Goal: Task Accomplishment & Management: Use online tool/utility

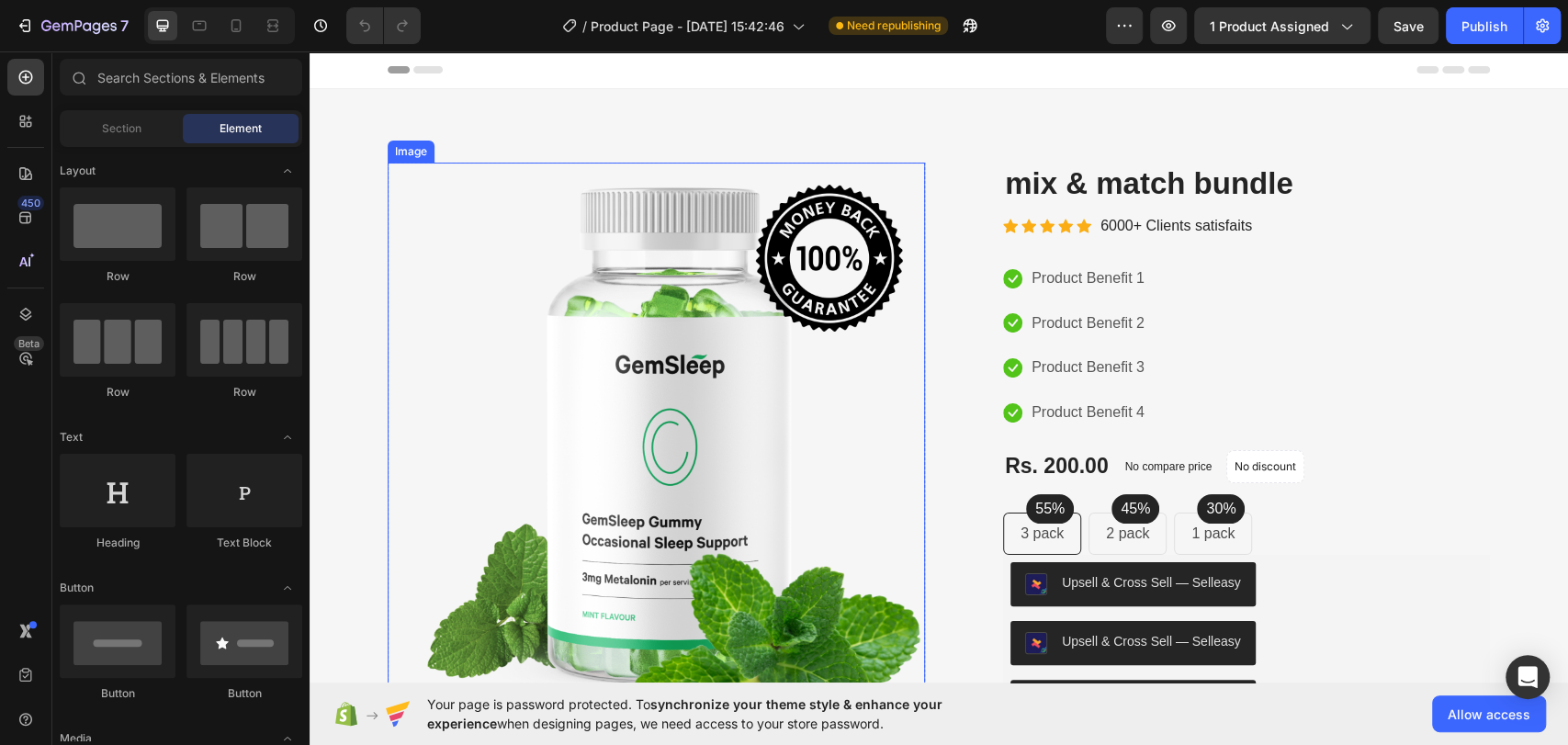
click at [704, 213] on img at bounding box center [656, 443] width 537 height 563
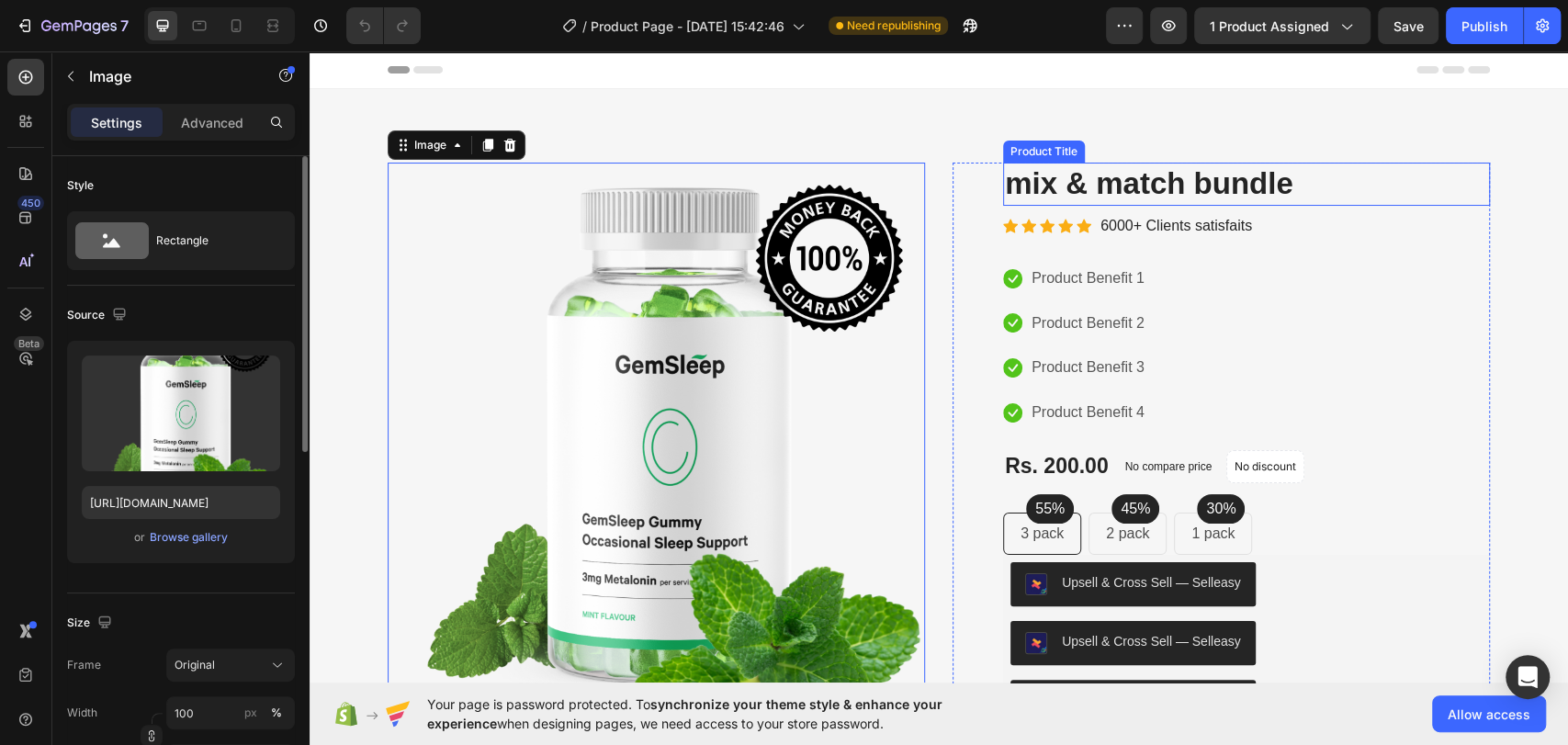
click at [1212, 196] on h2 "mix & match bundle" at bounding box center [1246, 183] width 486 height 43
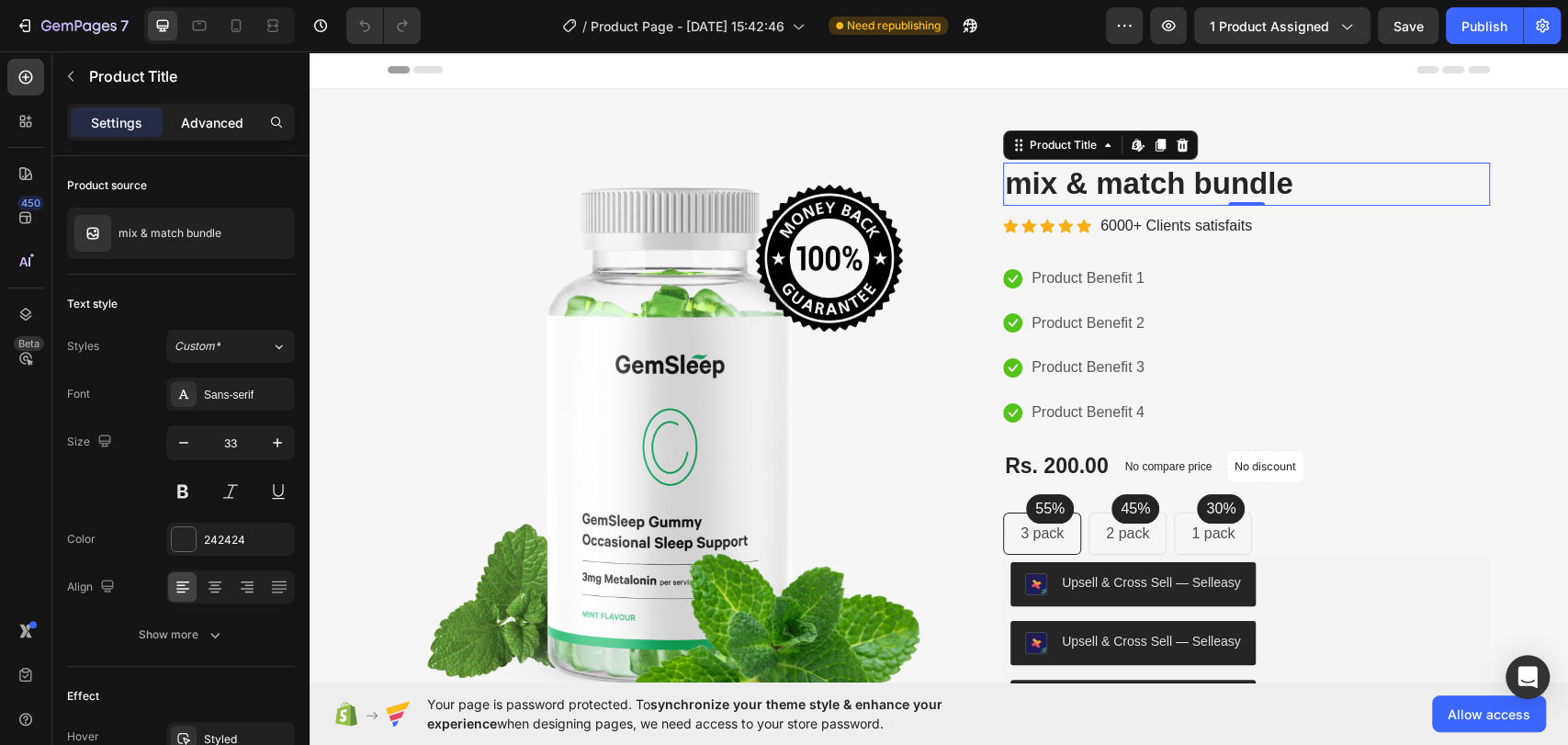
click at [246, 109] on div "Advanced" at bounding box center [211, 122] width 92 height 29
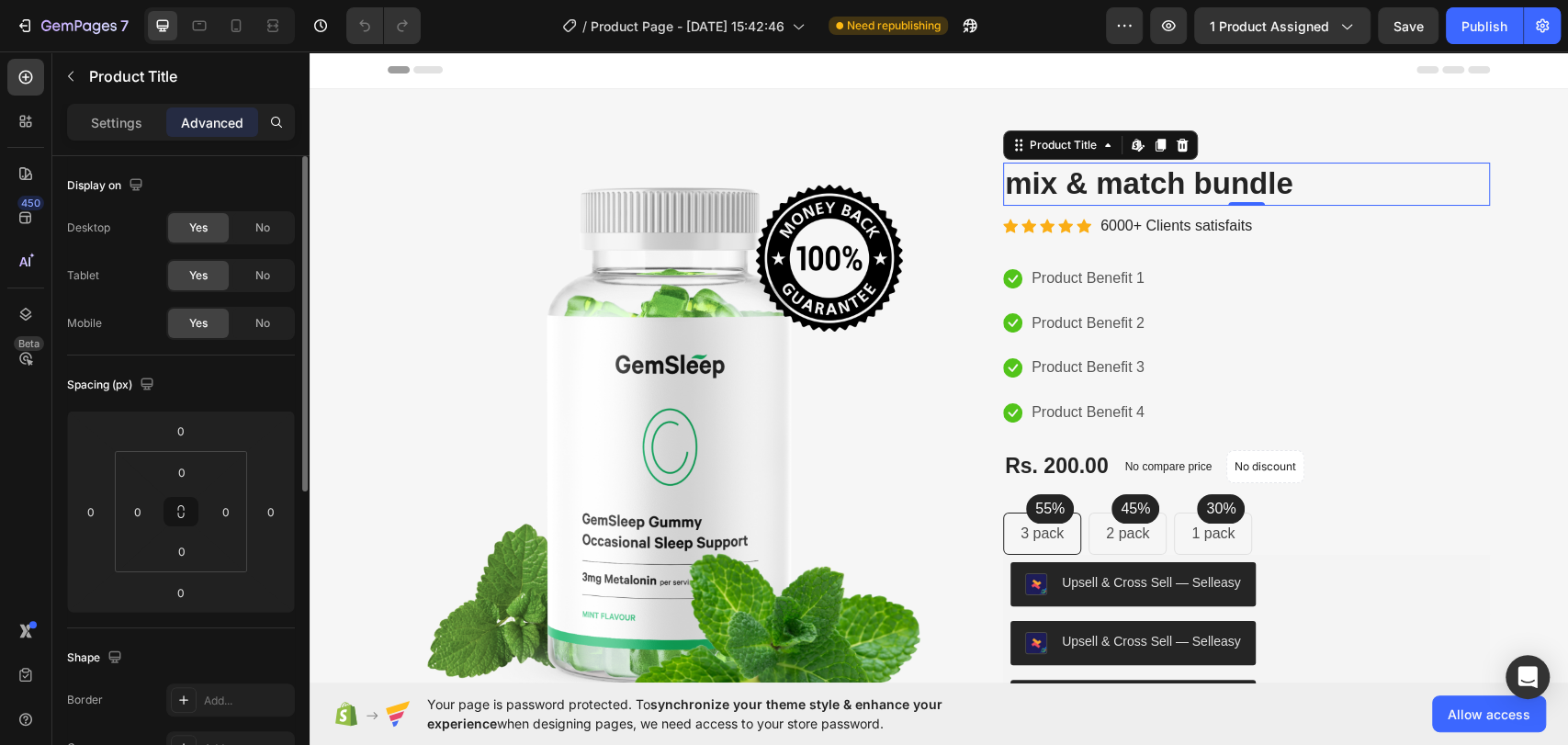
click at [103, 99] on div "Product Title" at bounding box center [171, 75] width 238 height 47
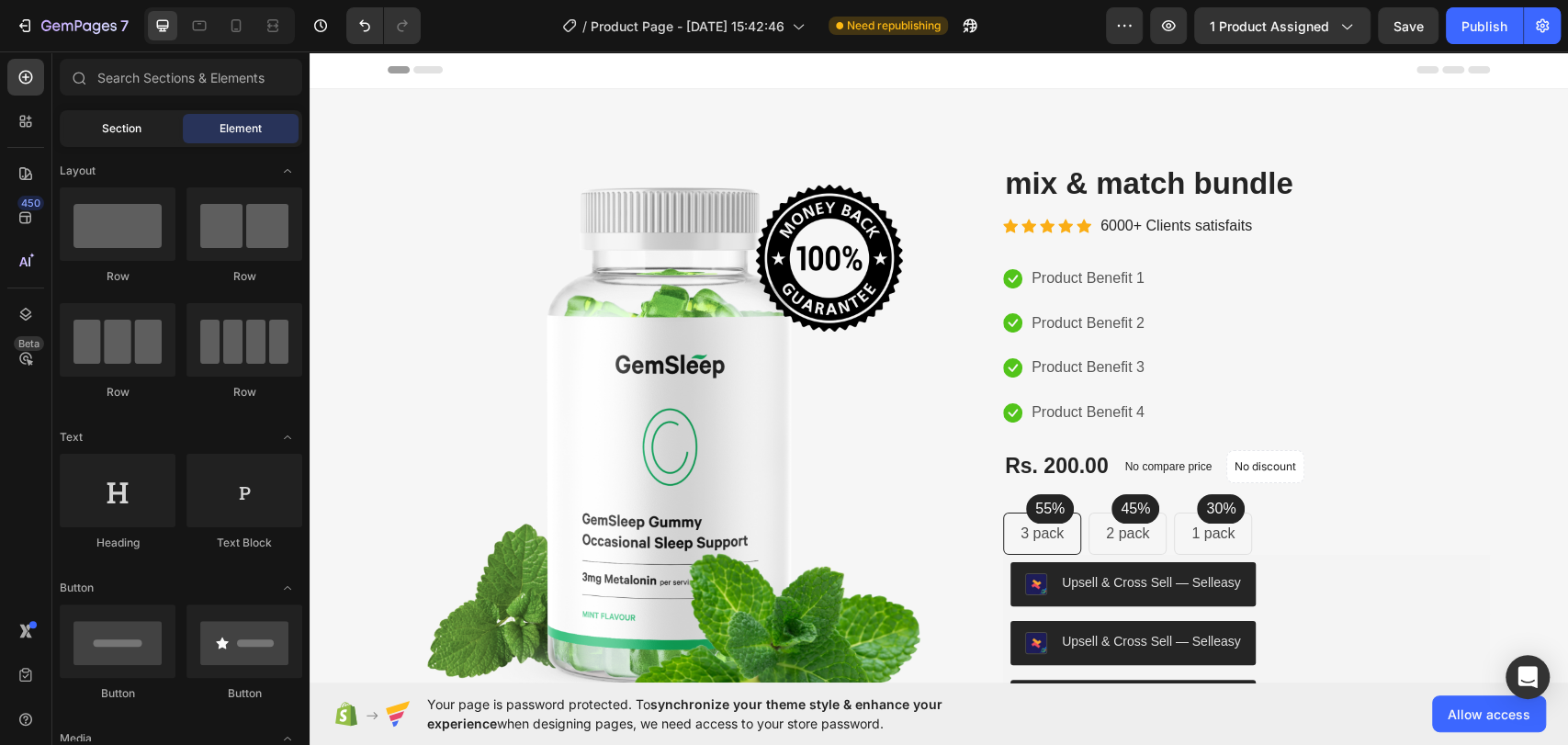
click at [97, 116] on div "Section" at bounding box center [122, 128] width 116 height 29
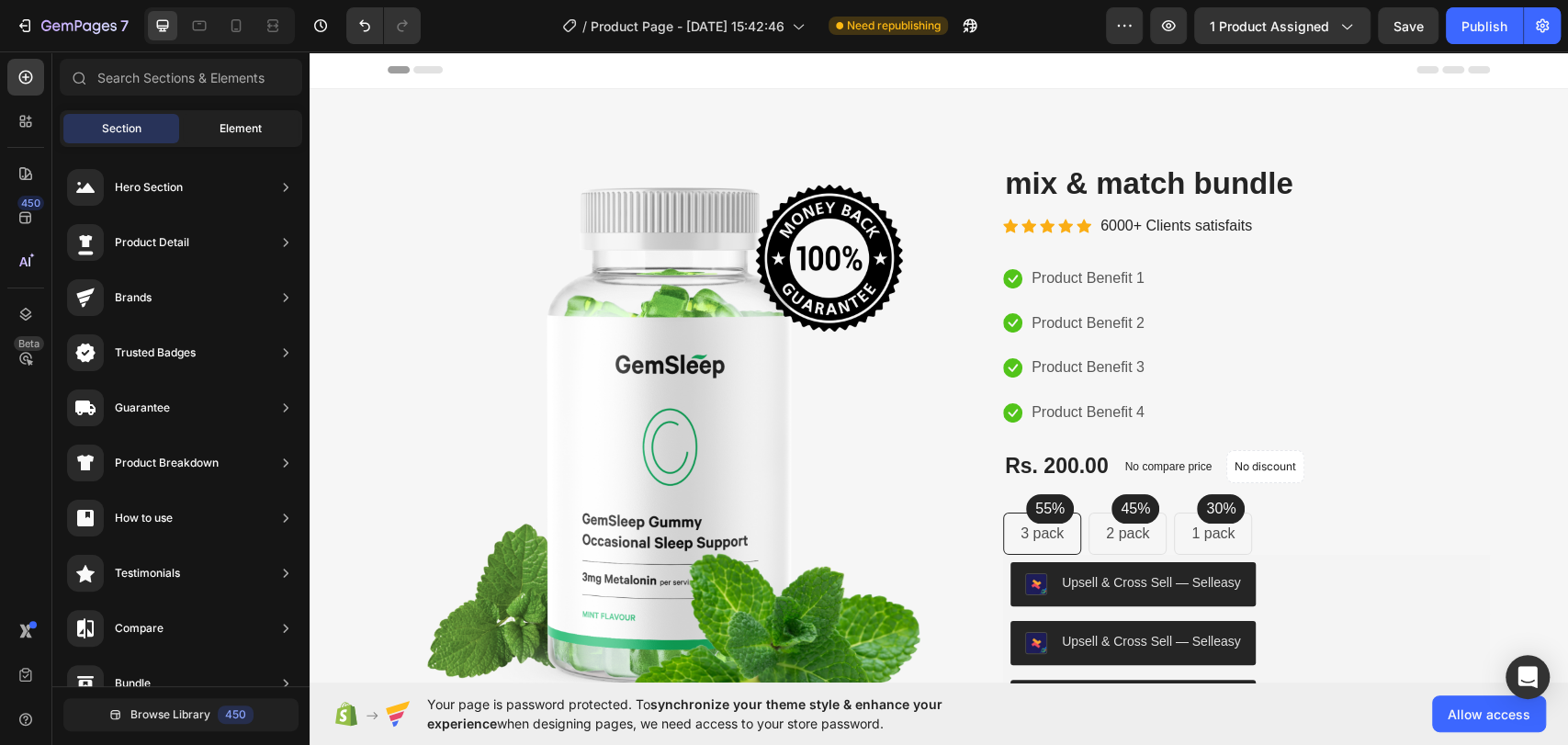
click at [213, 122] on div "Element" at bounding box center [240, 128] width 116 height 29
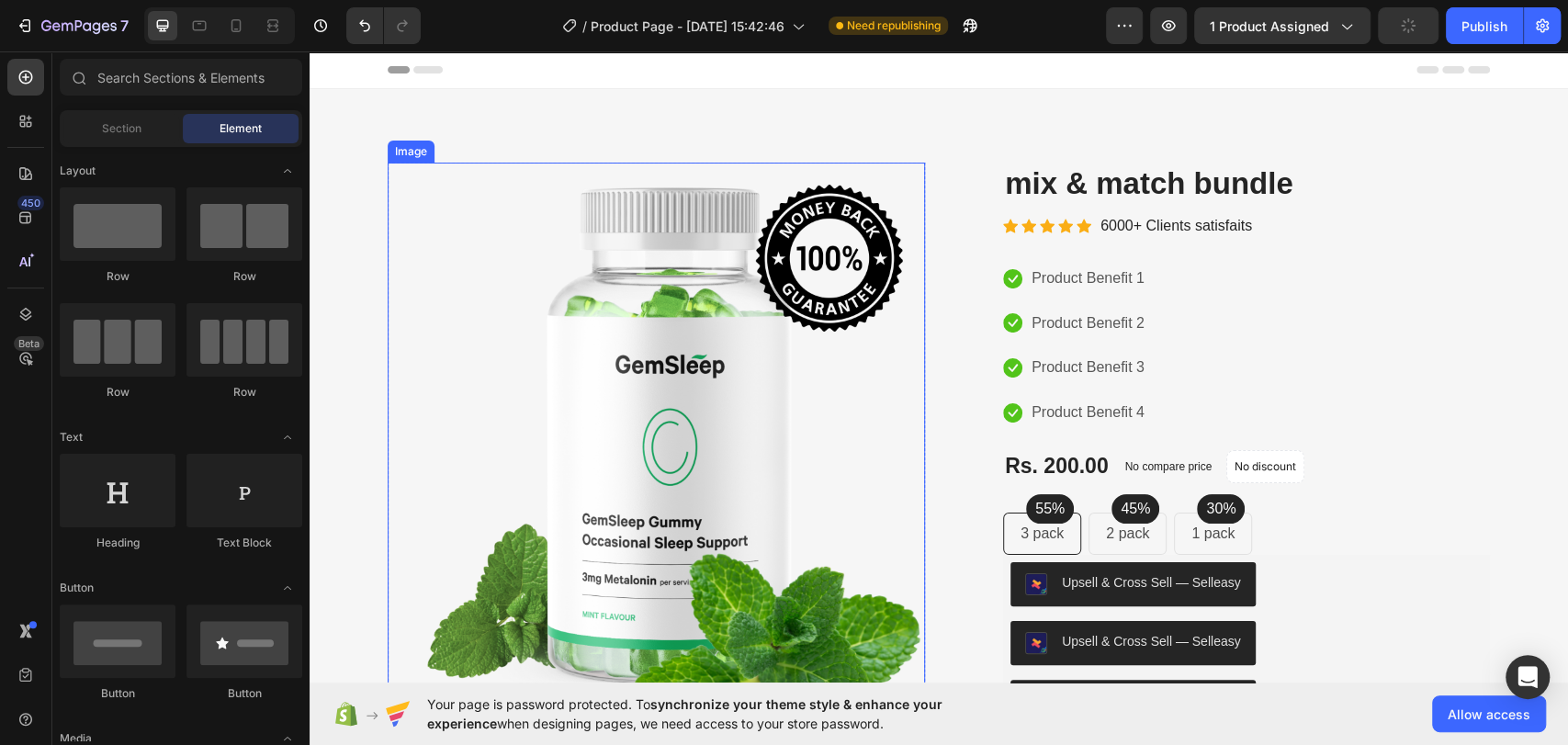
click at [562, 303] on img at bounding box center [656, 443] width 537 height 563
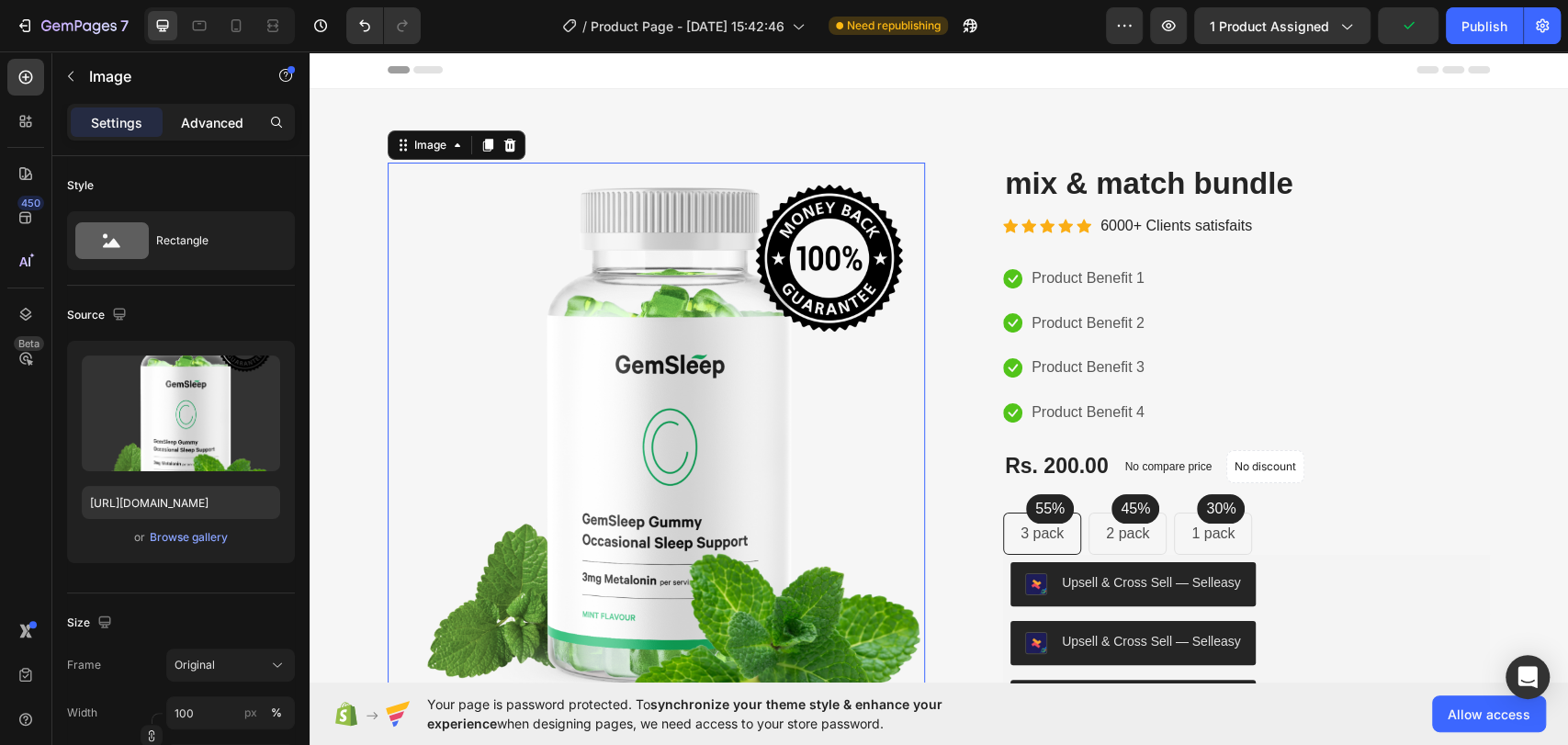
click at [203, 115] on p "Advanced" at bounding box center [211, 123] width 63 height 19
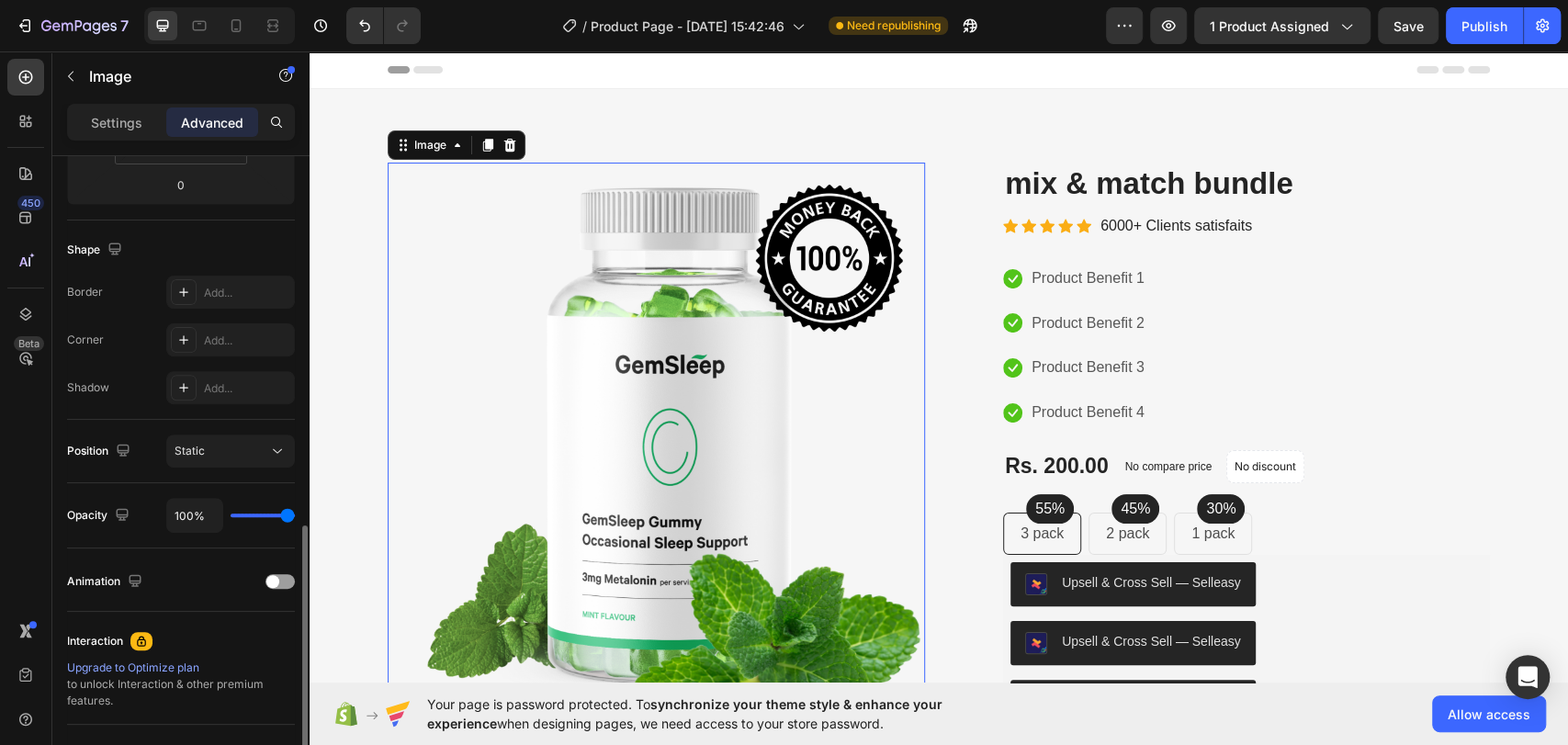
scroll to position [510, 0]
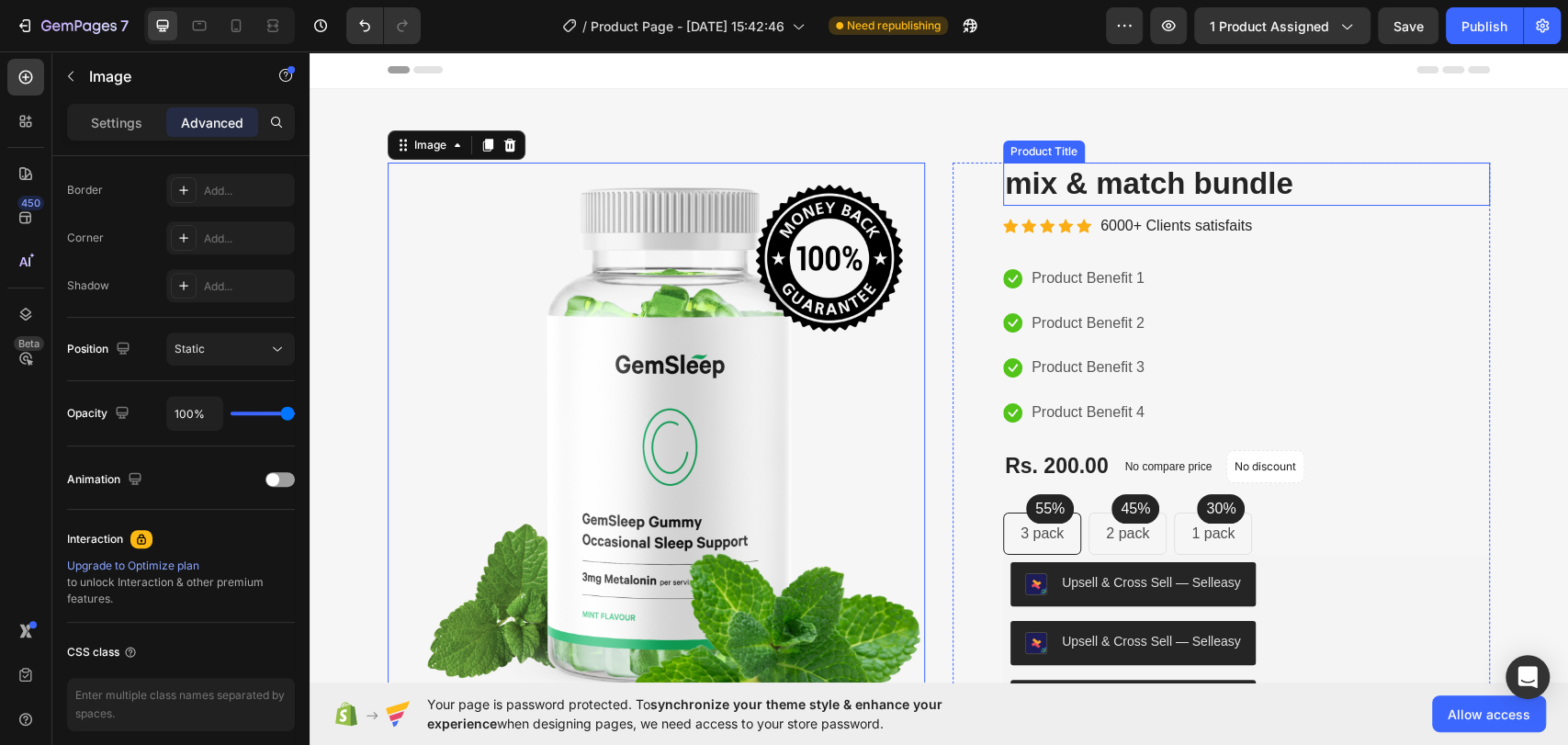
click at [1197, 186] on h2 "mix & match bundle" at bounding box center [1246, 183] width 486 height 43
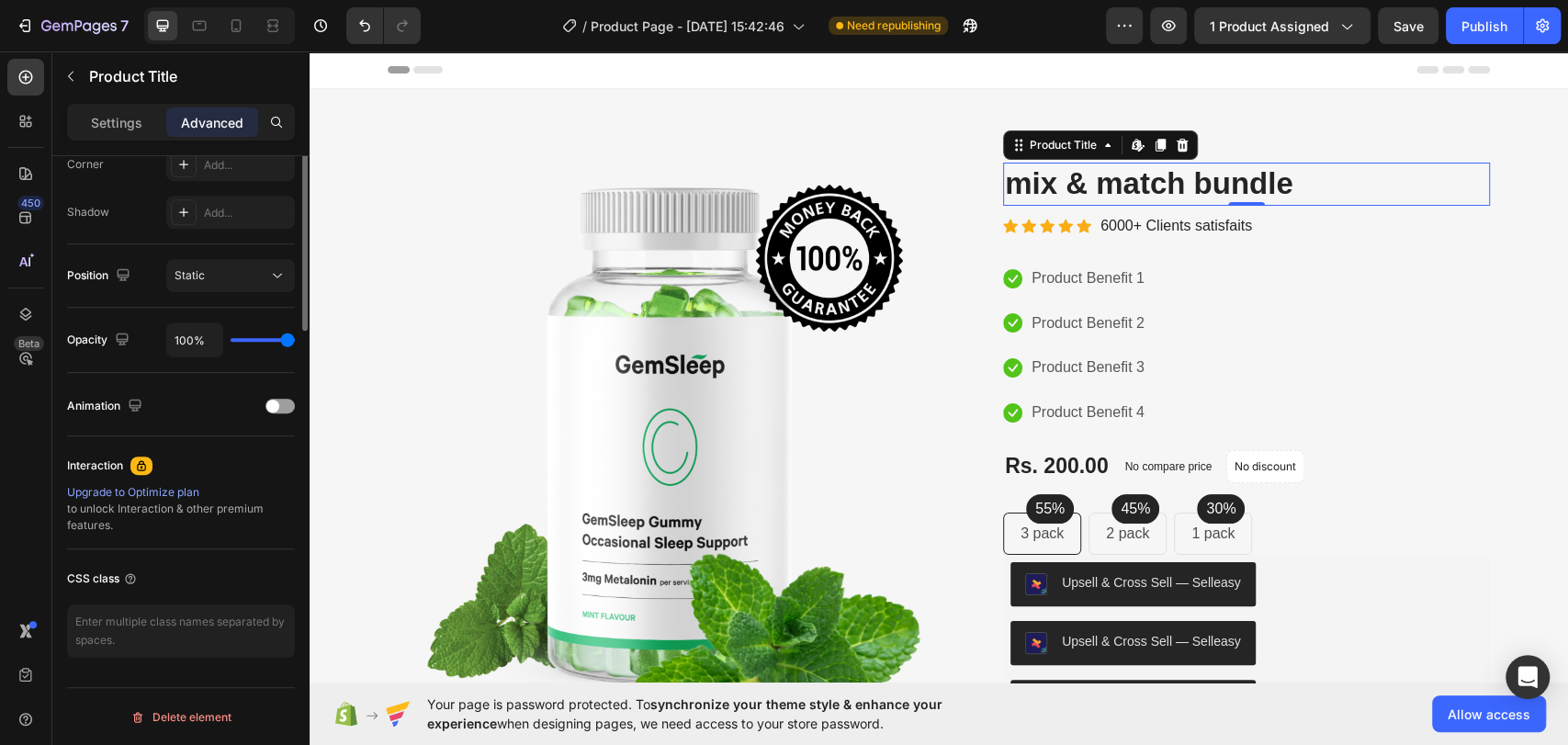
scroll to position [73, 0]
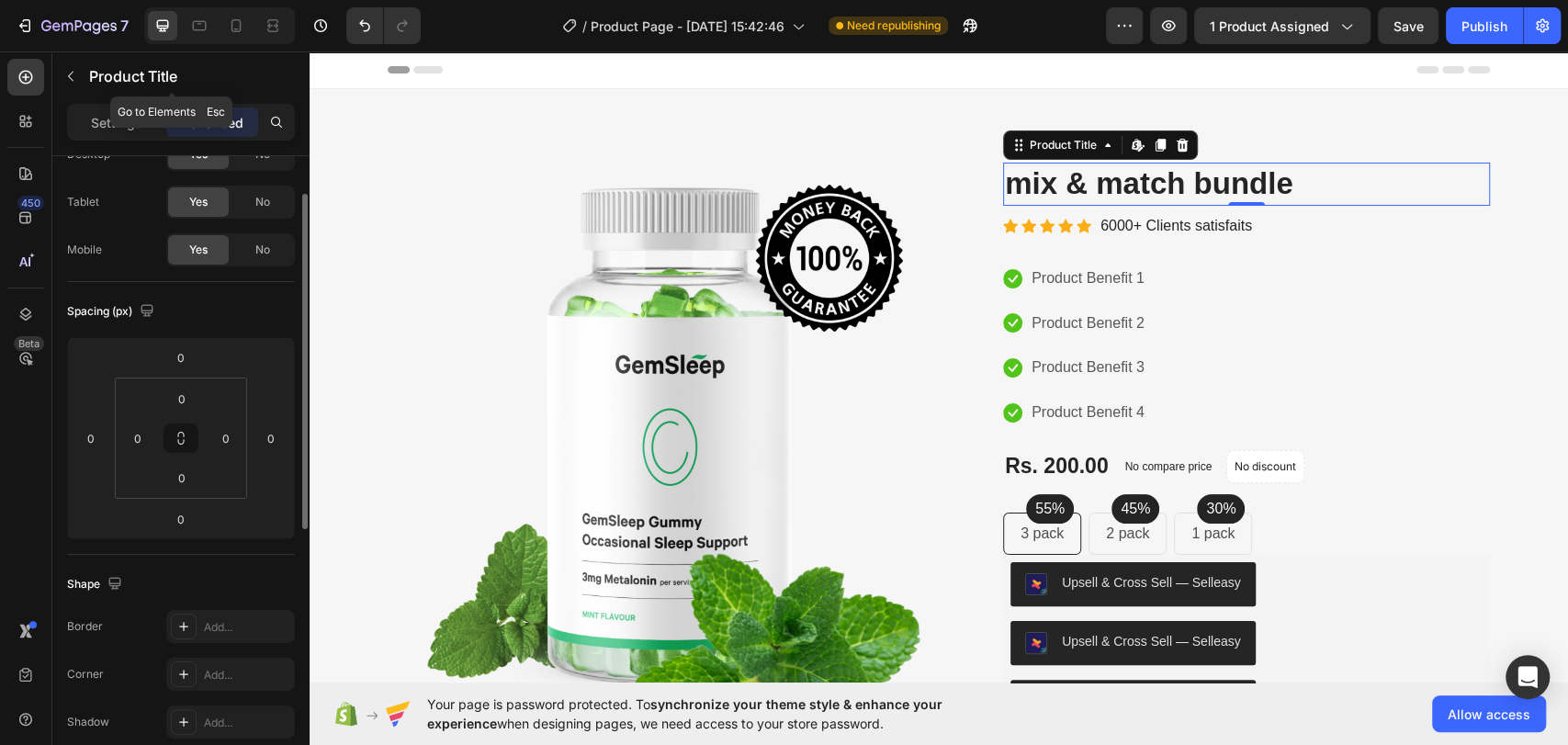
click at [148, 102] on div "Product Title" at bounding box center [171, 77] width 238 height 52
click at [118, 117] on p "Settings" at bounding box center [116, 123] width 51 height 19
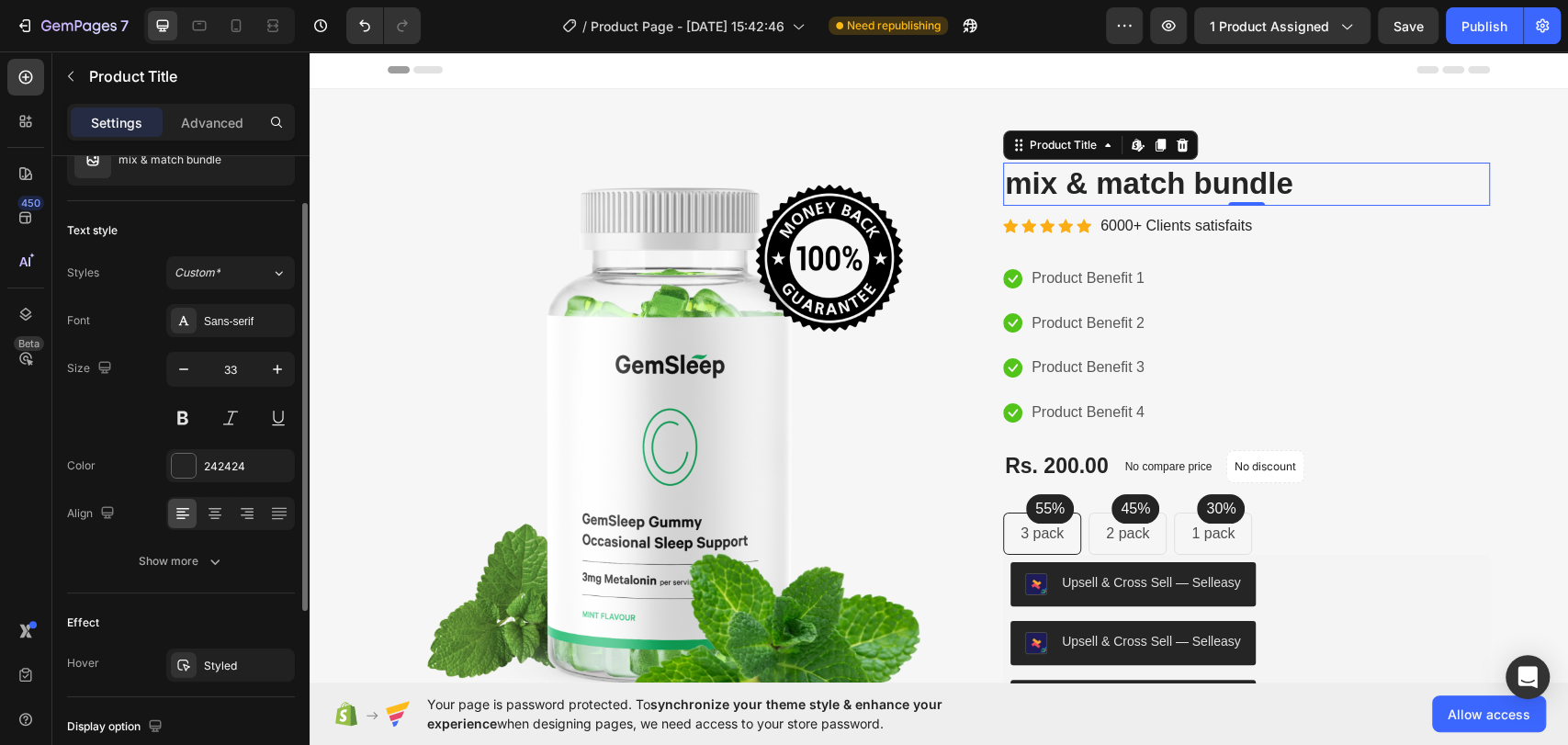
scroll to position [0, 0]
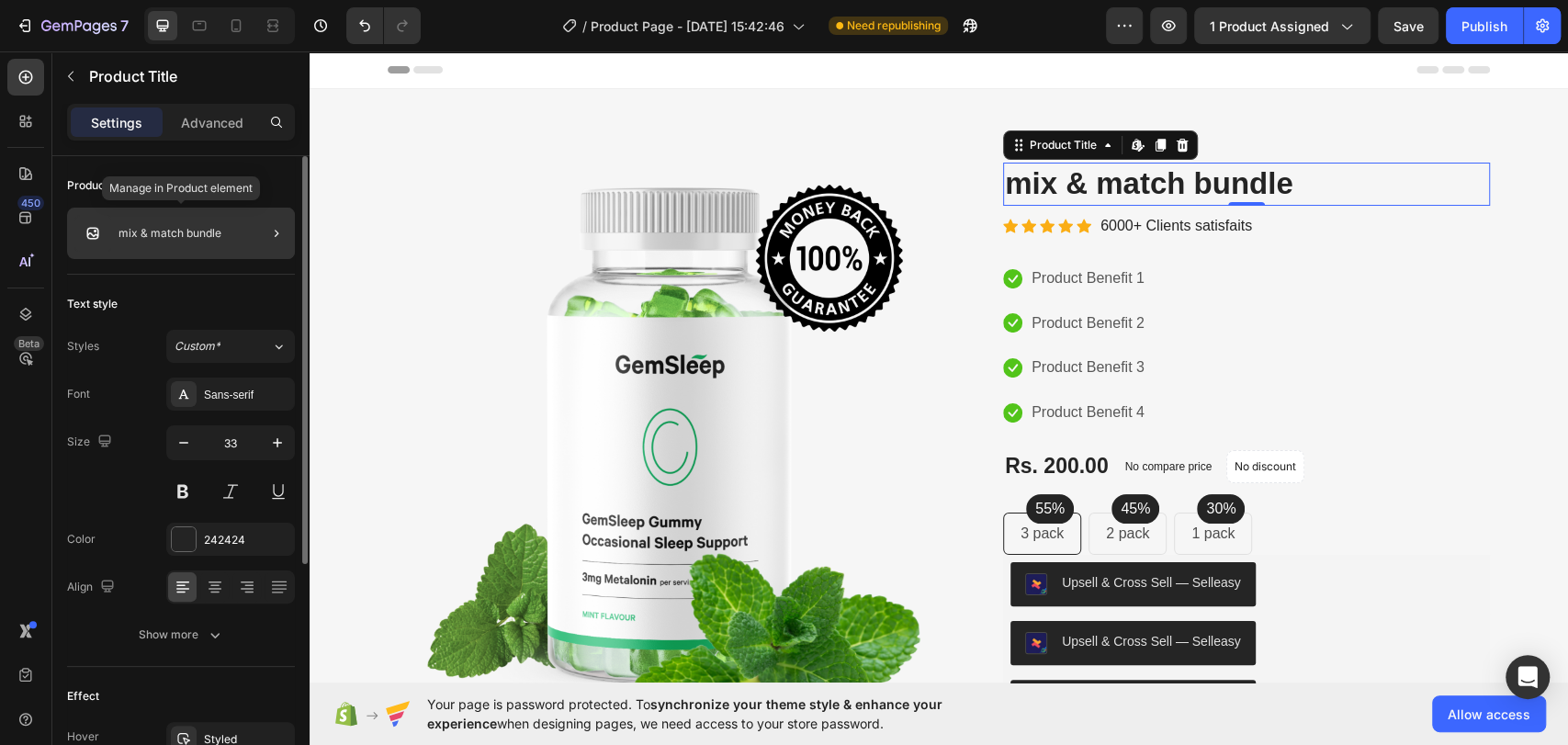
click at [180, 231] on p "mix & match bundle" at bounding box center [170, 233] width 103 height 13
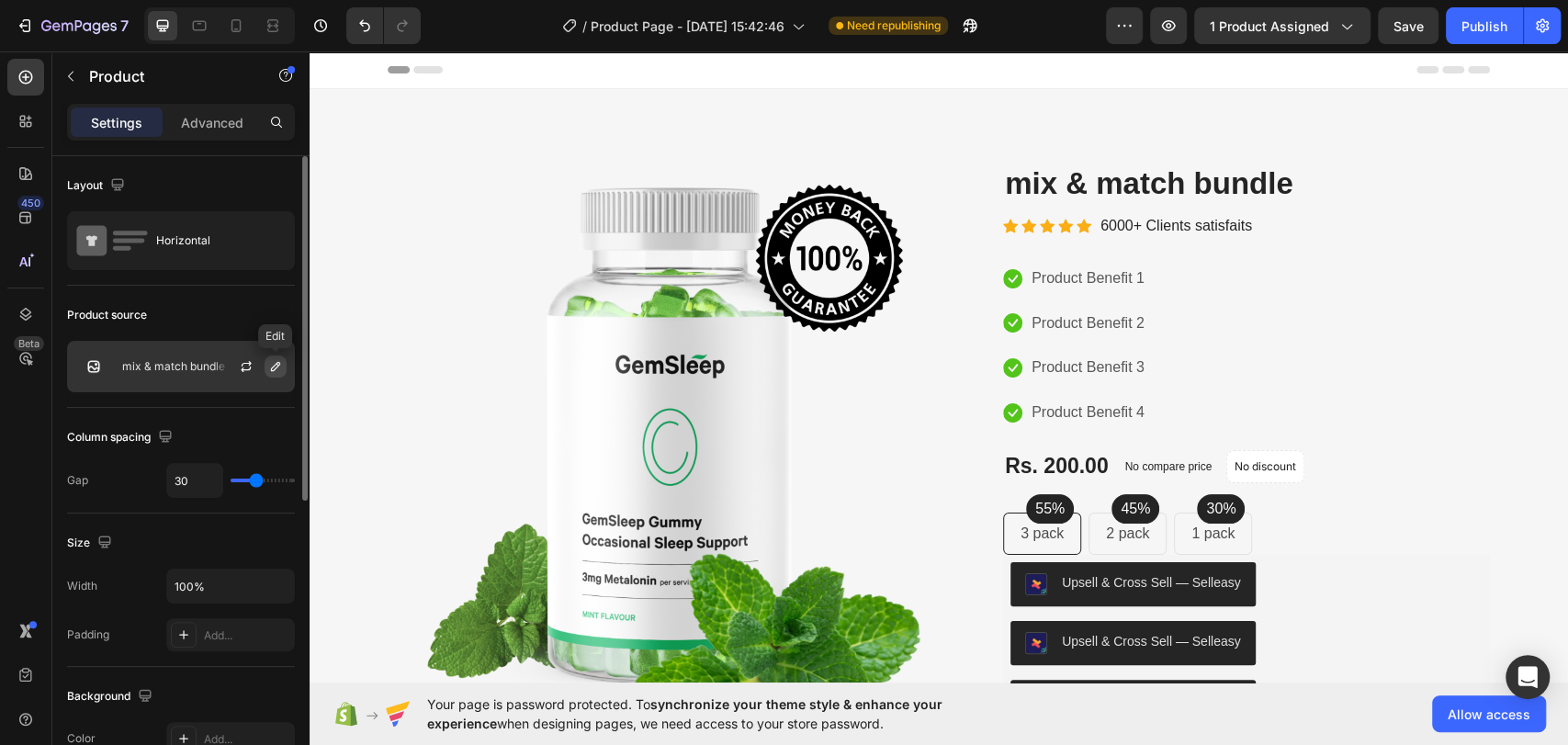
click at [276, 363] on icon "button" at bounding box center [276, 367] width 10 height 10
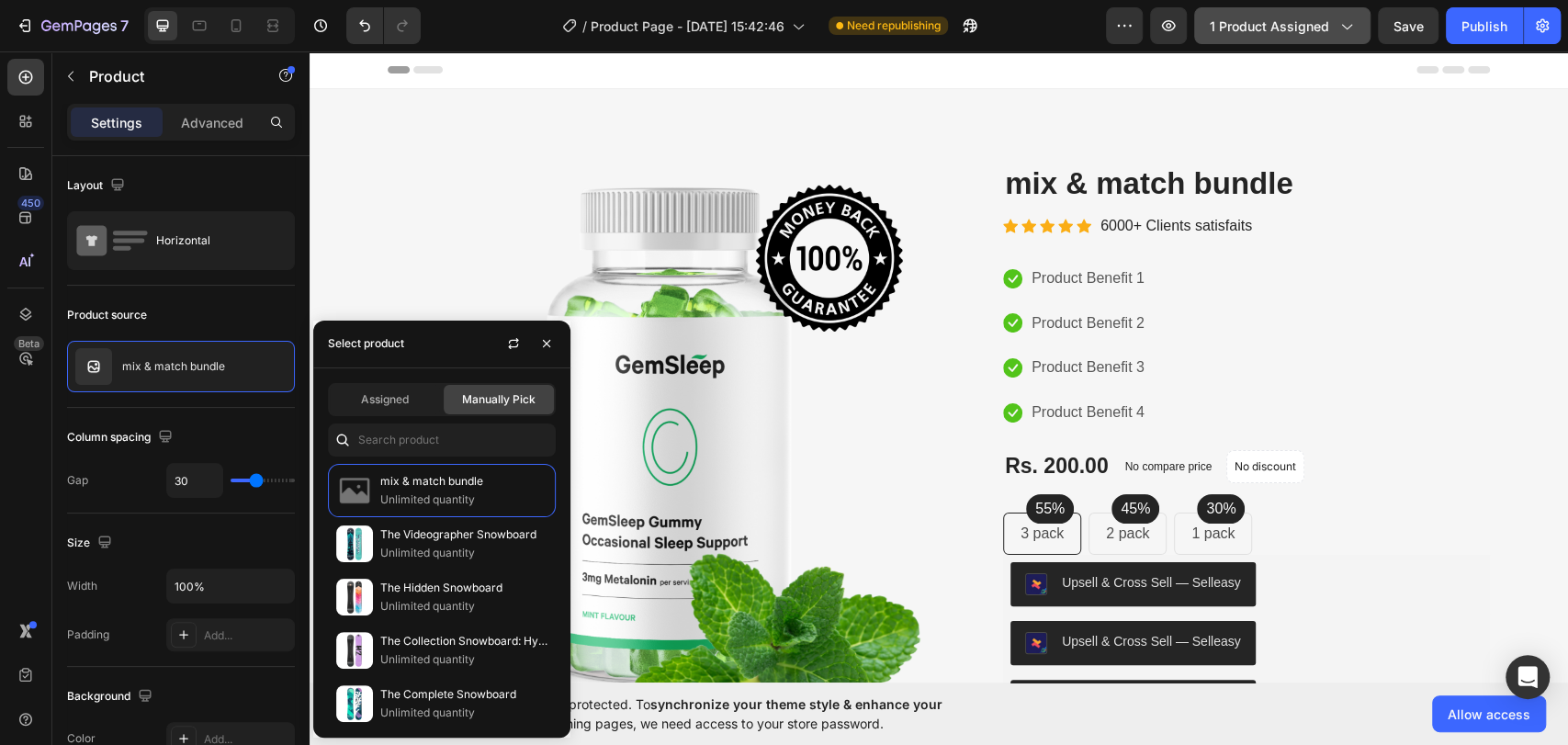
click at [1282, 36] on button "1 product assigned" at bounding box center [1281, 26] width 177 height 37
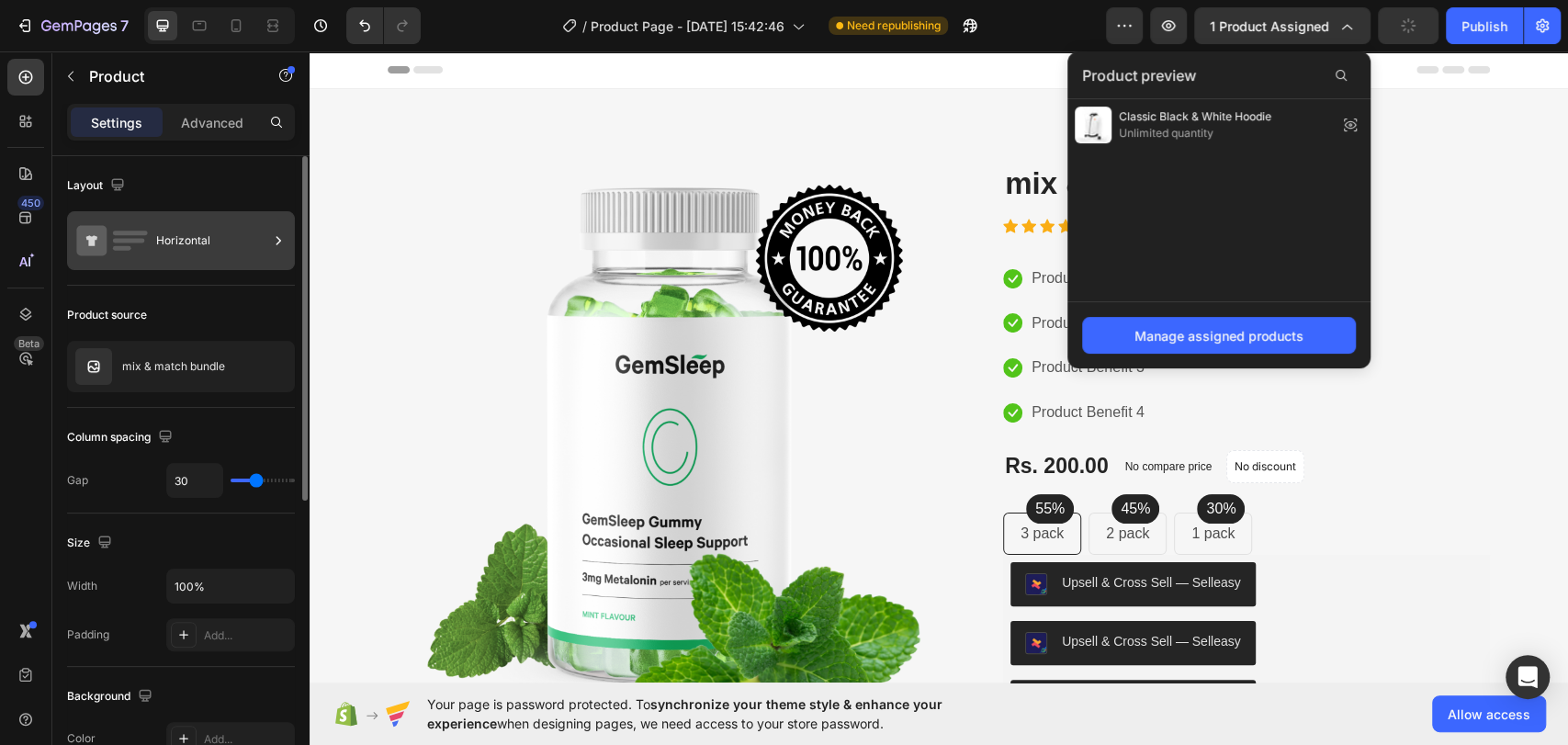
click at [219, 248] on div "Horizontal" at bounding box center [212, 240] width 112 height 42
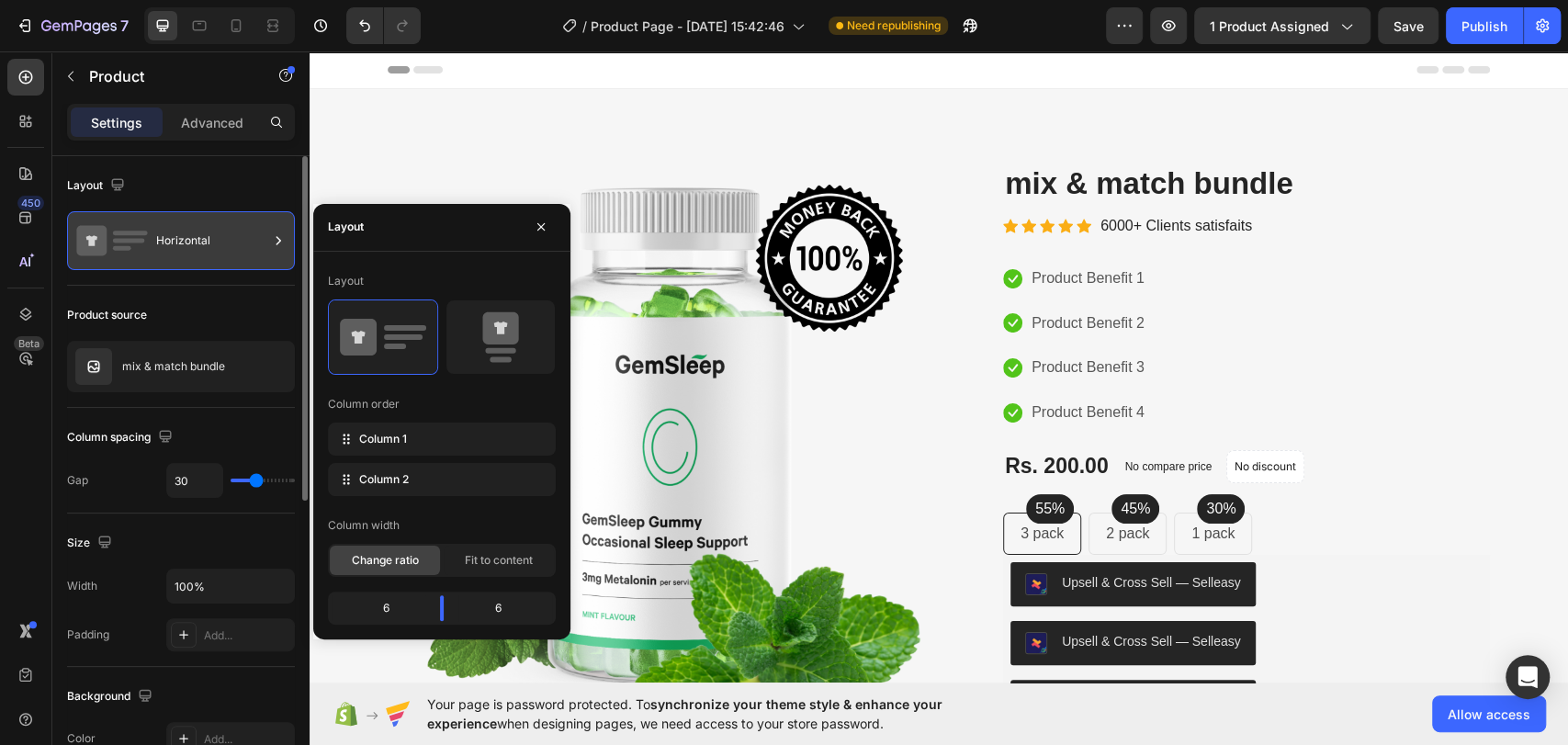
click at [273, 254] on div at bounding box center [278, 240] width 18 height 59
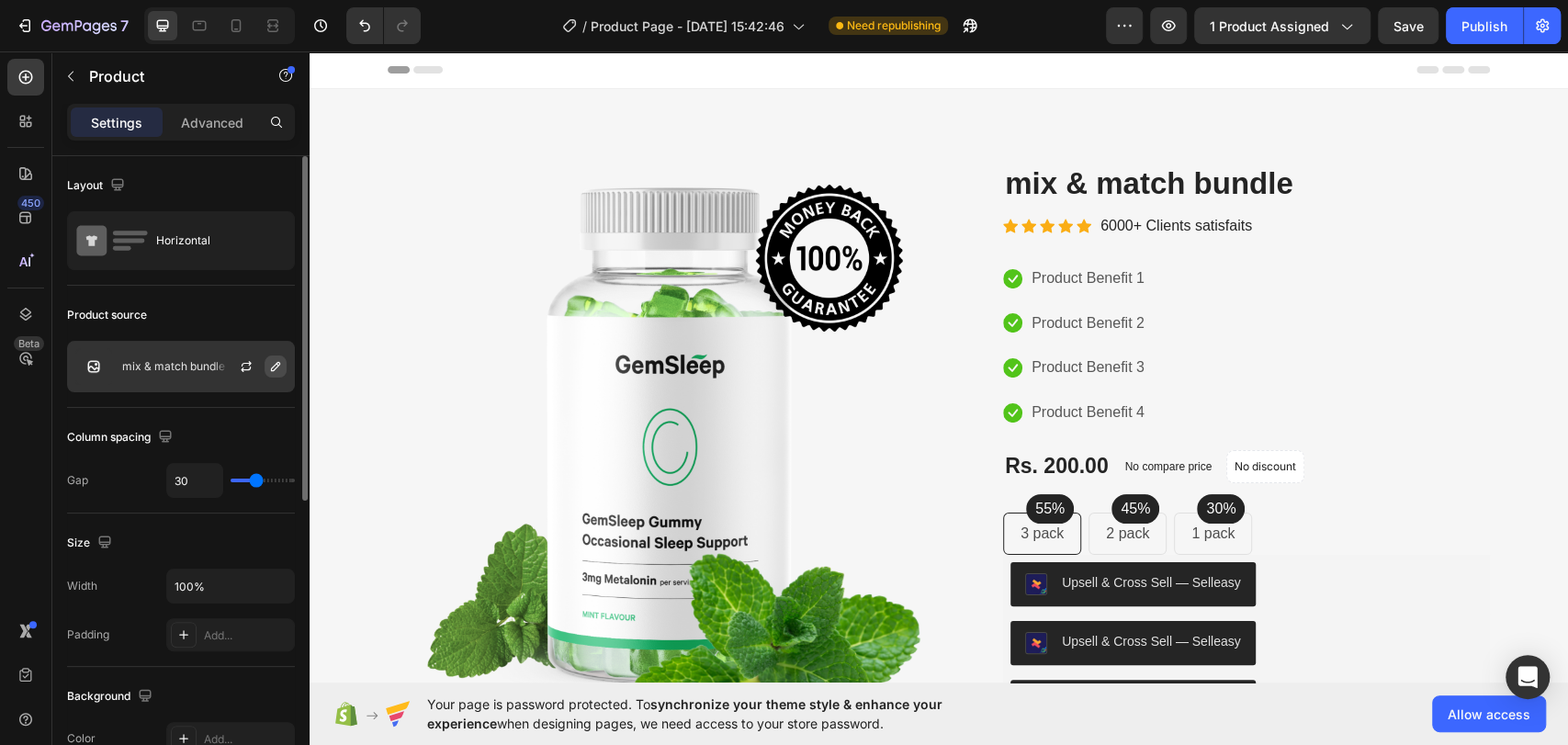
click at [273, 355] on button "button" at bounding box center [275, 366] width 22 height 22
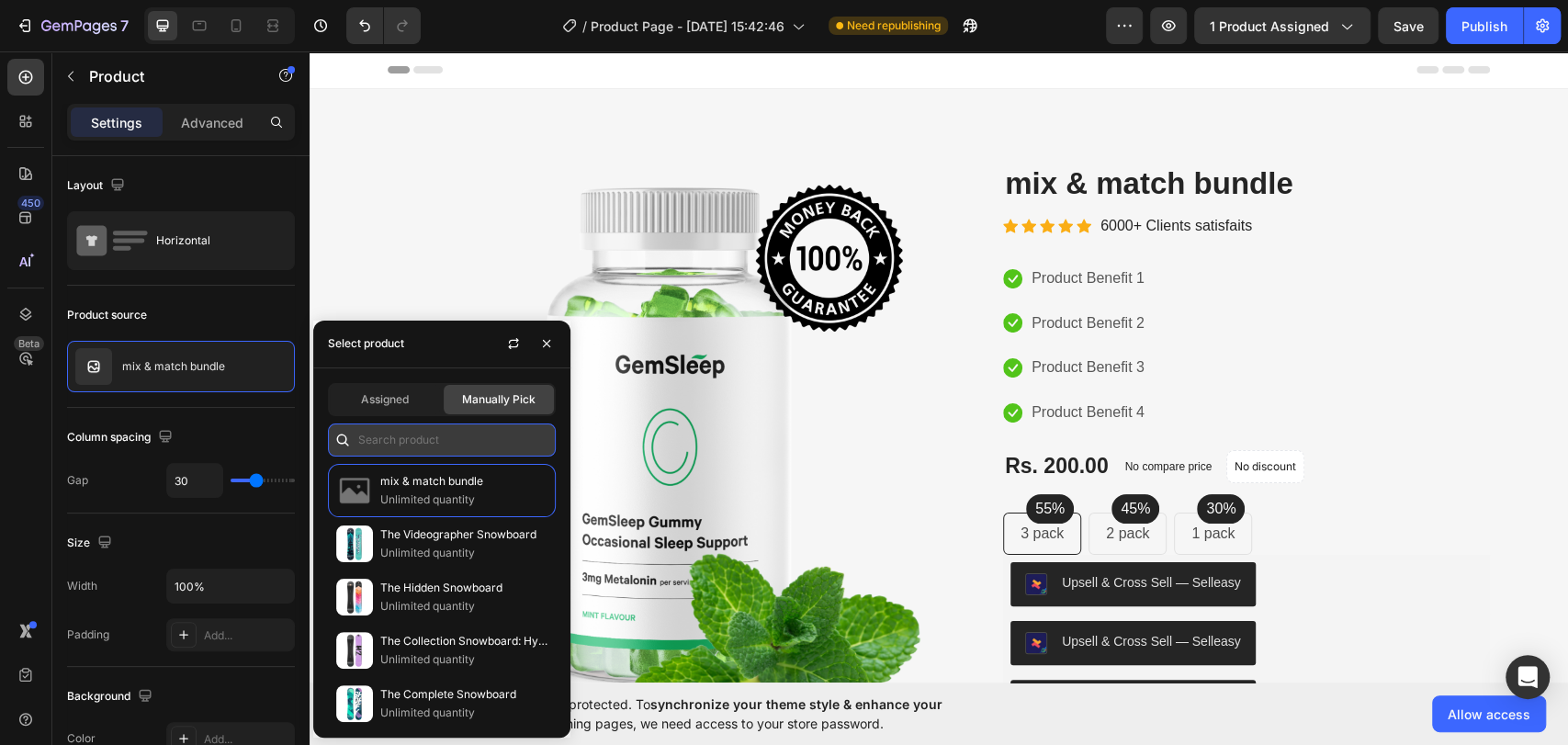
click at [476, 434] on input "text" at bounding box center [442, 440] width 228 height 33
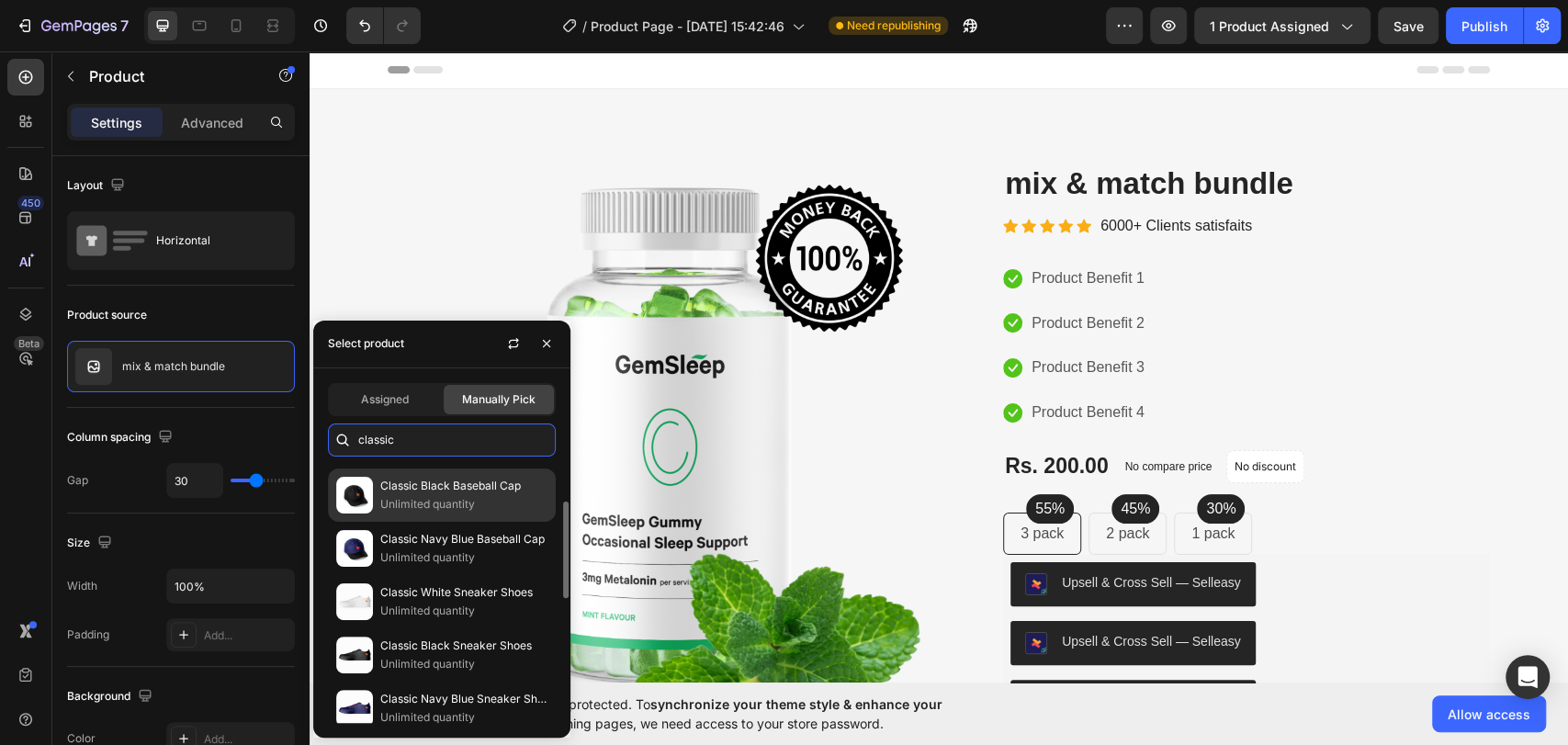
scroll to position [204, 0]
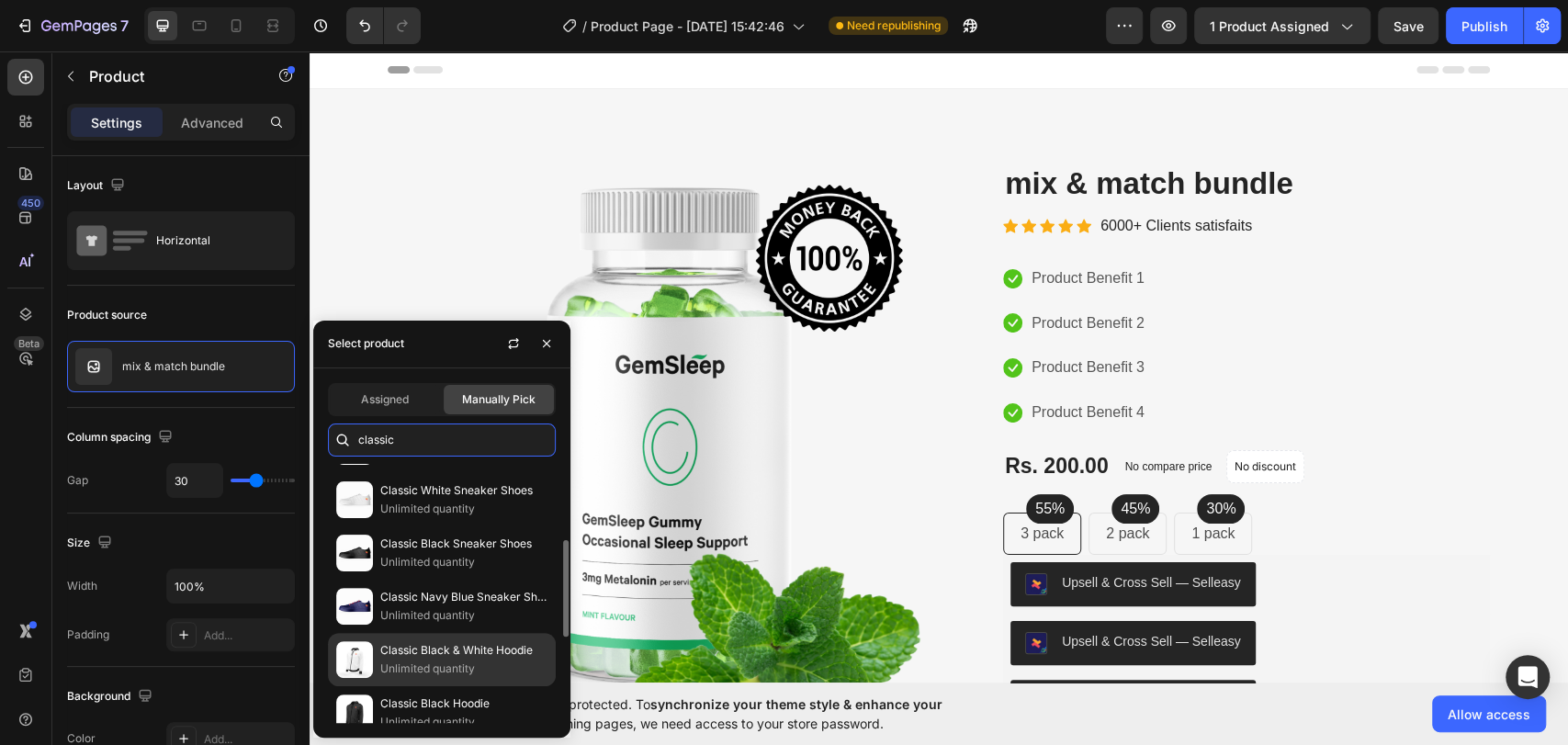
type input "classic"
click at [477, 648] on p "Classic Black & White Hoodie" at bounding box center [463, 649] width 167 height 18
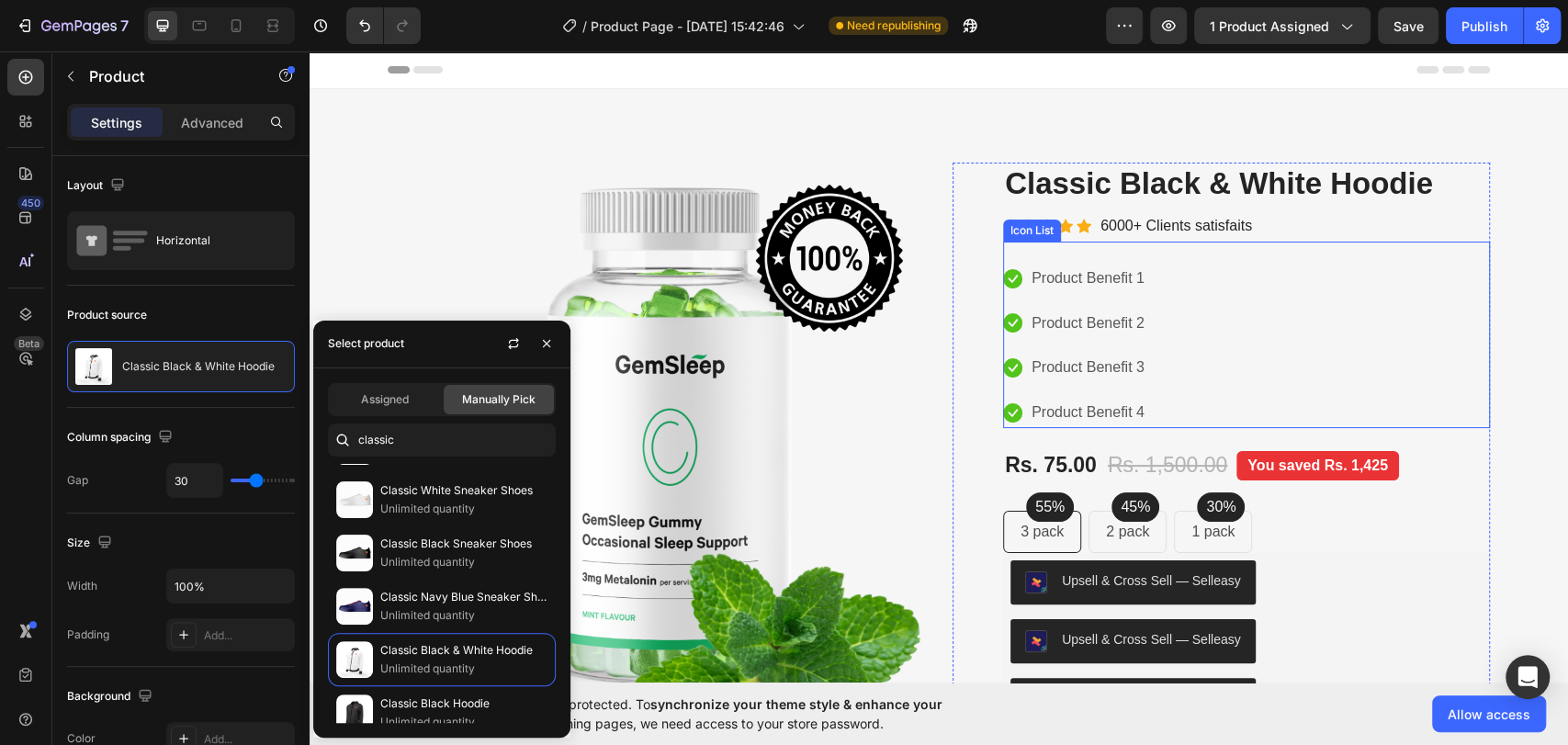
scroll to position [408, 0]
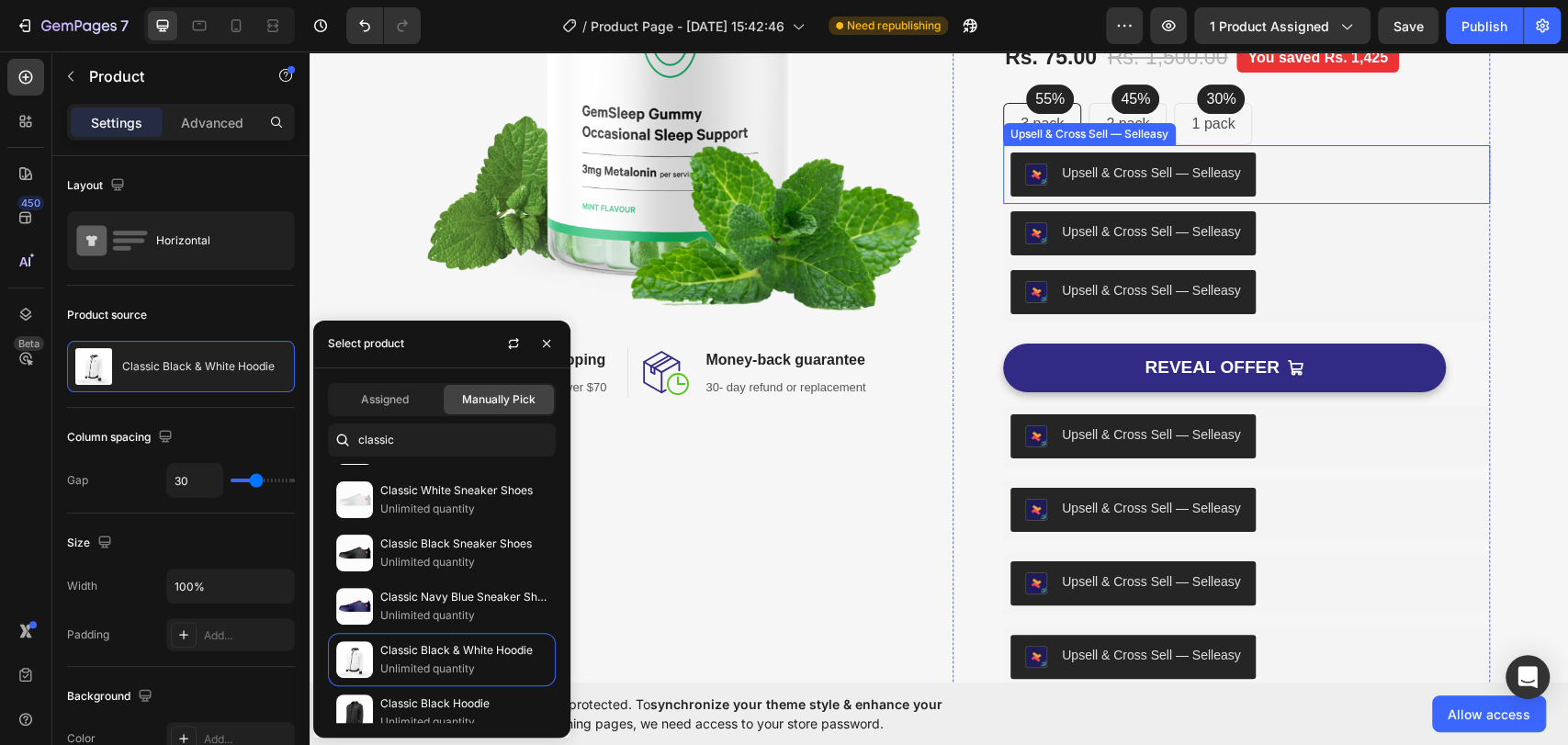
click at [1325, 161] on div "Upsell & Cross Sell — Selleasy" at bounding box center [1246, 175] width 472 height 44
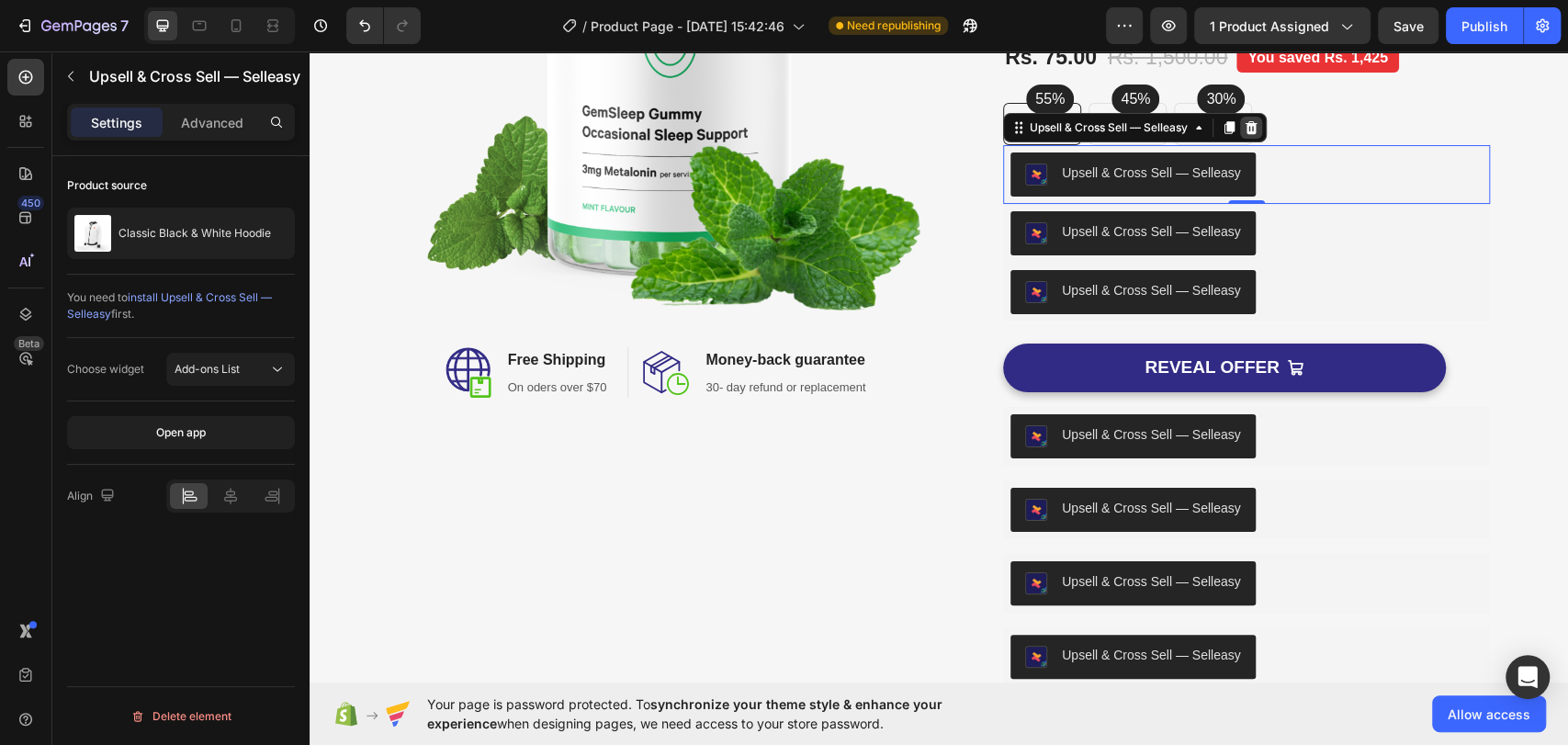
click at [1248, 124] on icon at bounding box center [1252, 127] width 12 height 13
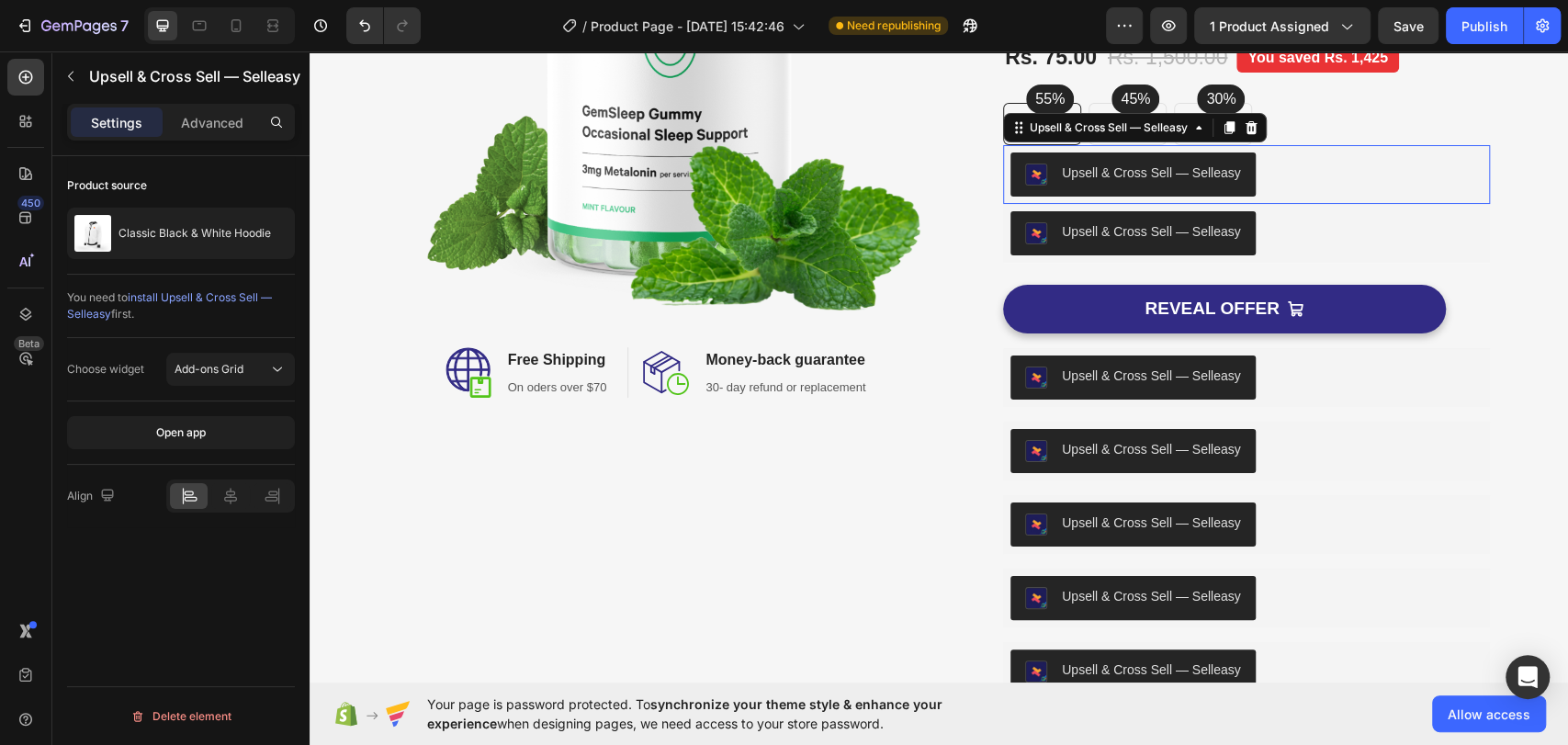
click at [1275, 172] on div "Upsell & Cross Sell — Selleasy" at bounding box center [1246, 175] width 472 height 44
click at [1250, 125] on icon at bounding box center [1251, 127] width 14 height 14
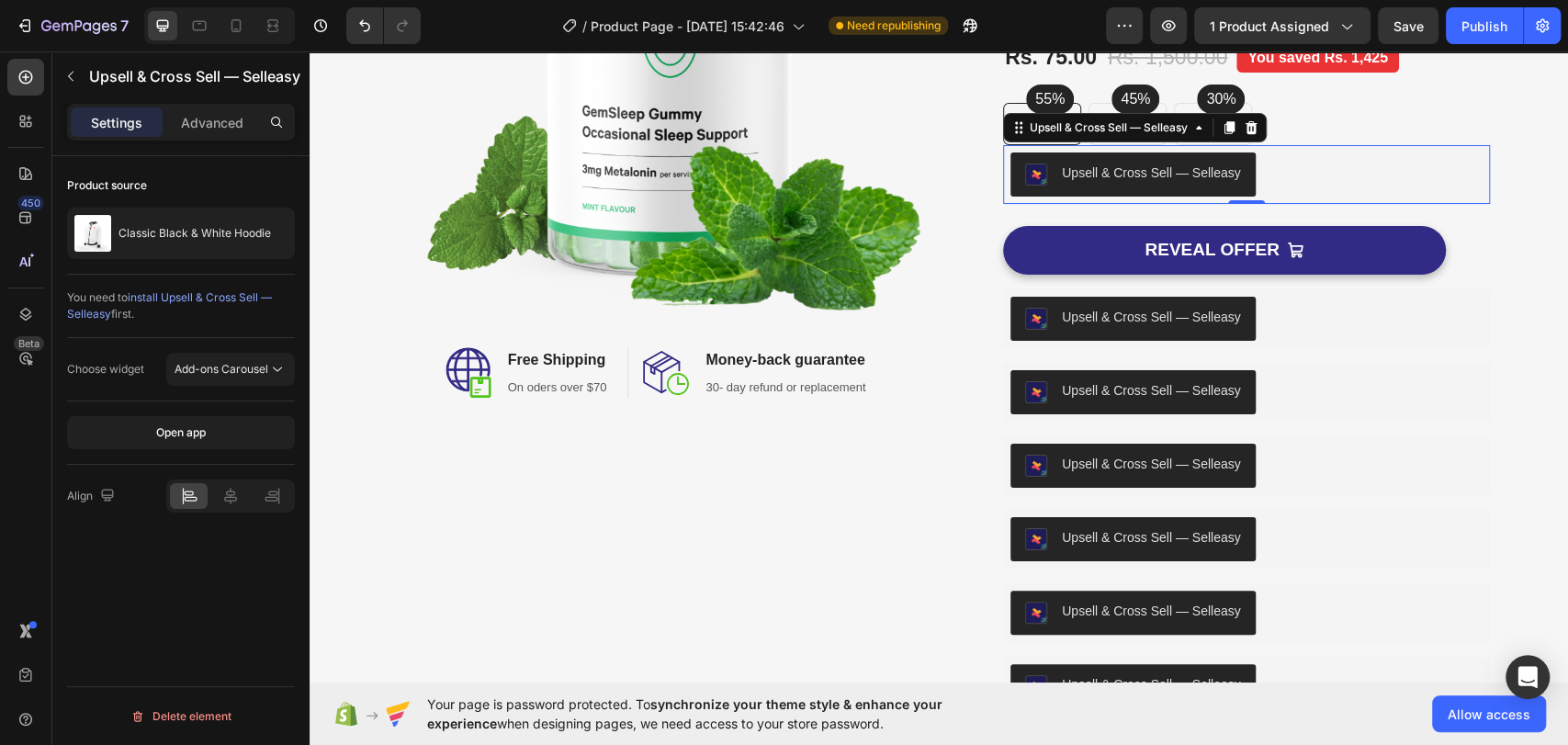
click at [1280, 171] on div "Upsell & Cross Sell — Selleasy" at bounding box center [1246, 175] width 472 height 44
click at [1246, 129] on icon at bounding box center [1251, 127] width 14 height 14
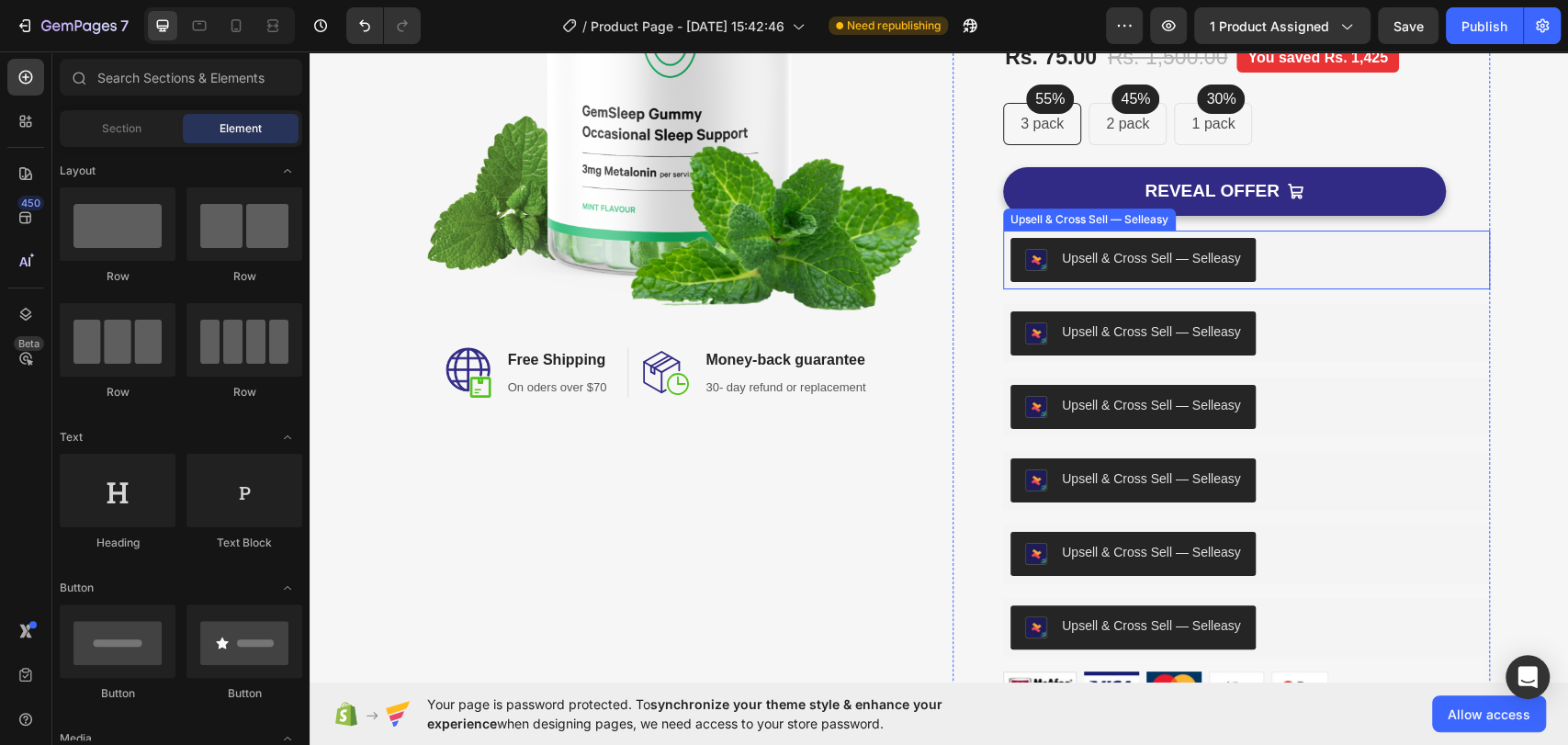
click at [1294, 248] on div "Upsell & Cross Sell — Selleasy" at bounding box center [1246, 260] width 472 height 44
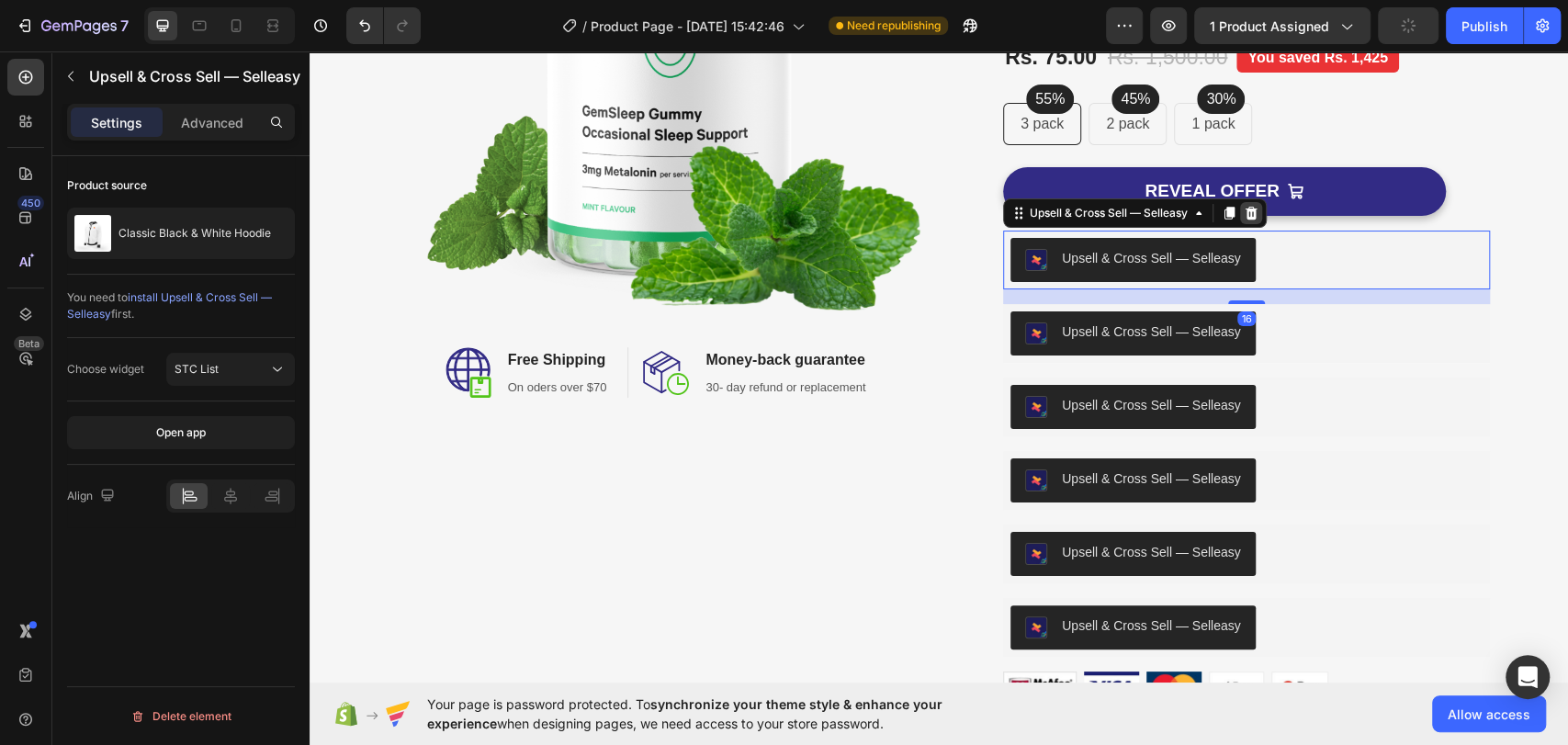
click at [1246, 216] on icon at bounding box center [1252, 211] width 12 height 13
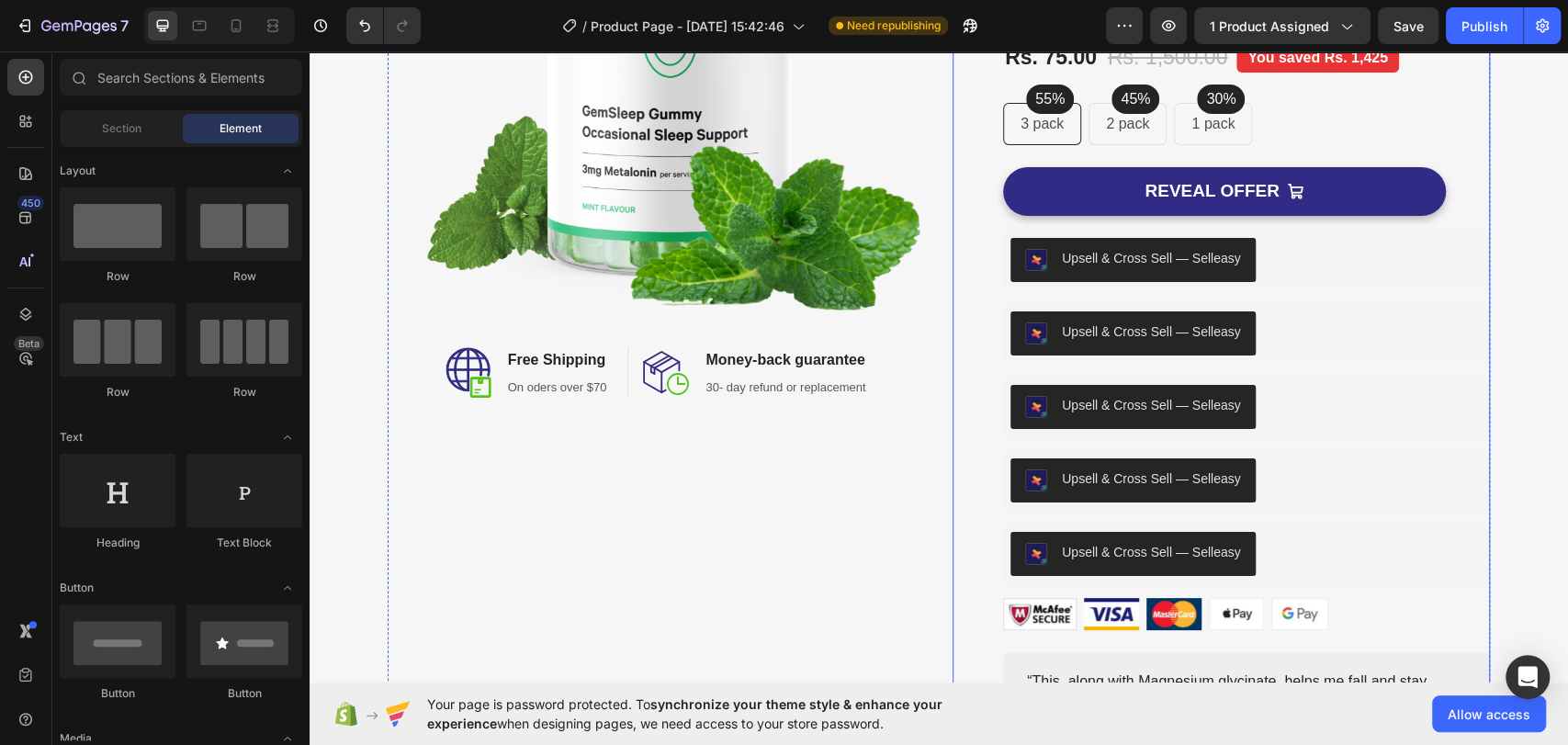
click at [1286, 266] on div "Upsell & Cross Sell — Selleasy" at bounding box center [1246, 260] width 472 height 44
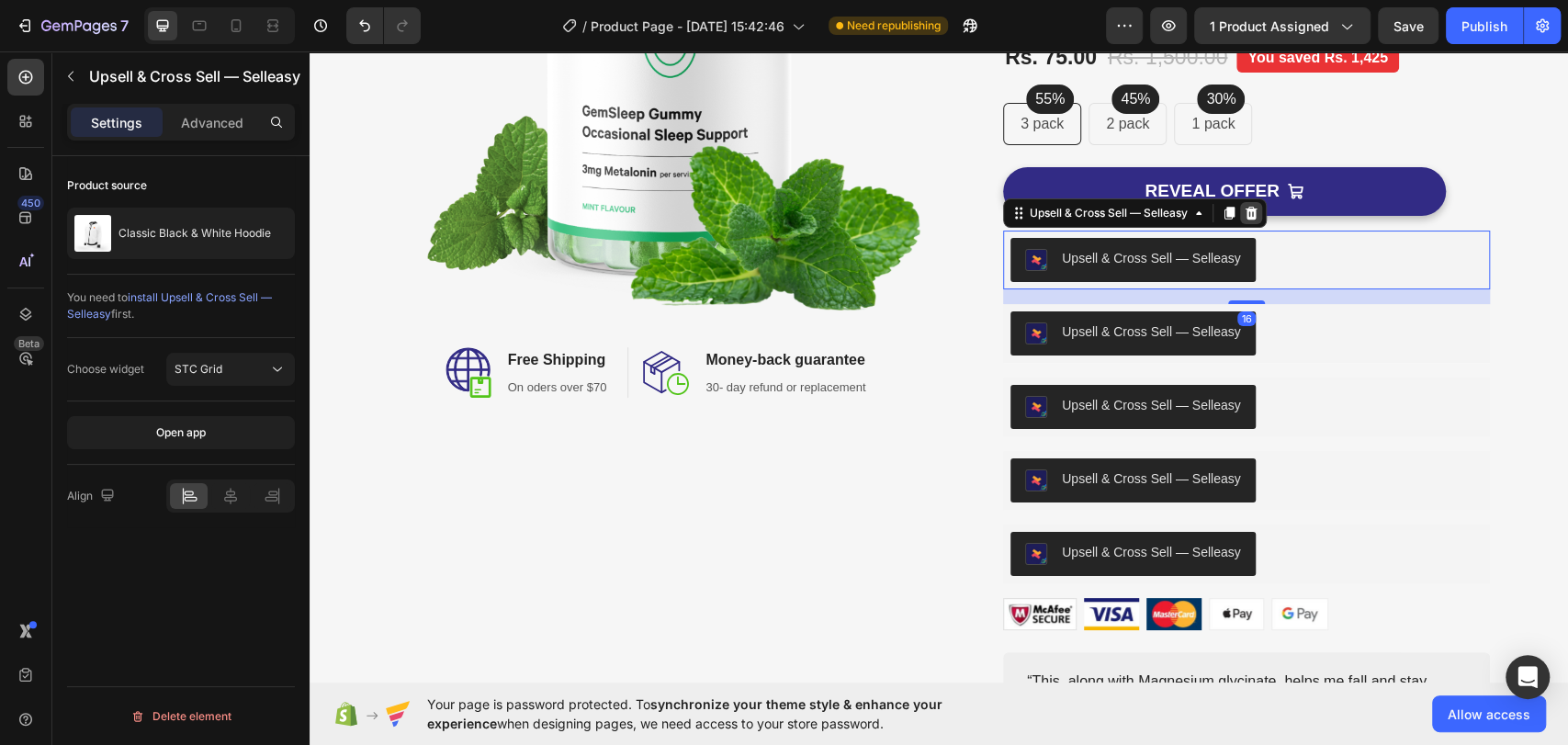
click at [1250, 211] on icon at bounding box center [1251, 212] width 14 height 14
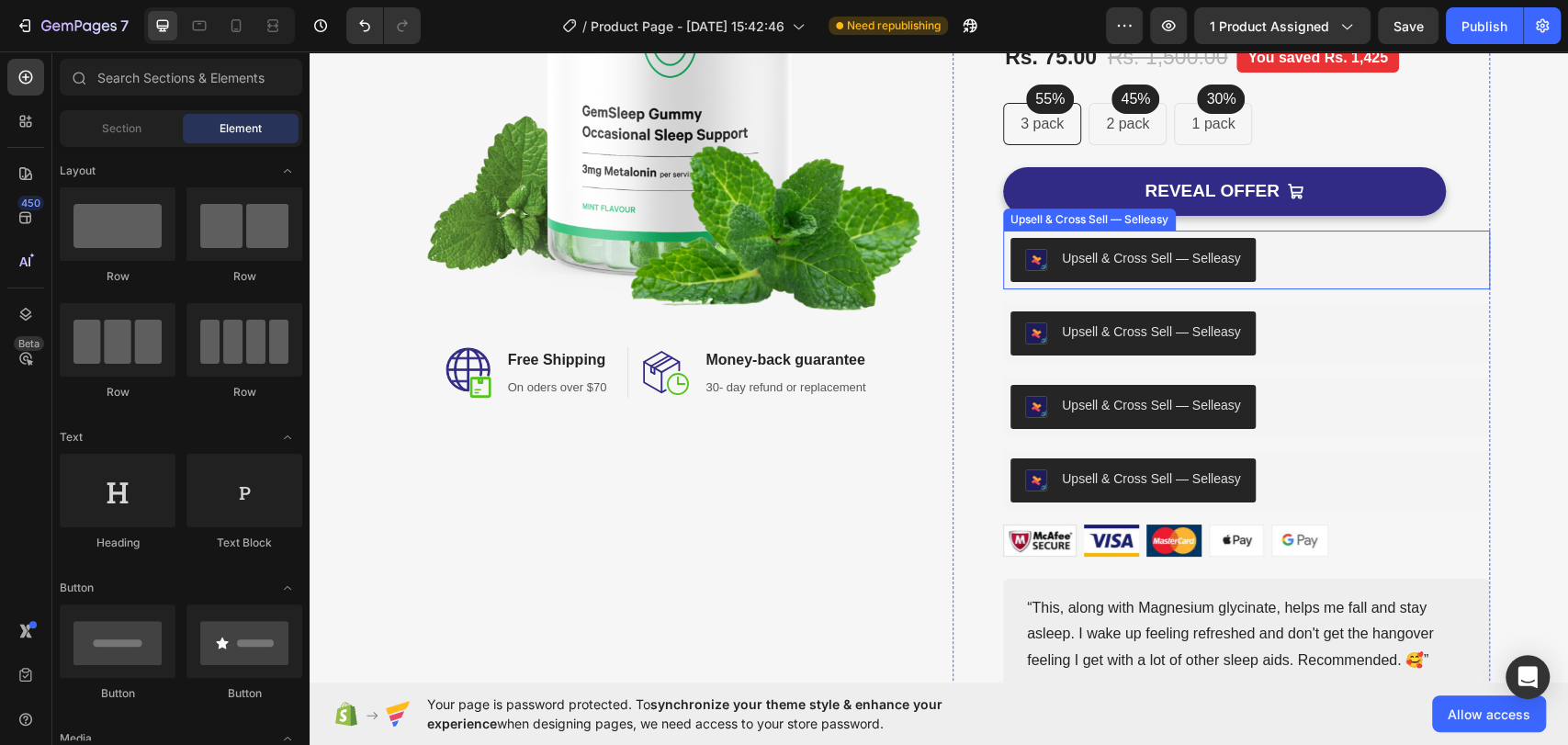
click at [1274, 269] on div "Upsell & Cross Sell — Selleasy" at bounding box center [1246, 260] width 472 height 44
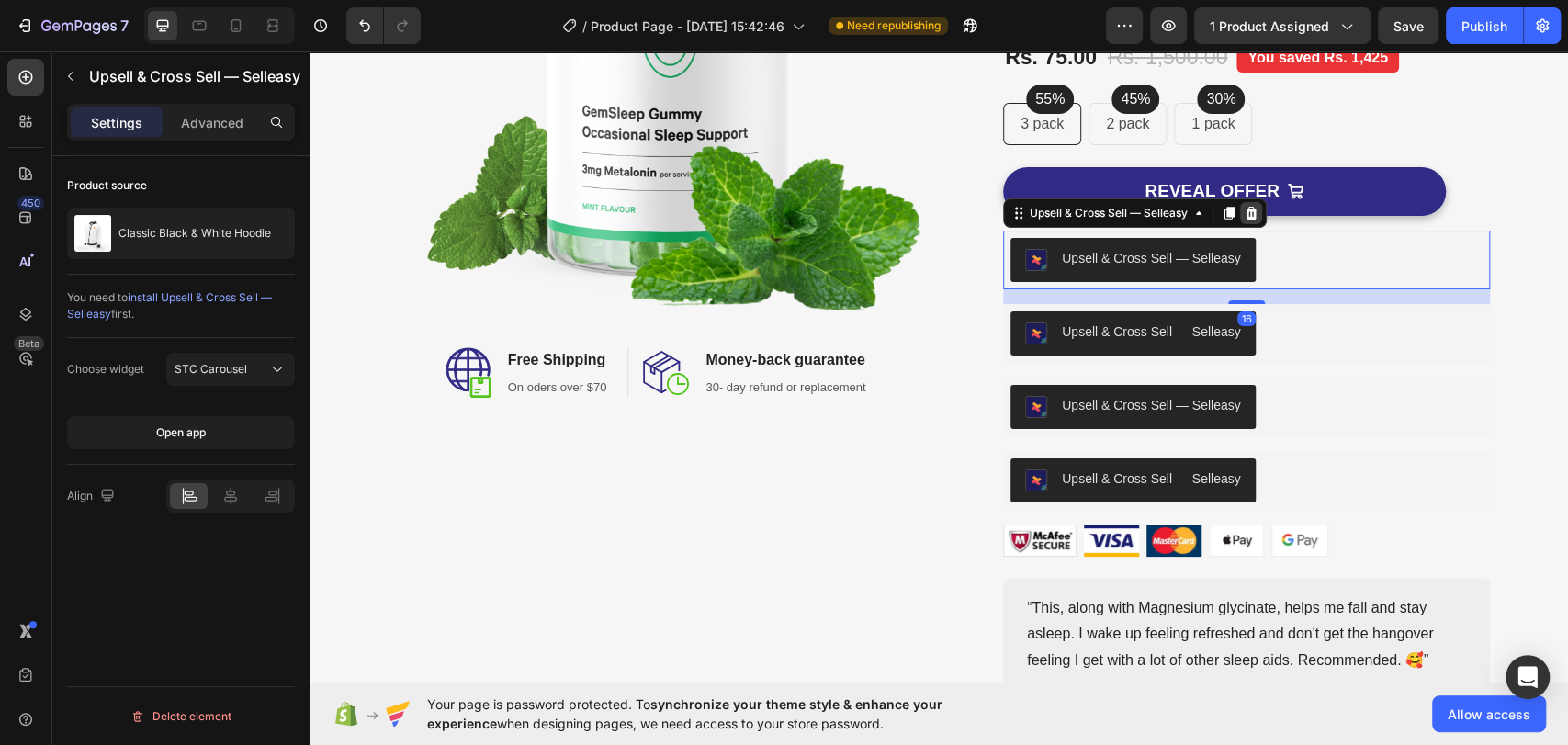
click at [1246, 211] on icon at bounding box center [1252, 211] width 12 height 13
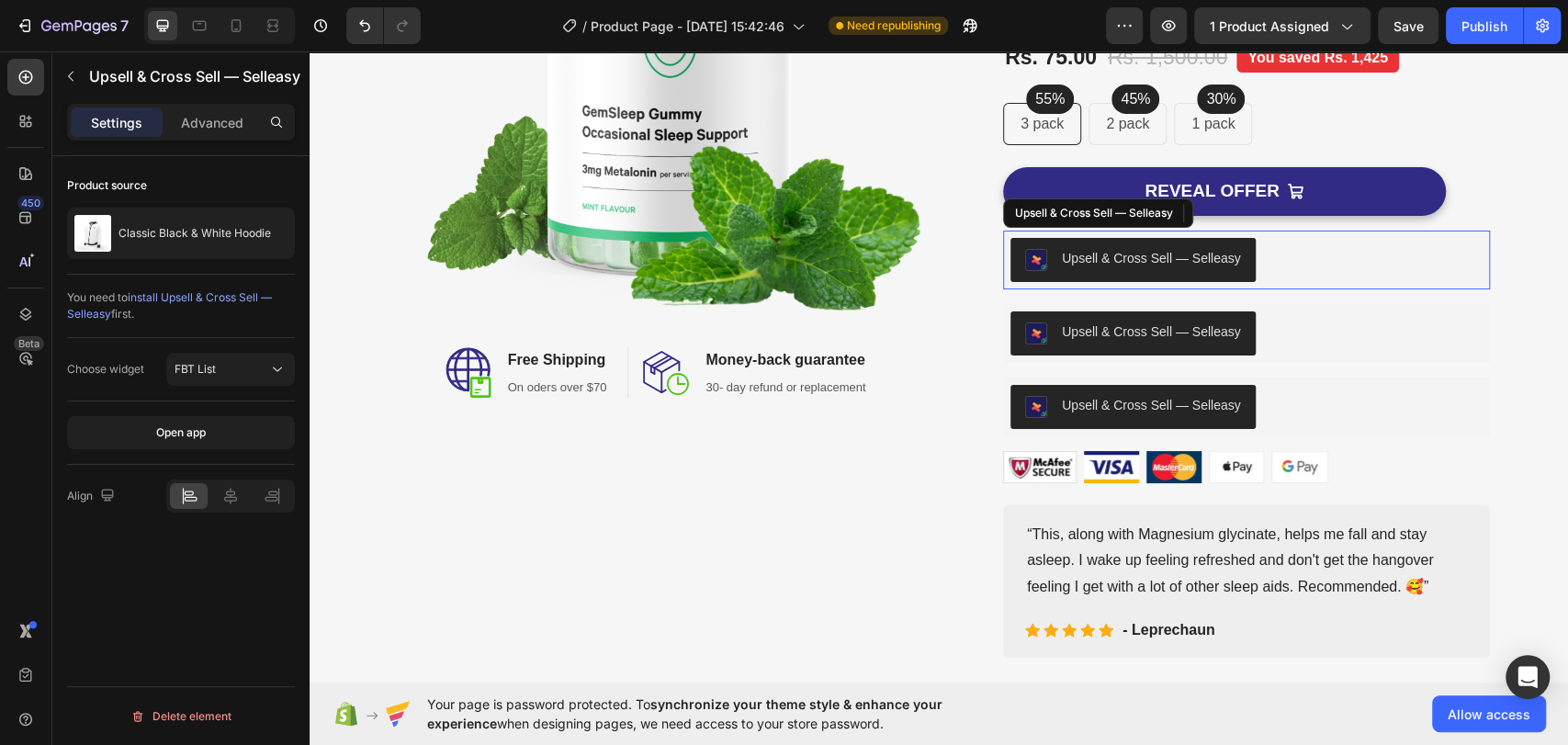
click at [1272, 265] on div "Upsell & Cross Sell — Selleasy" at bounding box center [1246, 260] width 472 height 44
click at [1250, 214] on icon at bounding box center [1251, 212] width 14 height 14
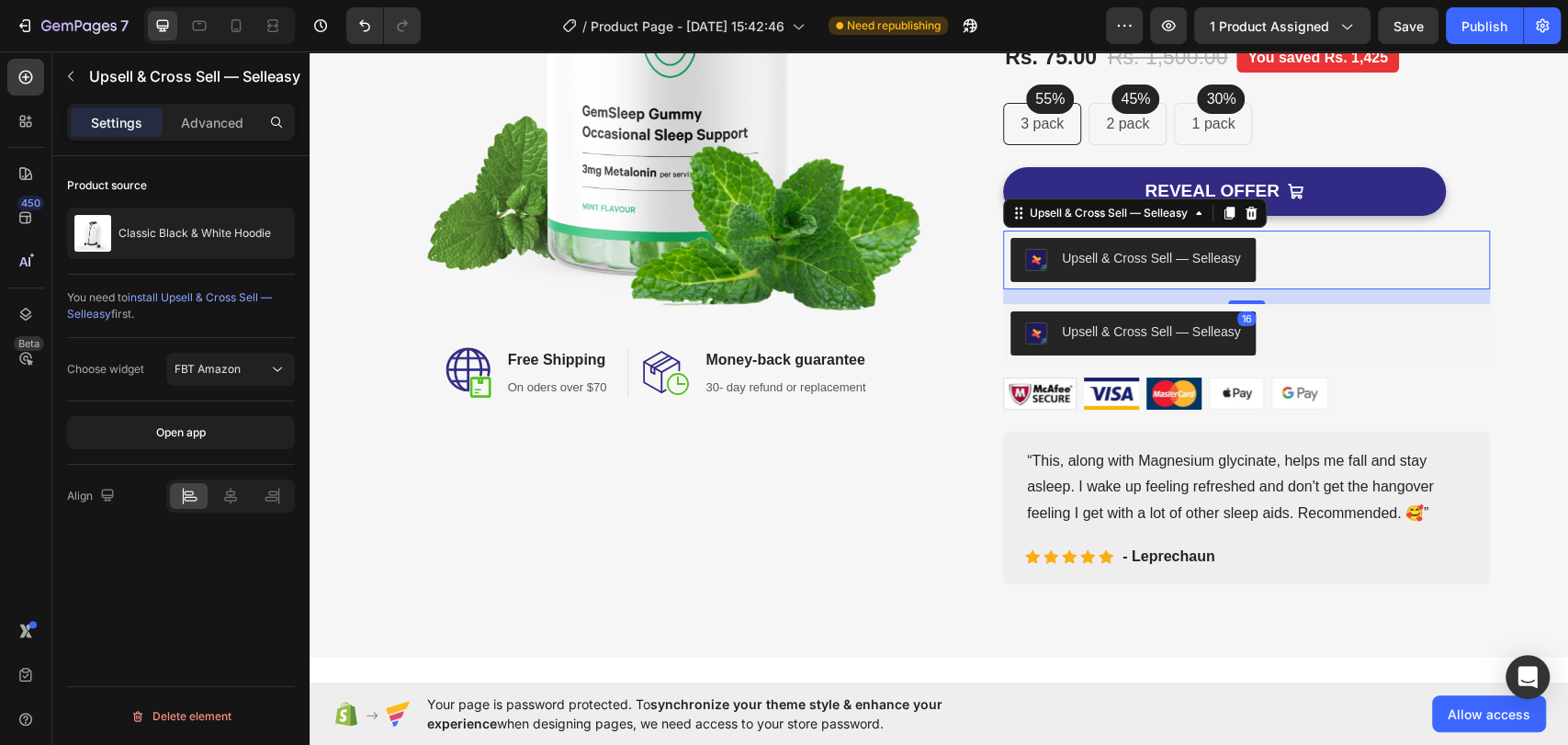
click at [1274, 272] on div "Upsell & Cross Sell — Selleasy" at bounding box center [1246, 260] width 472 height 44
click at [1247, 220] on div at bounding box center [1251, 212] width 22 height 22
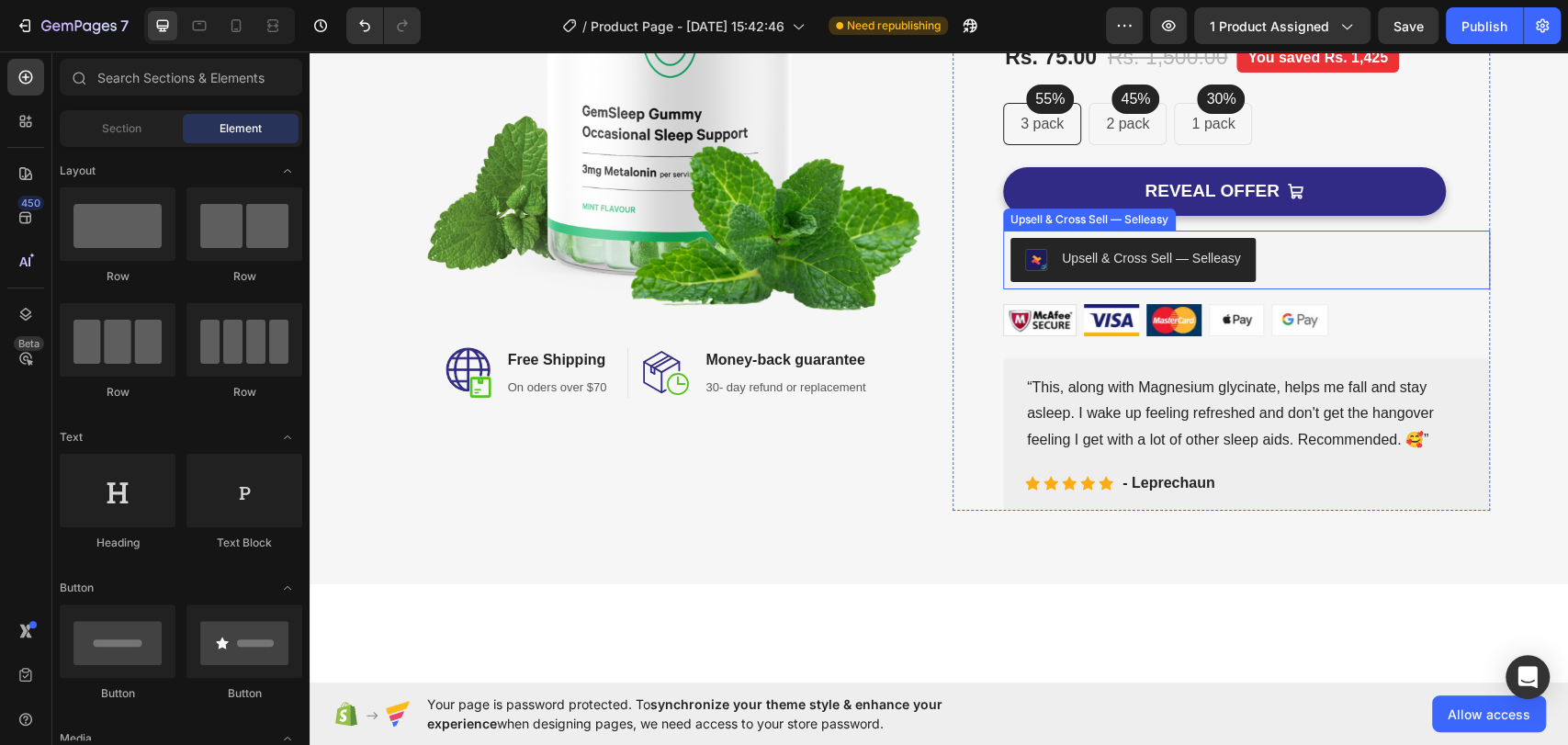
click at [1269, 265] on div "Upsell & Cross Sell — Selleasy" at bounding box center [1246, 260] width 472 height 44
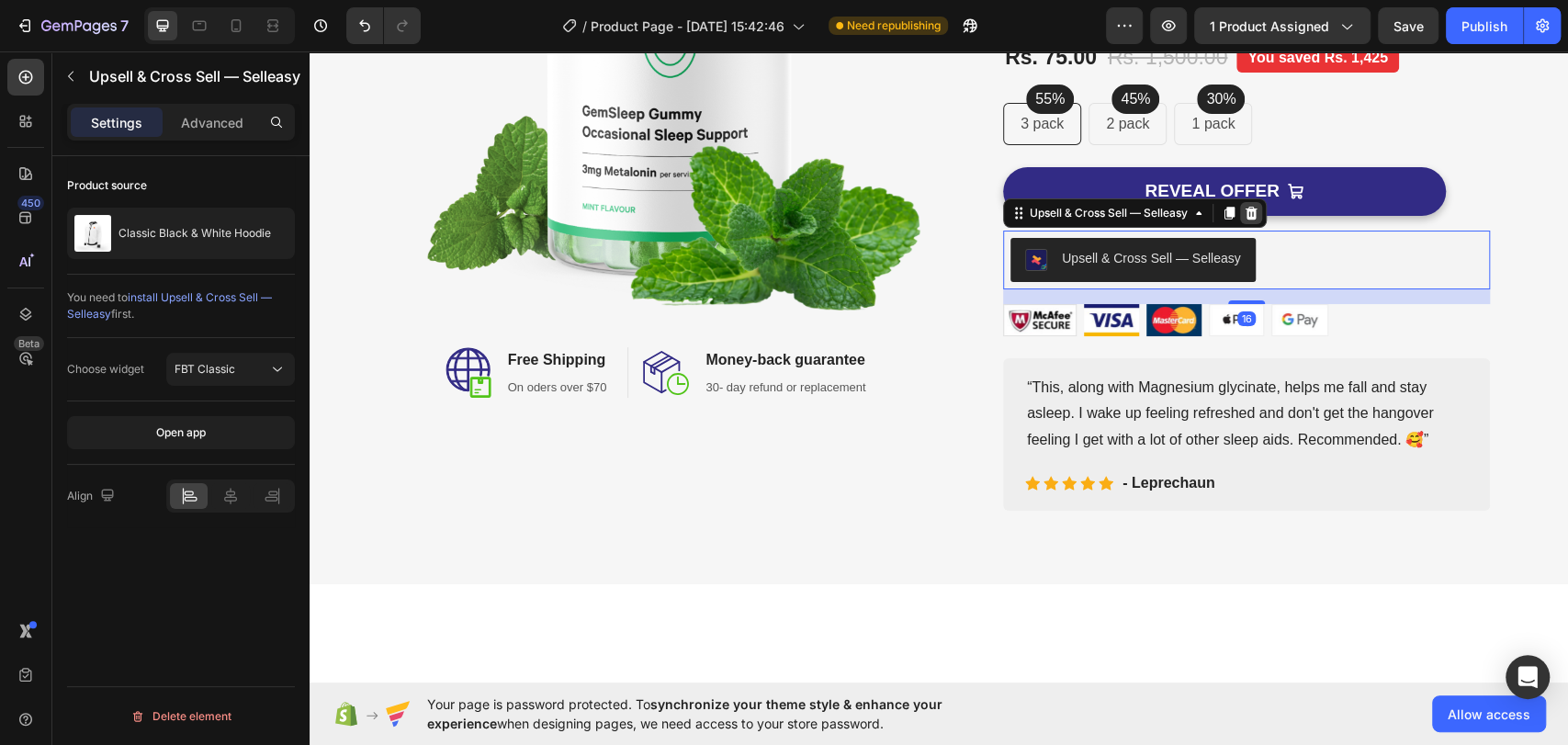
click at [1246, 212] on icon at bounding box center [1252, 211] width 12 height 13
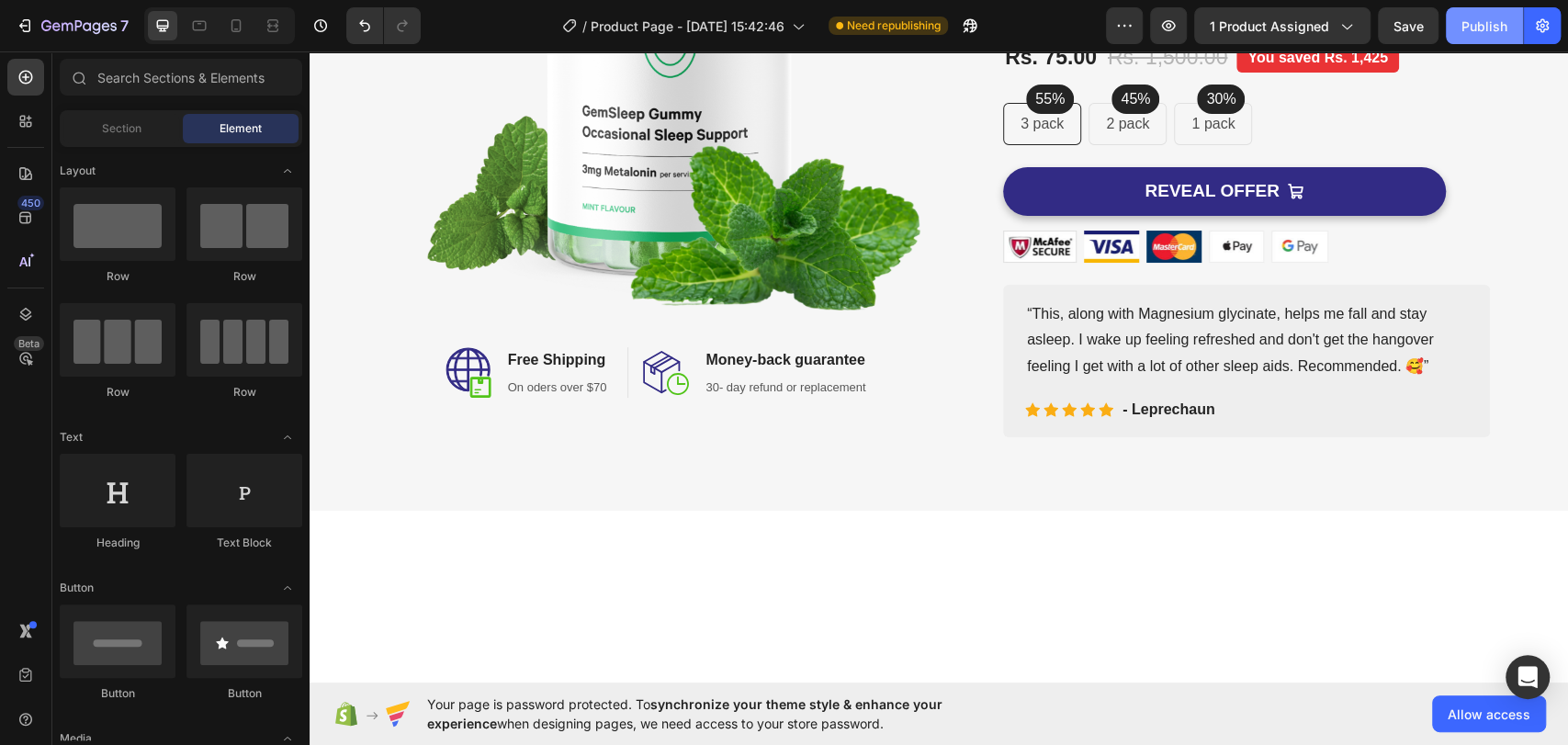
click at [1494, 28] on div "Publish" at bounding box center [1484, 26] width 46 height 19
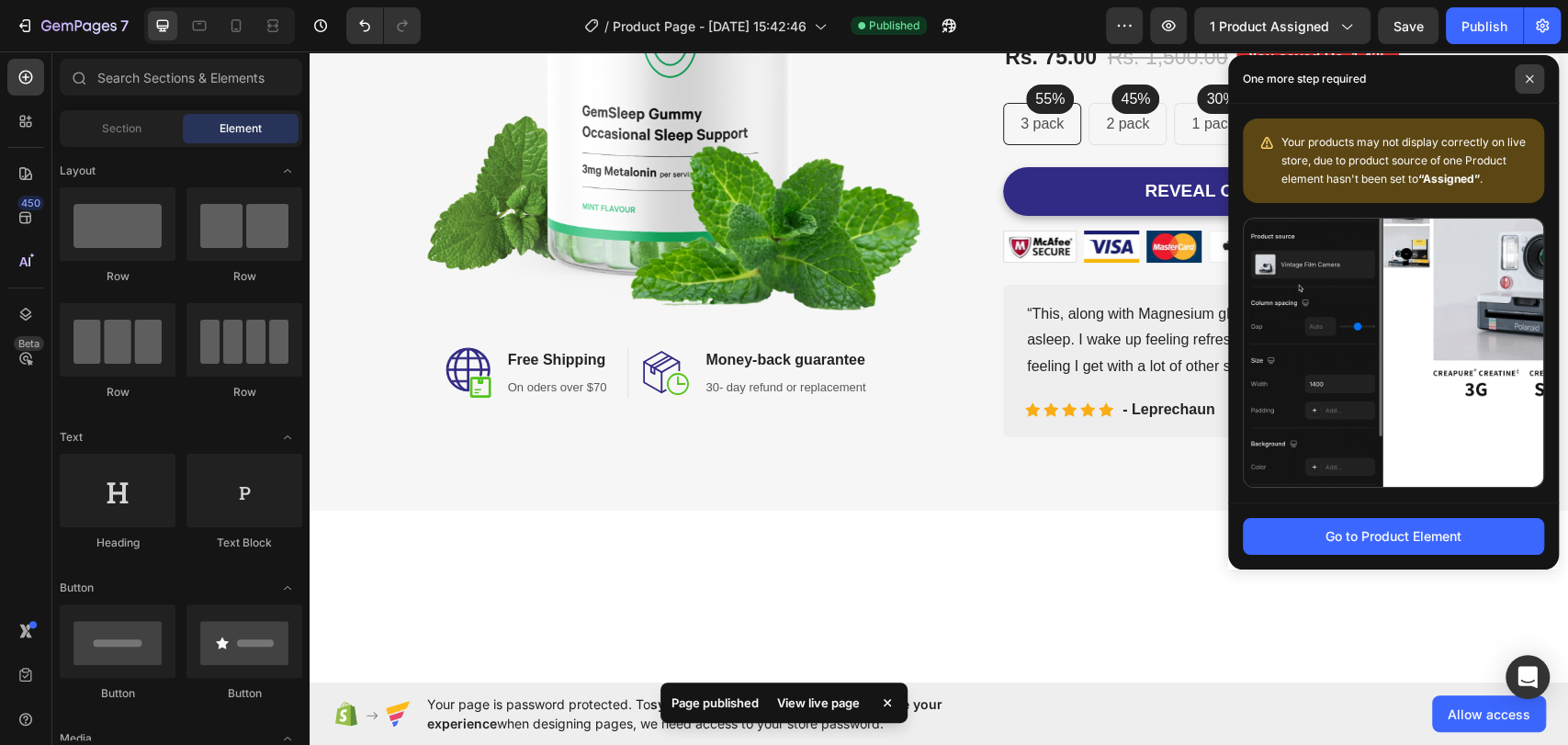
click at [1531, 70] on span at bounding box center [1528, 79] width 29 height 29
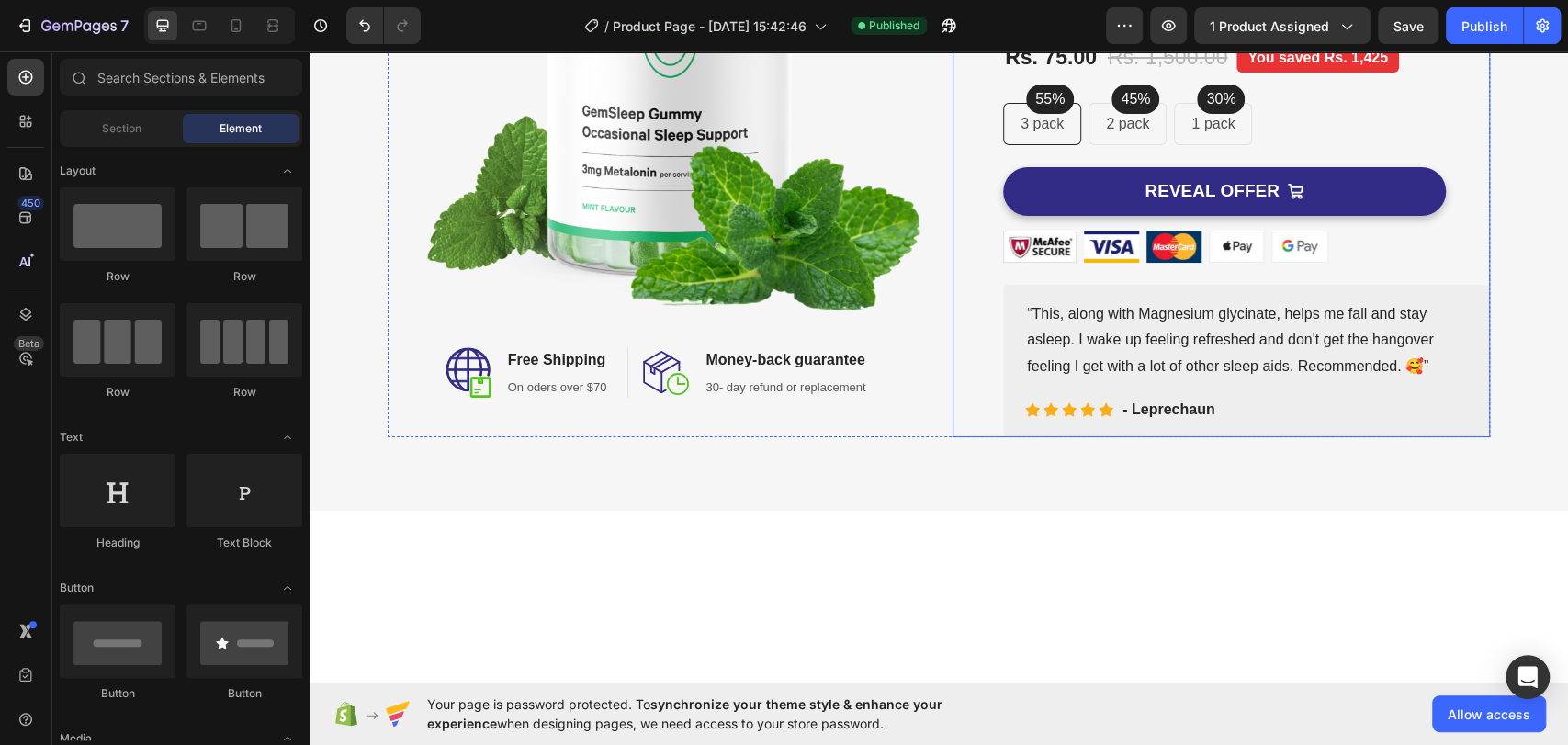
scroll to position [0, 0]
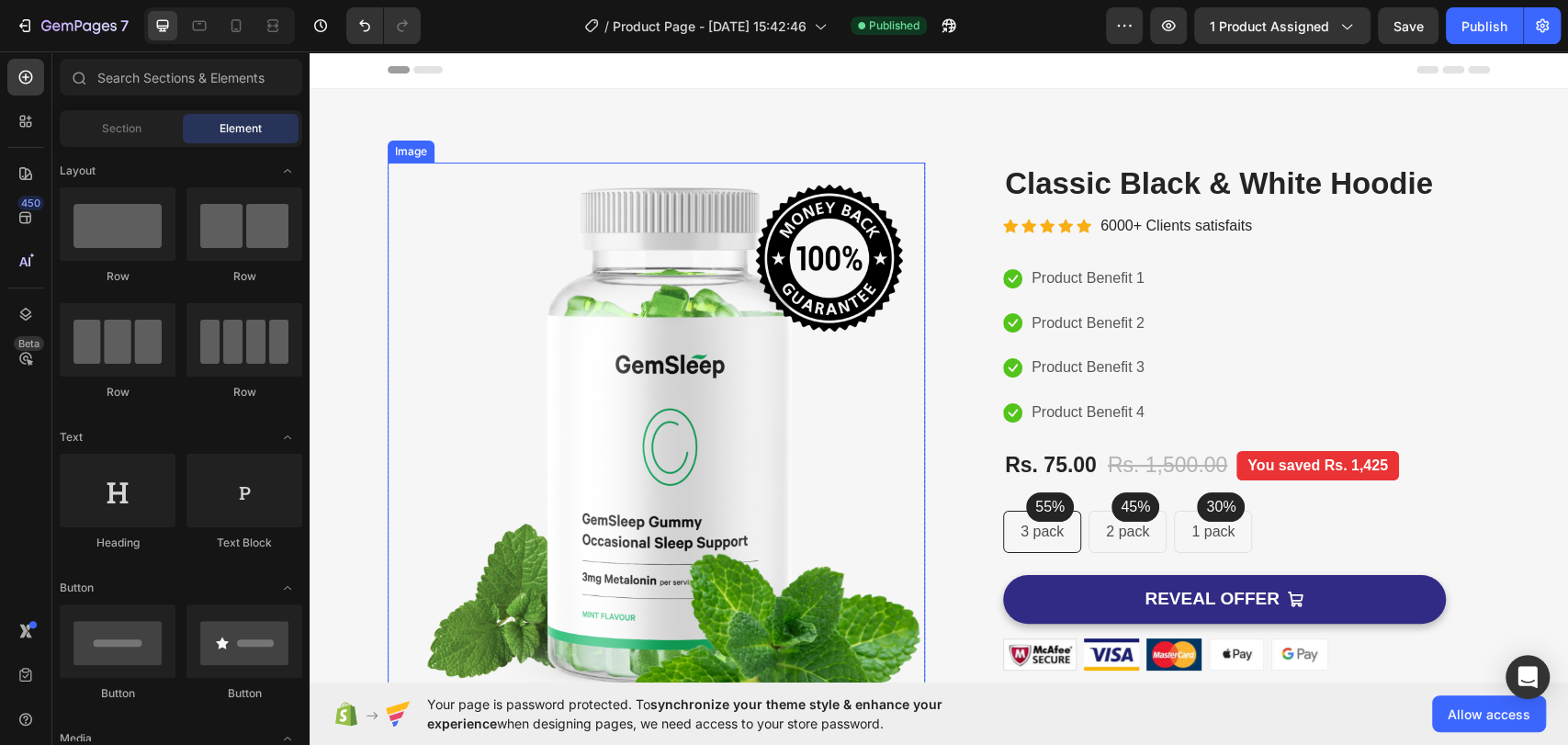
click at [866, 316] on img at bounding box center [656, 443] width 537 height 563
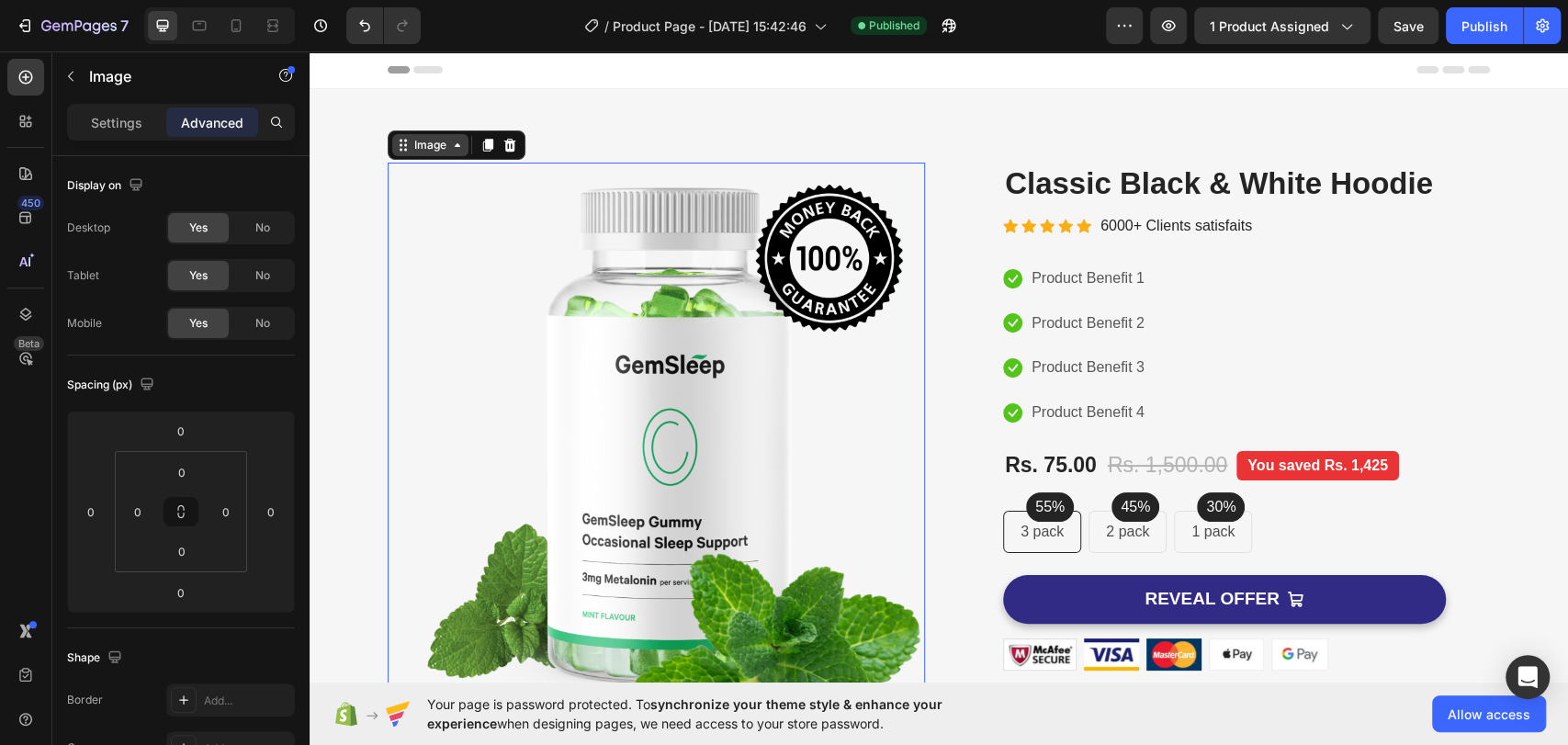
click at [434, 152] on div "Image" at bounding box center [429, 145] width 40 height 16
click at [124, 120] on p "Settings" at bounding box center [116, 123] width 51 height 19
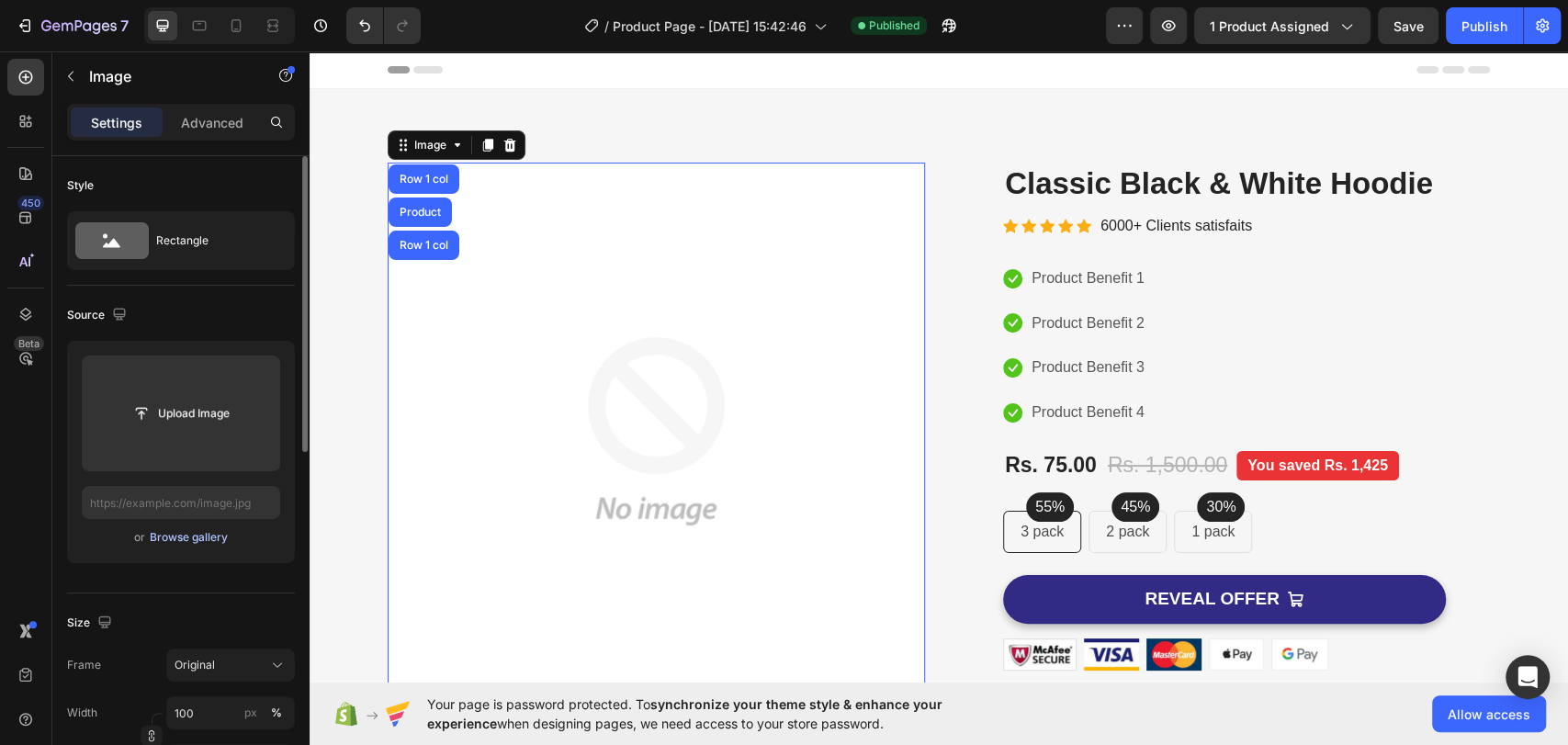
click at [199, 538] on div "Browse gallery" at bounding box center [188, 537] width 78 height 16
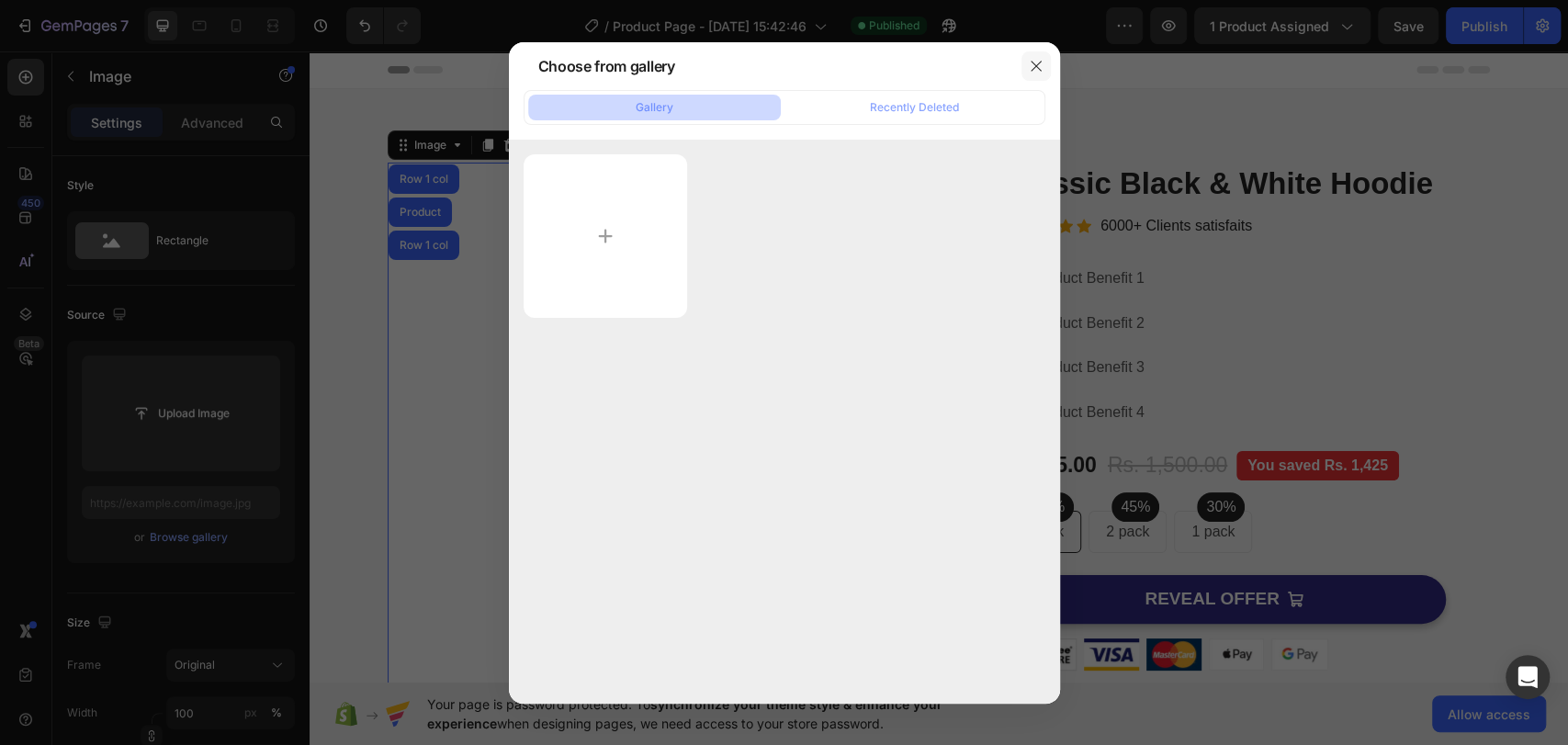
click at [1038, 63] on icon "button" at bounding box center [1035, 66] width 14 height 14
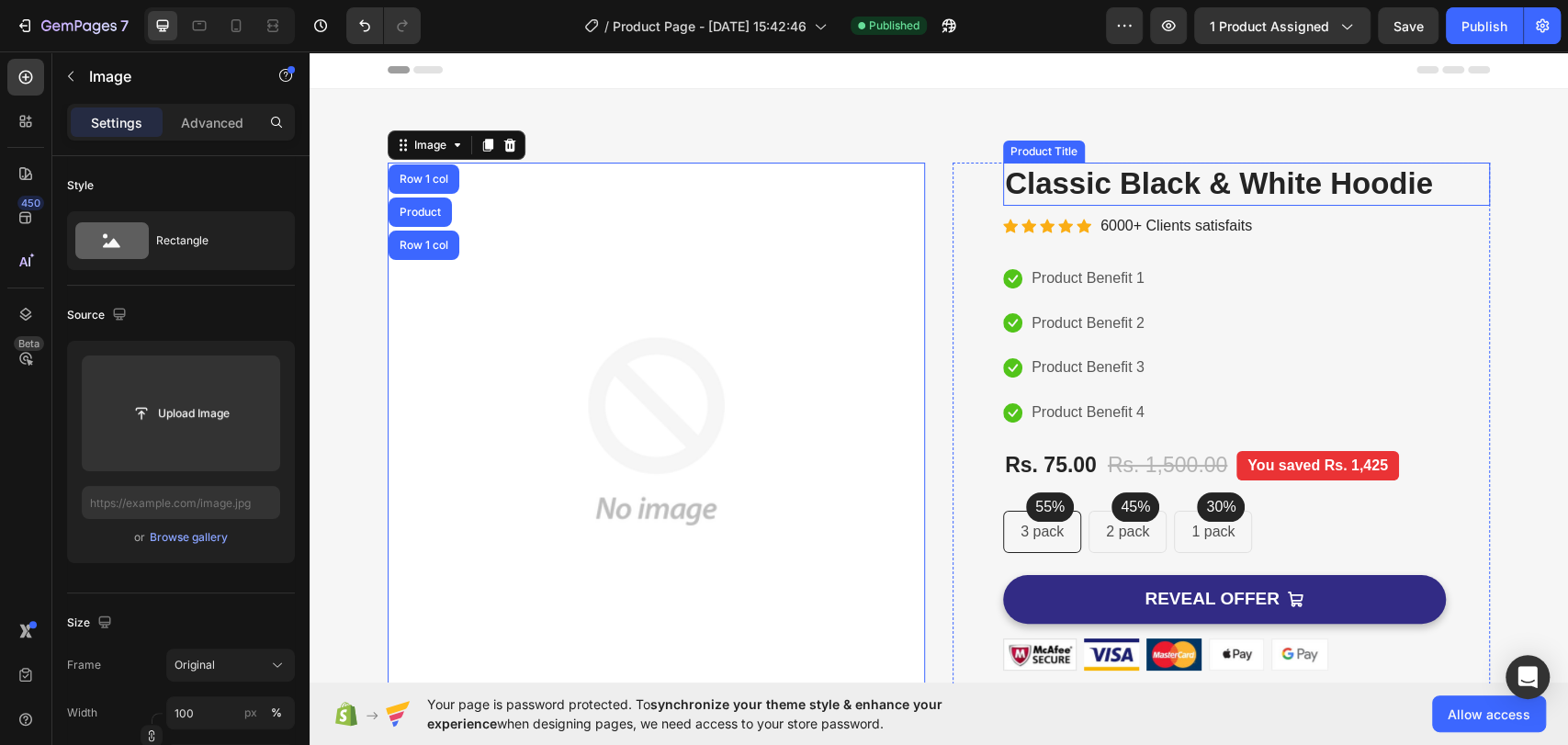
click at [1074, 170] on h2 "Classic Black & White Hoodie" at bounding box center [1246, 183] width 486 height 43
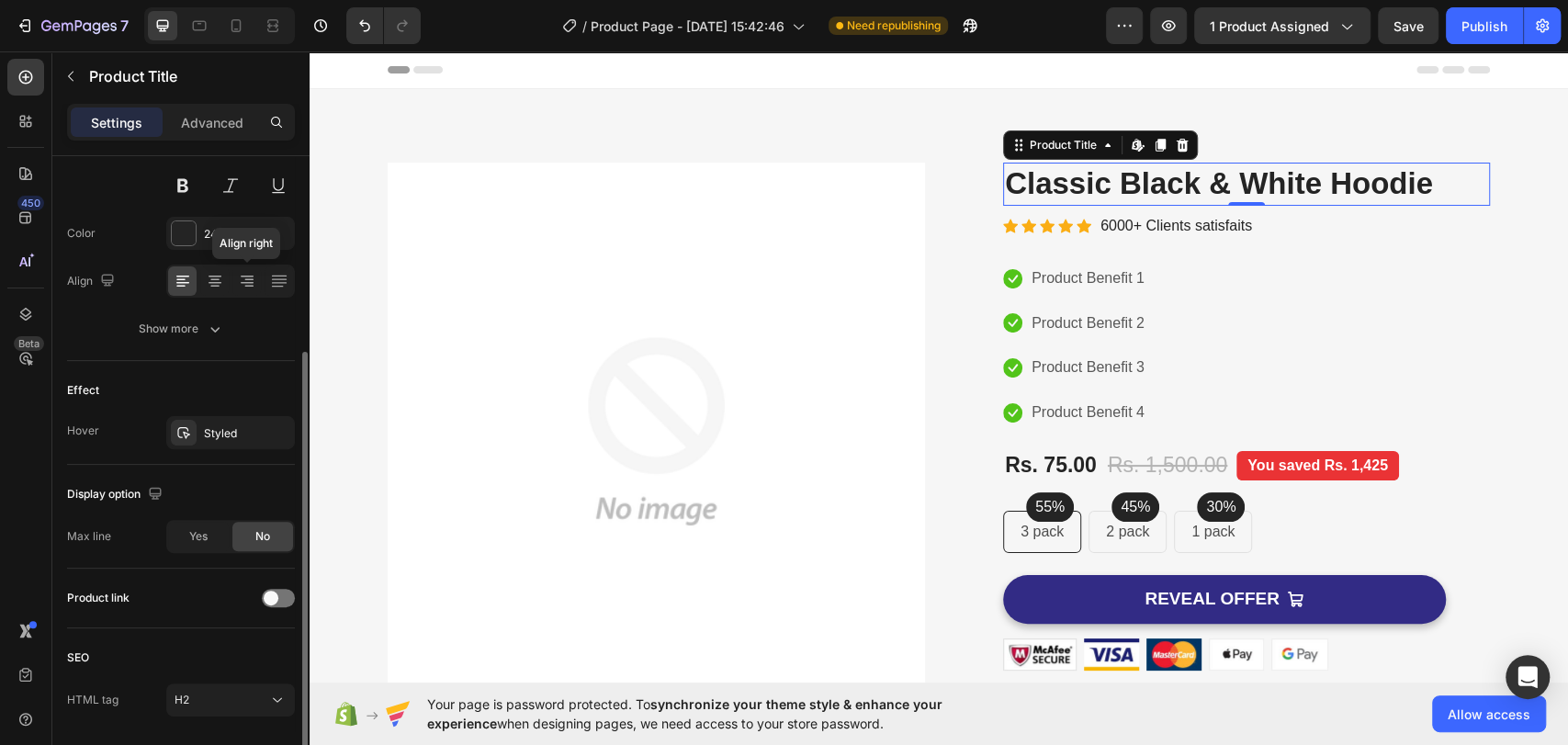
scroll to position [365, 0]
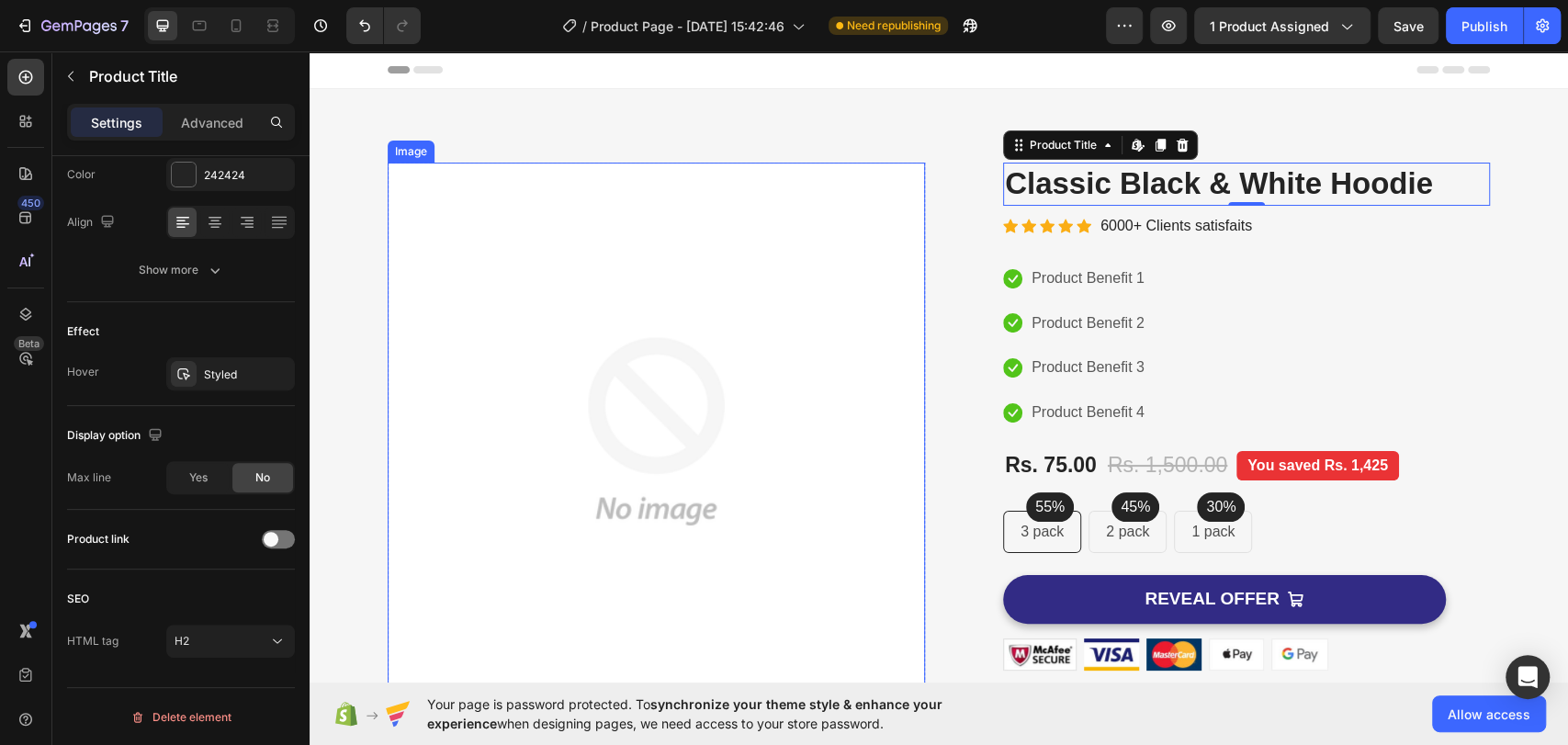
click at [529, 279] on img at bounding box center [656, 430] width 537 height 538
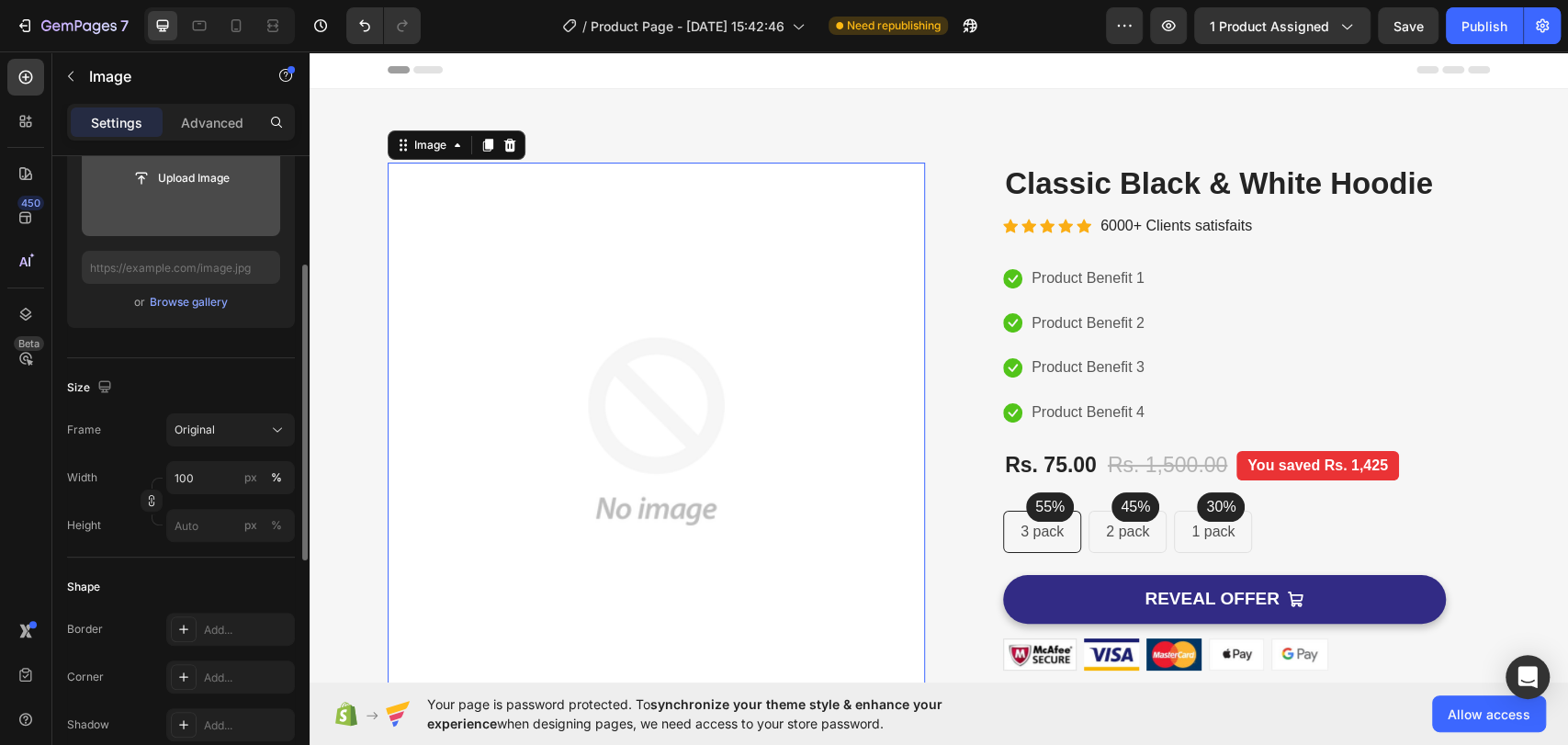
scroll to position [0, 0]
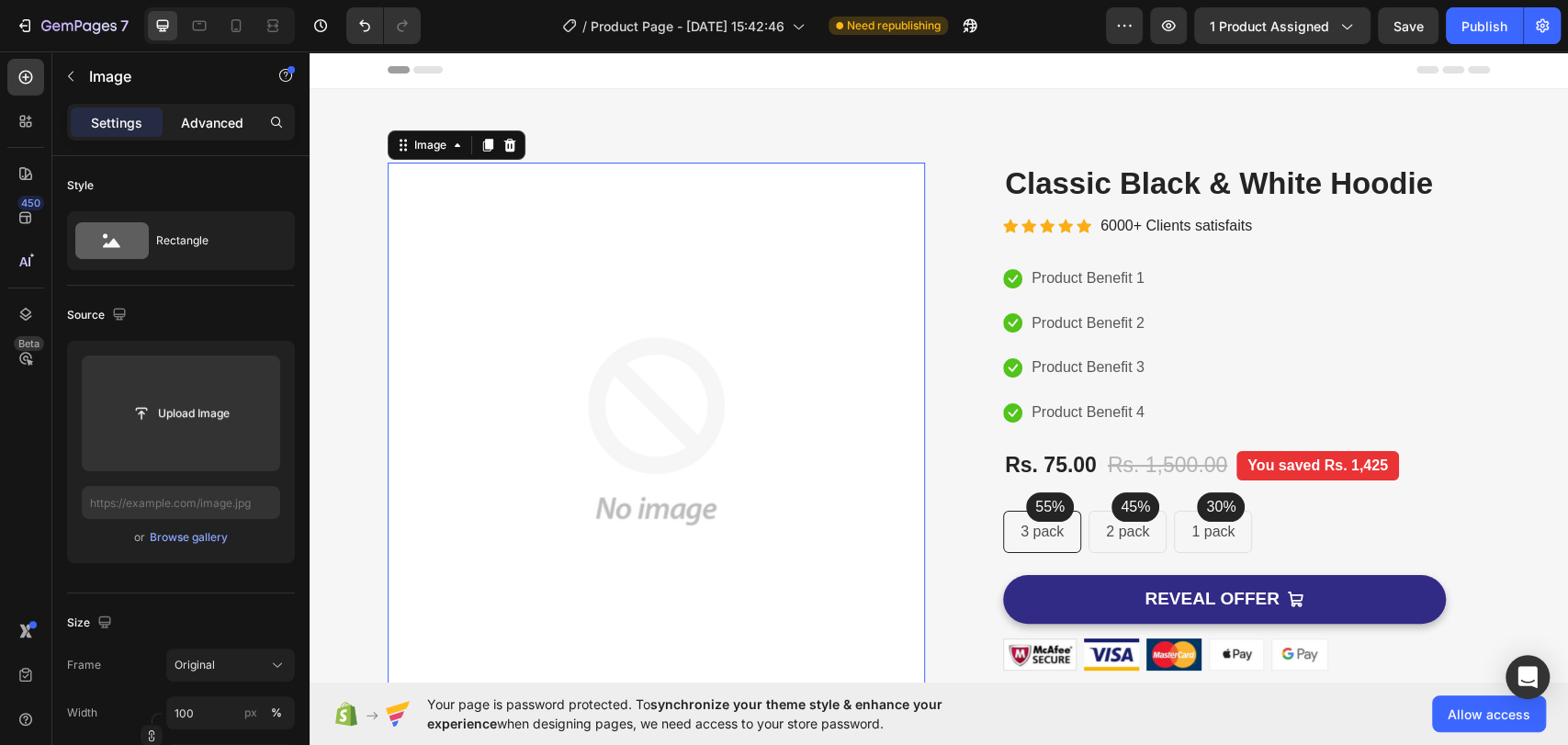
click at [211, 124] on p "Advanced" at bounding box center [211, 123] width 63 height 19
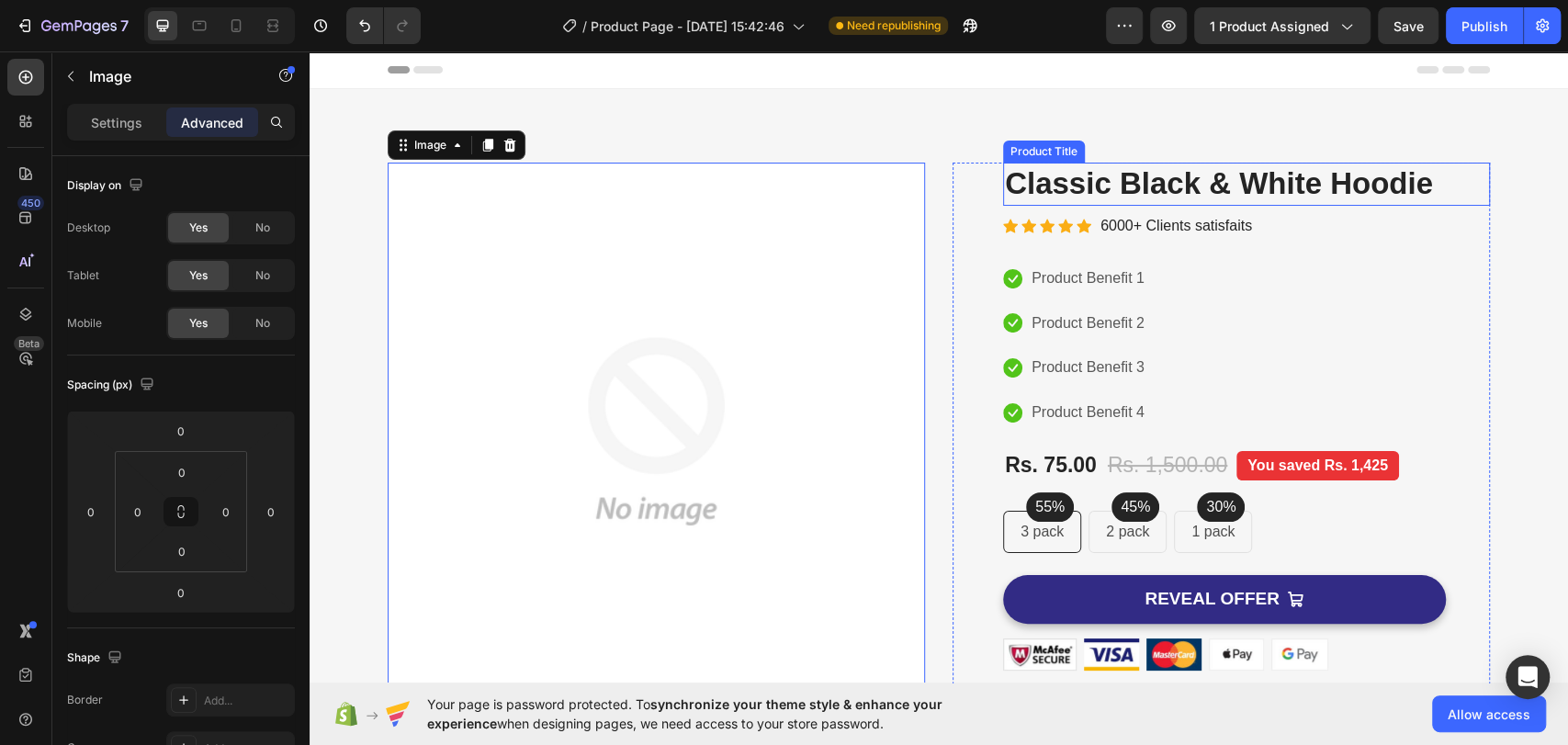
click at [1150, 185] on h2 "Classic Black & White Hoodie" at bounding box center [1246, 183] width 486 height 43
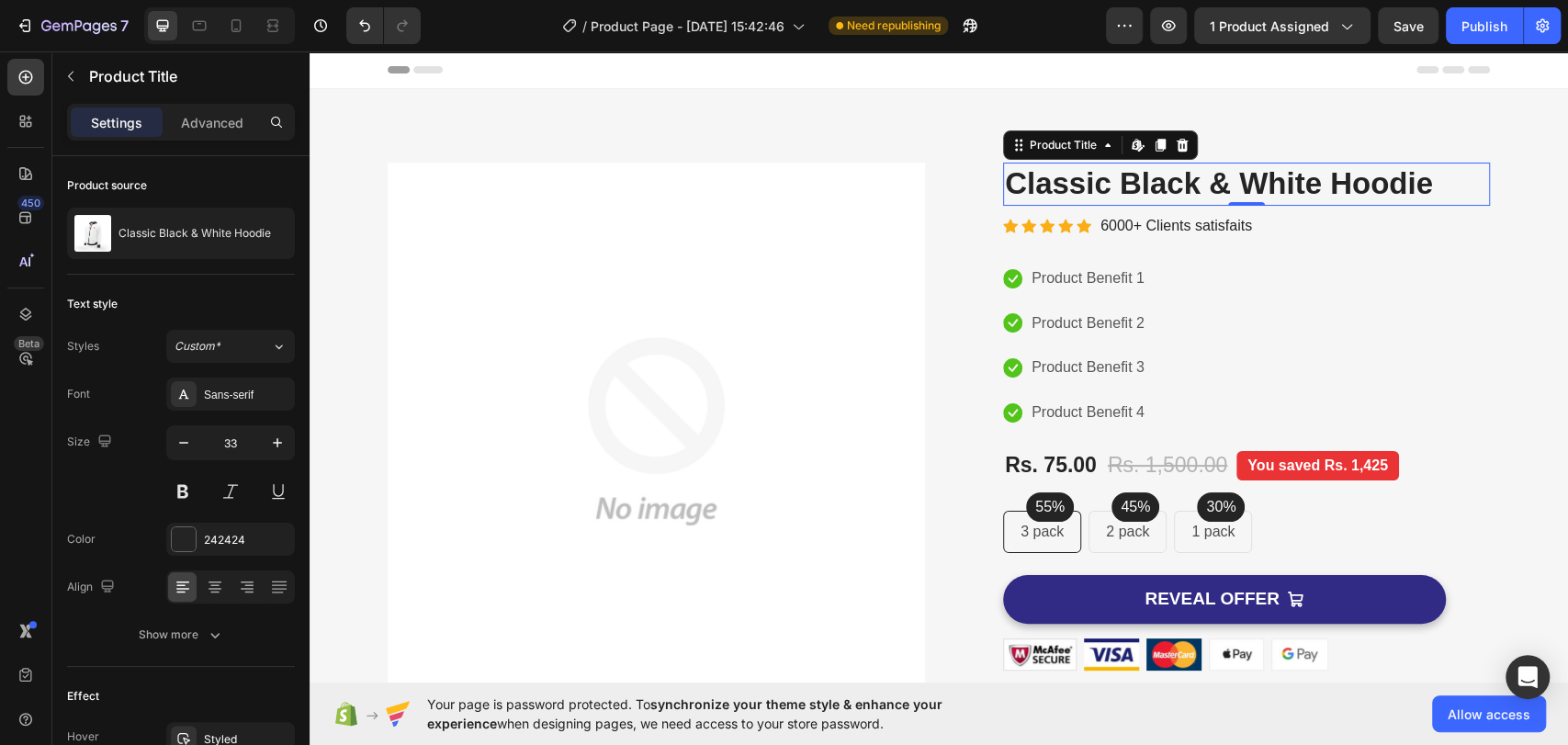
click at [180, 141] on div "Settings Advanced" at bounding box center [180, 130] width 257 height 52
click at [194, 136] on div "Advanced" at bounding box center [211, 122] width 92 height 29
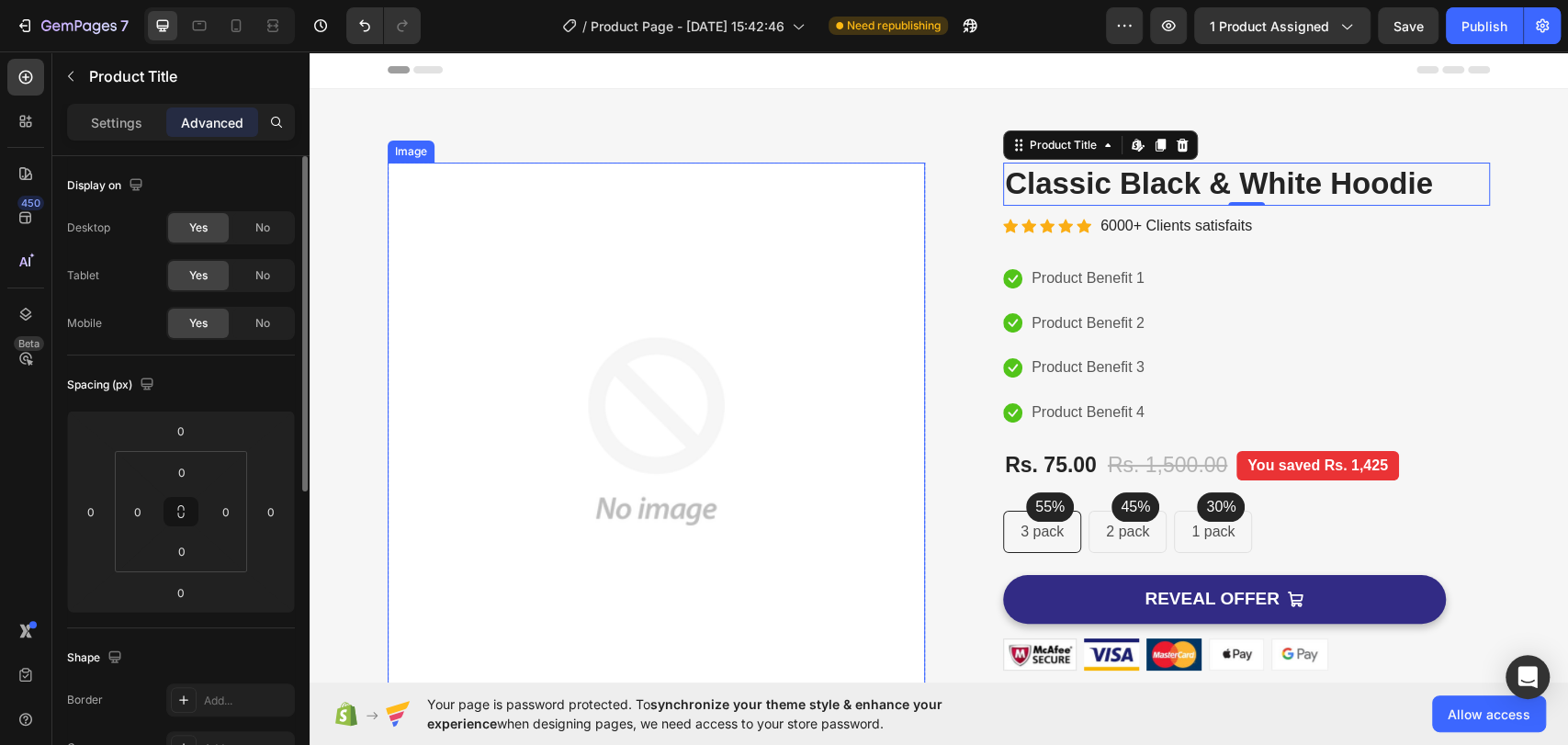
click at [428, 267] on img at bounding box center [656, 430] width 537 height 538
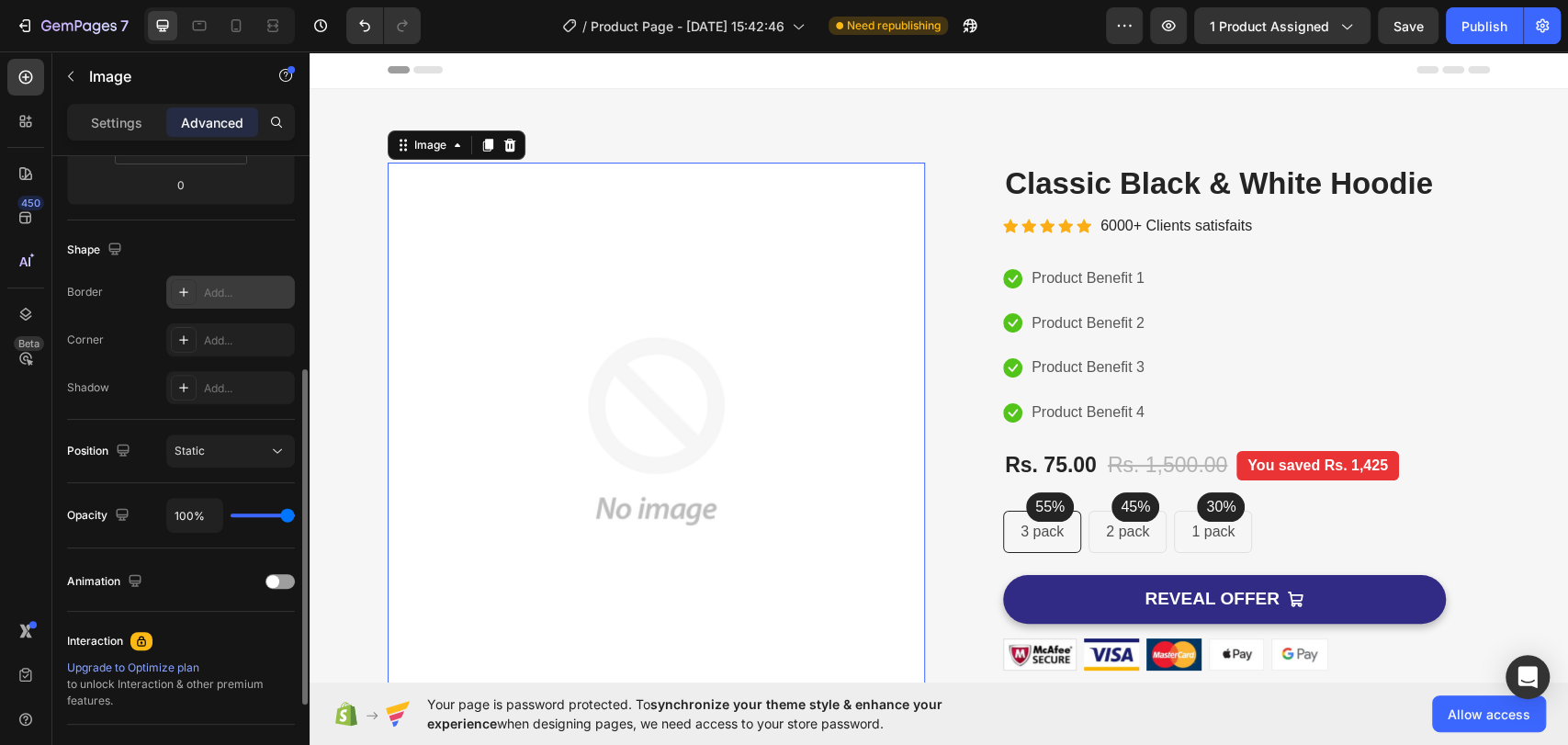
scroll to position [583, 0]
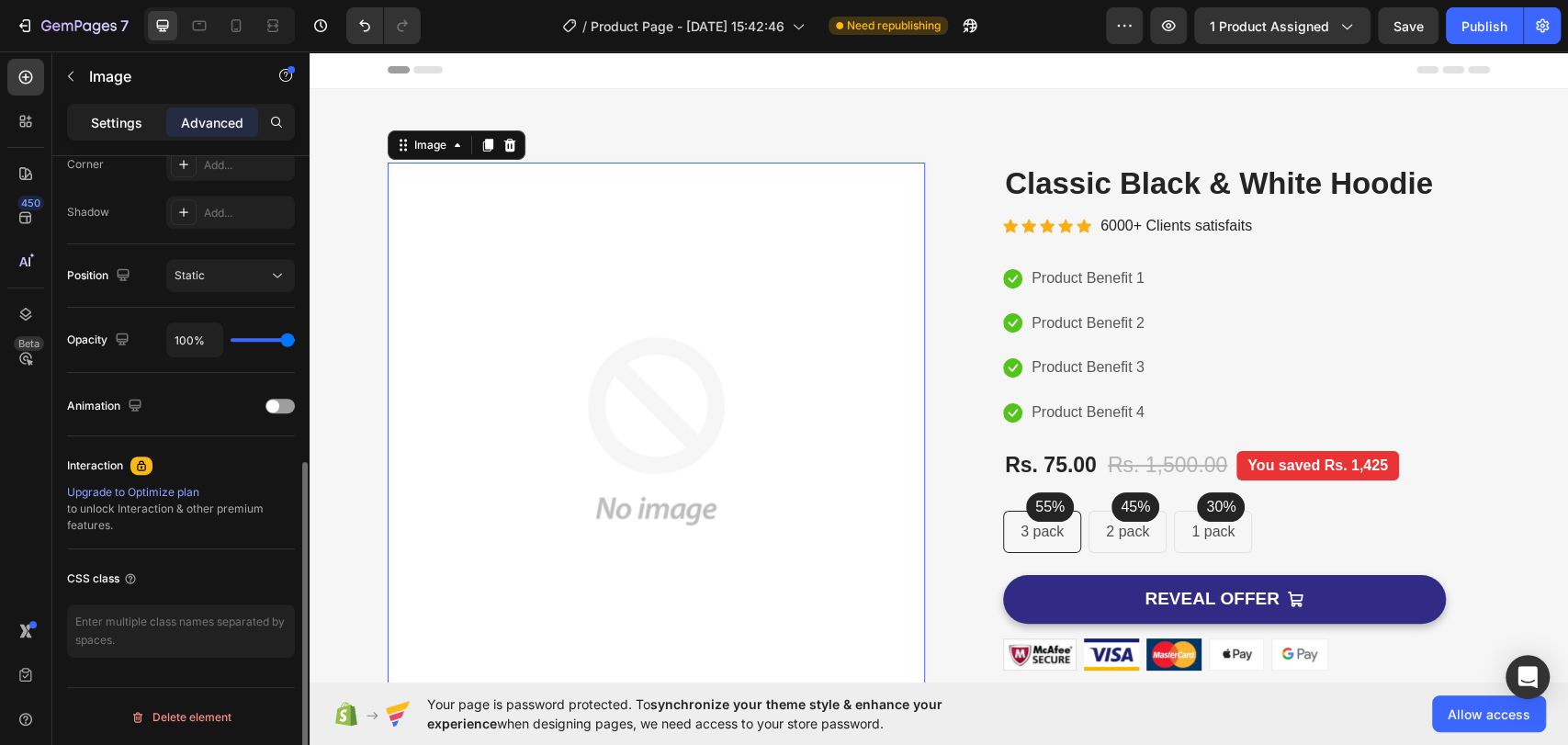
click at [122, 120] on p "Settings" at bounding box center [116, 123] width 51 height 19
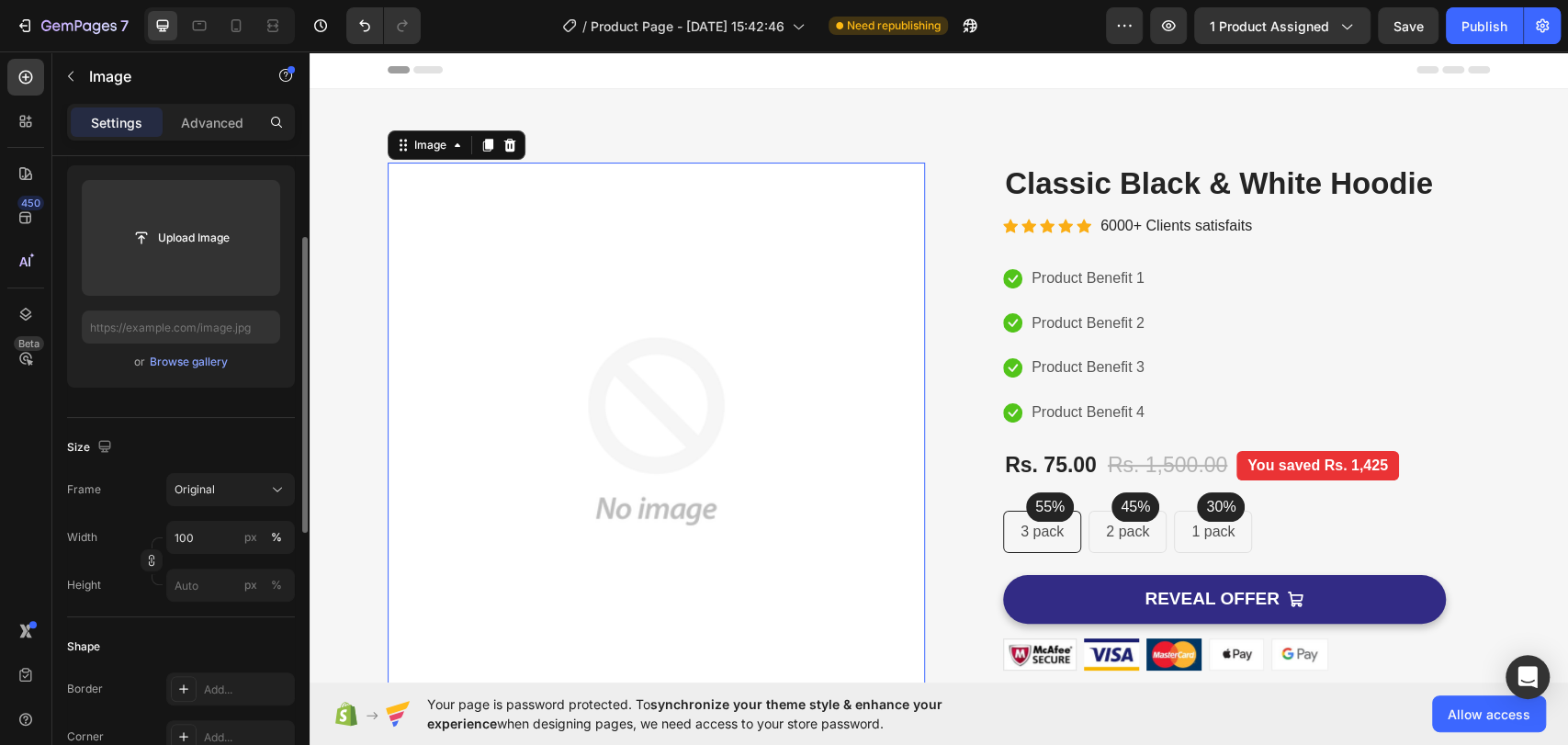
scroll to position [0, 0]
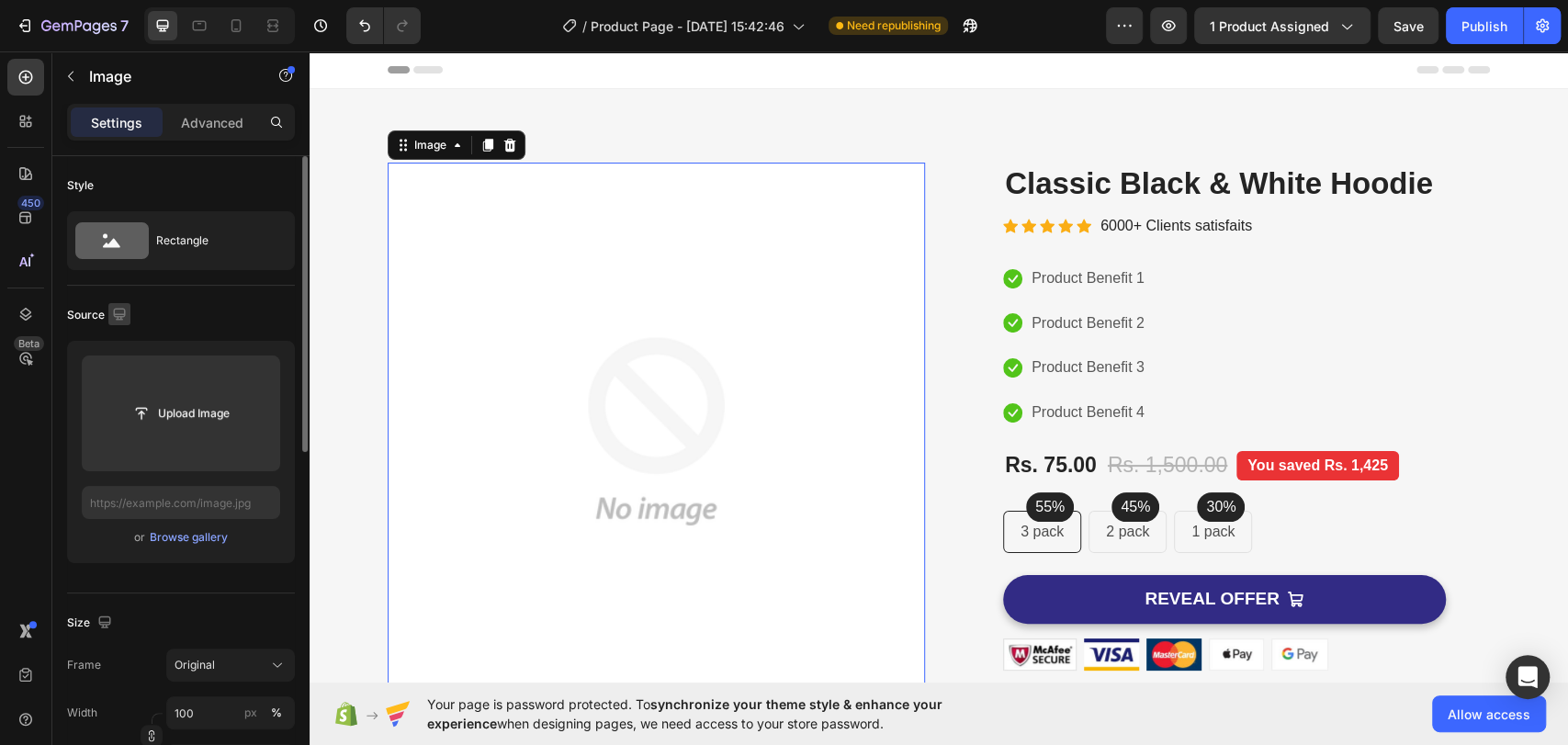
click at [120, 312] on icon "button" at bounding box center [119, 314] width 18 height 18
click at [177, 246] on div "Rectangle" at bounding box center [212, 240] width 112 height 42
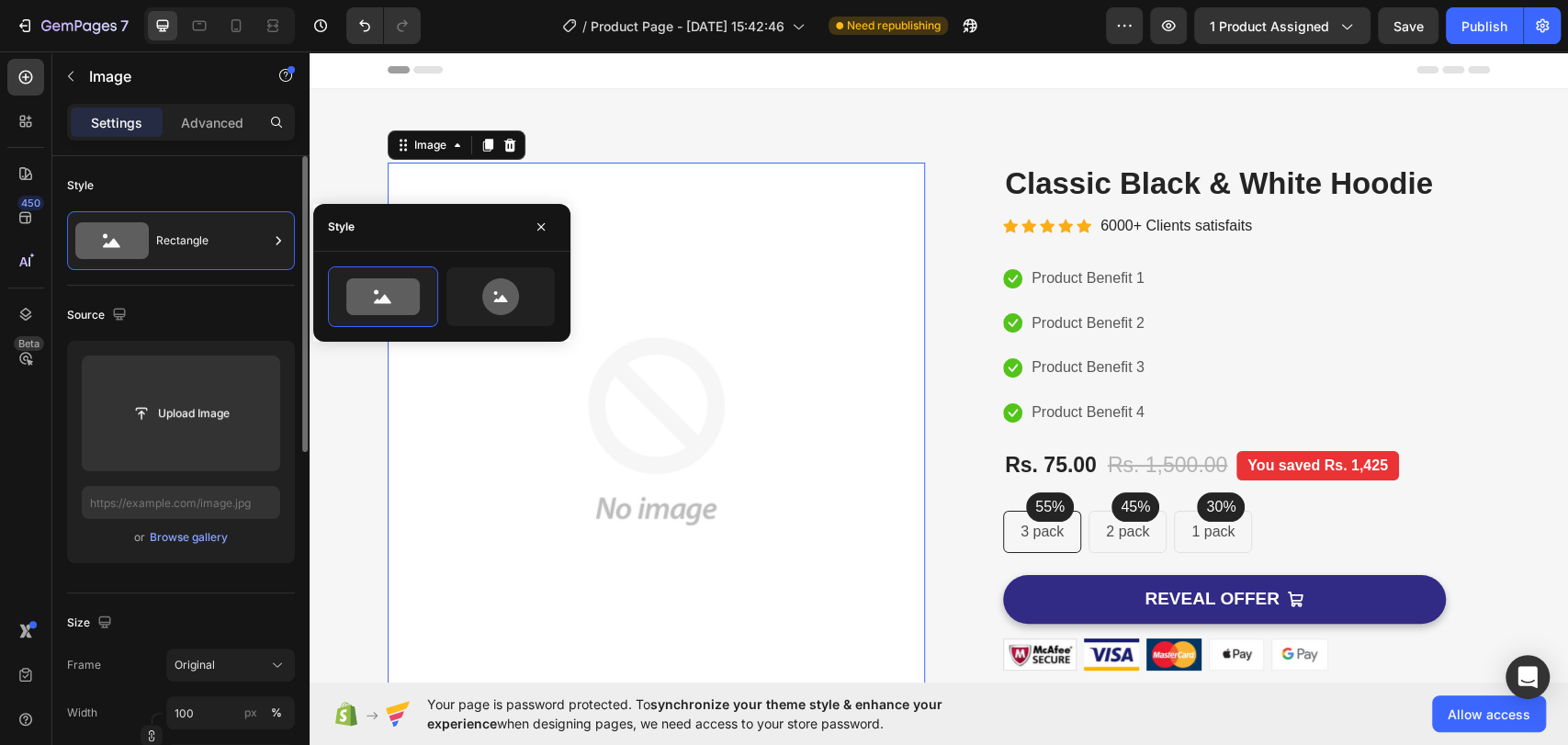
click at [189, 300] on div "Source" at bounding box center [180, 315] width 228 height 29
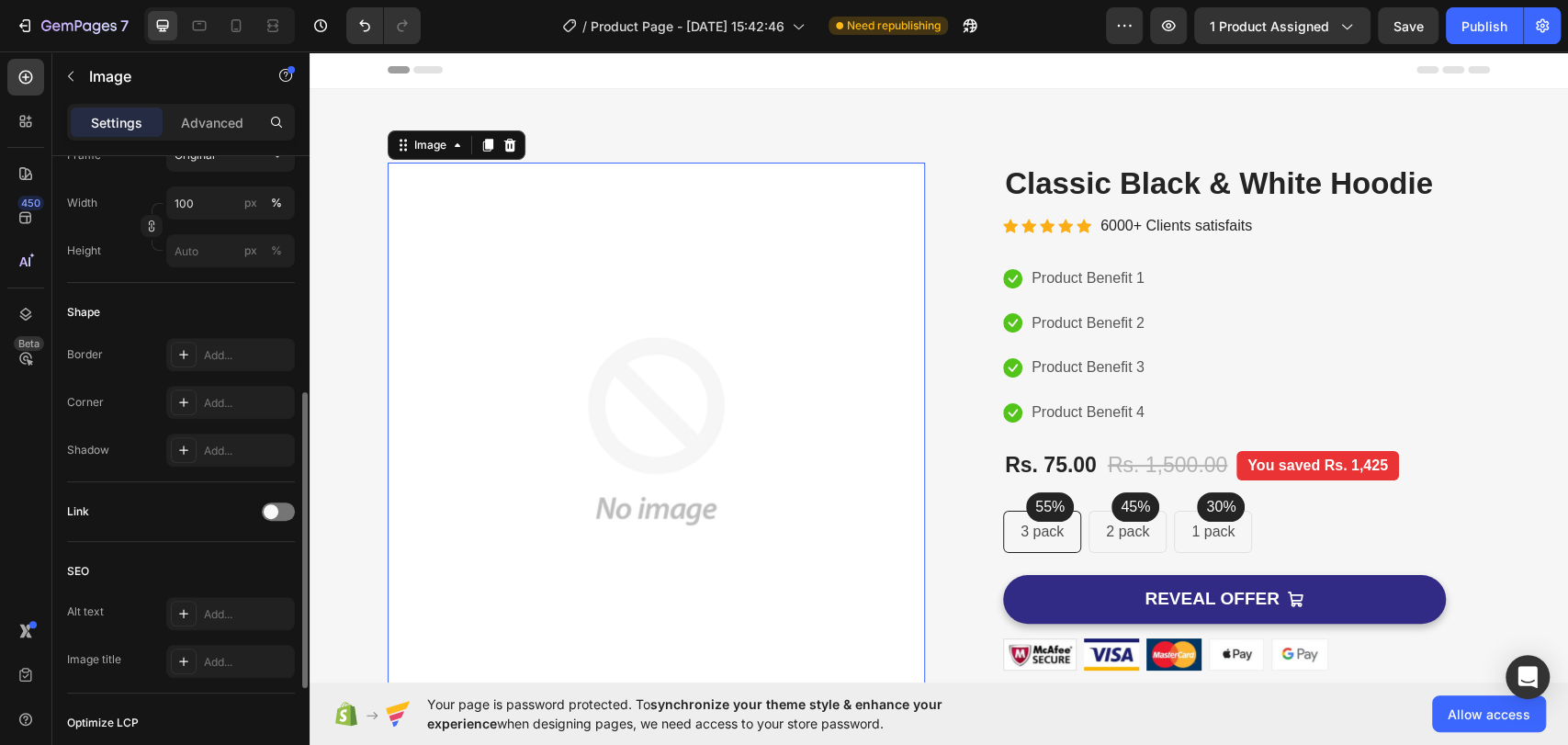
scroll to position [612, 0]
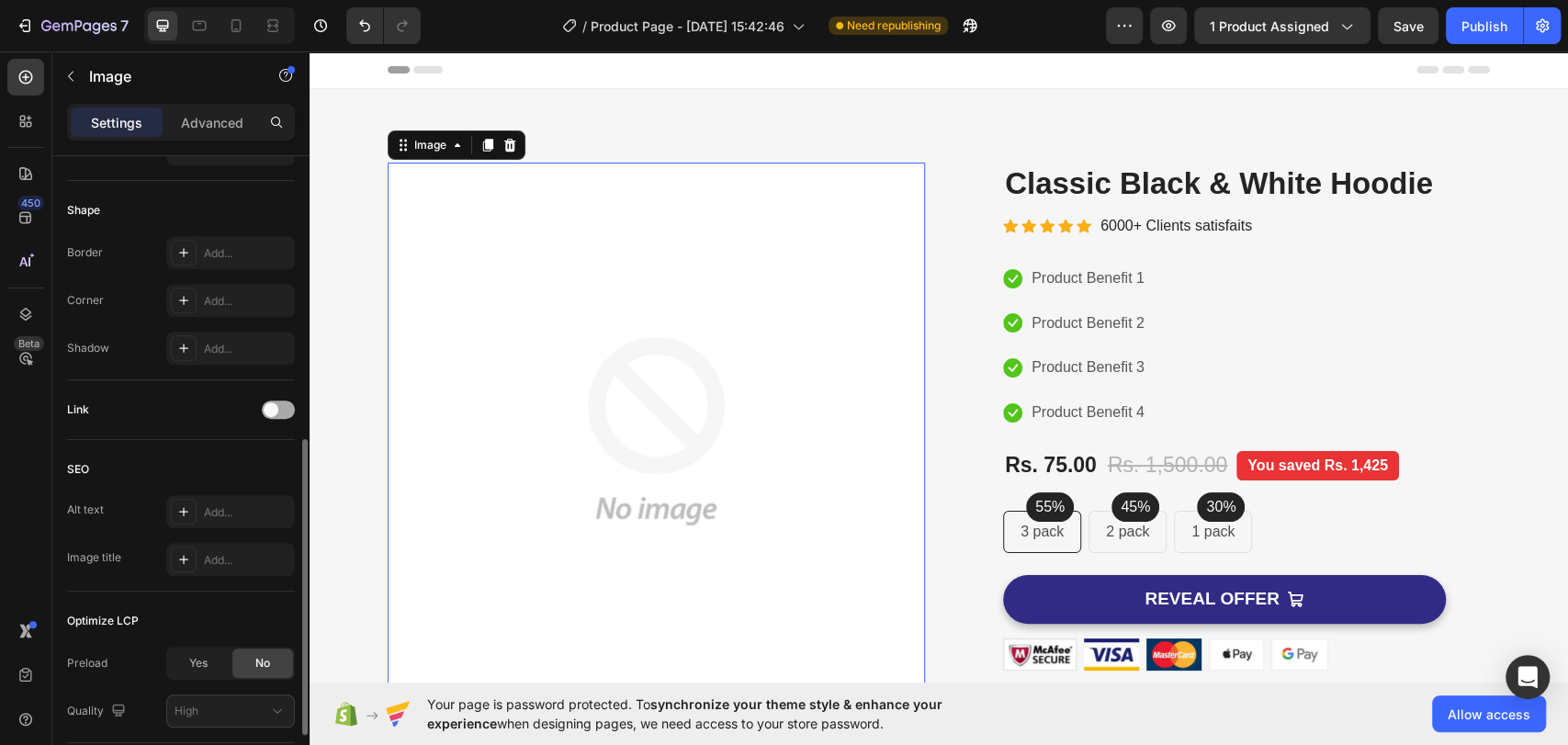
click at [281, 406] on div at bounding box center [278, 409] width 33 height 18
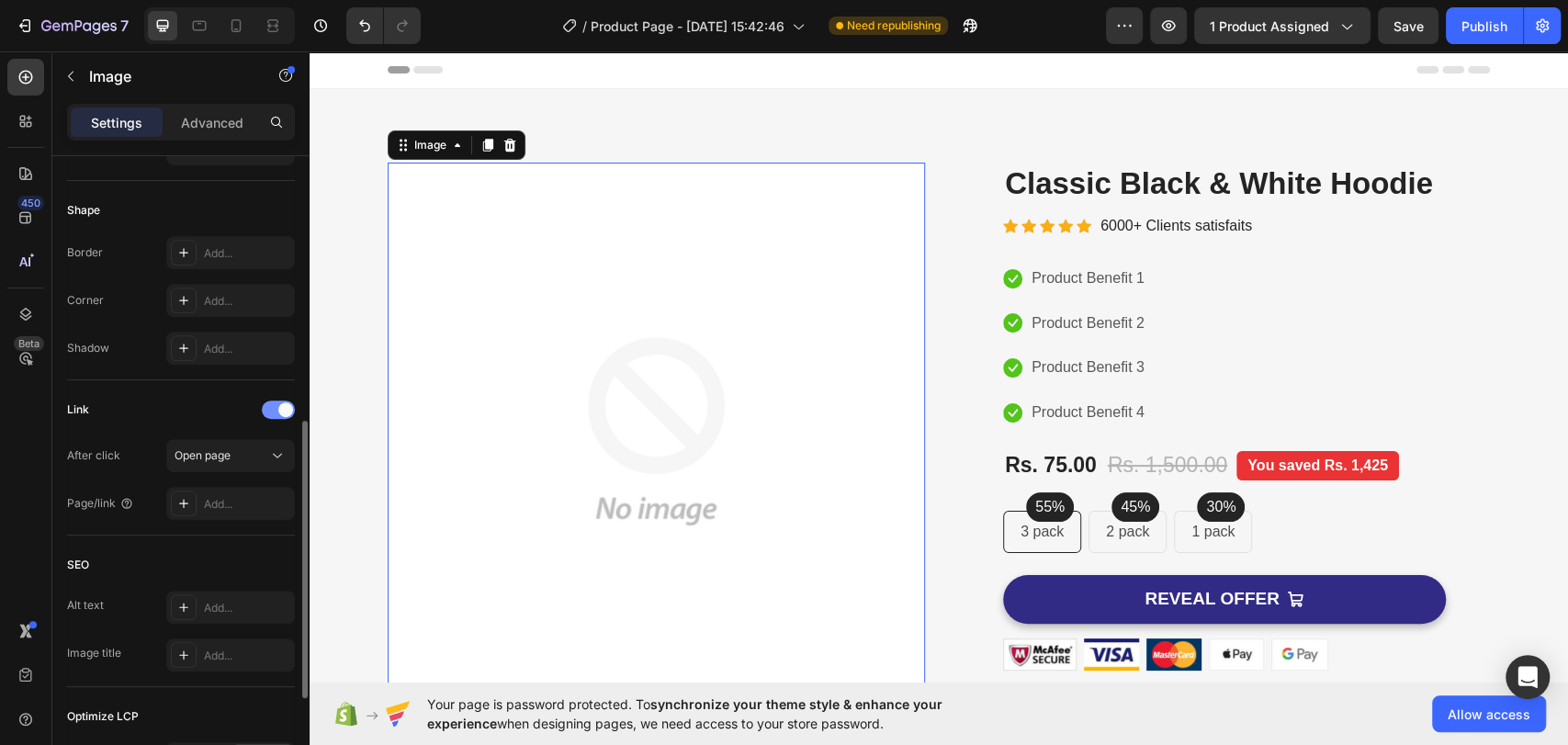
click at [281, 406] on span at bounding box center [285, 409] width 14 height 14
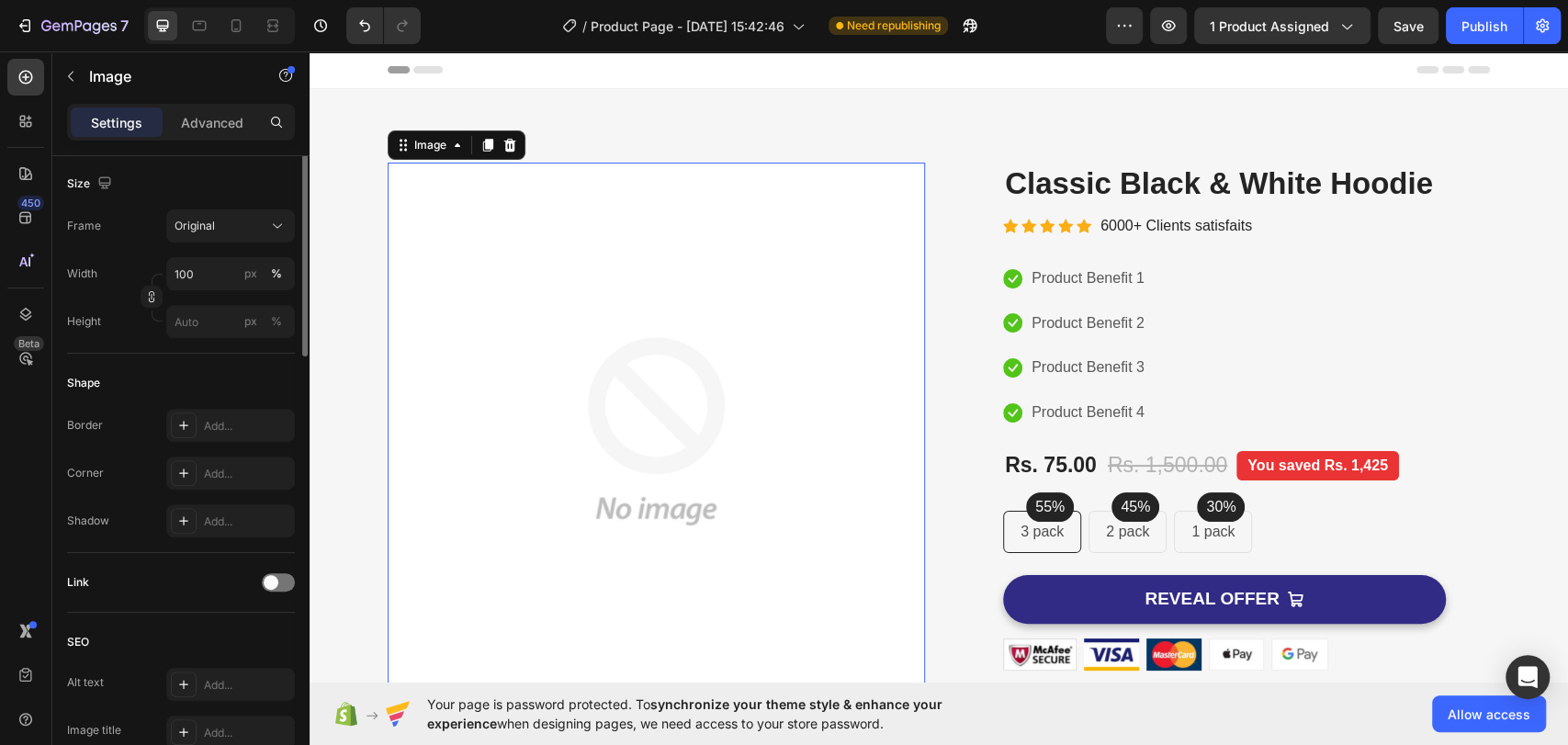
scroll to position [132, 0]
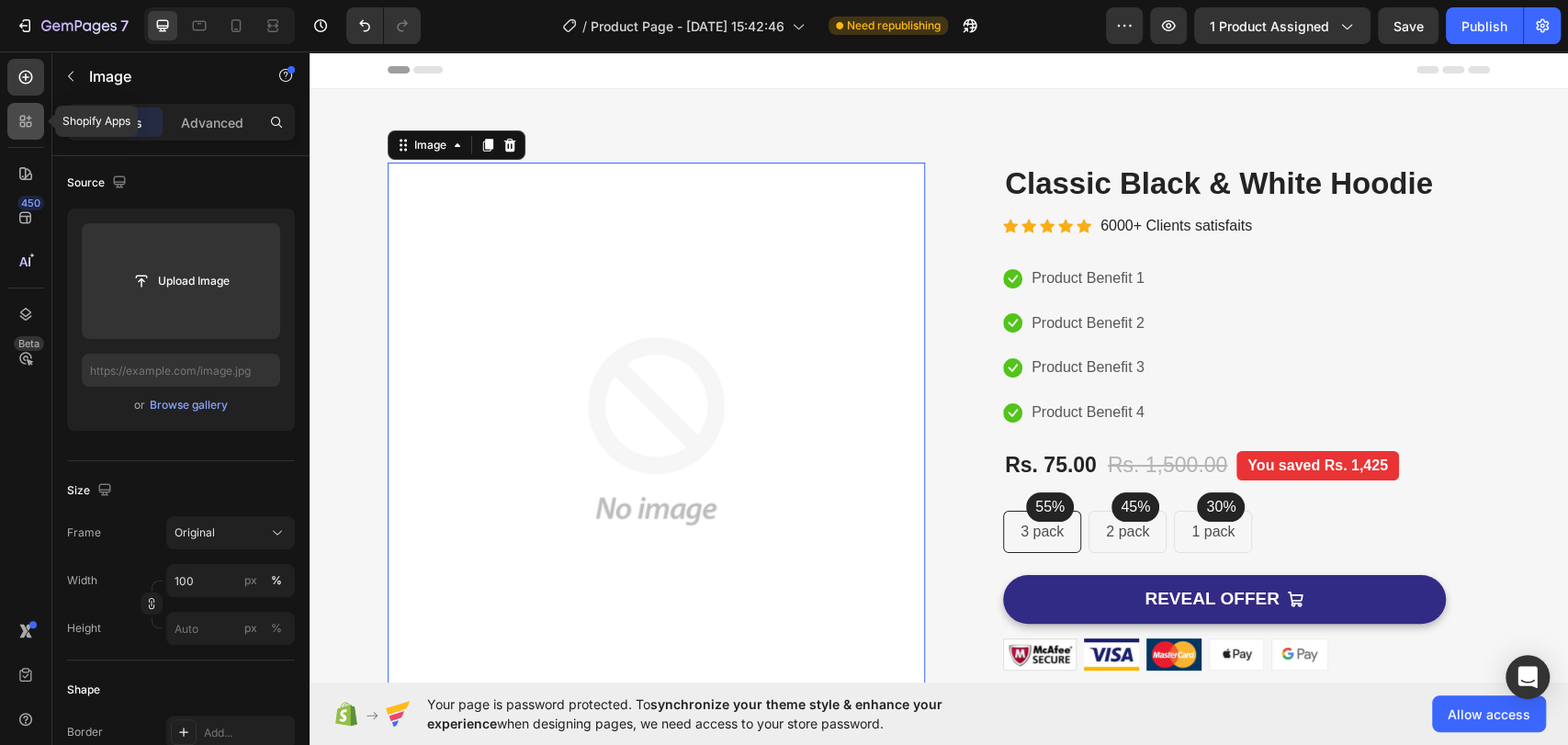
click at [27, 121] on icon at bounding box center [25, 121] width 18 height 18
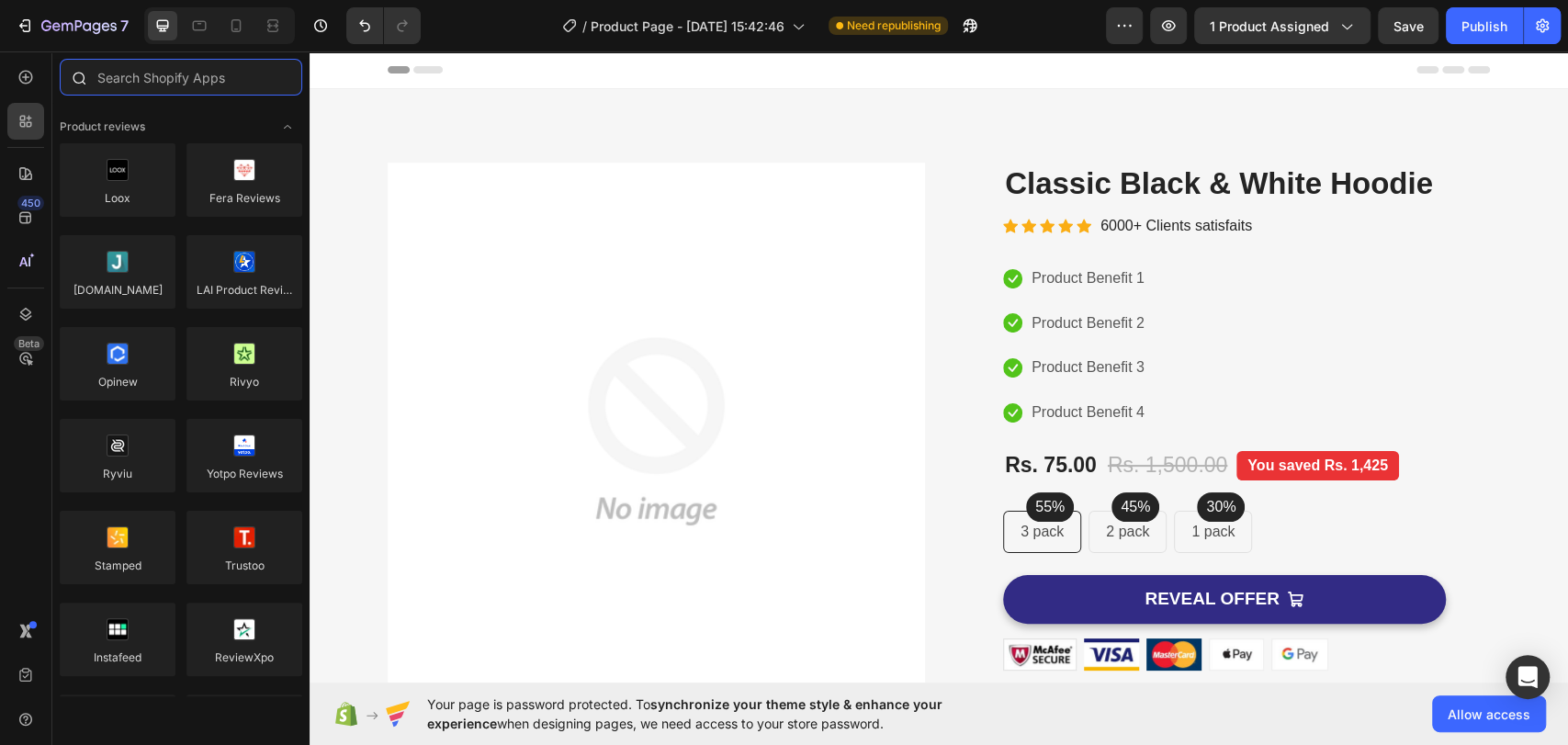
click at [139, 72] on input "text" at bounding box center [180, 77] width 242 height 37
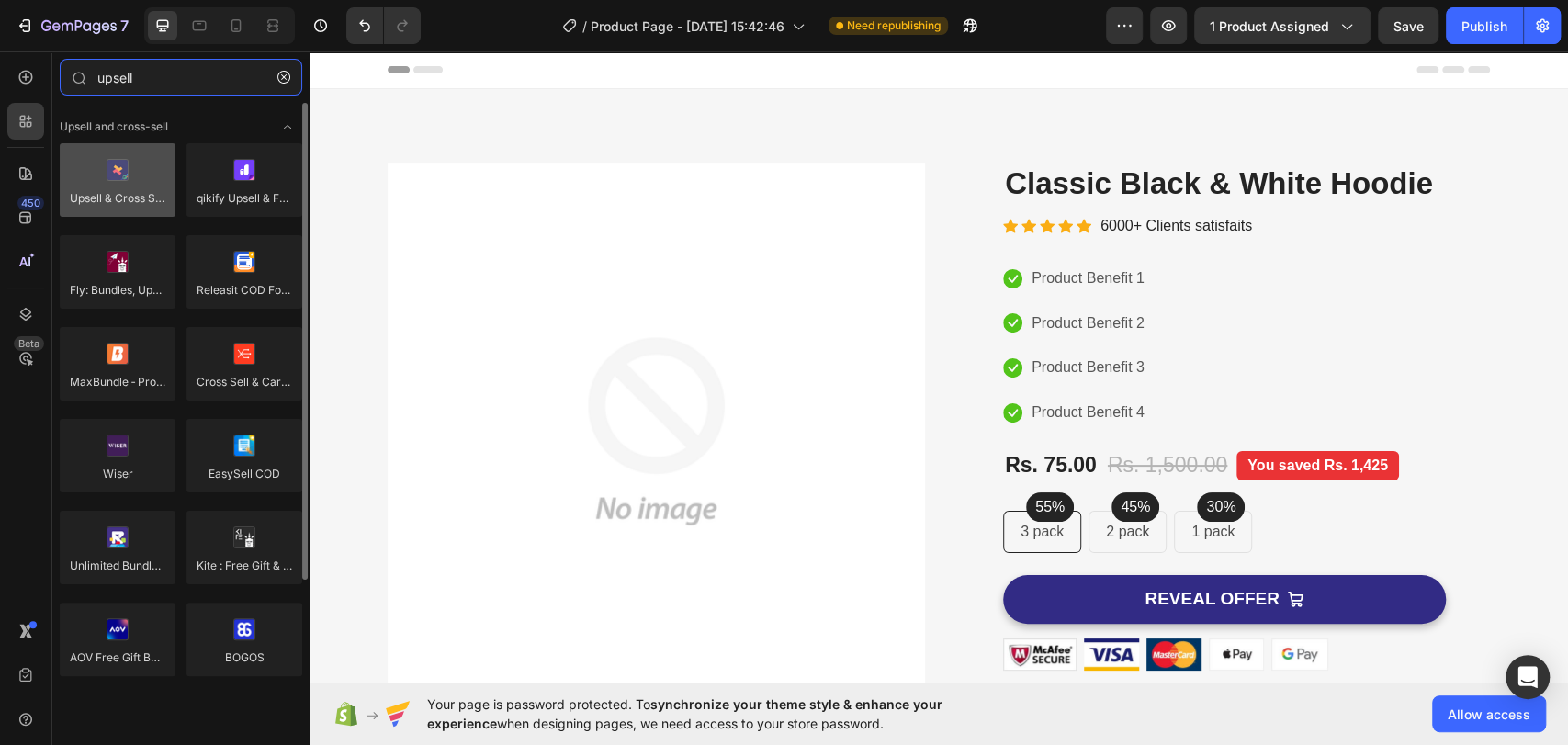
type input "upsell"
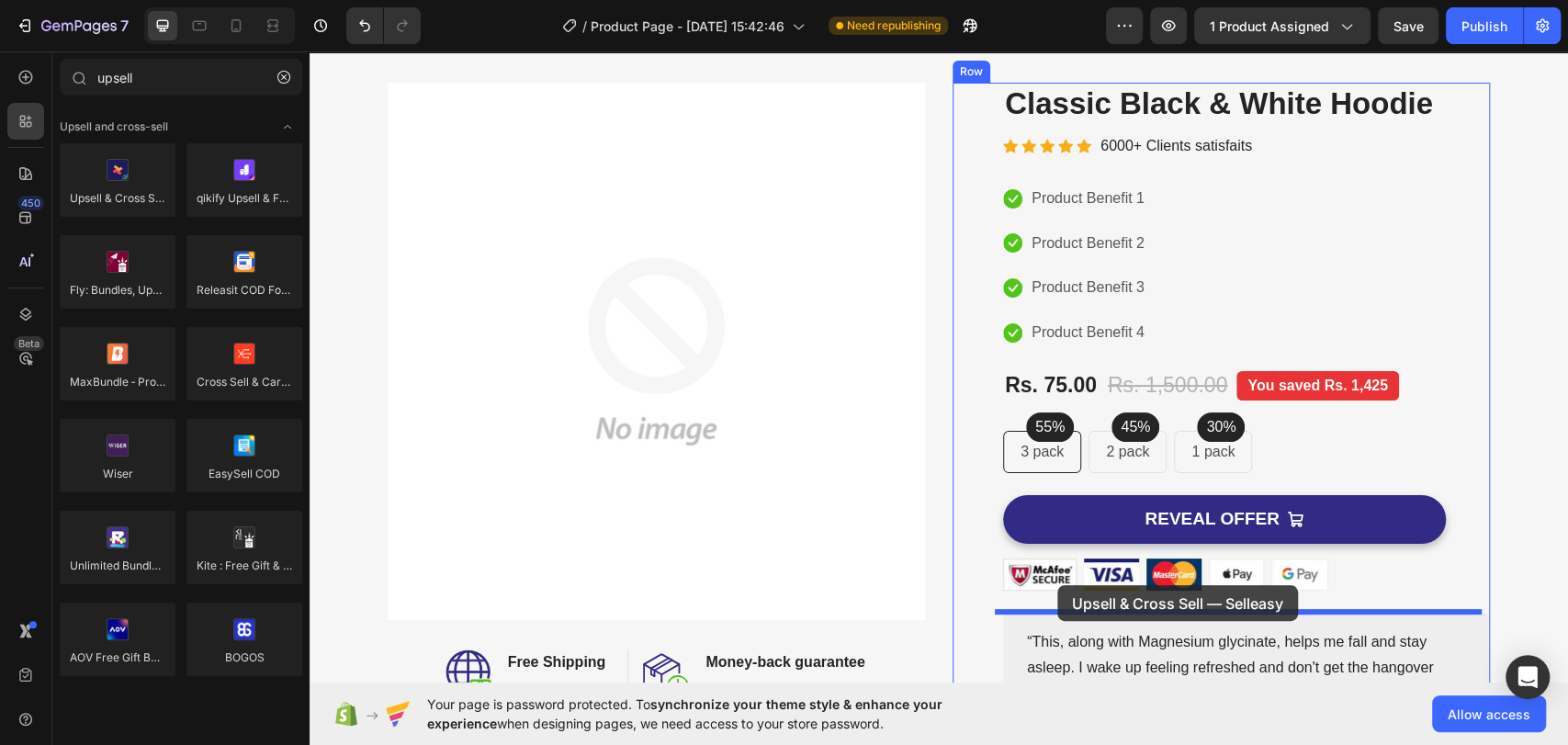
scroll to position [88, 0]
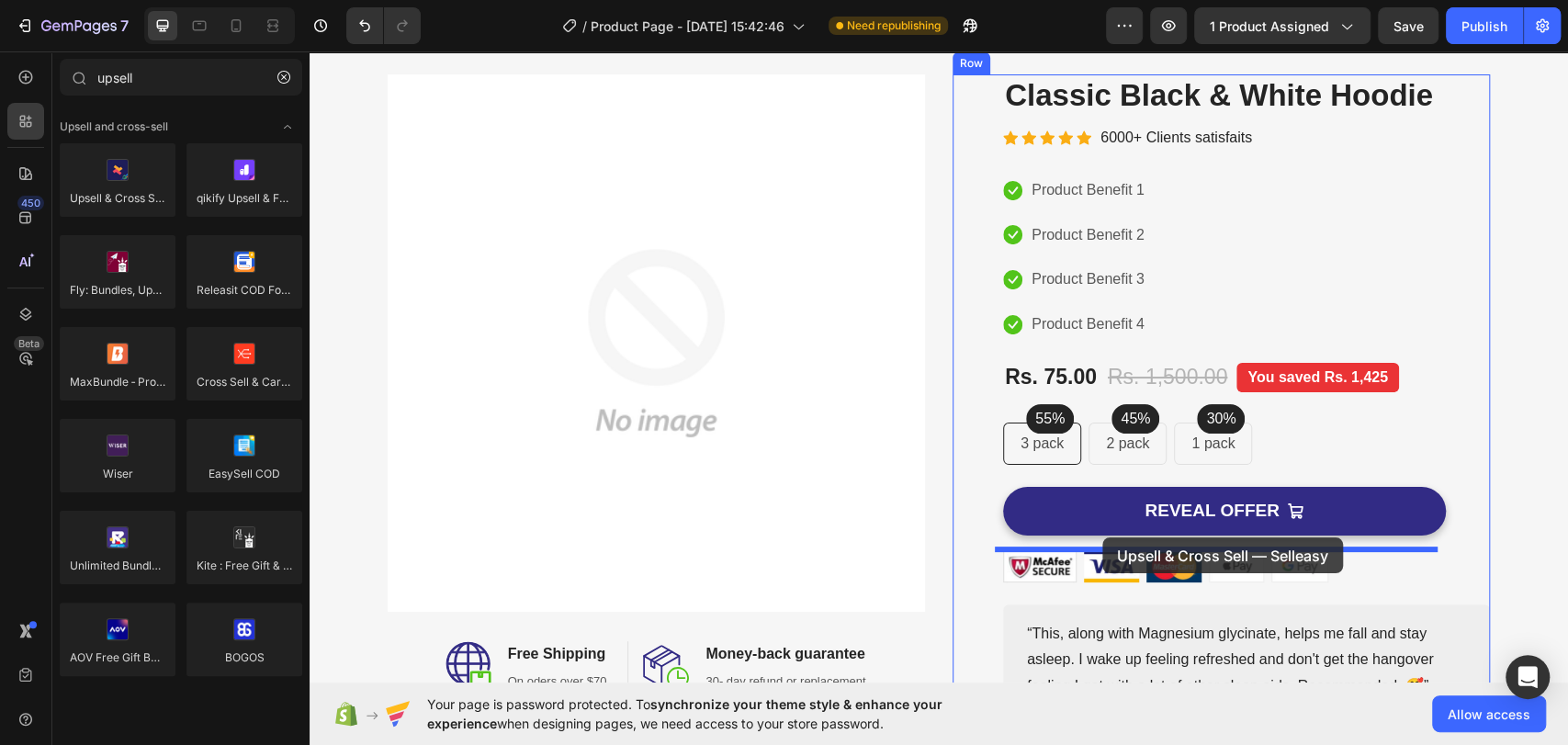
drag, startPoint x: 434, startPoint y: 218, endPoint x: 1100, endPoint y: 538, distance: 738.9
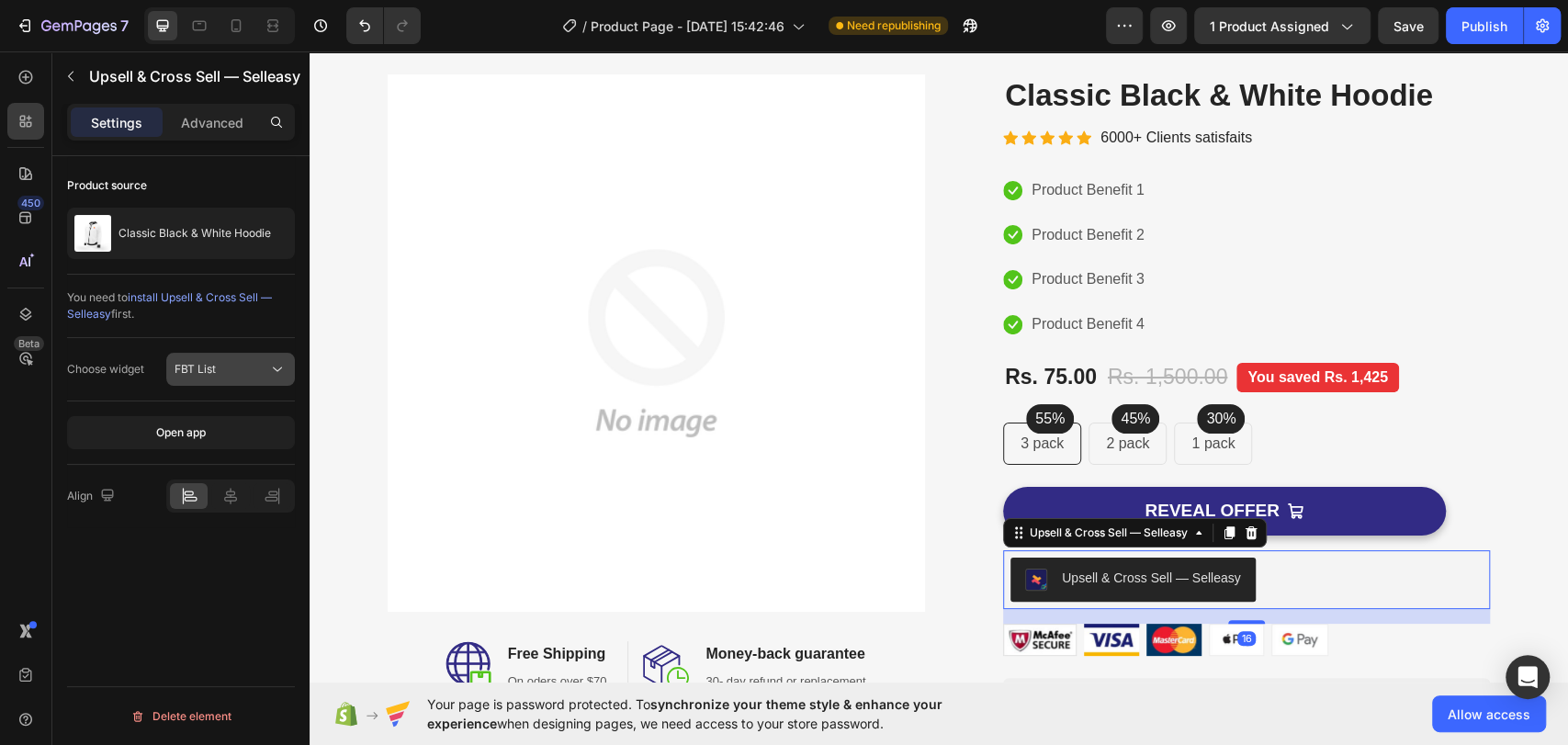
click at [255, 368] on div "FBT List" at bounding box center [221, 369] width 94 height 16
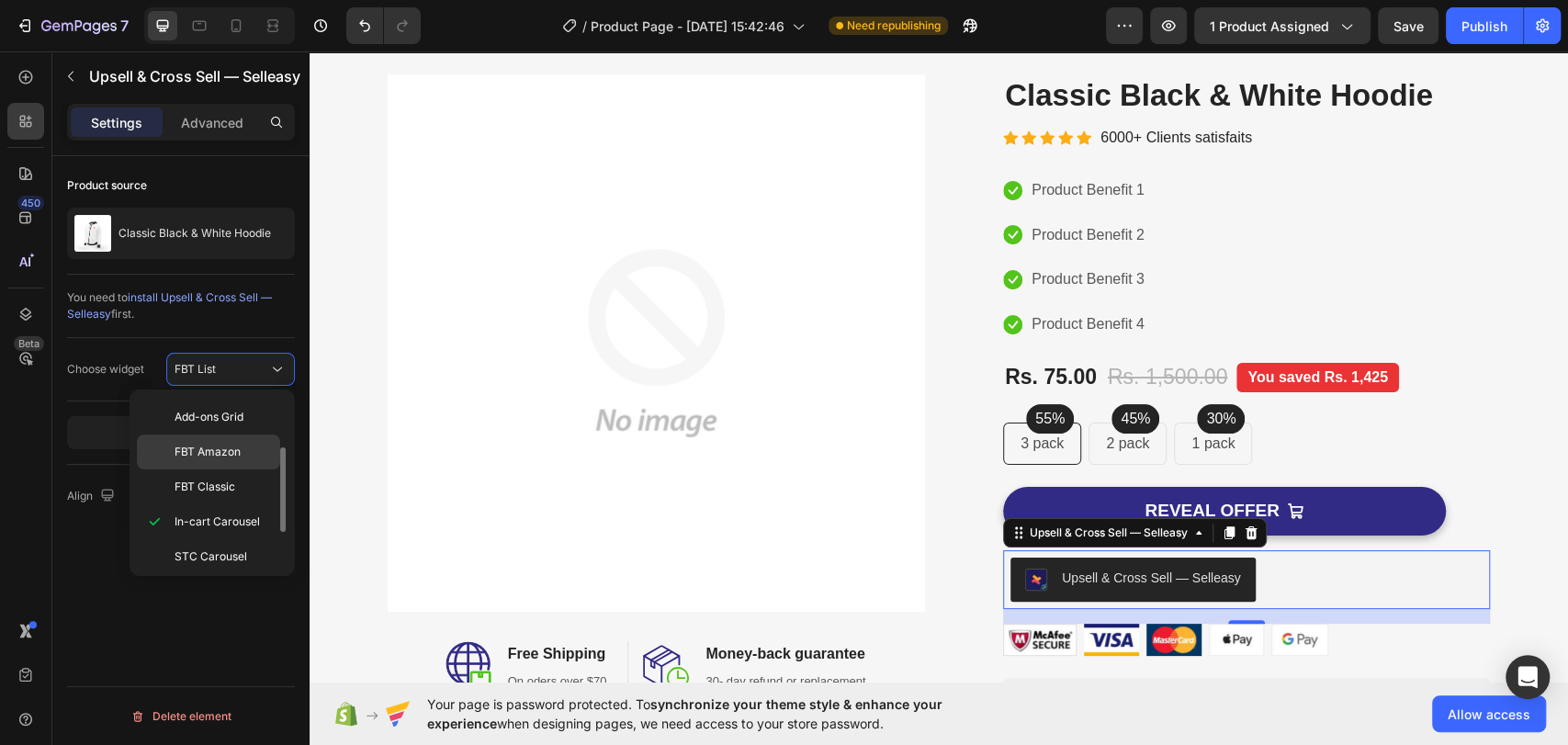
scroll to position [176, 0]
click at [220, 536] on div "STC List" at bounding box center [208, 553] width 143 height 35
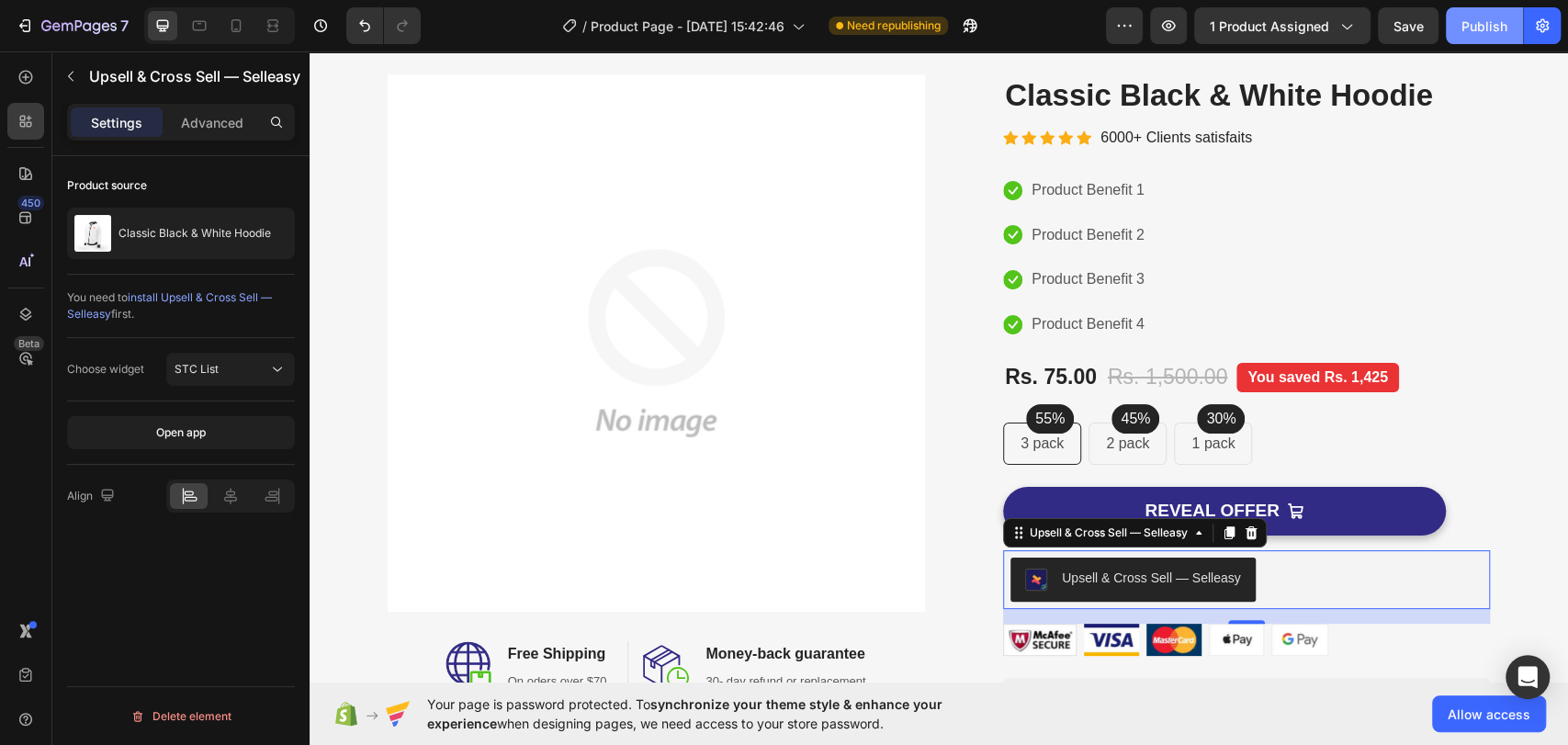
click at [1471, 28] on div "Publish" at bounding box center [1484, 26] width 46 height 19
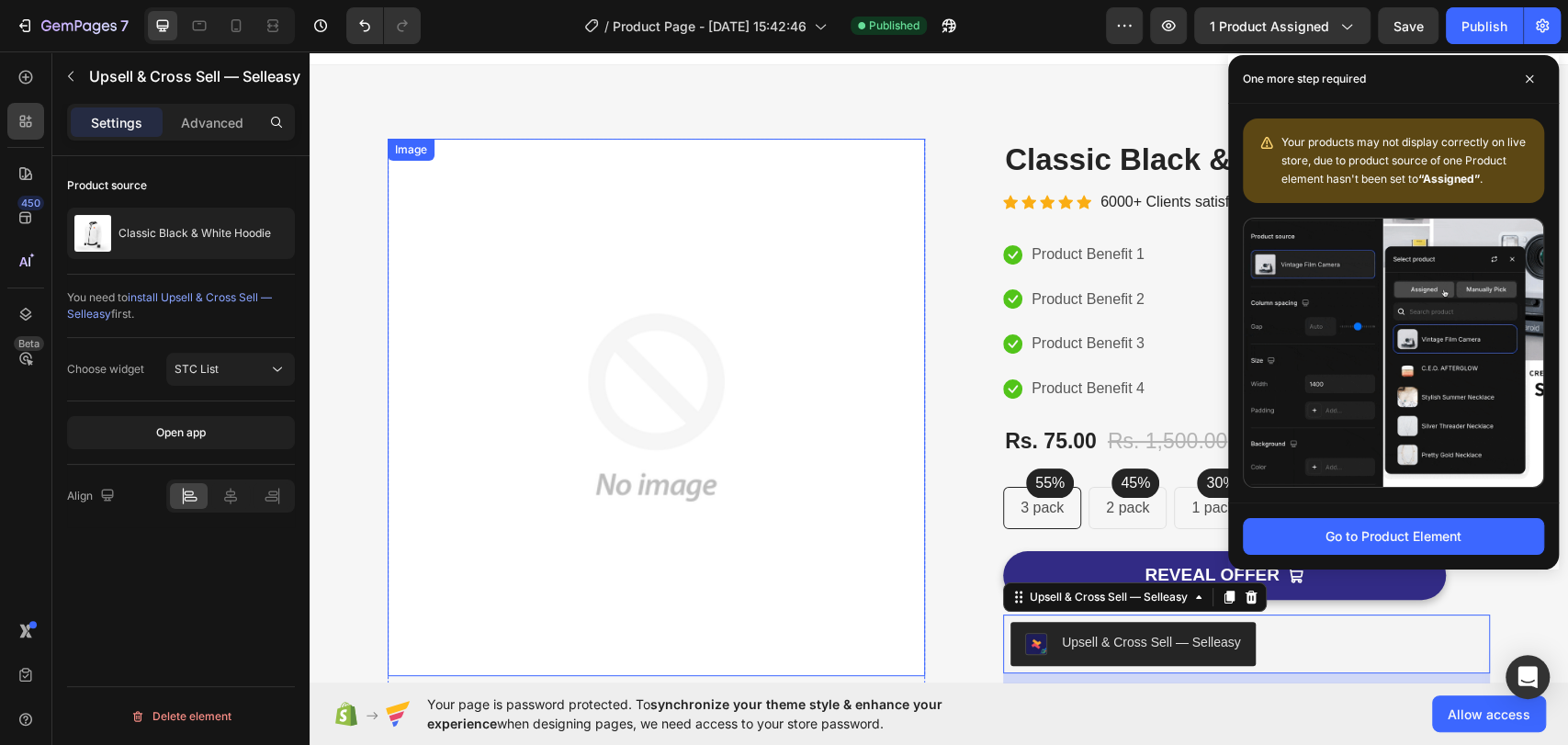
scroll to position [0, 0]
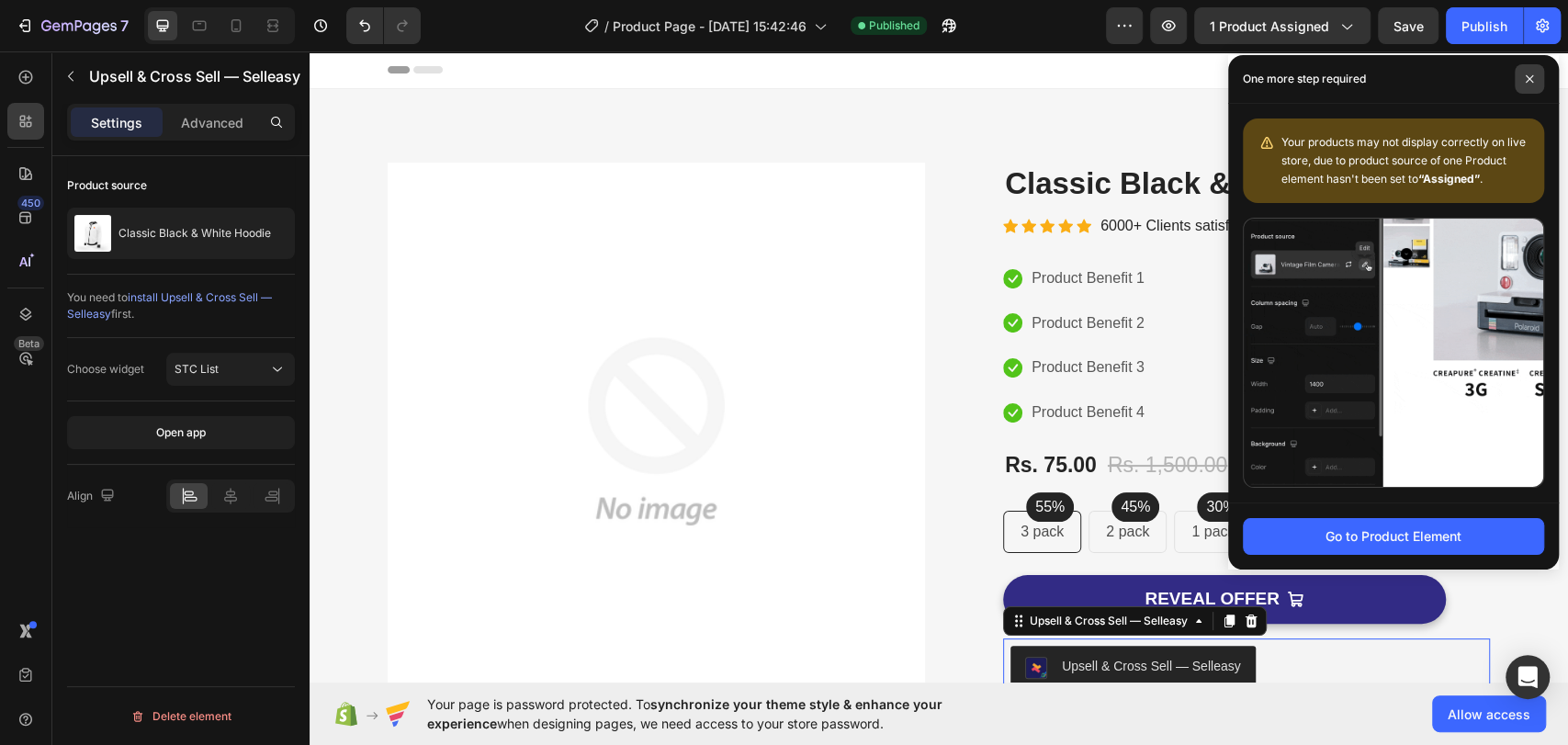
click at [1523, 82] on span at bounding box center [1528, 79] width 29 height 29
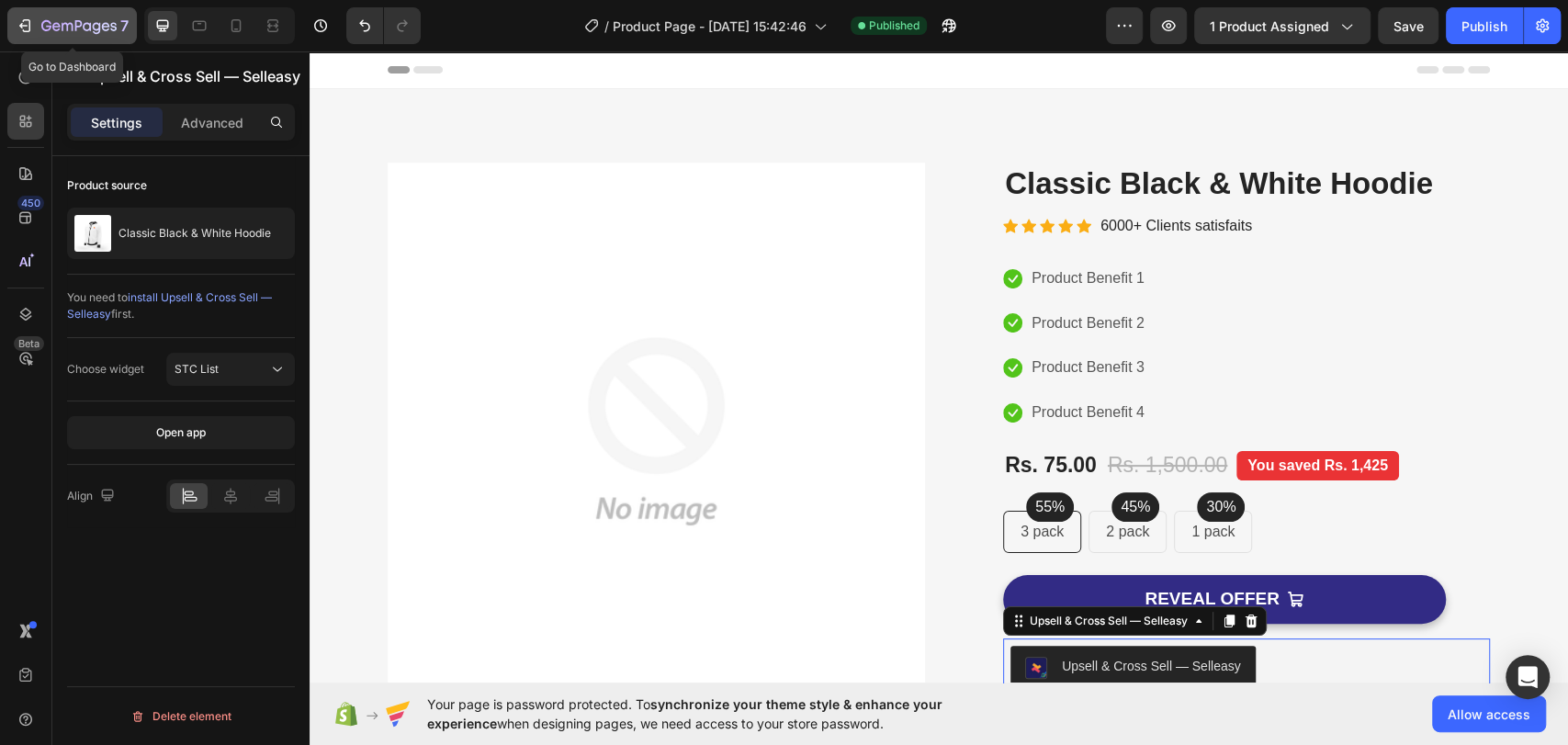
click at [23, 21] on icon "button" at bounding box center [27, 25] width 9 height 13
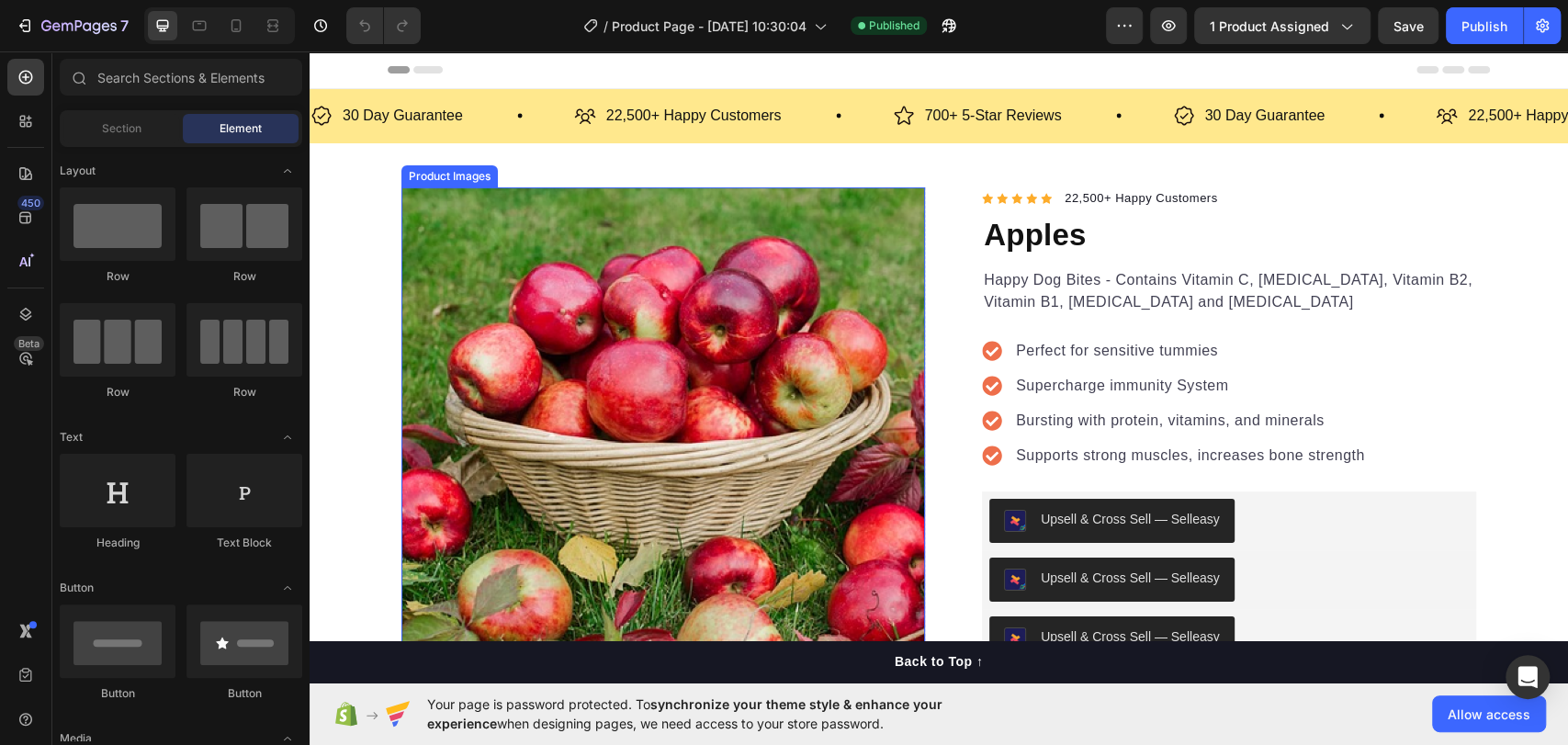
click at [701, 324] on img at bounding box center [663, 449] width 523 height 523
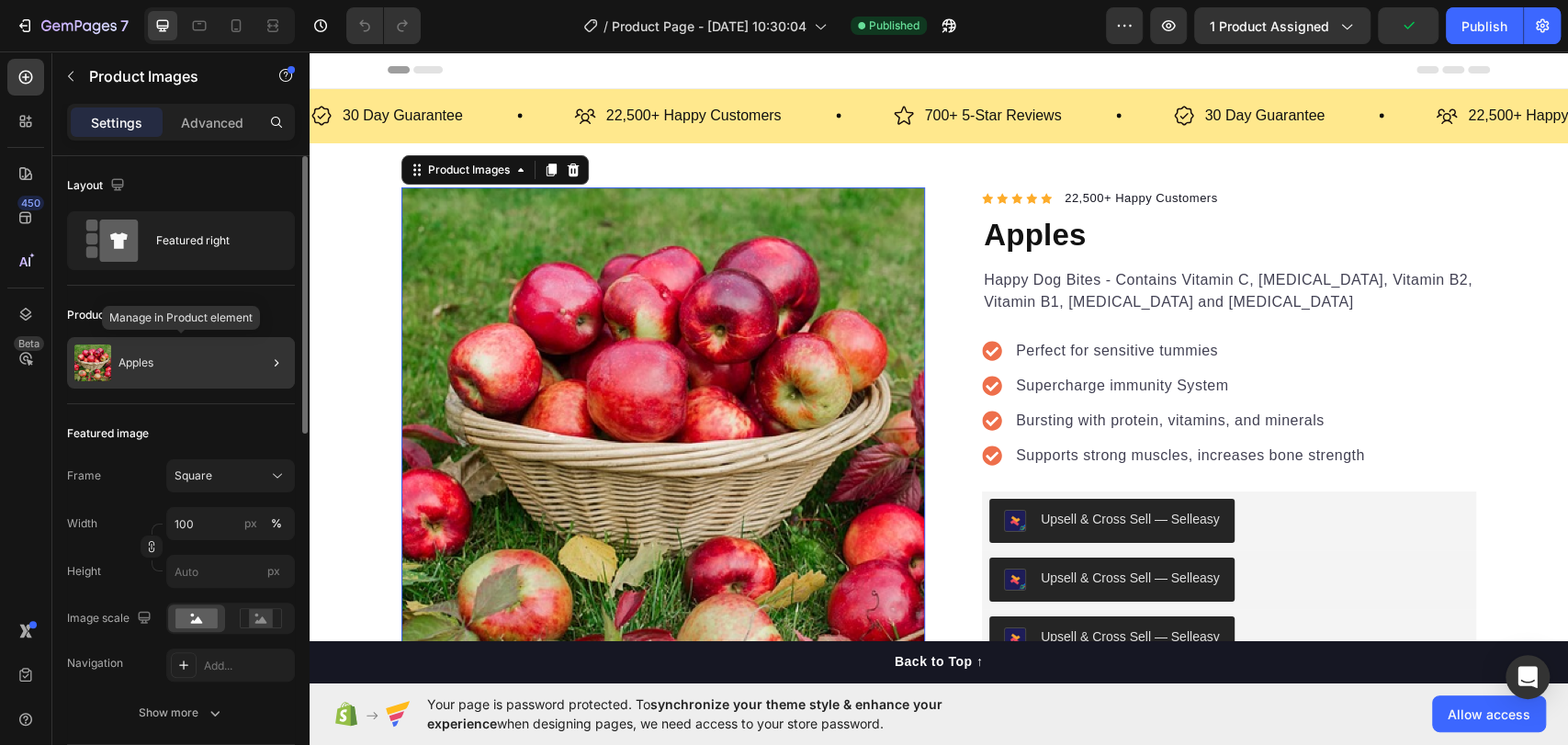
click at [206, 339] on div "Apples" at bounding box center [180, 362] width 228 height 51
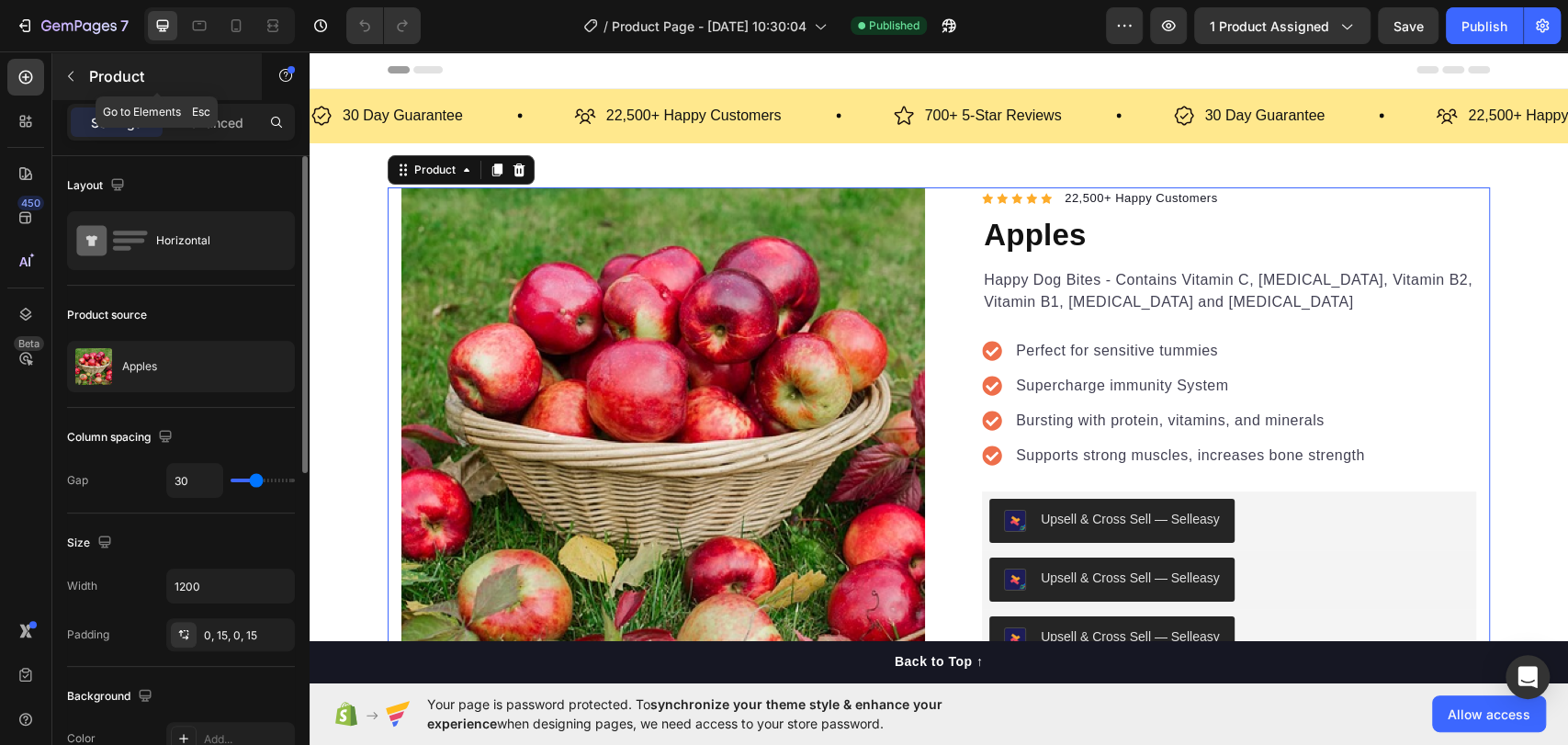
click at [75, 80] on icon "button" at bounding box center [70, 75] width 14 height 14
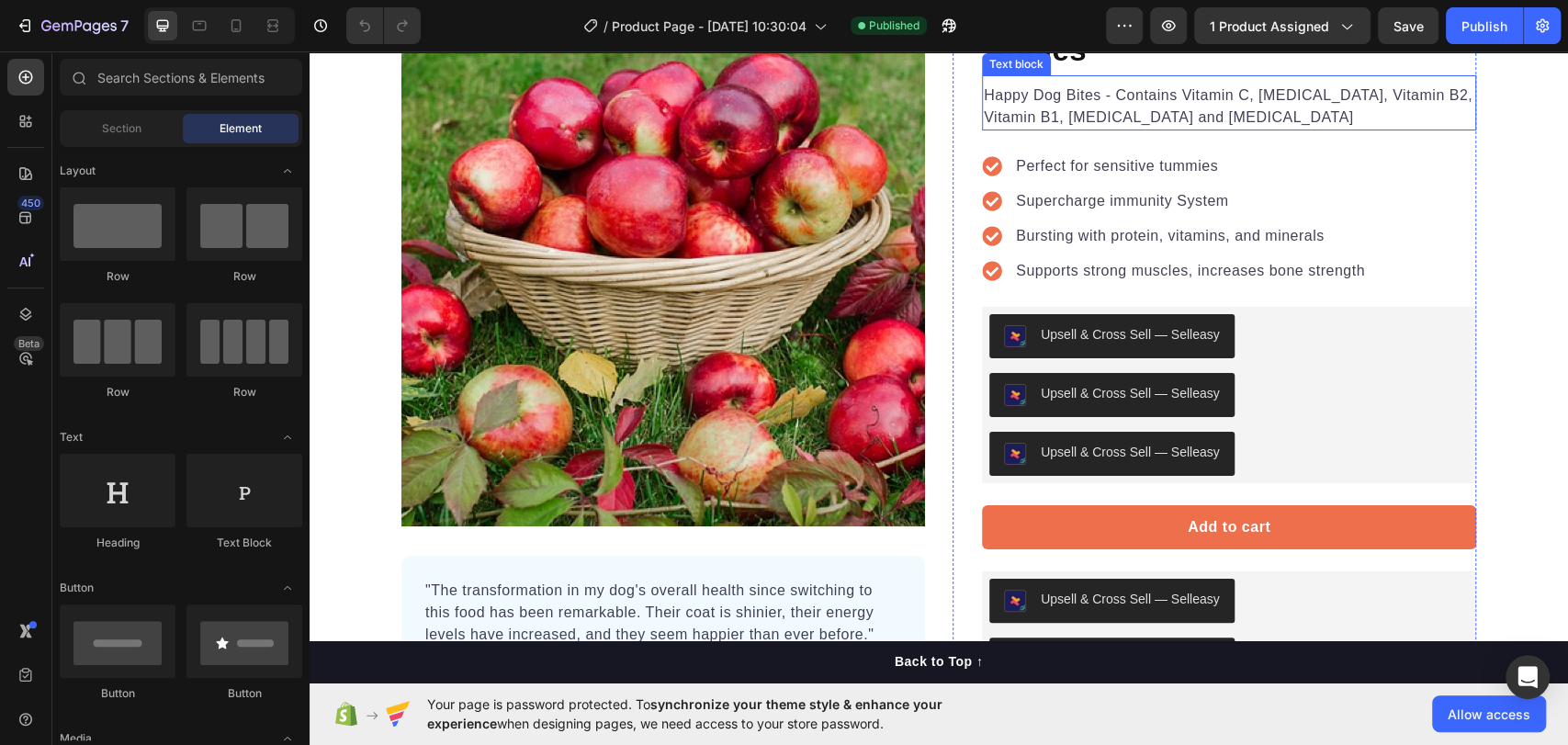
scroll to position [204, 0]
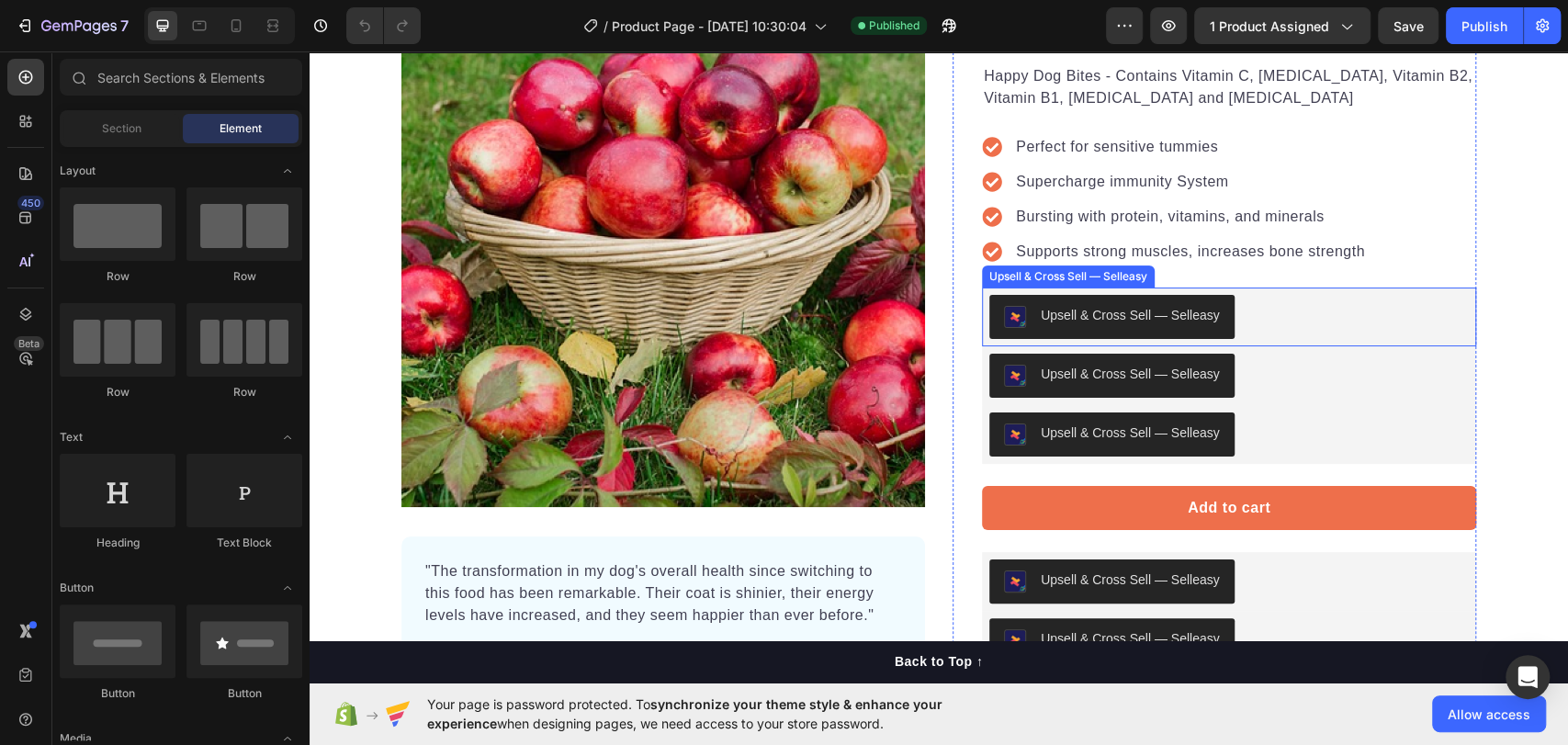
click at [1227, 299] on div "Upsell & Cross Sell — Selleasy" at bounding box center [1228, 317] width 480 height 44
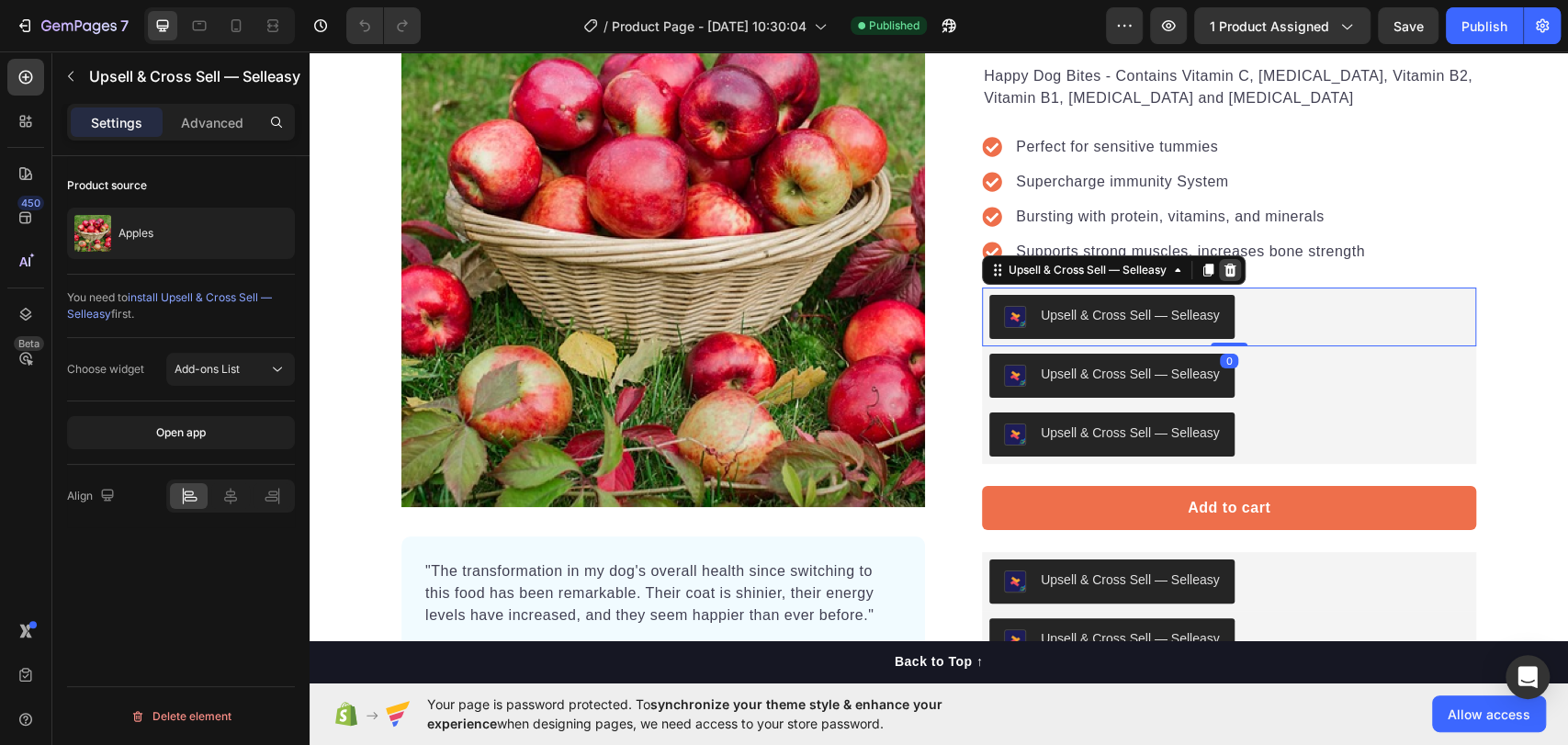
click at [1225, 269] on icon at bounding box center [1229, 269] width 14 height 14
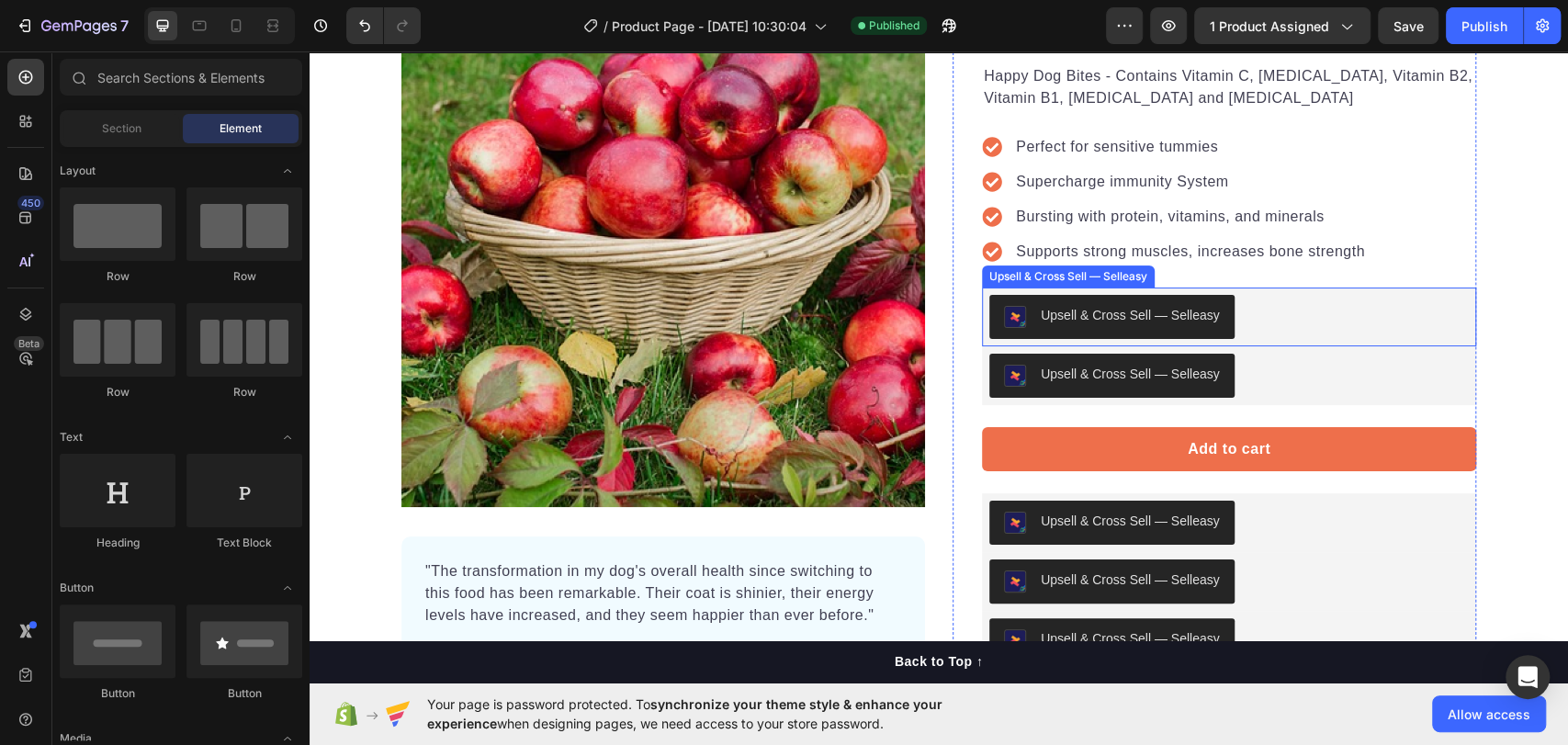
click at [1244, 289] on div "Upsell & Cross Sell — Selleasy" at bounding box center [1228, 317] width 494 height 59
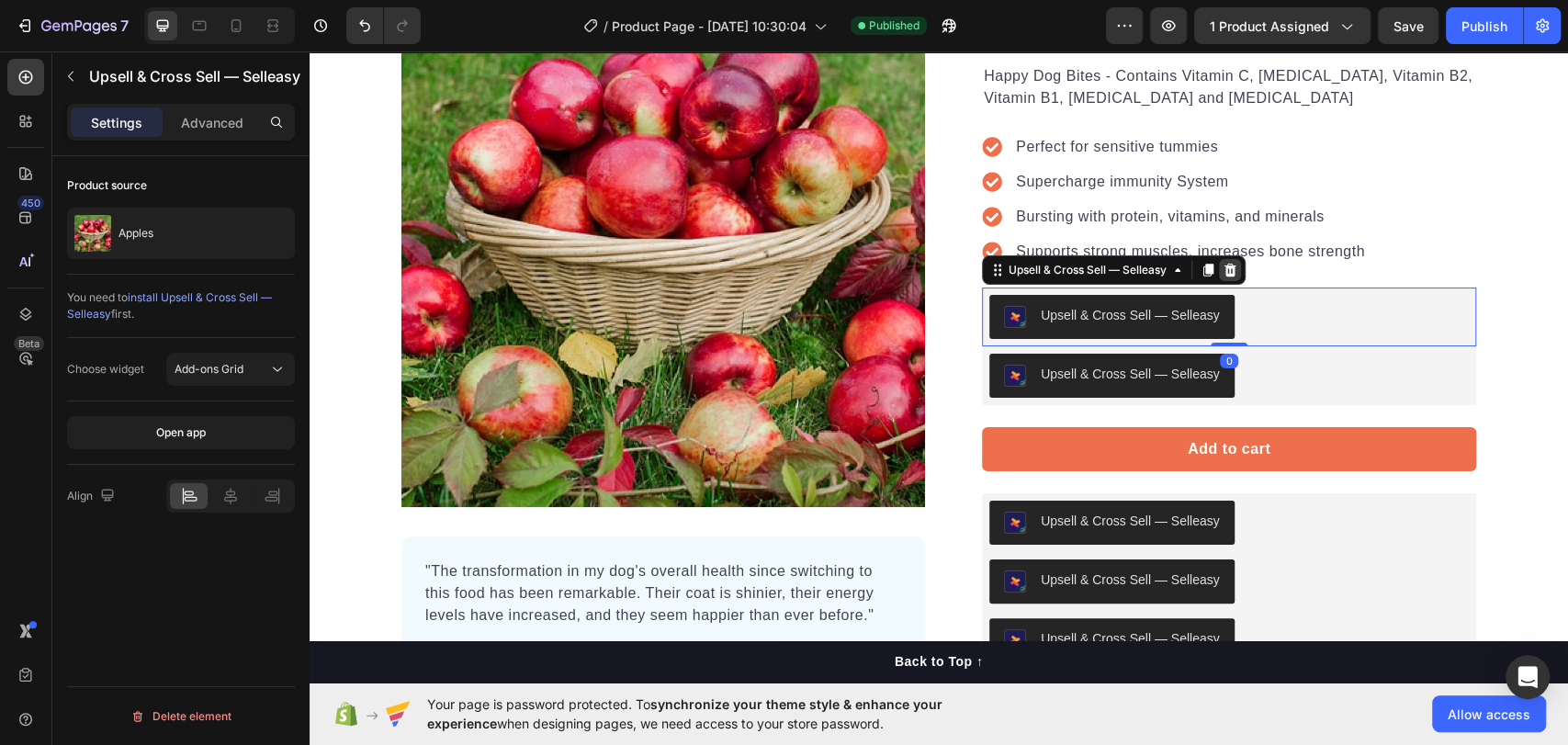
click at [1227, 268] on icon at bounding box center [1229, 269] width 14 height 14
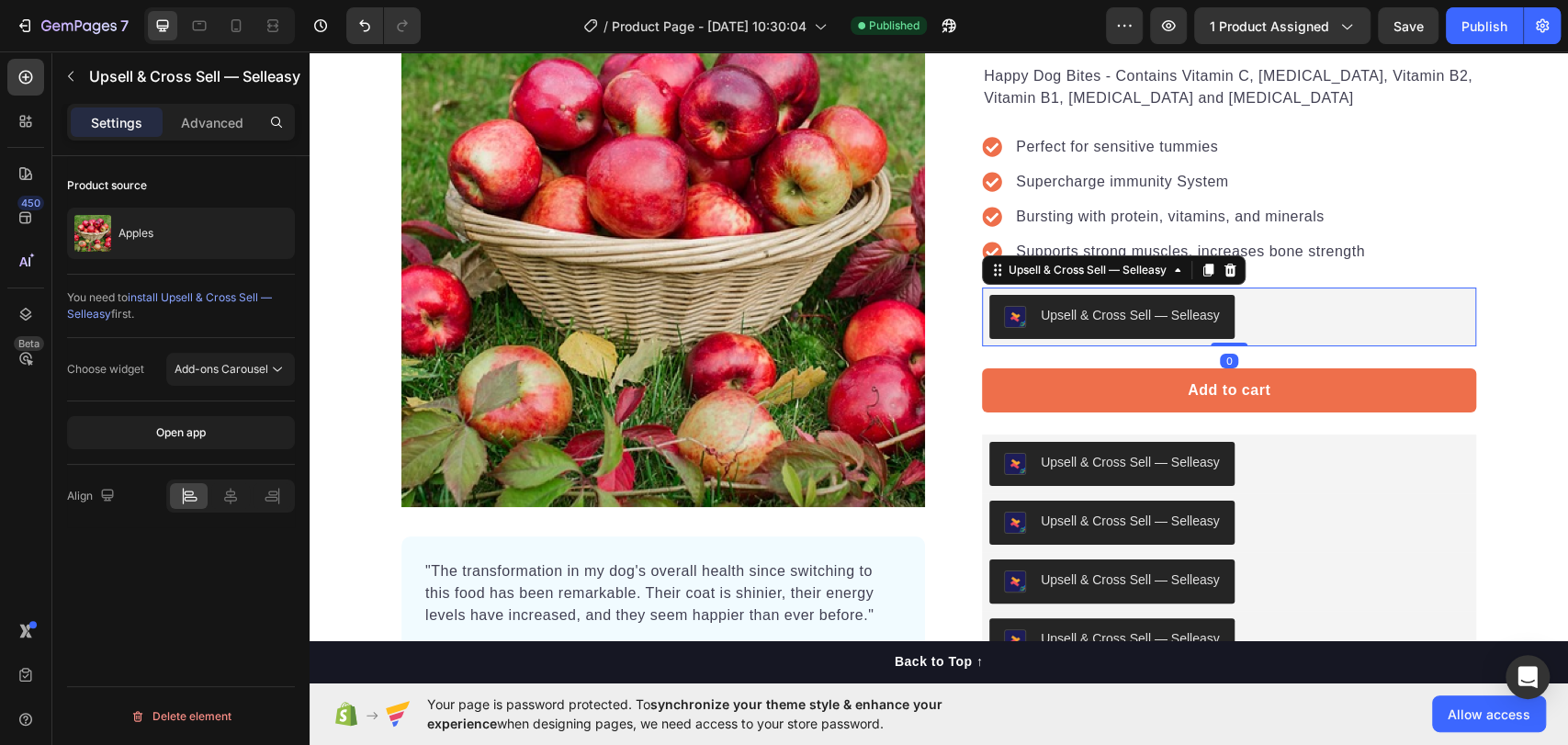
click at [1257, 313] on div "Upsell & Cross Sell — Selleasy" at bounding box center [1228, 317] width 480 height 44
click at [1223, 268] on icon at bounding box center [1229, 269] width 14 height 14
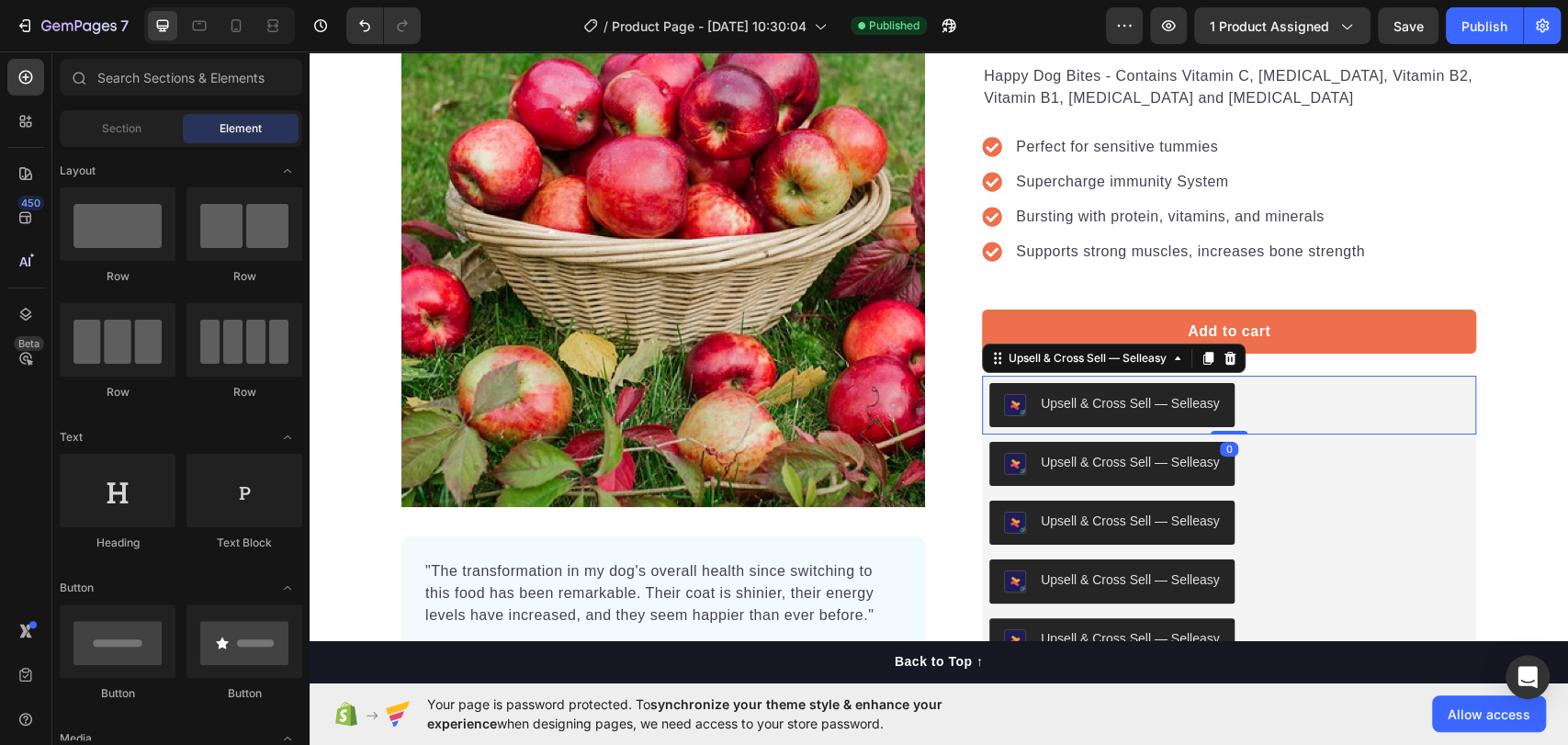
click at [1279, 393] on div "Upsell & Cross Sell — Selleasy" at bounding box center [1228, 405] width 480 height 44
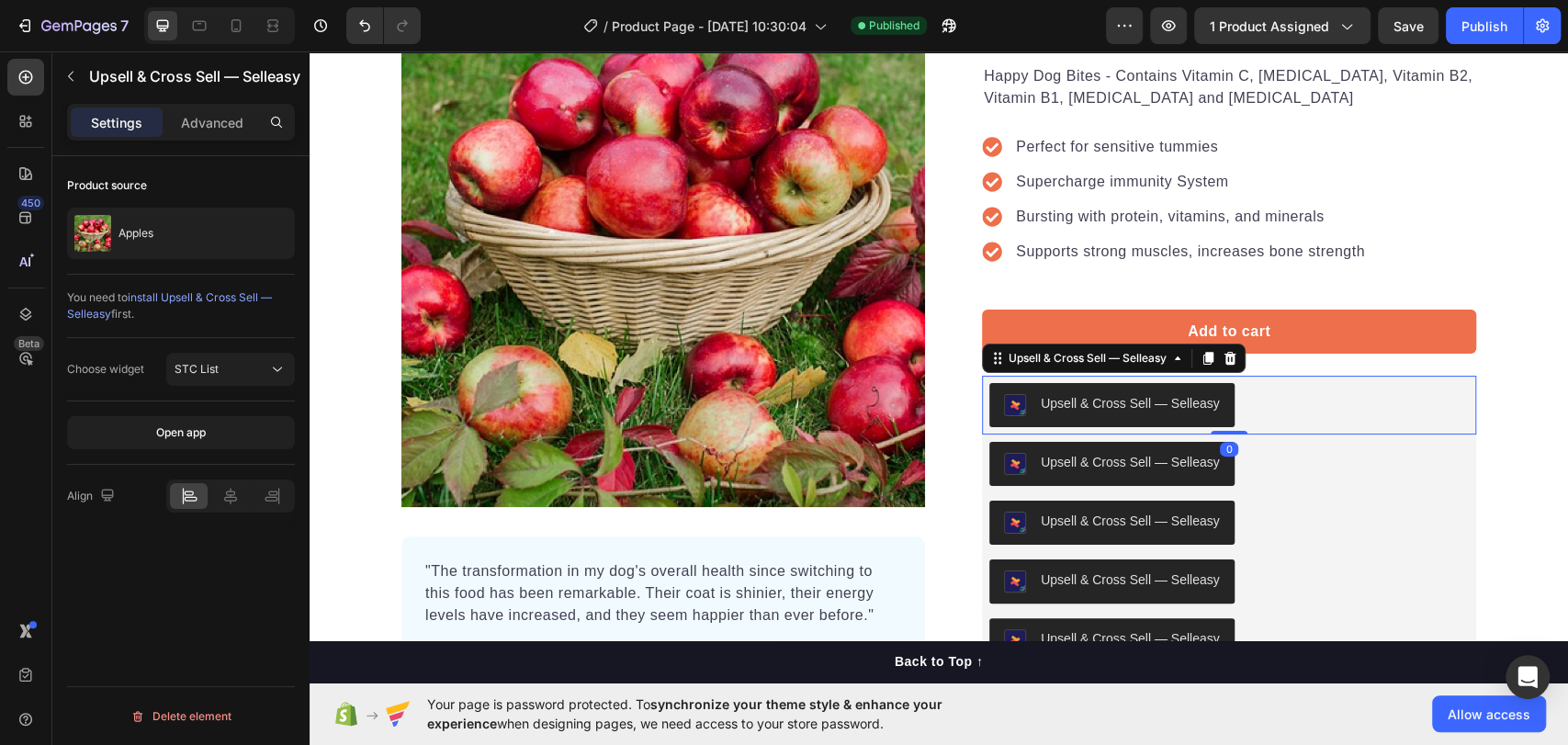
click at [1228, 352] on icon at bounding box center [1229, 358] width 14 height 14
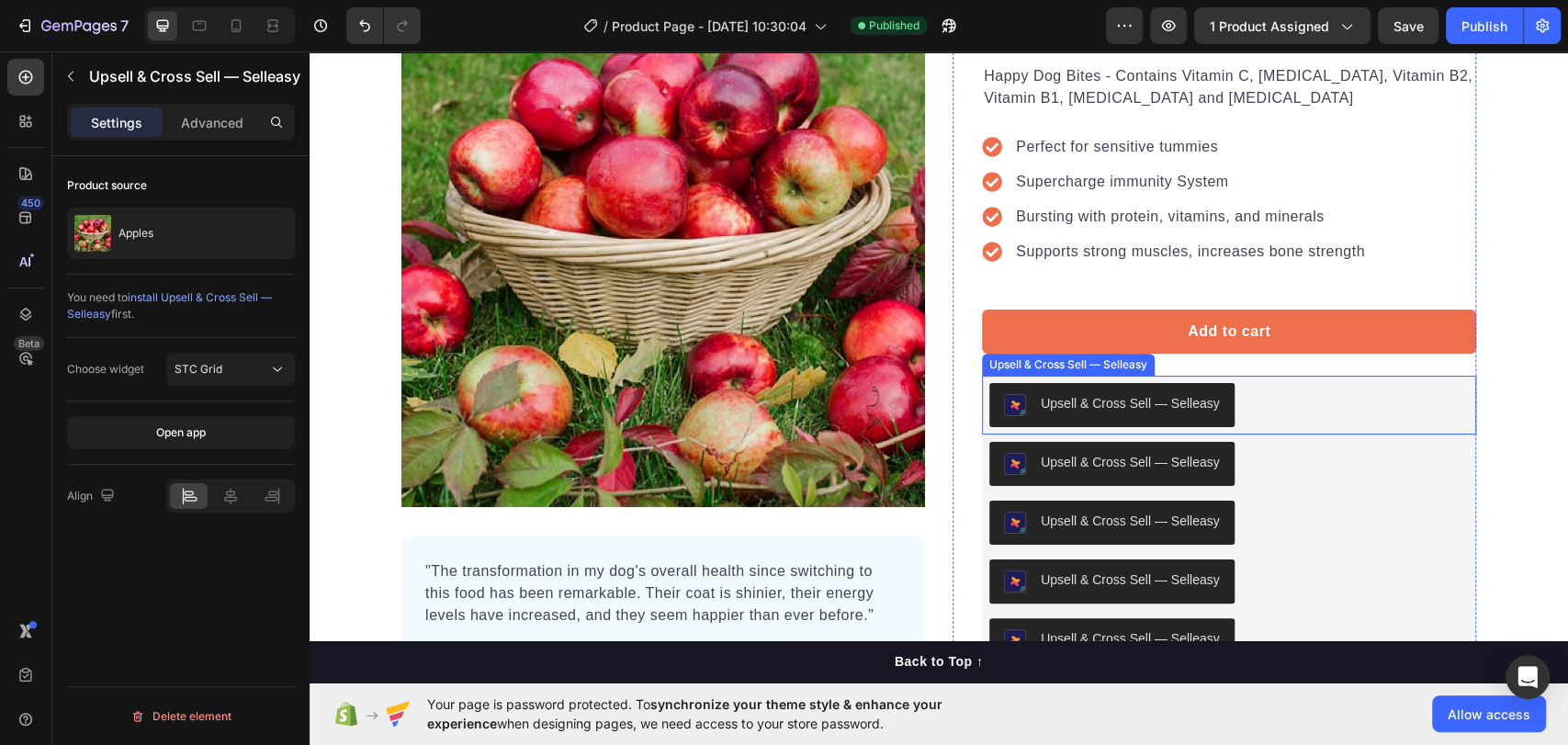
click at [1247, 418] on div "Upsell & Cross Sell — Selleasy" at bounding box center [1228, 405] width 480 height 44
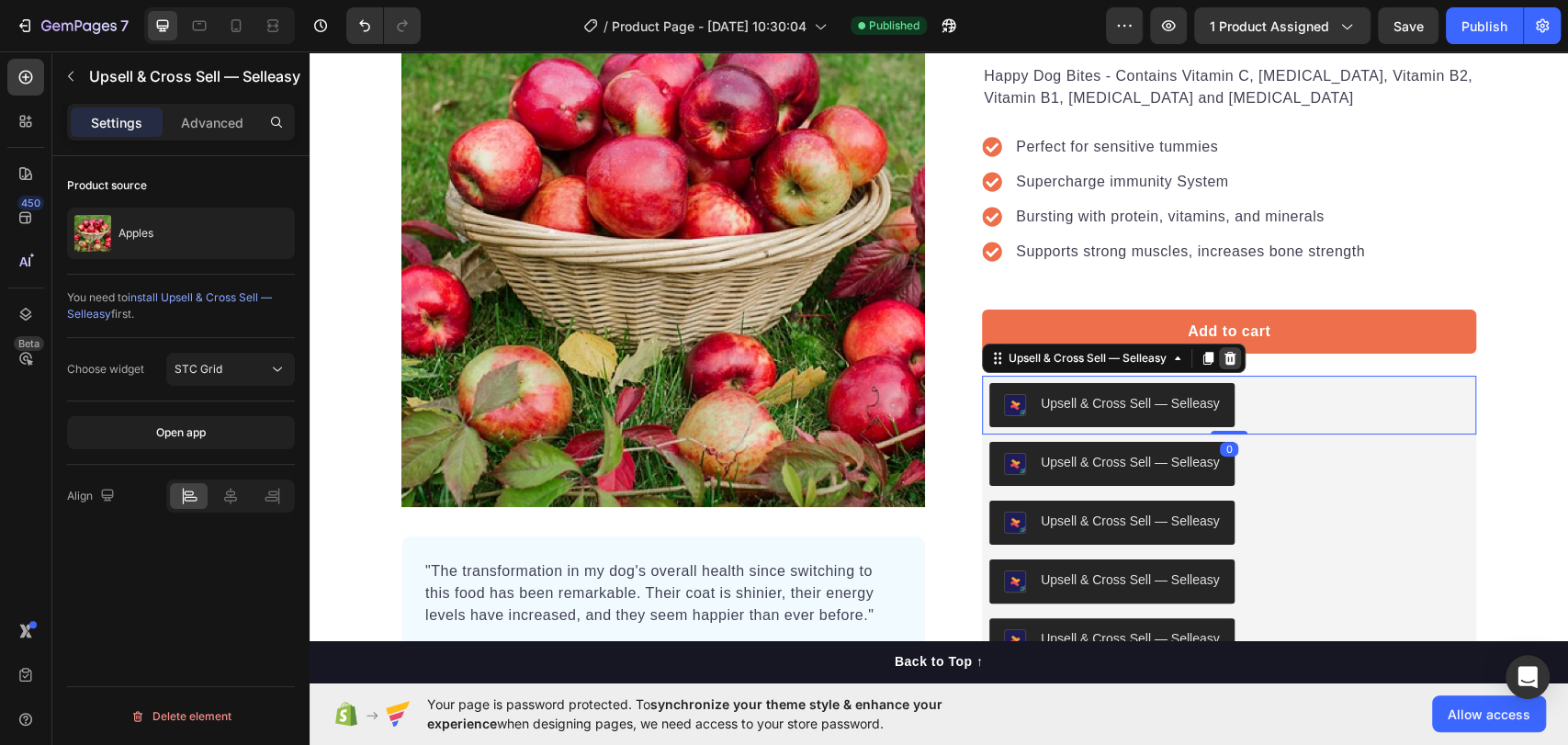
click at [1223, 351] on icon at bounding box center [1229, 358] width 14 height 14
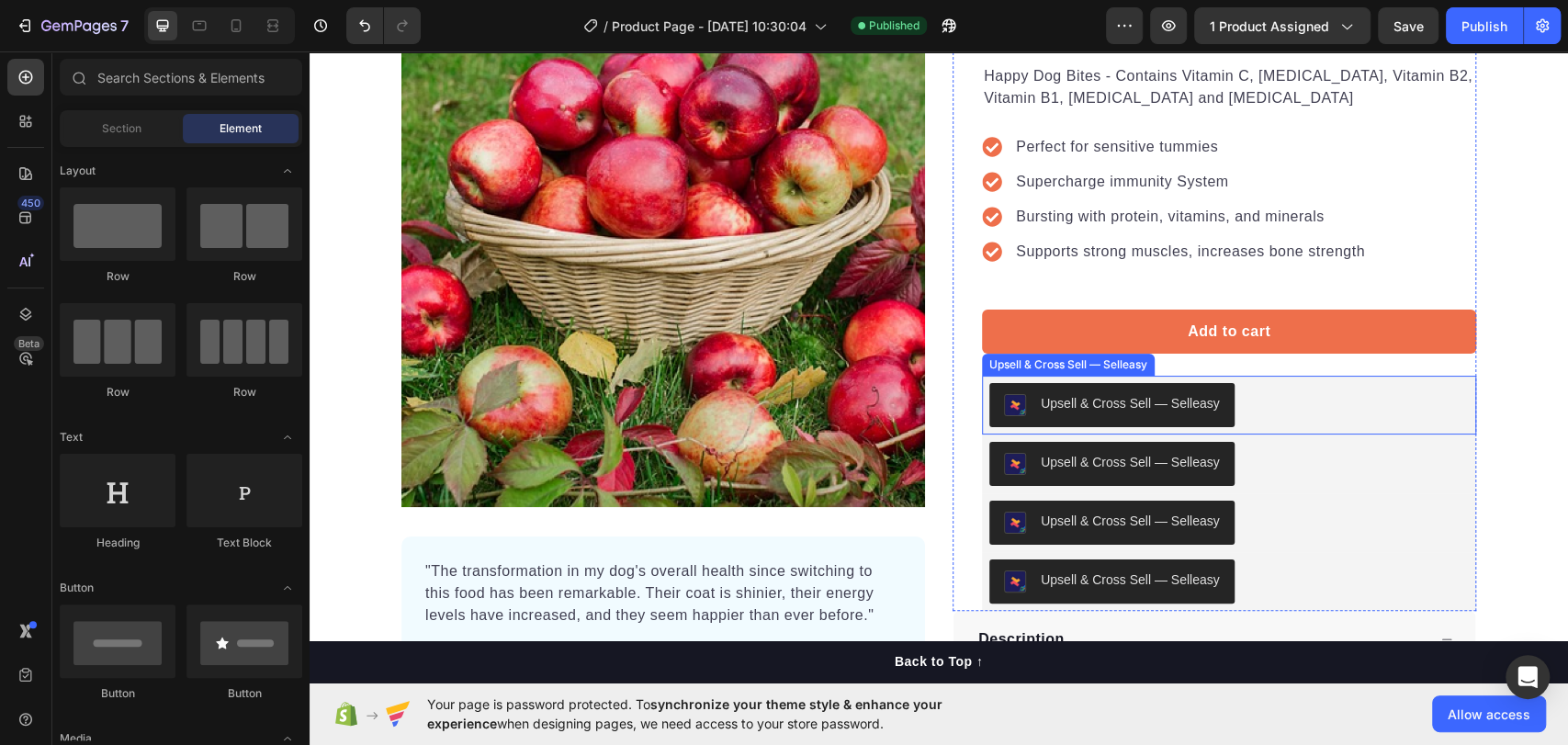
click at [1258, 404] on div "Upsell & Cross Sell — Selleasy" at bounding box center [1228, 405] width 480 height 44
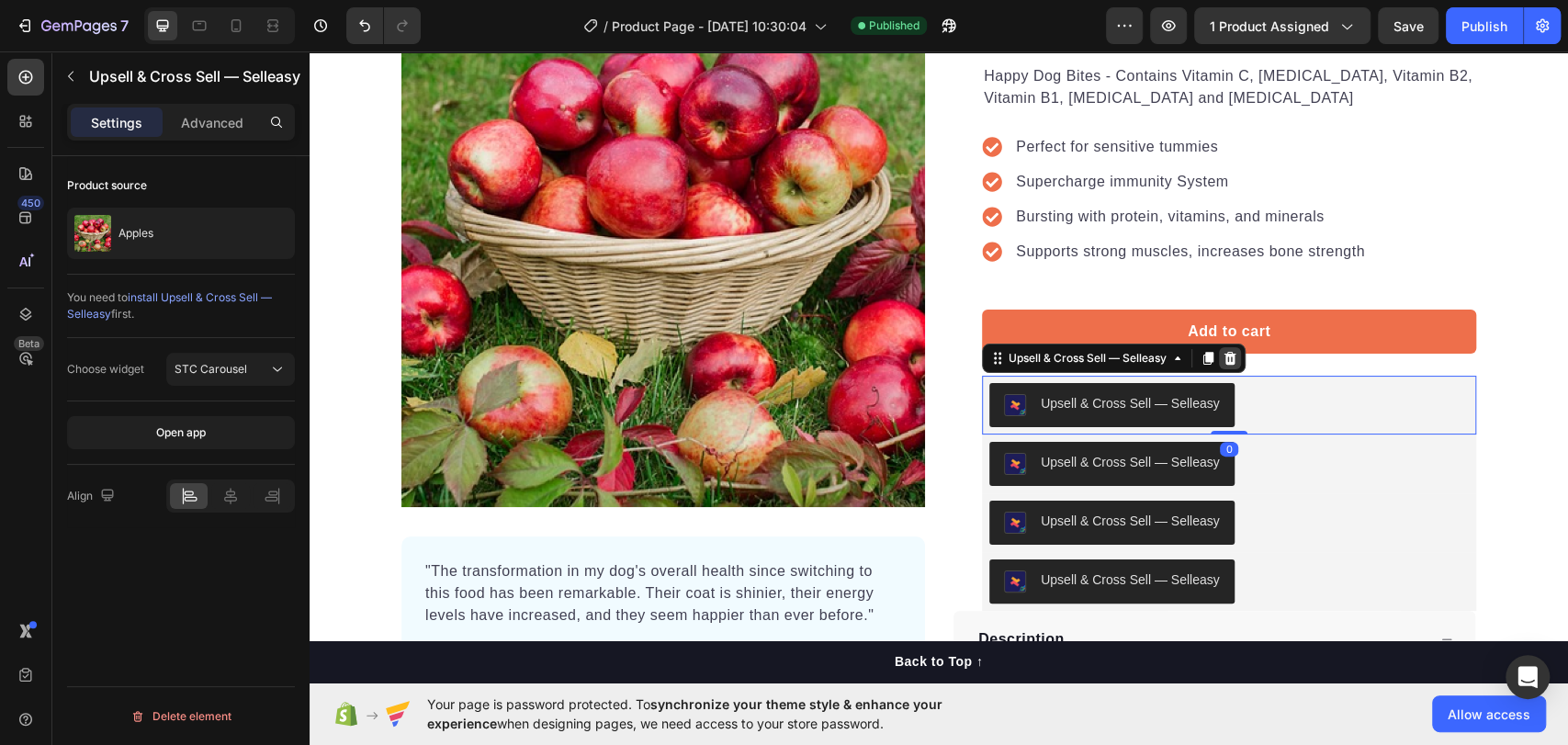
click at [1226, 351] on icon at bounding box center [1229, 358] width 14 height 14
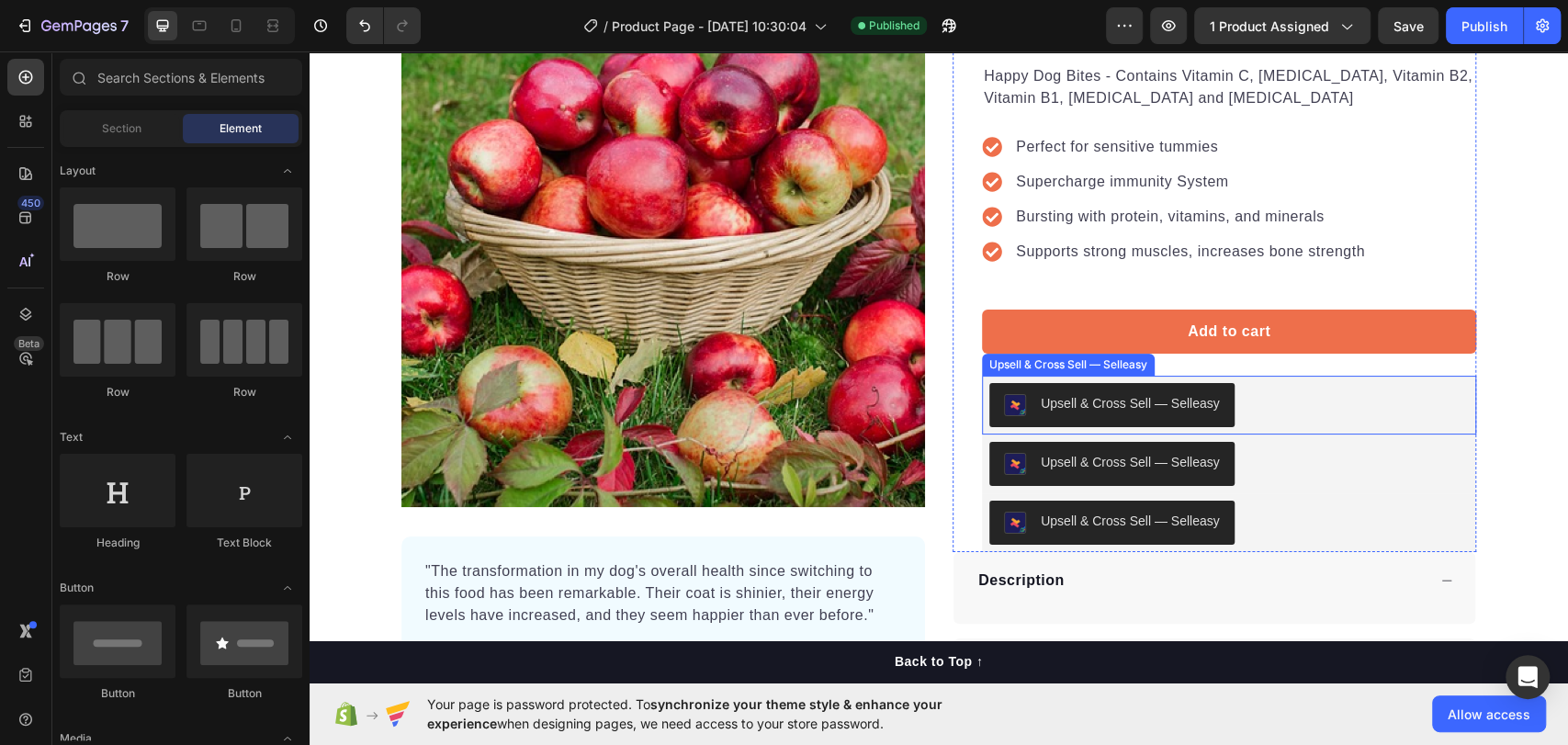
click at [1254, 397] on div "Upsell & Cross Sell — Selleasy" at bounding box center [1228, 405] width 480 height 44
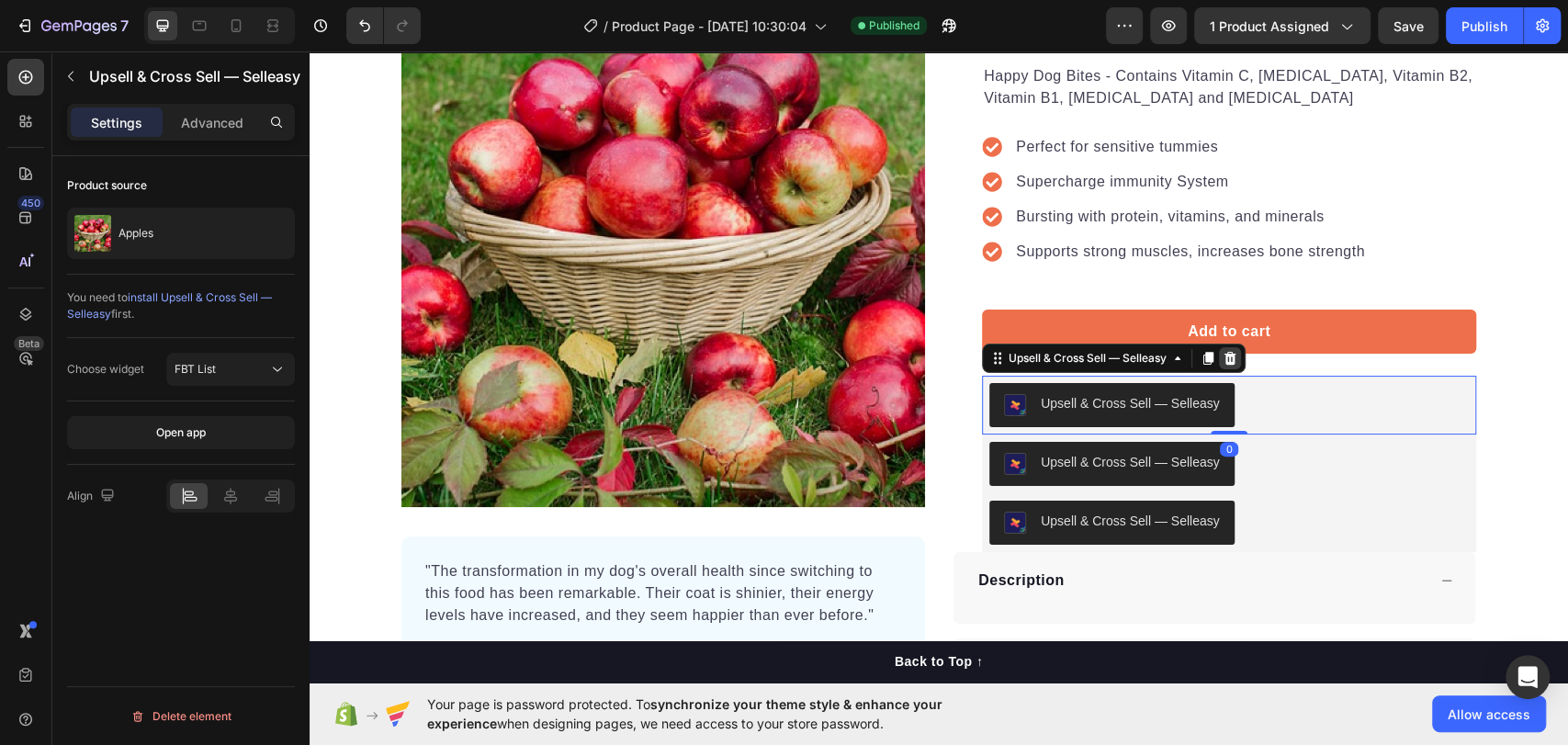
click at [1232, 351] on div at bounding box center [1229, 358] width 22 height 22
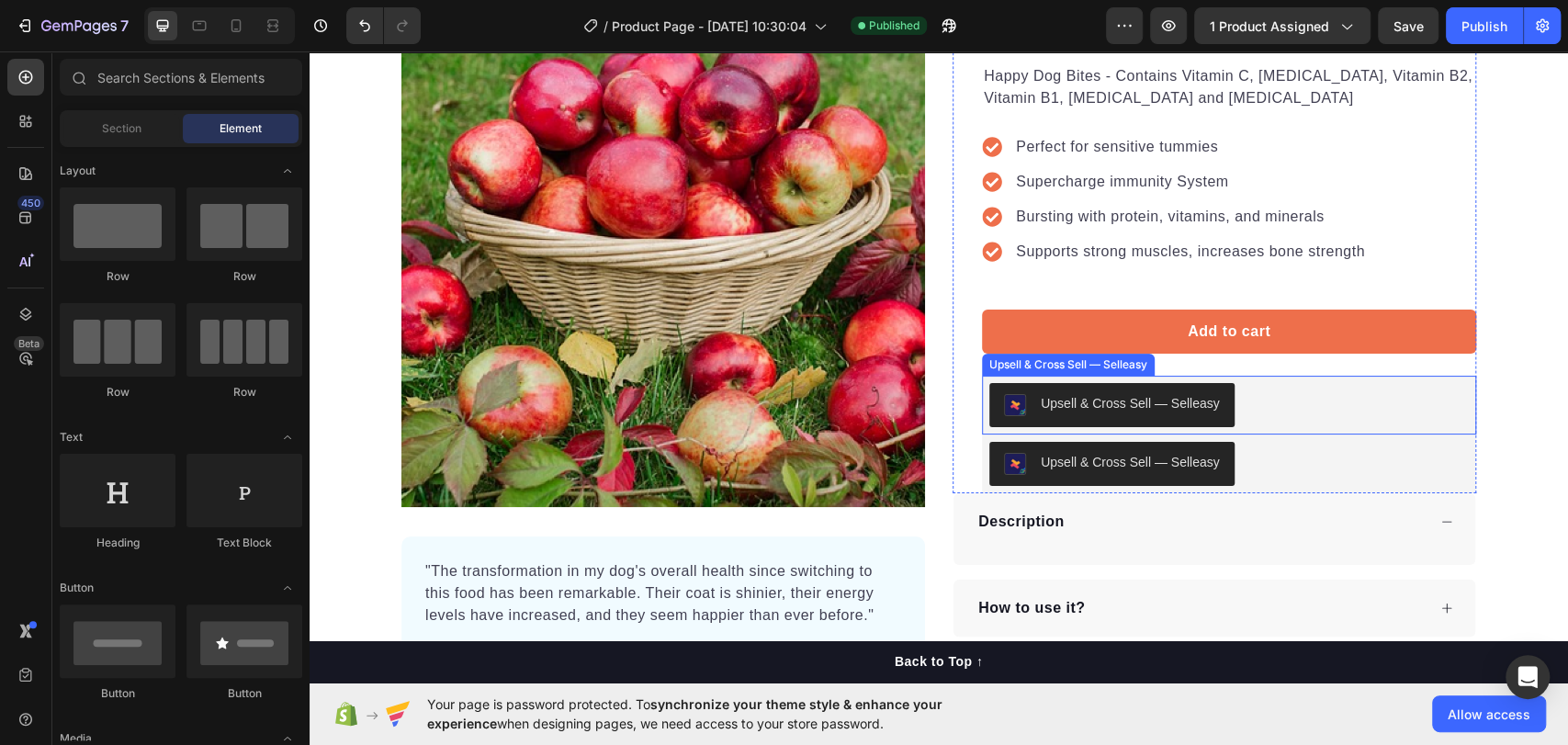
click at [1232, 375] on div "Upsell & Cross Sell — Selleasy" at bounding box center [1228, 404] width 494 height 59
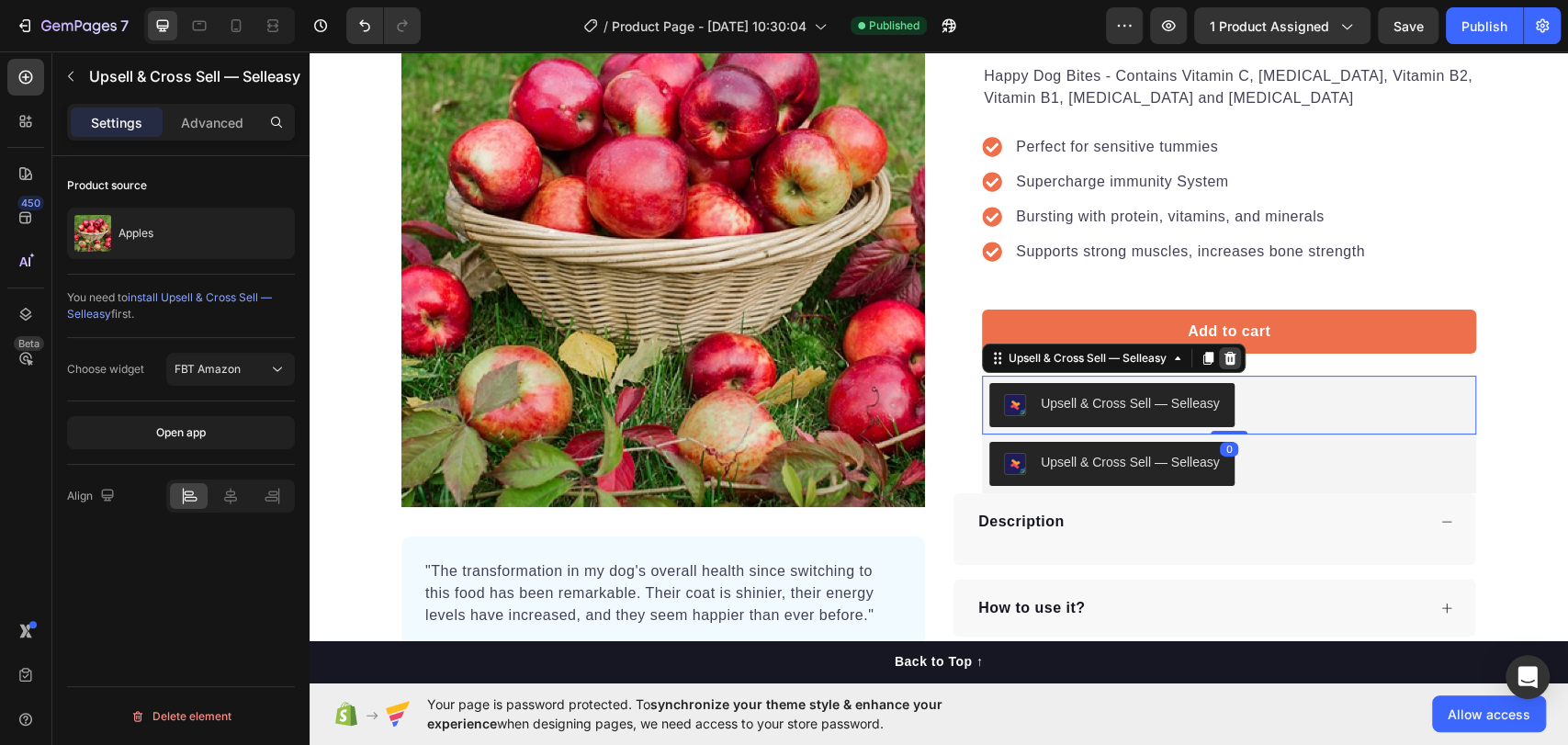
click at [1228, 356] on icon at bounding box center [1229, 358] width 14 height 14
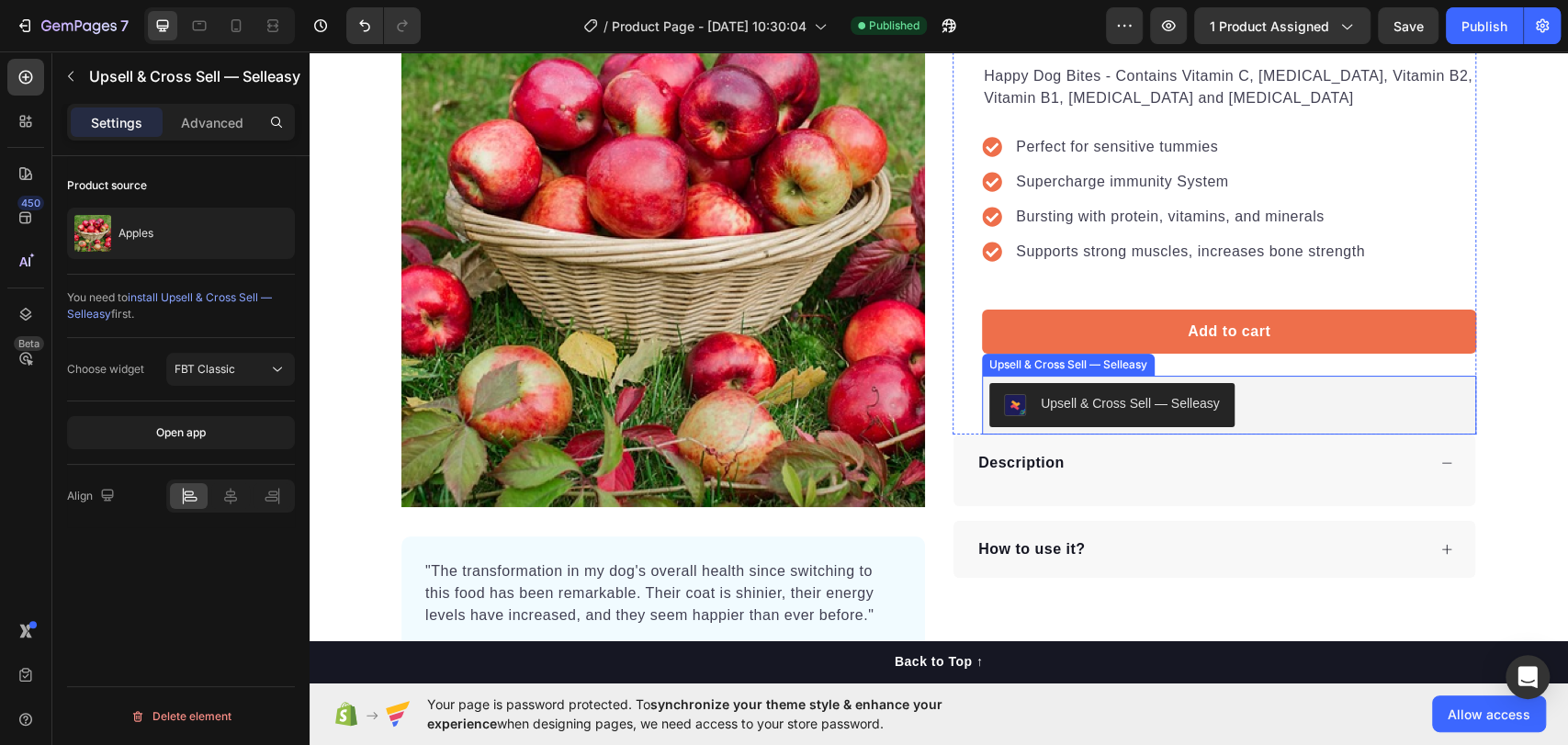
click at [1248, 401] on div "Upsell & Cross Sell — Selleasy" at bounding box center [1228, 405] width 480 height 44
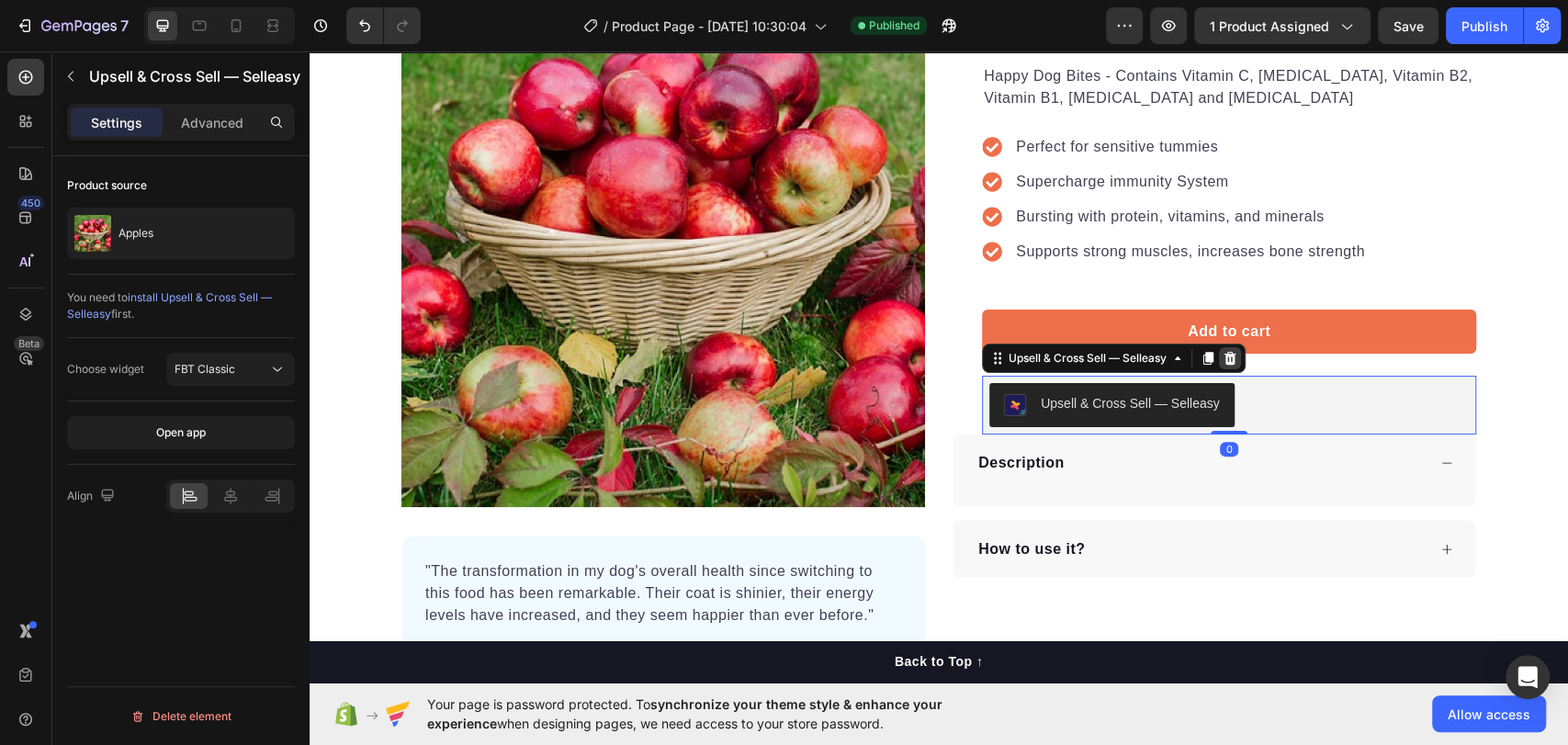
click at [1227, 363] on icon at bounding box center [1229, 358] width 14 height 14
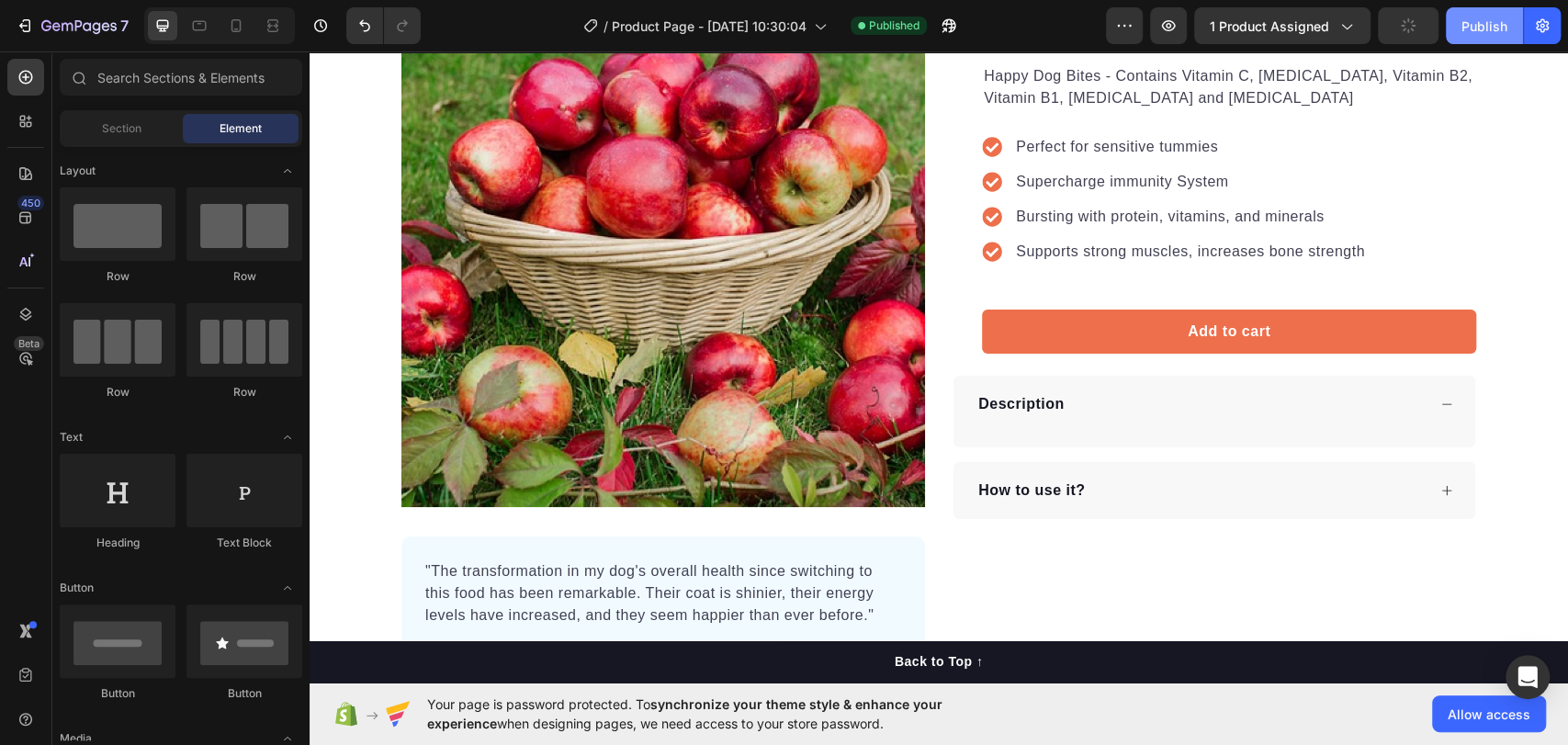
click at [1494, 29] on div "Publish" at bounding box center [1484, 26] width 46 height 19
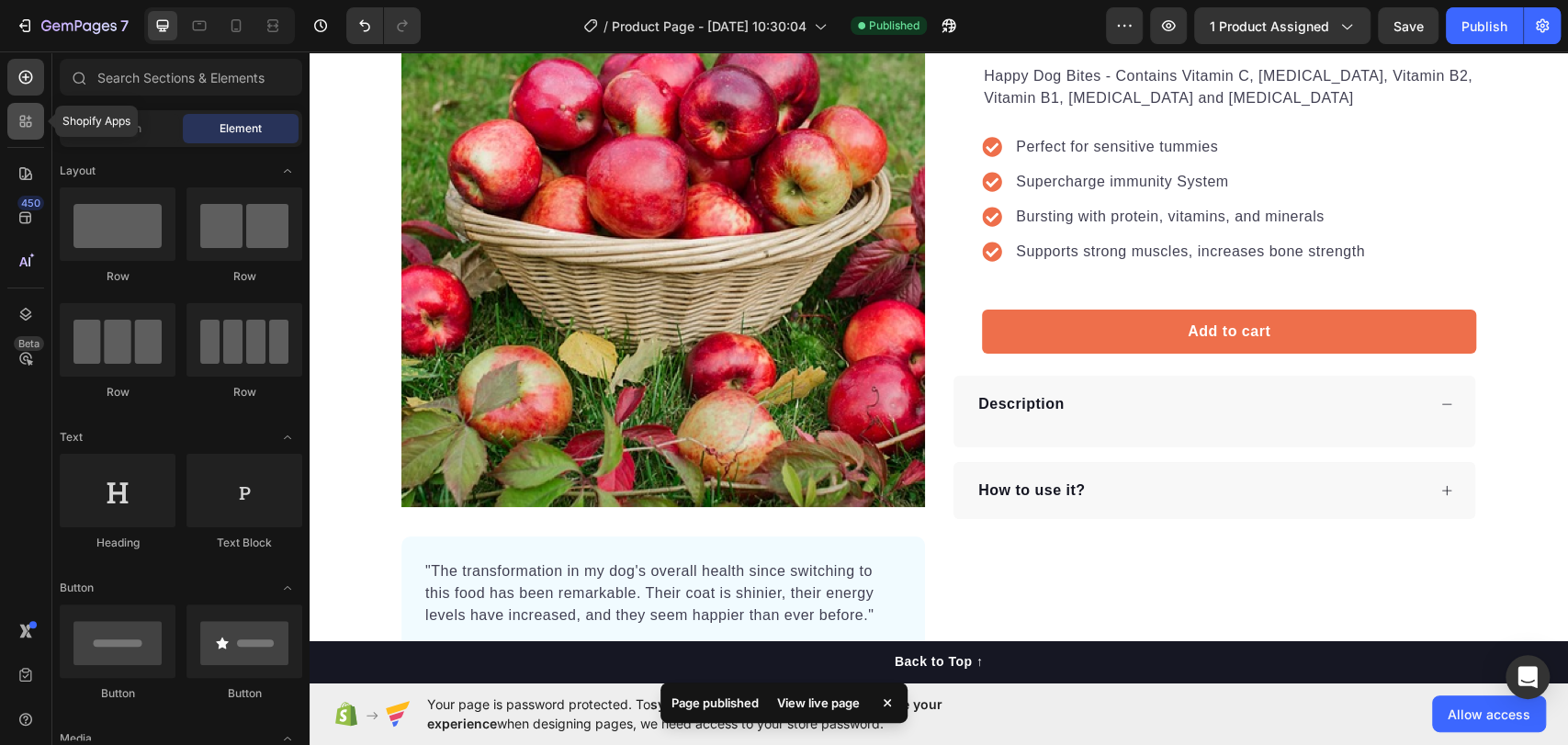
click at [13, 114] on div at bounding box center [26, 122] width 37 height 37
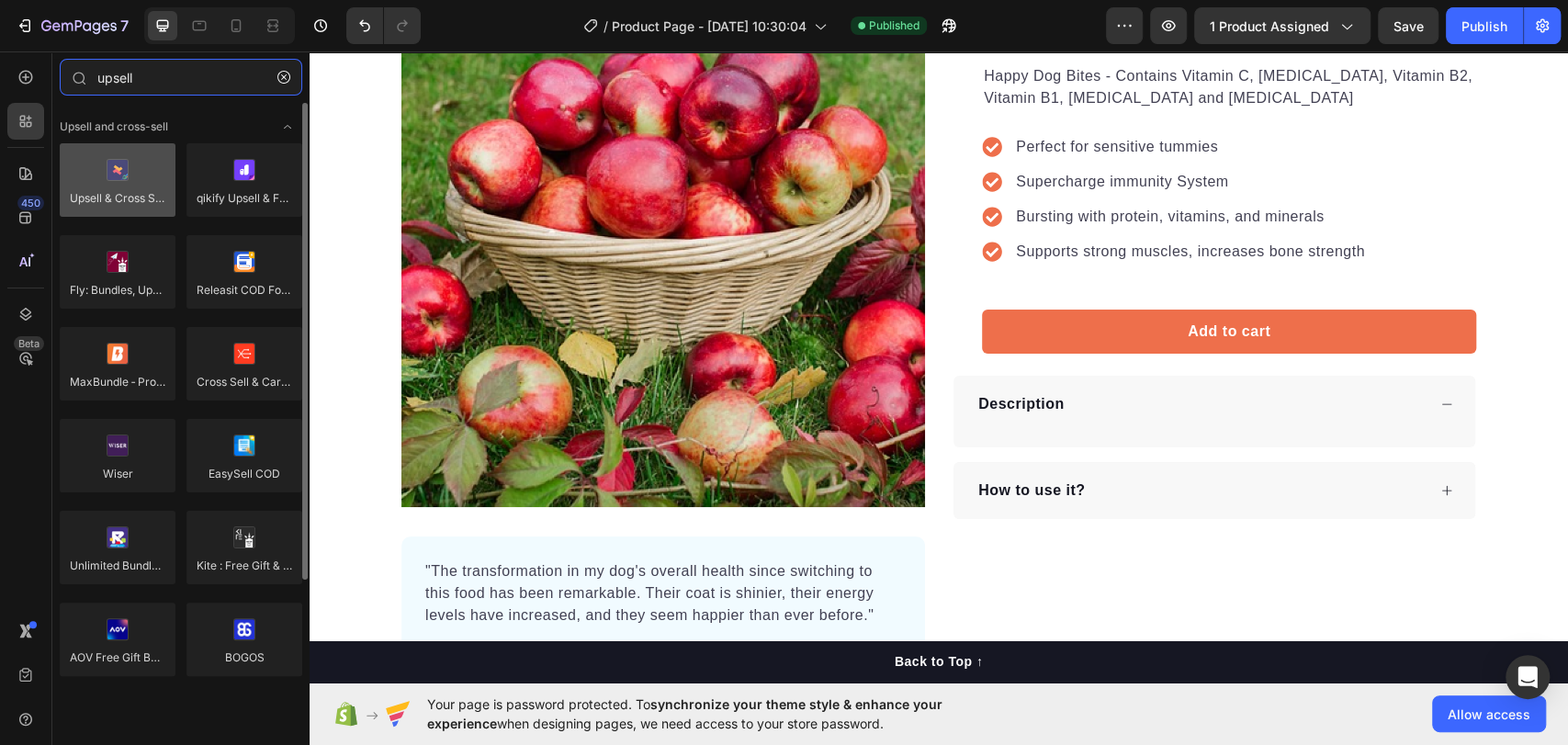
type input "upsell"
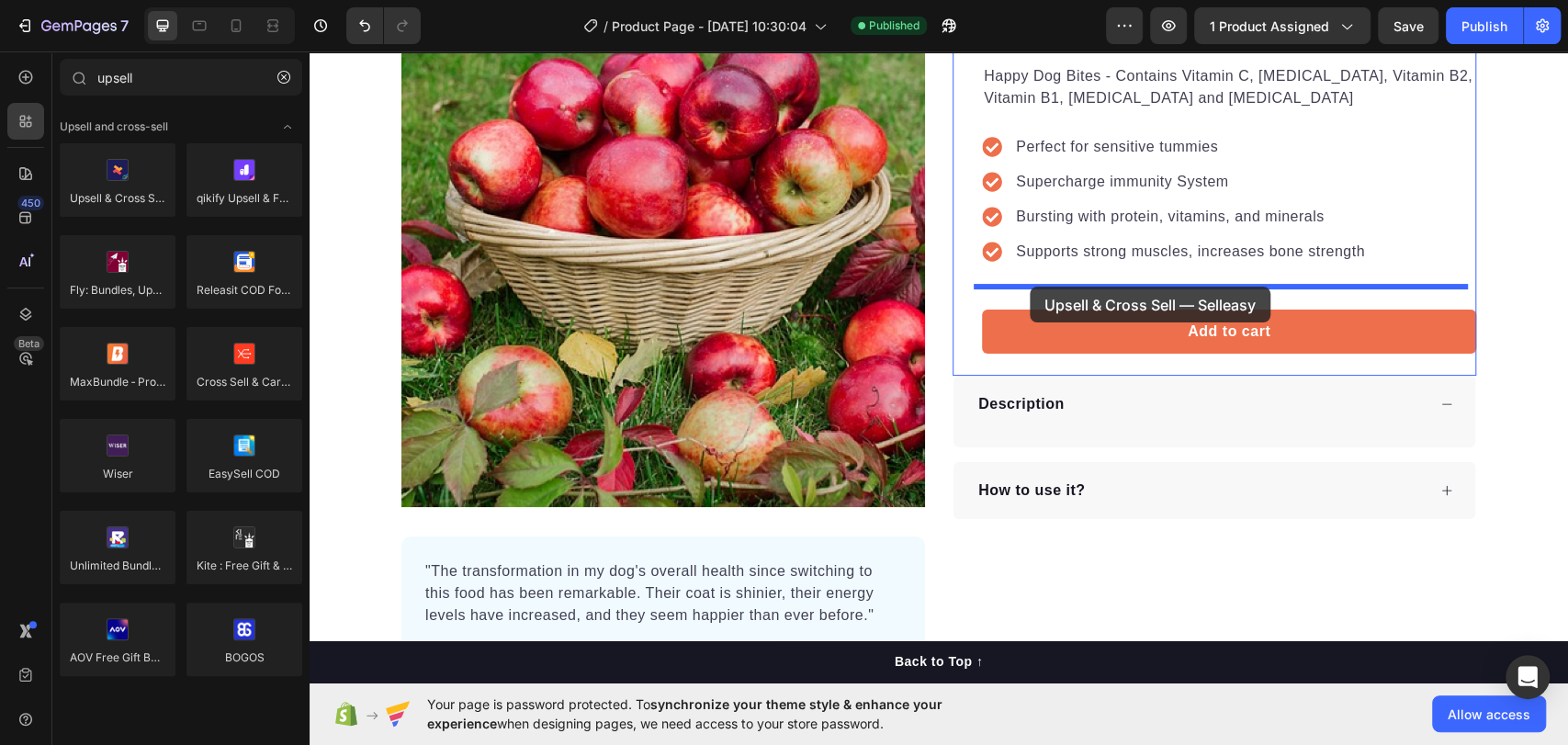
drag, startPoint x: 465, startPoint y: 230, endPoint x: 1030, endPoint y: 287, distance: 567.9
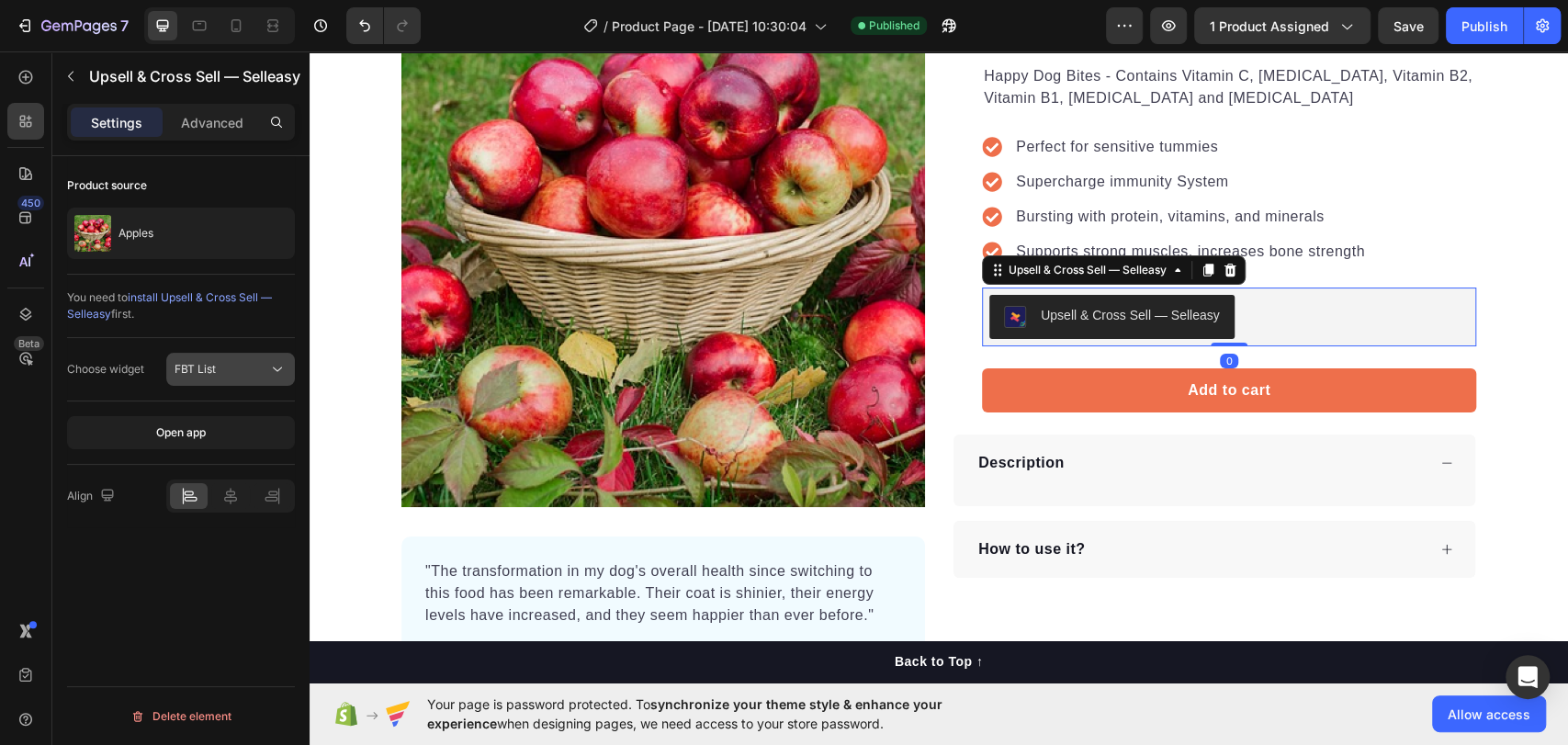
click at [212, 369] on span "FBT List" at bounding box center [195, 369] width 41 height 14
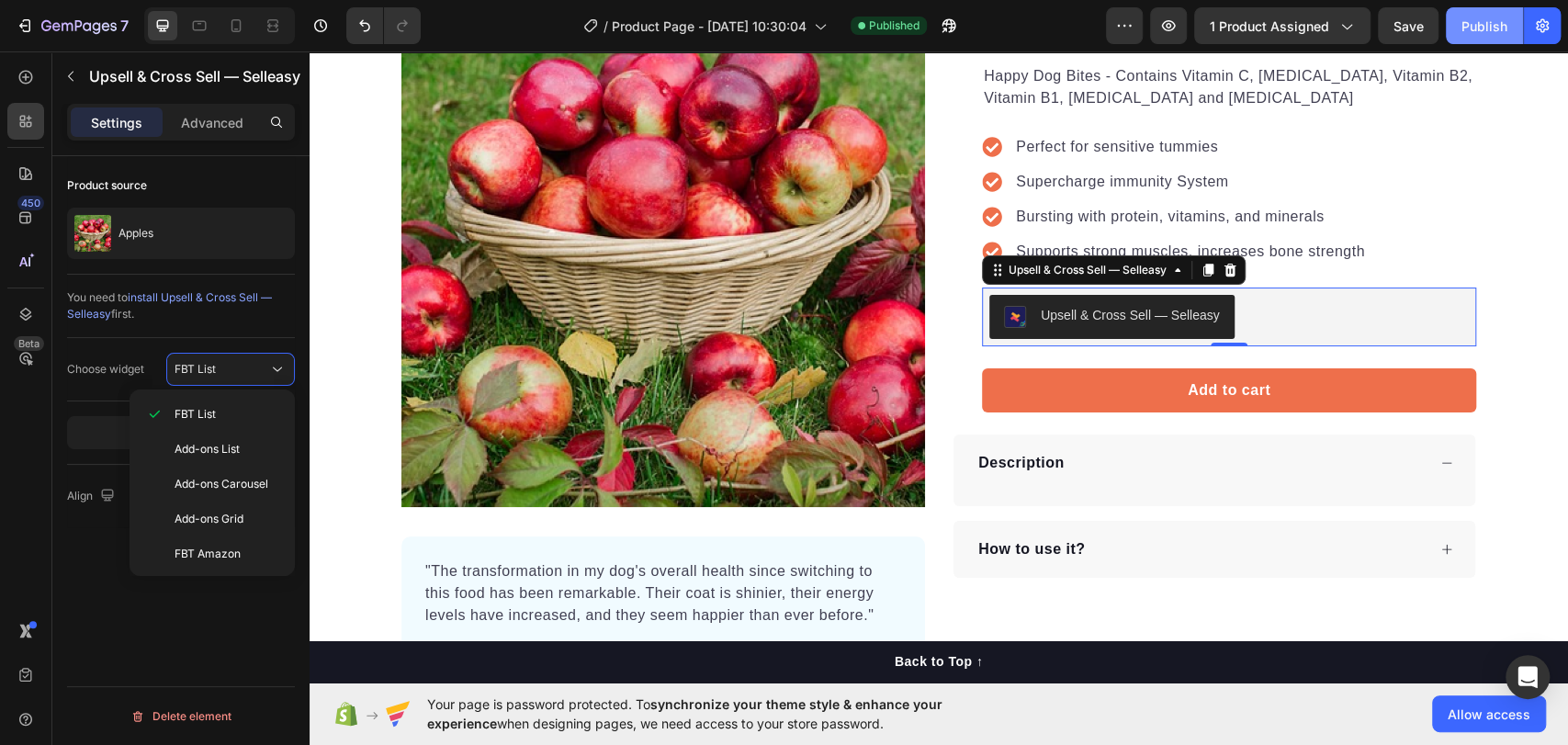
click at [1486, 36] on button "Publish" at bounding box center [1484, 26] width 77 height 37
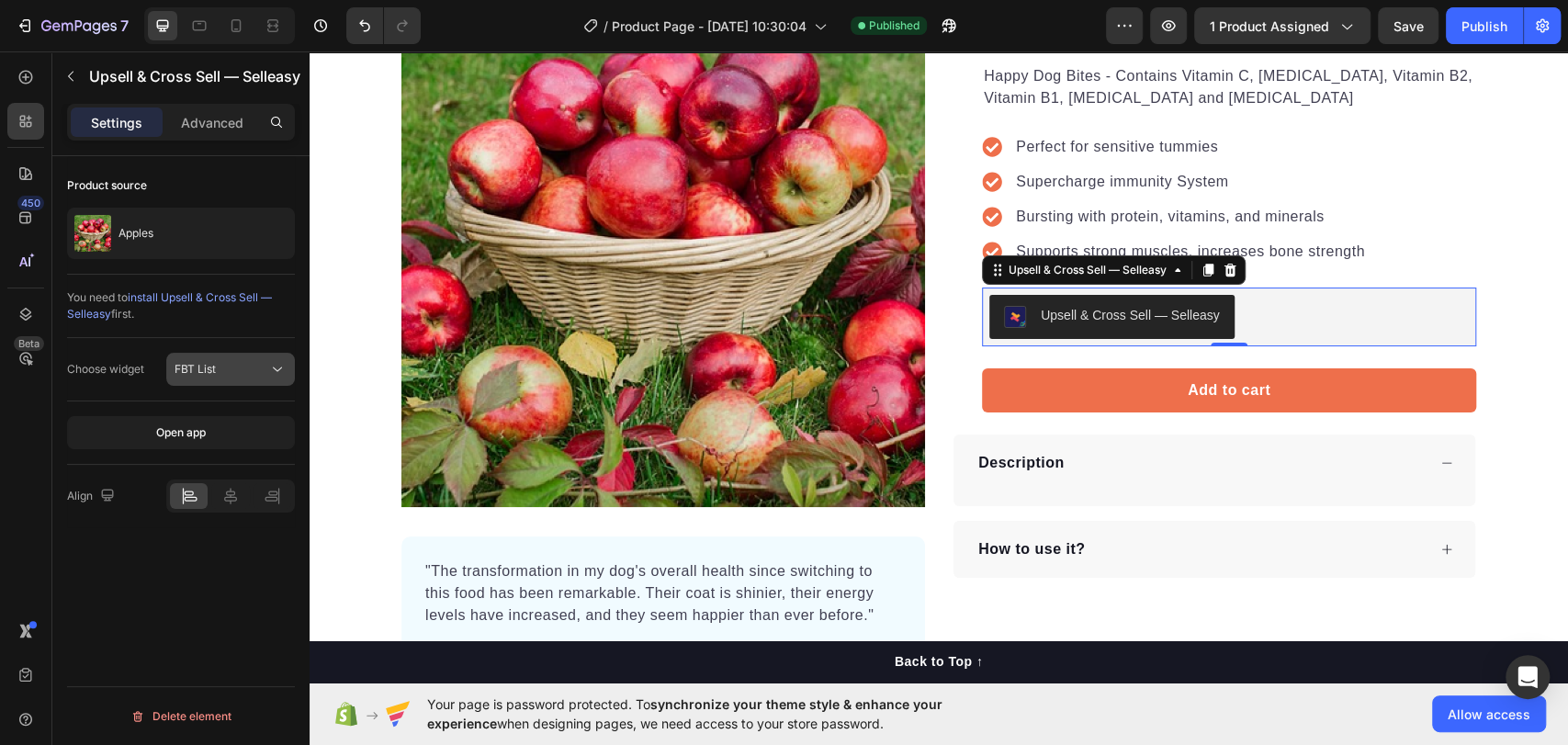
click at [241, 361] on div "FBT List" at bounding box center [221, 369] width 94 height 16
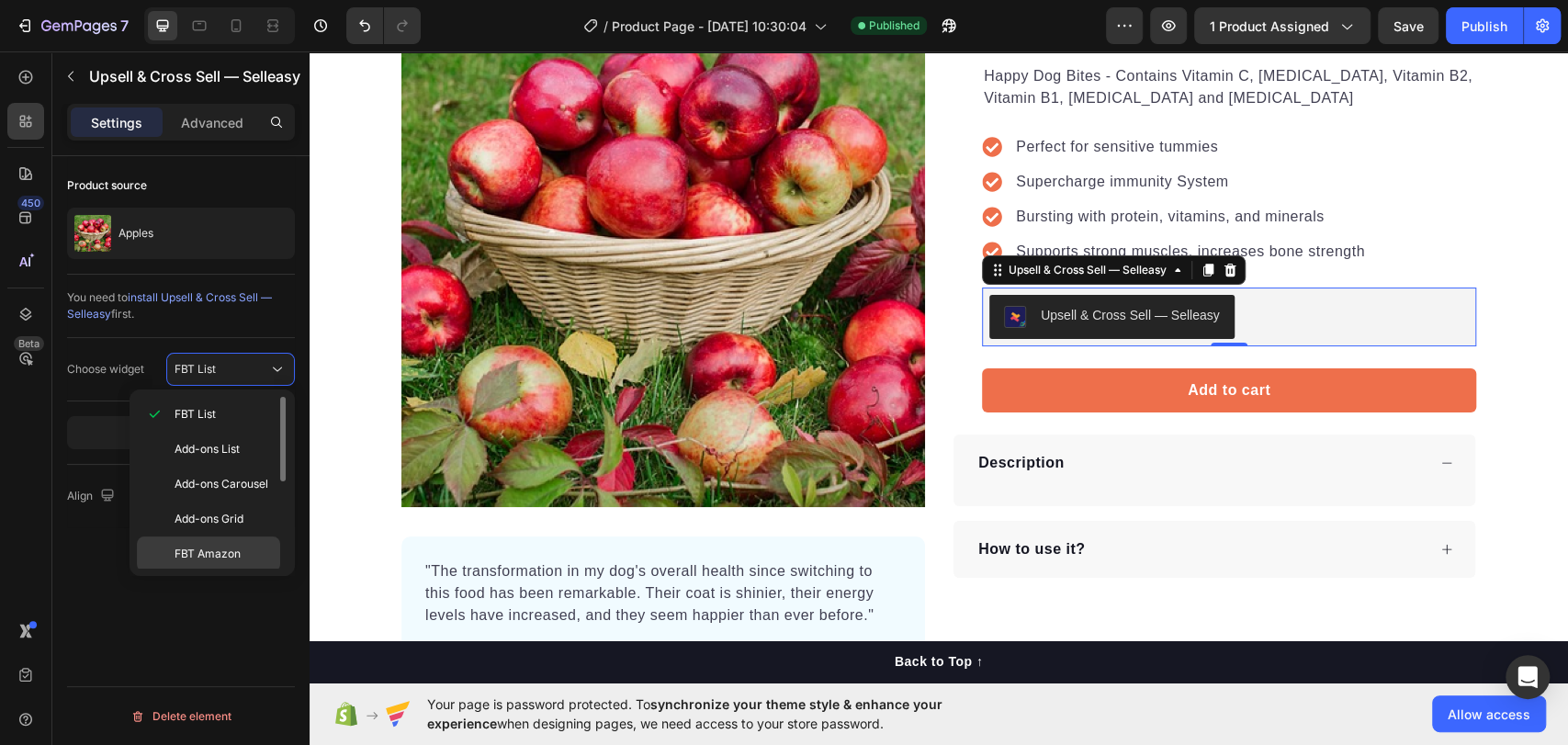
click at [222, 553] on span "FBT Amazon" at bounding box center [207, 553] width 67 height 16
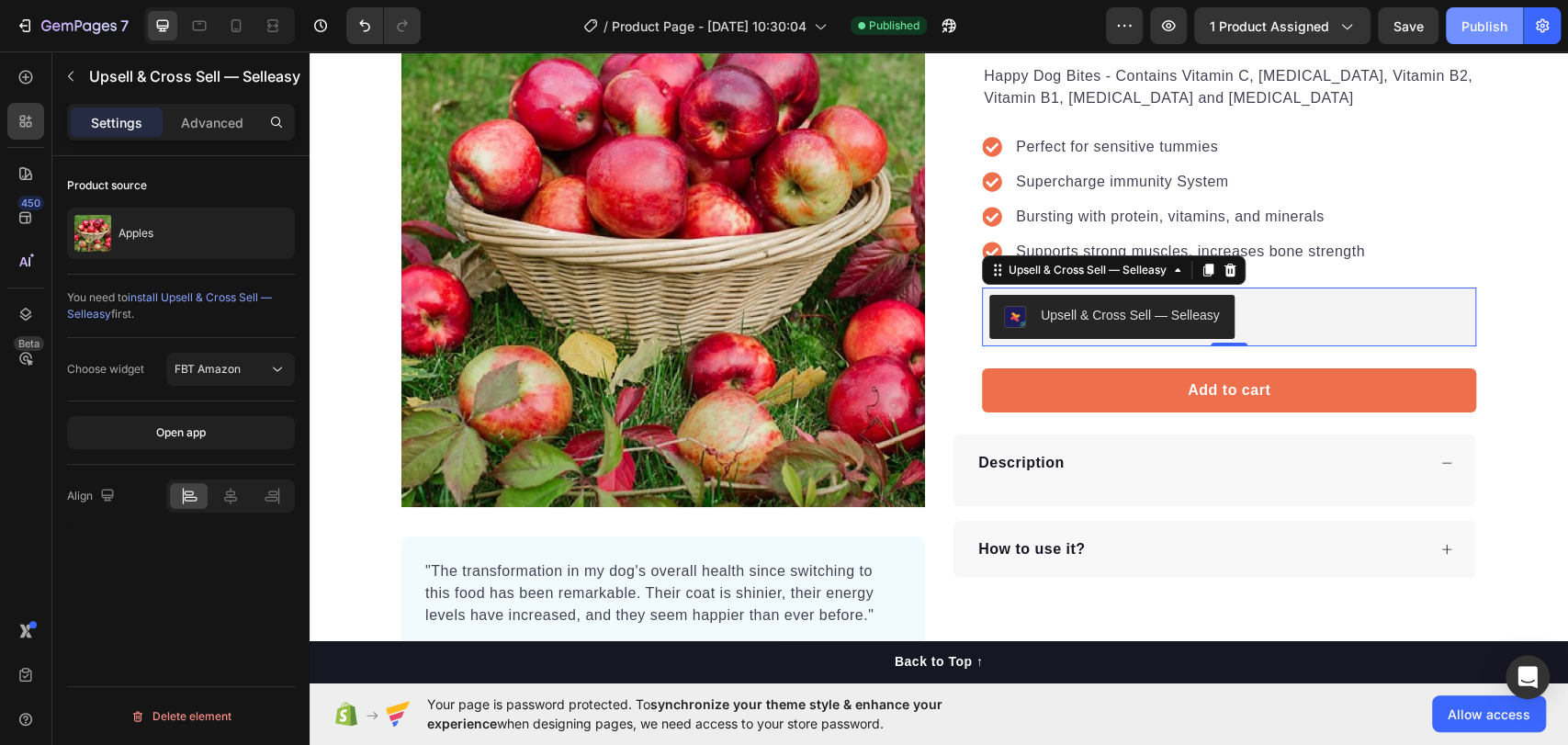
click at [1472, 41] on button "Publish" at bounding box center [1484, 26] width 77 height 37
click at [236, 378] on button "FBT Amazon" at bounding box center [230, 369] width 128 height 33
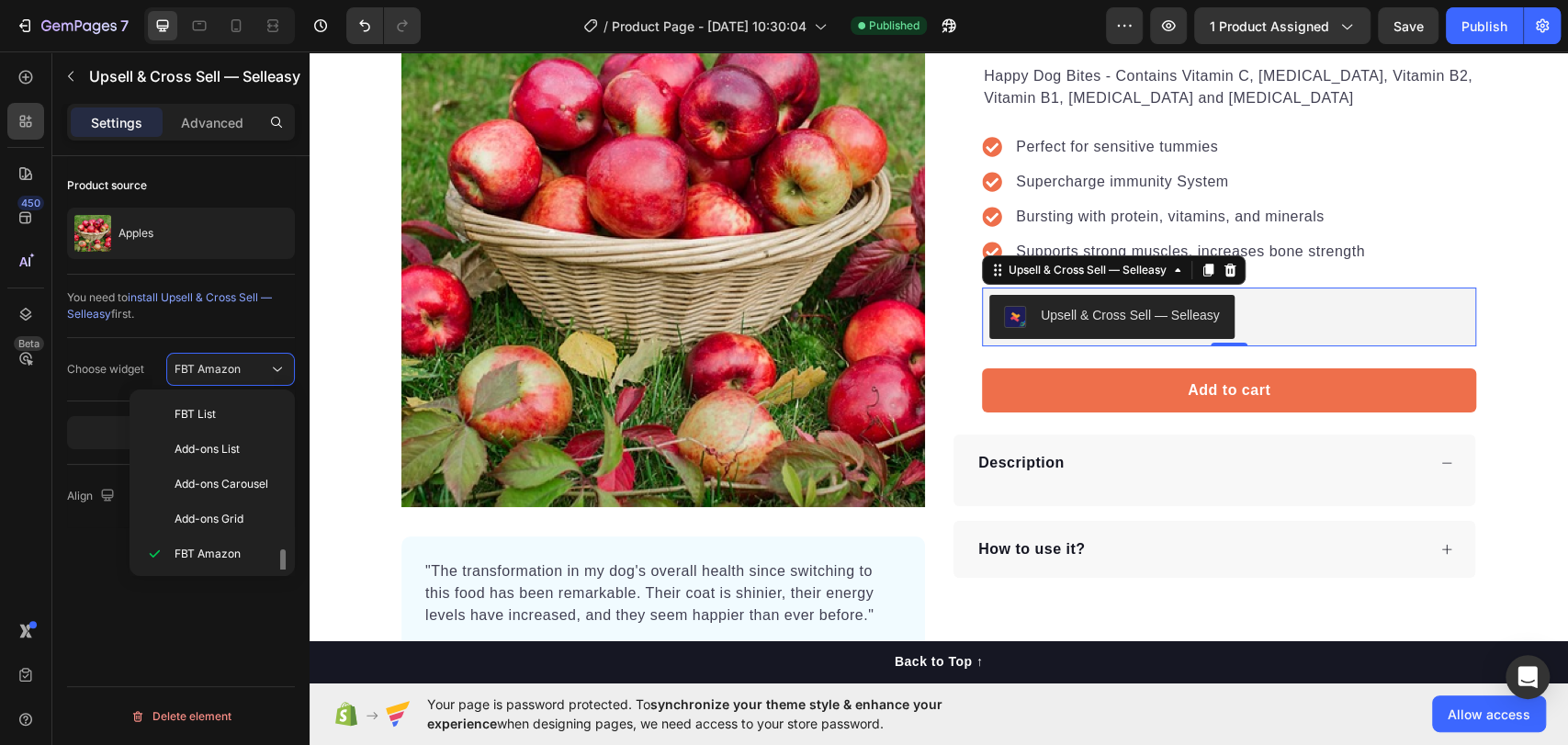
scroll to position [102, 0]
click at [228, 486] on span "FBT Classic" at bounding box center [205, 486] width 61 height 16
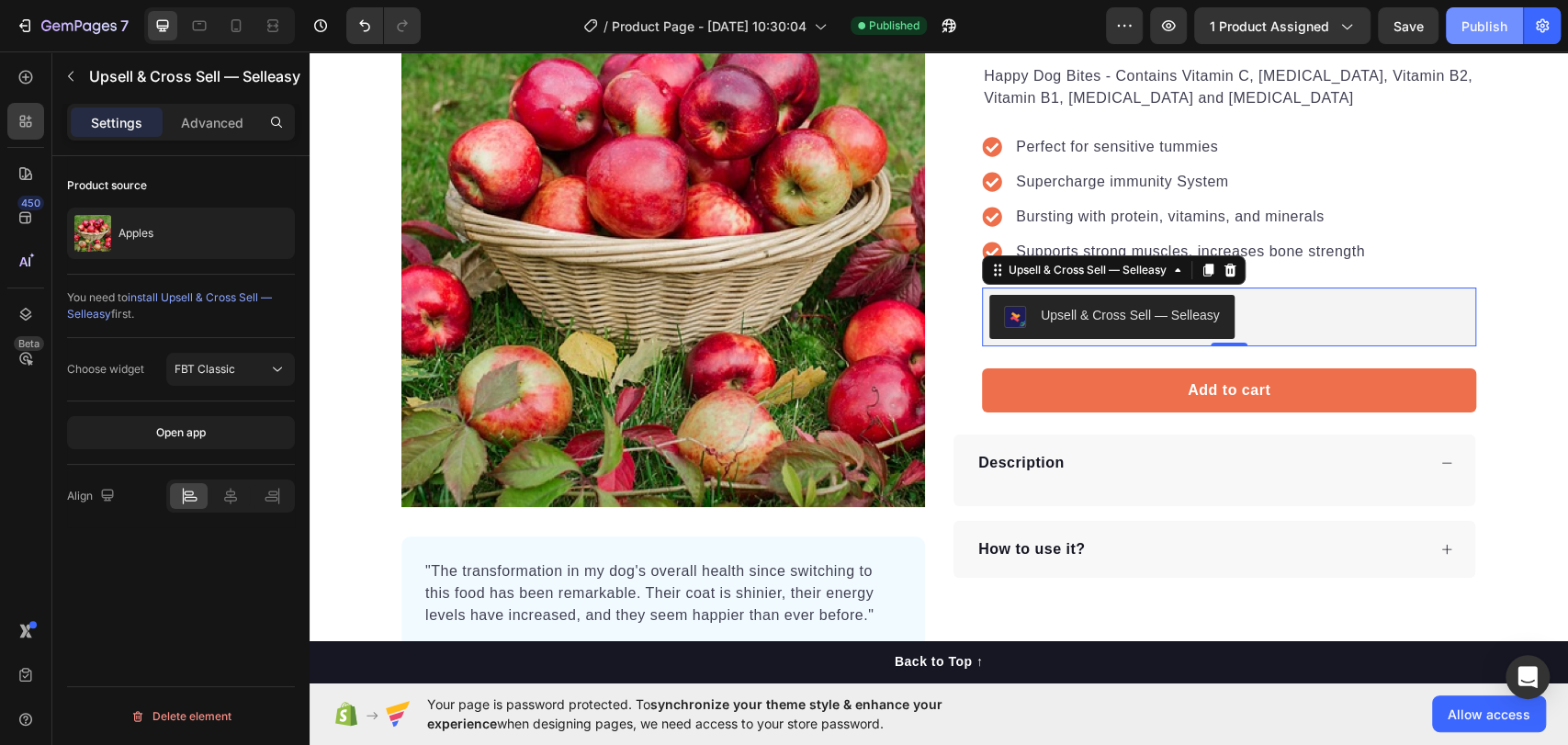
click at [1483, 37] on button "Publish" at bounding box center [1484, 26] width 77 height 37
click at [242, 362] on div "FBT Classic" at bounding box center [221, 369] width 94 height 16
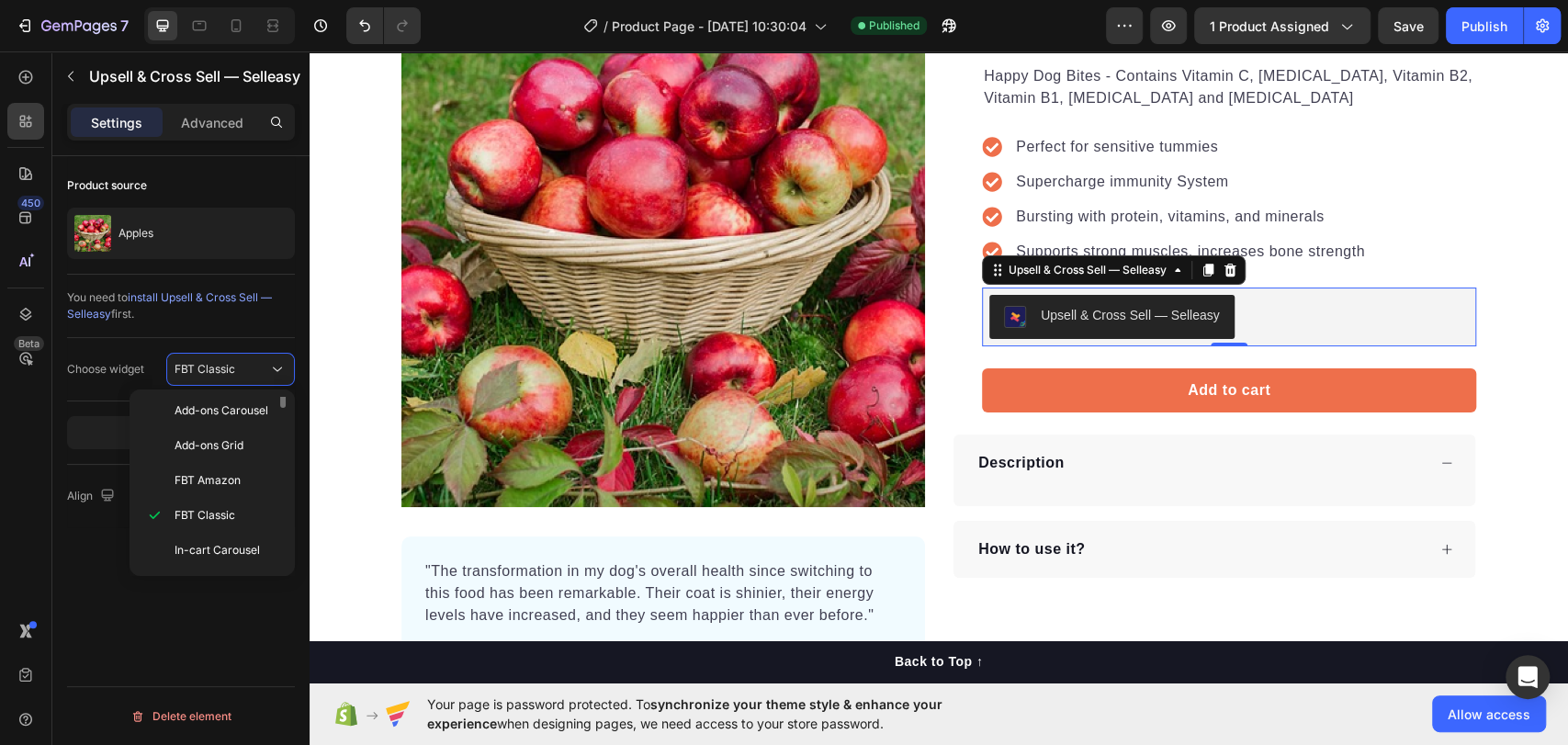
scroll to position [0, 0]
click at [228, 454] on span "Add-ons List" at bounding box center [207, 449] width 66 height 16
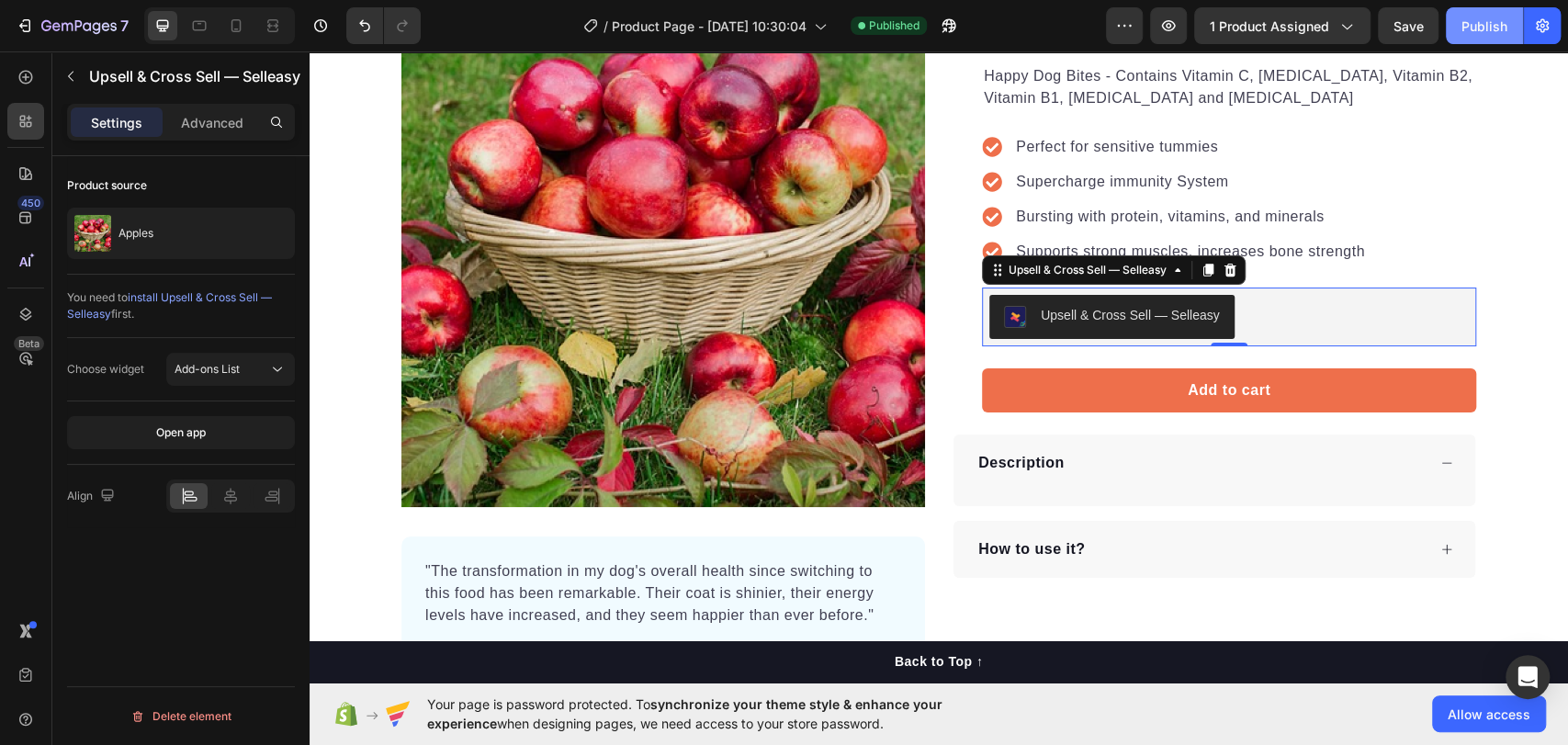
click at [1476, 40] on button "Publish" at bounding box center [1484, 26] width 77 height 37
click at [235, 381] on button "Add-ons List" at bounding box center [230, 369] width 128 height 33
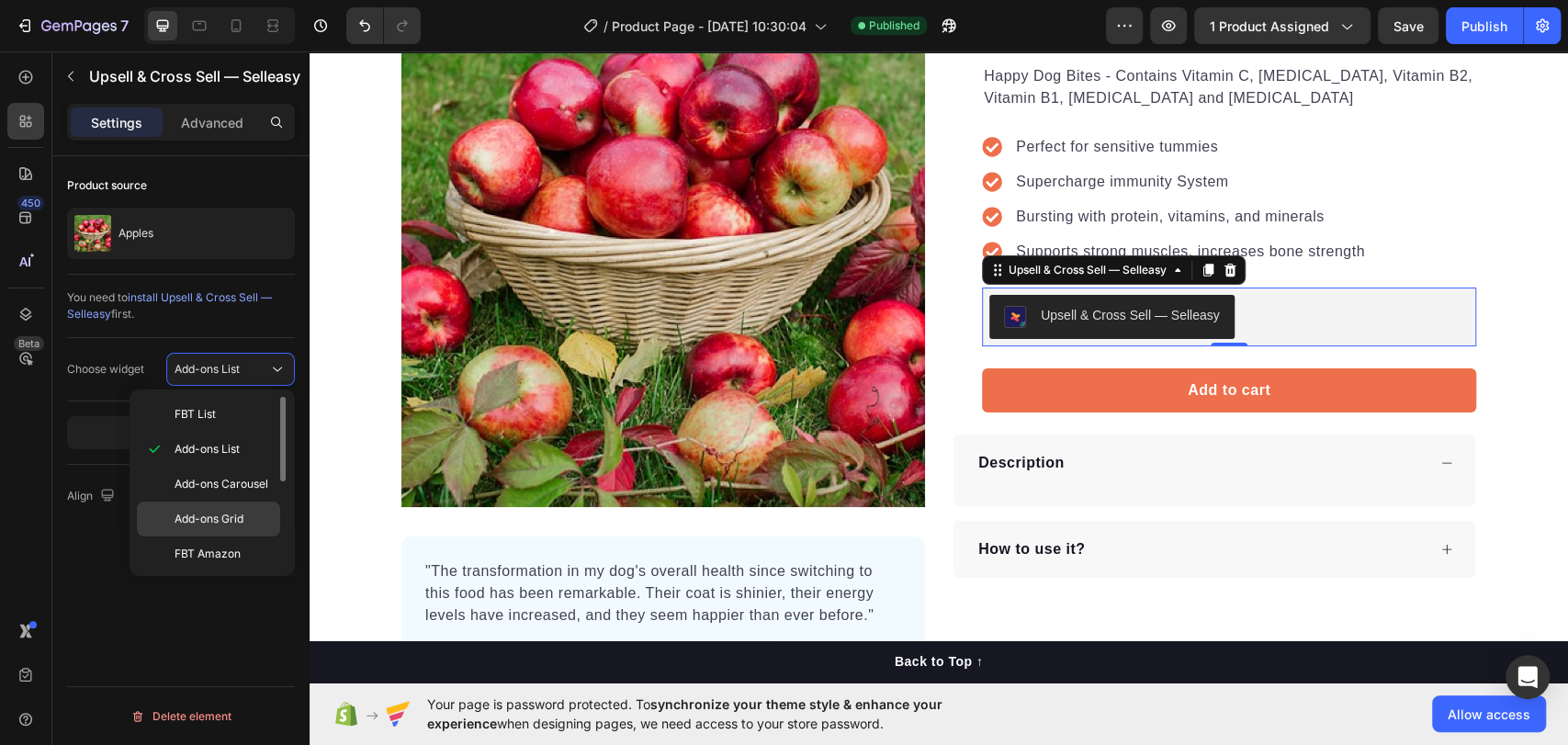
click at [227, 502] on div "Add-ons Grid" at bounding box center [208, 519] width 143 height 35
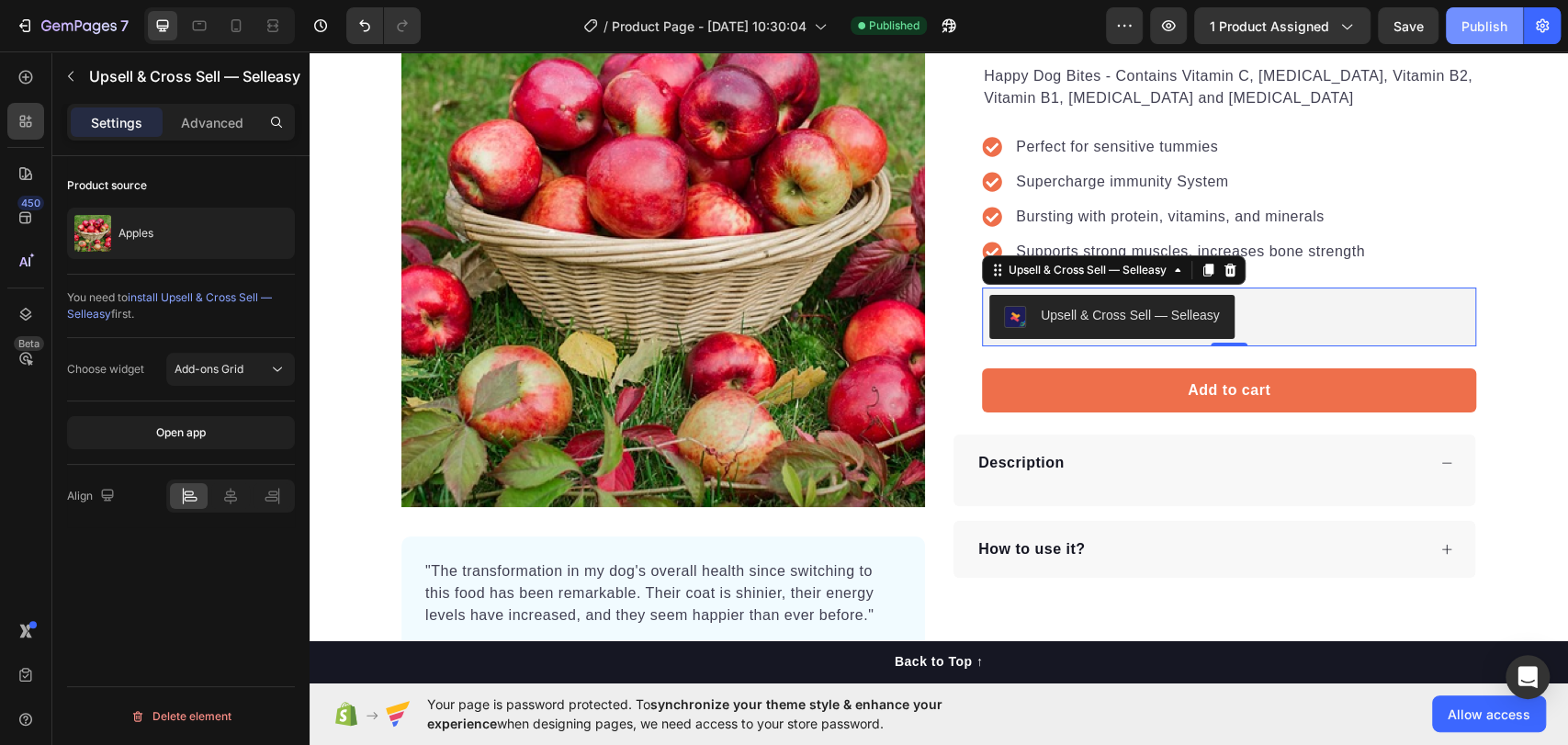
click at [1474, 21] on div "Publish" at bounding box center [1484, 26] width 46 height 19
click at [213, 377] on button "Add-ons Grid" at bounding box center [230, 369] width 128 height 33
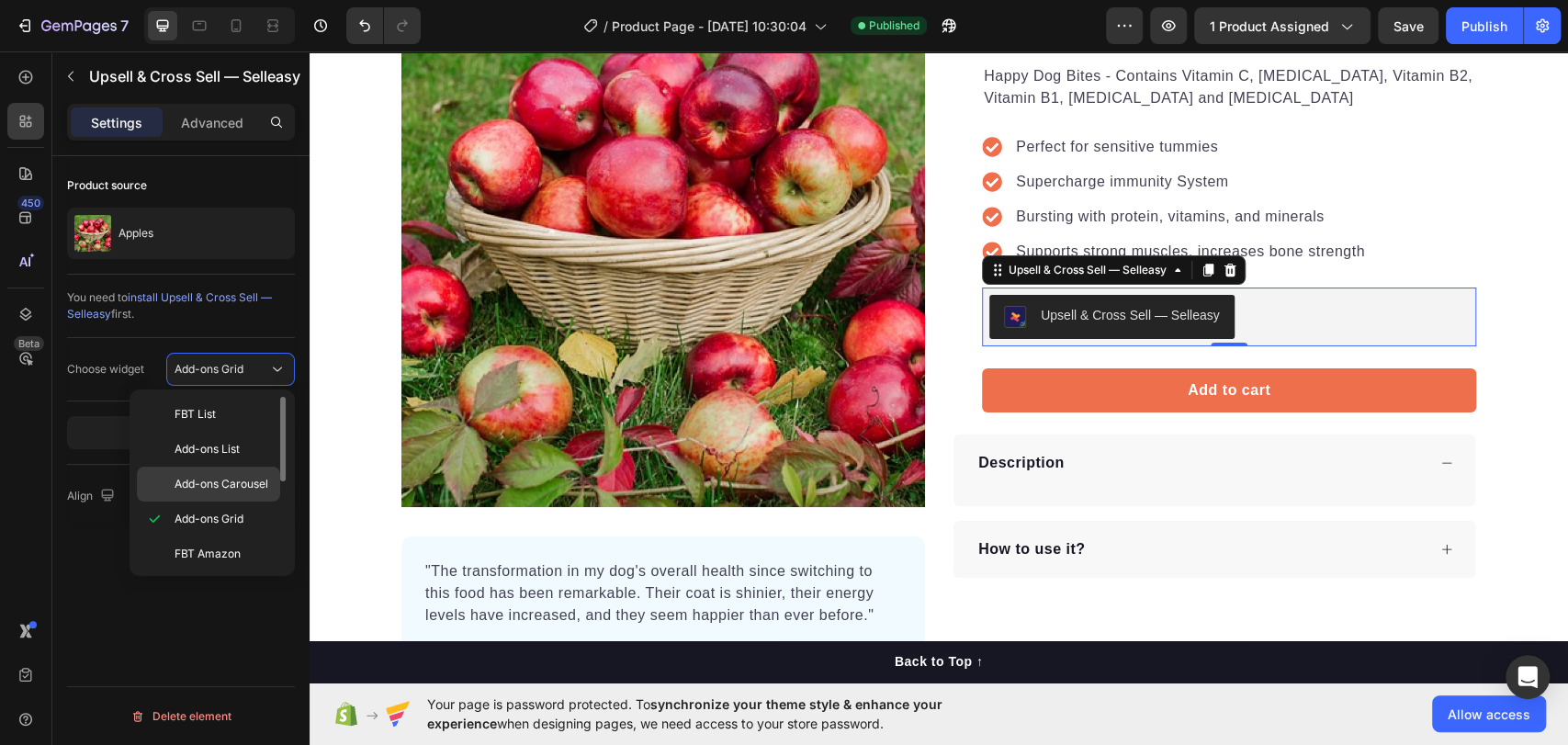
click at [197, 495] on div "Add-ons Carousel" at bounding box center [208, 483] width 143 height 35
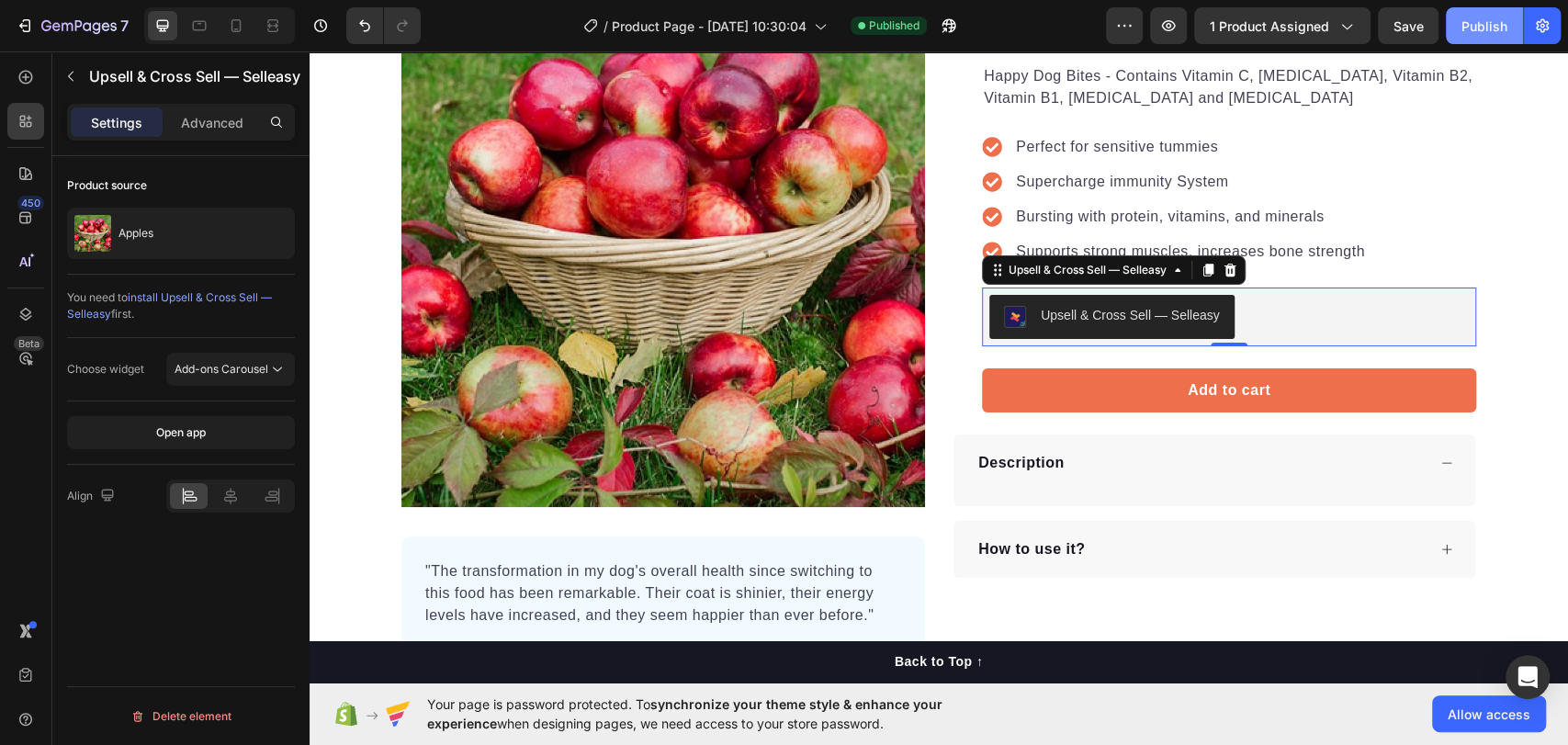
drag, startPoint x: 1465, startPoint y: 33, endPoint x: 1152, endPoint y: 2, distance: 314.5
click at [1465, 33] on div "Publish" at bounding box center [1484, 26] width 46 height 19
click at [265, 374] on span "Add-ons Carousel" at bounding box center [221, 369] width 94 height 14
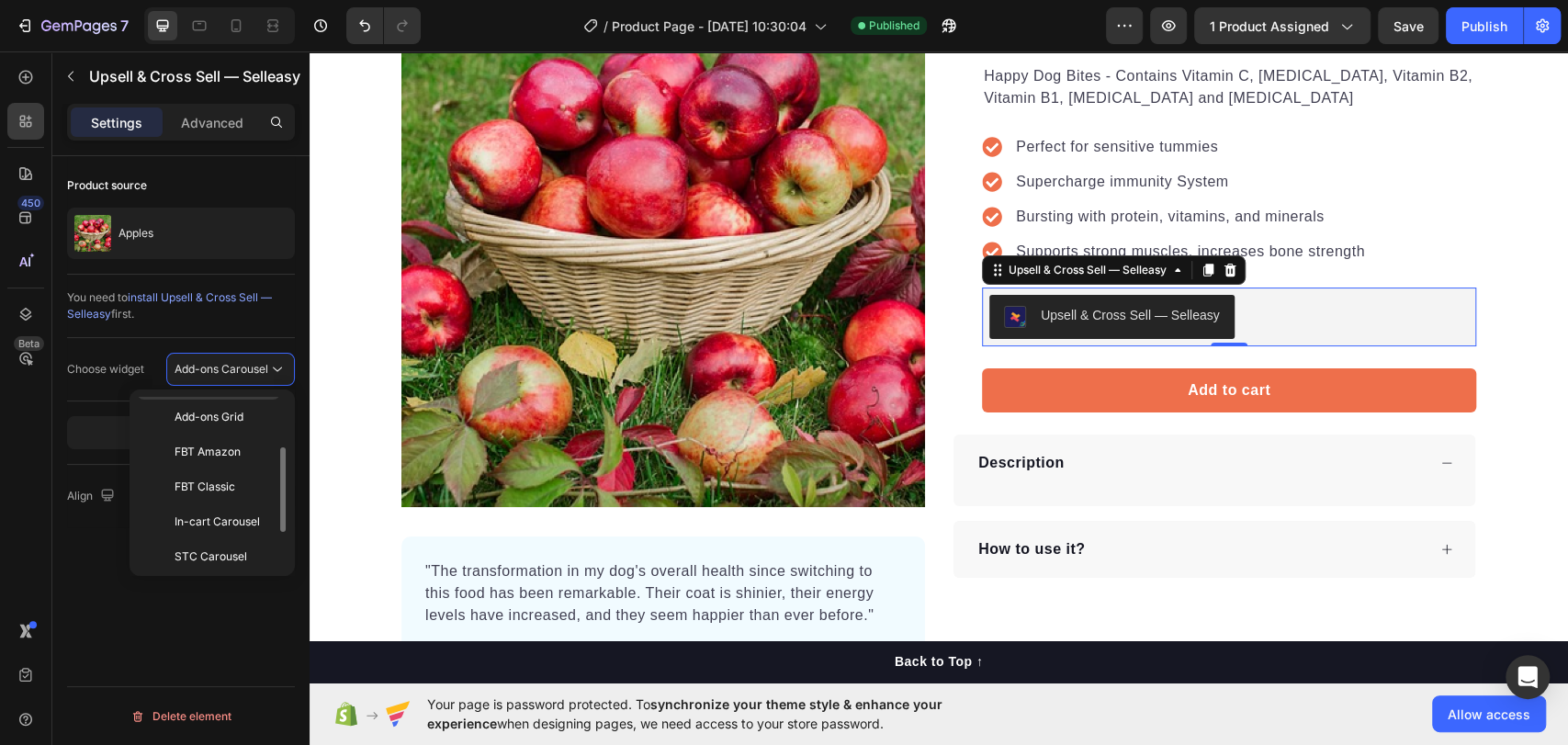
scroll to position [176, 0]
click at [235, 544] on p "STC List" at bounding box center [223, 552] width 97 height 16
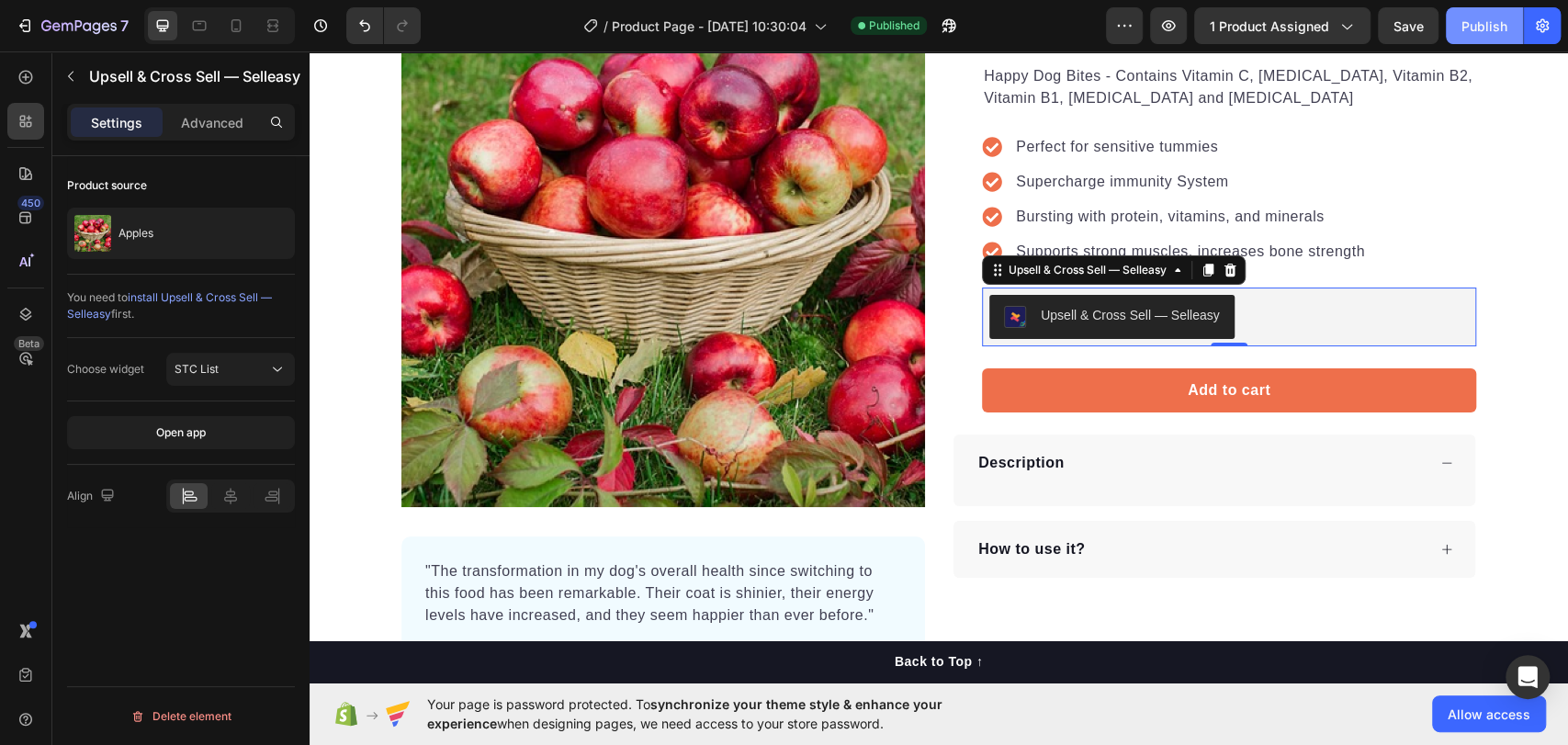
click at [1466, 27] on div "Publish" at bounding box center [1484, 26] width 46 height 19
click at [206, 375] on span "STC List" at bounding box center [197, 369] width 44 height 16
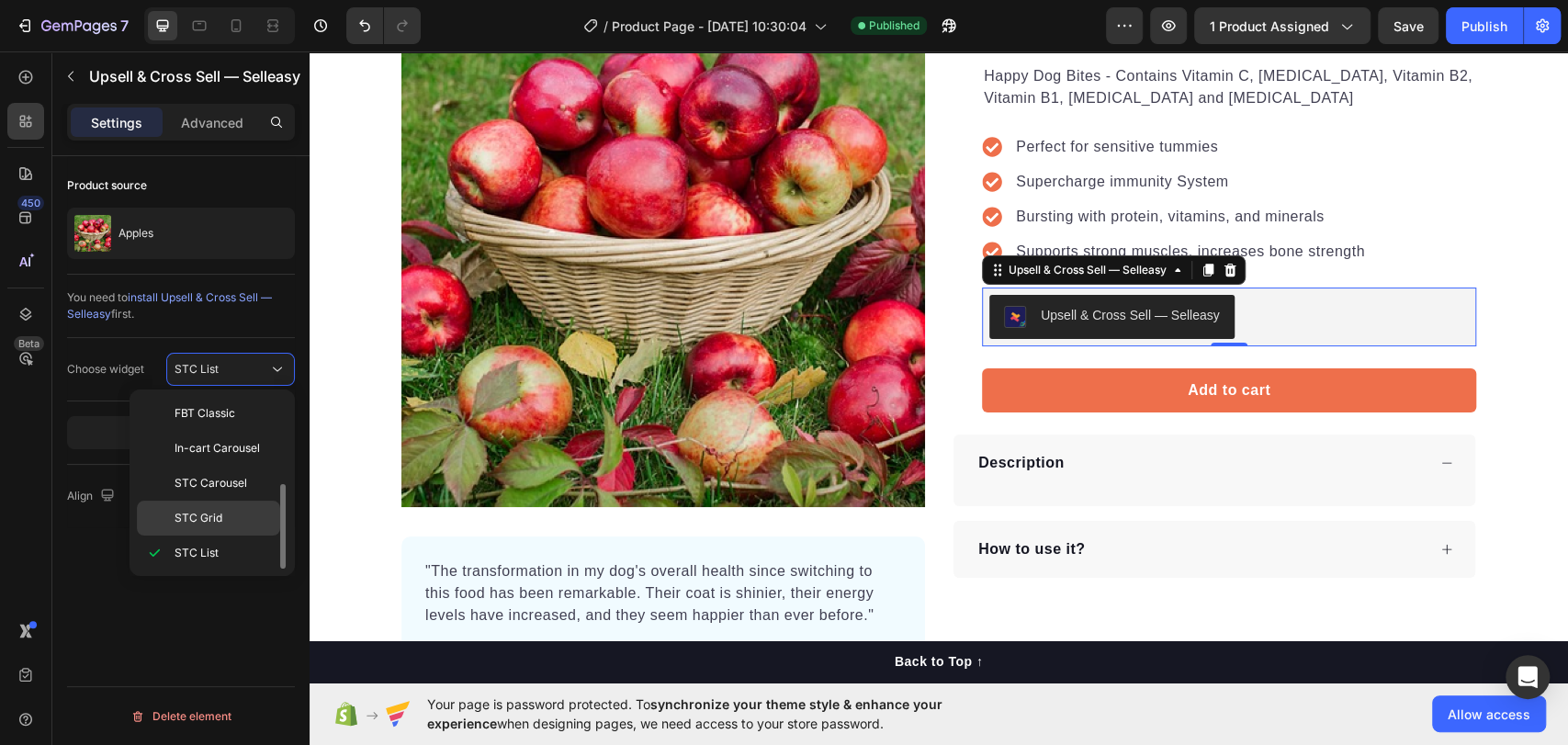
click at [217, 514] on span "STC Grid" at bounding box center [198, 517] width 47 height 16
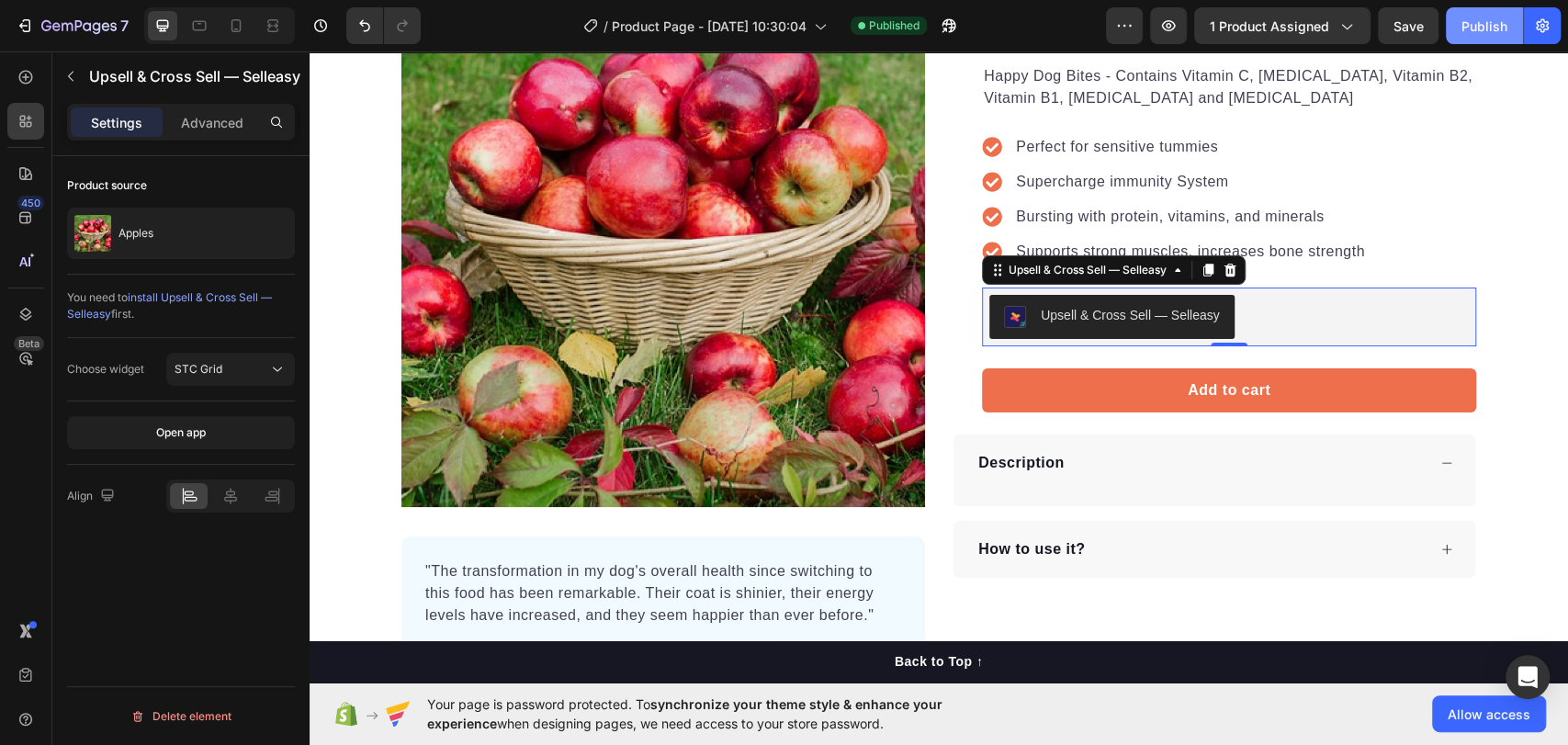
click at [1515, 31] on button "Publish" at bounding box center [1484, 26] width 77 height 37
click at [205, 349] on div "Choose widget STC Grid" at bounding box center [180, 370] width 228 height 64
click at [203, 372] on span "STC Grid" at bounding box center [198, 369] width 47 height 14
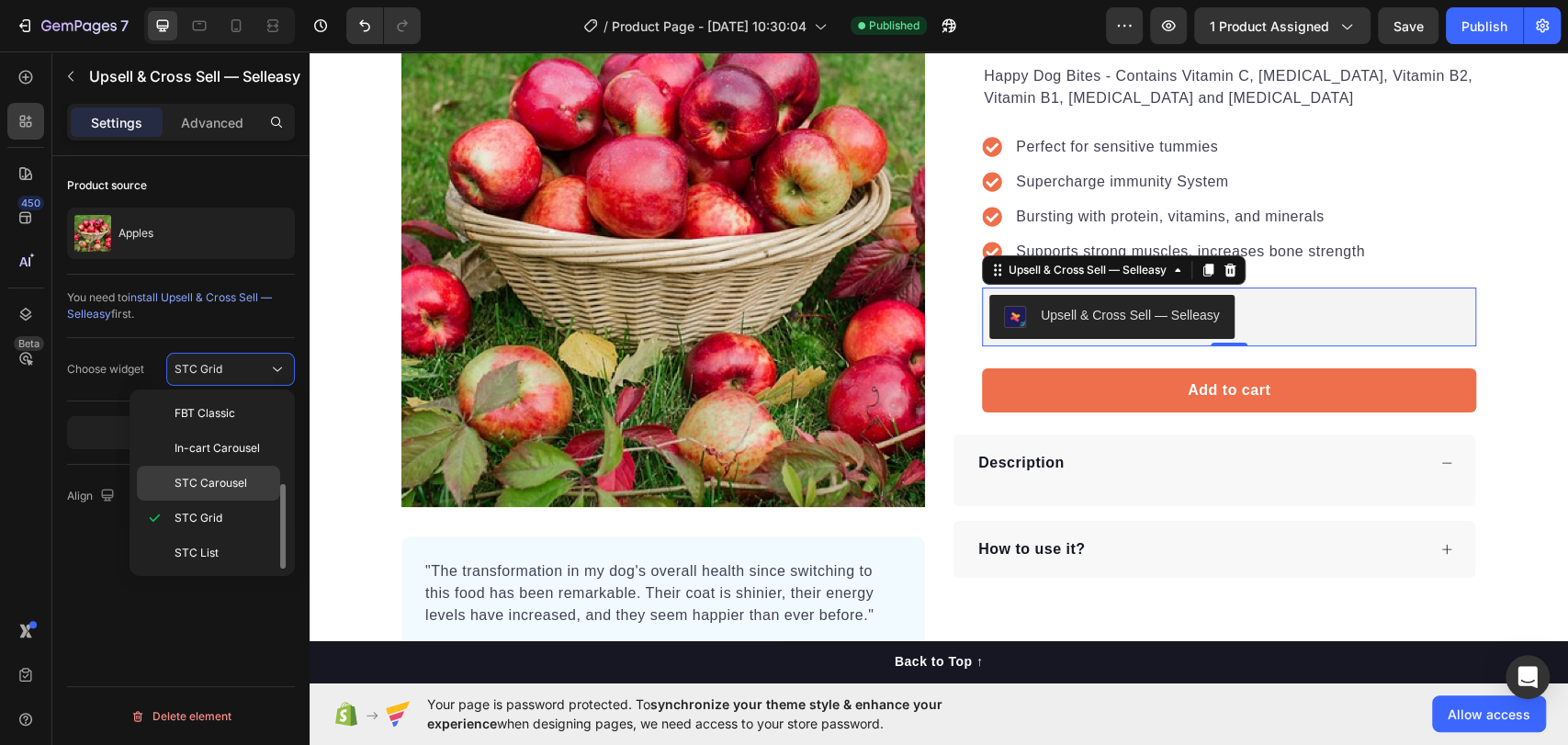
click at [203, 467] on div "STC Carousel" at bounding box center [208, 483] width 143 height 35
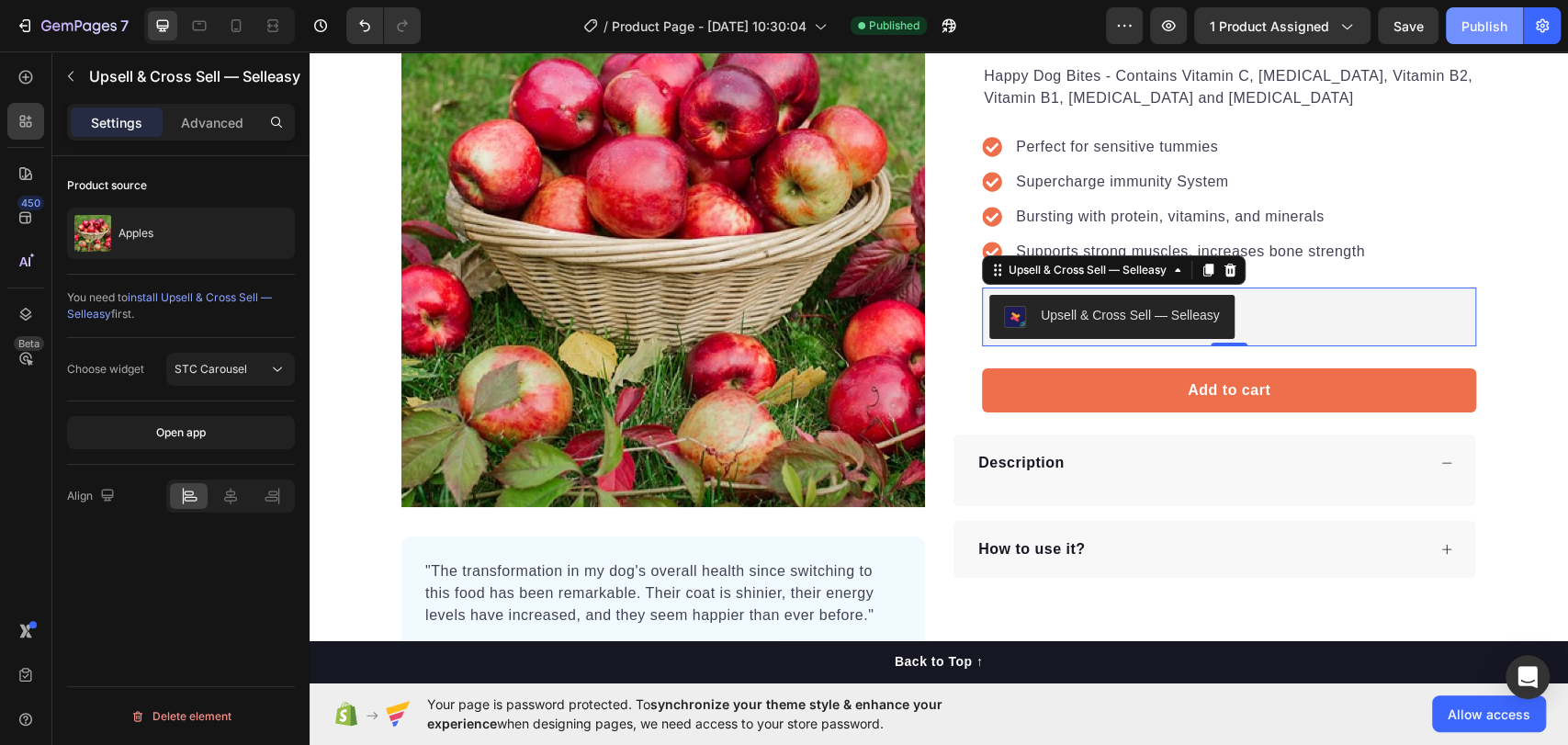
click at [1470, 27] on div "Publish" at bounding box center [1484, 26] width 46 height 19
click at [226, 366] on span "STC Carousel" at bounding box center [210, 369] width 72 height 14
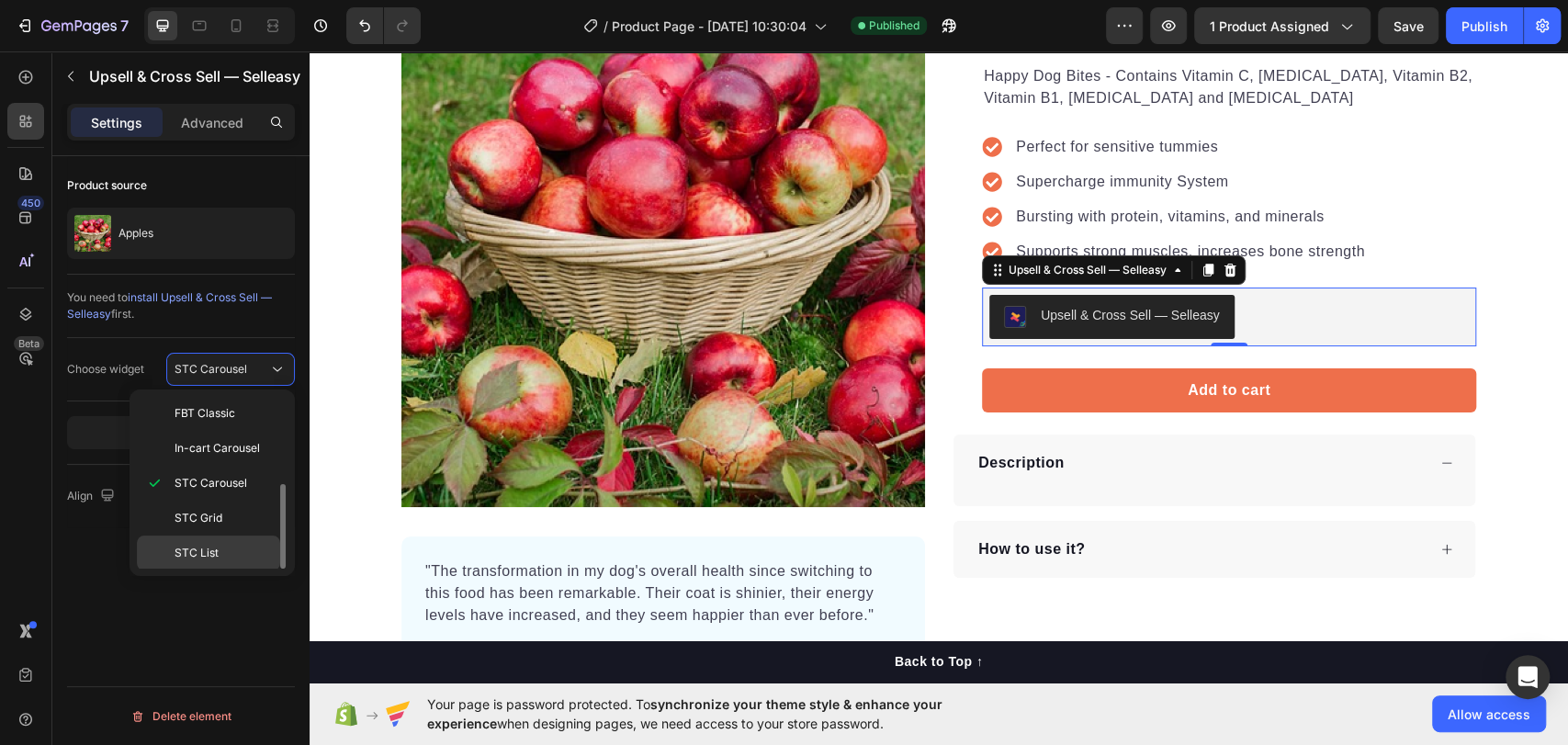
click at [184, 551] on span "STC List" at bounding box center [197, 552] width 44 height 16
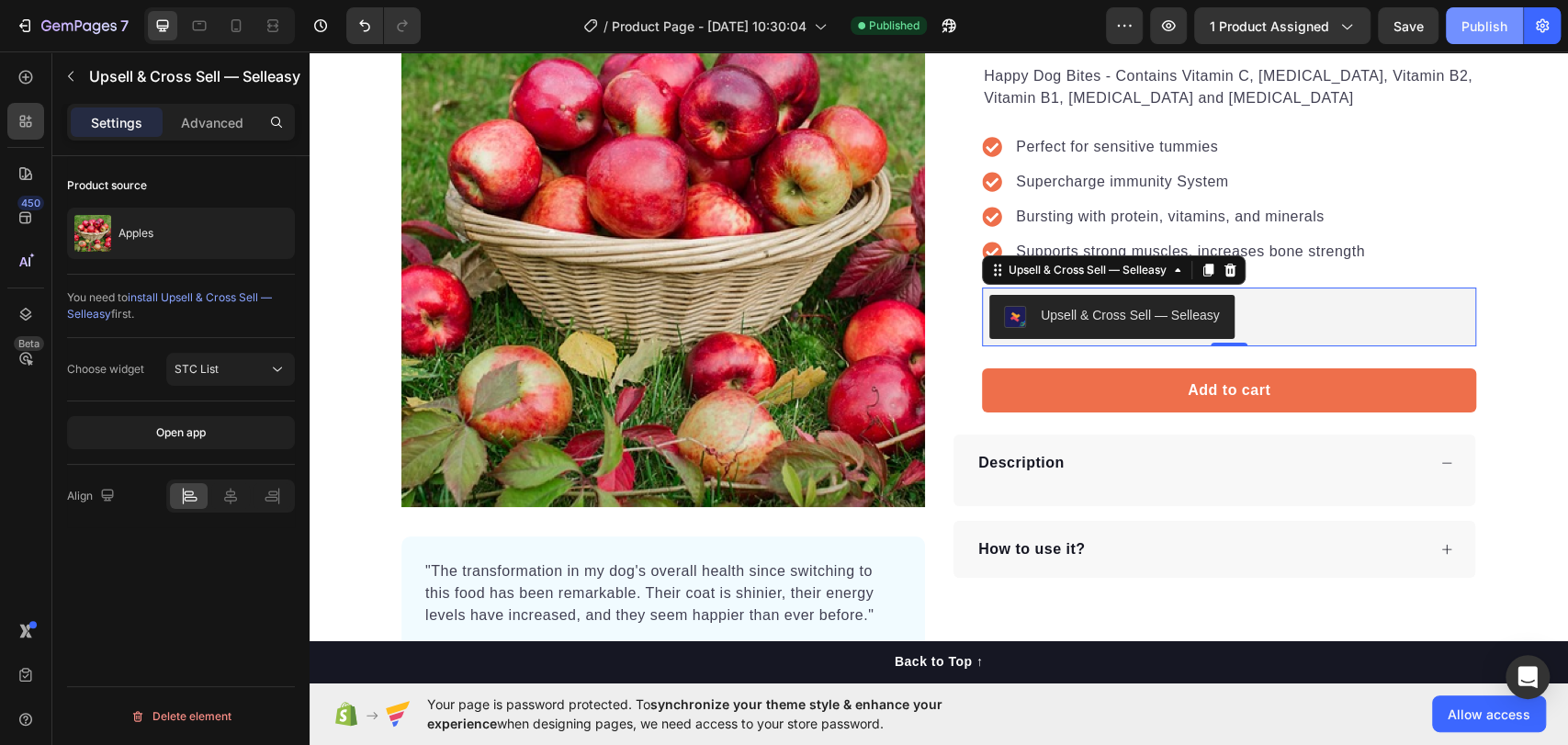
click at [1476, 29] on div "Publish" at bounding box center [1484, 26] width 46 height 19
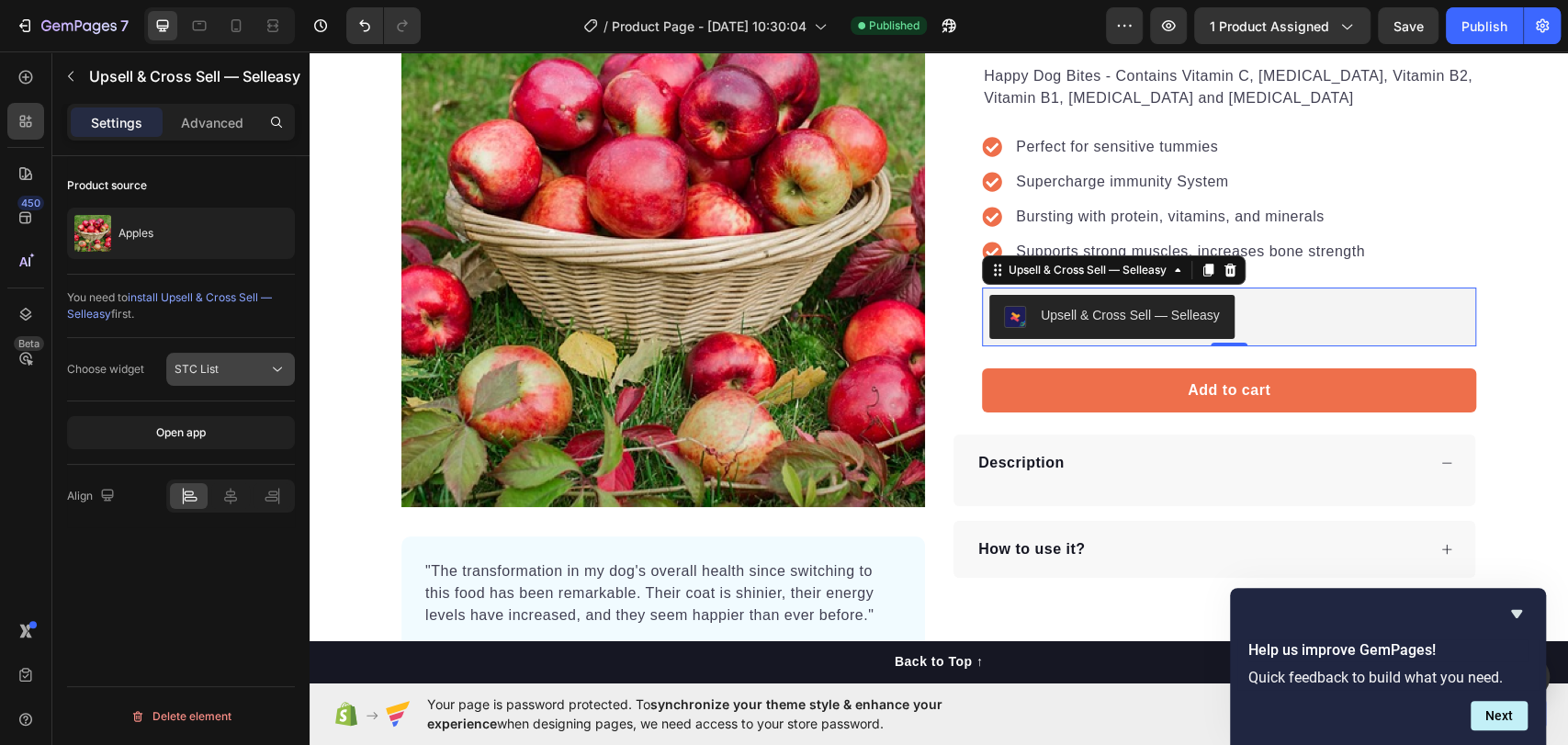
click at [258, 368] on div "STC List" at bounding box center [221, 369] width 94 height 16
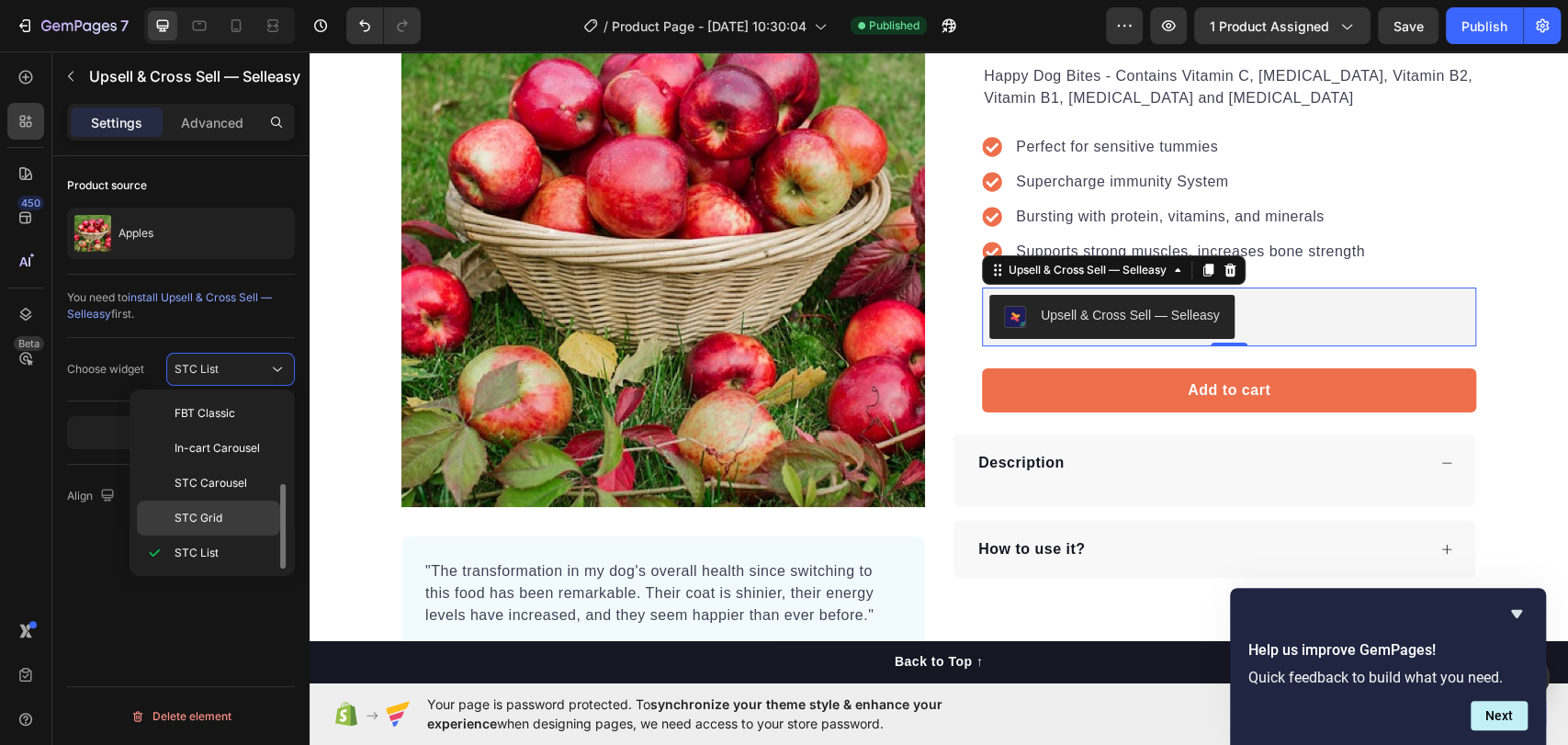
click at [222, 510] on p "STC Grid" at bounding box center [223, 517] width 97 height 16
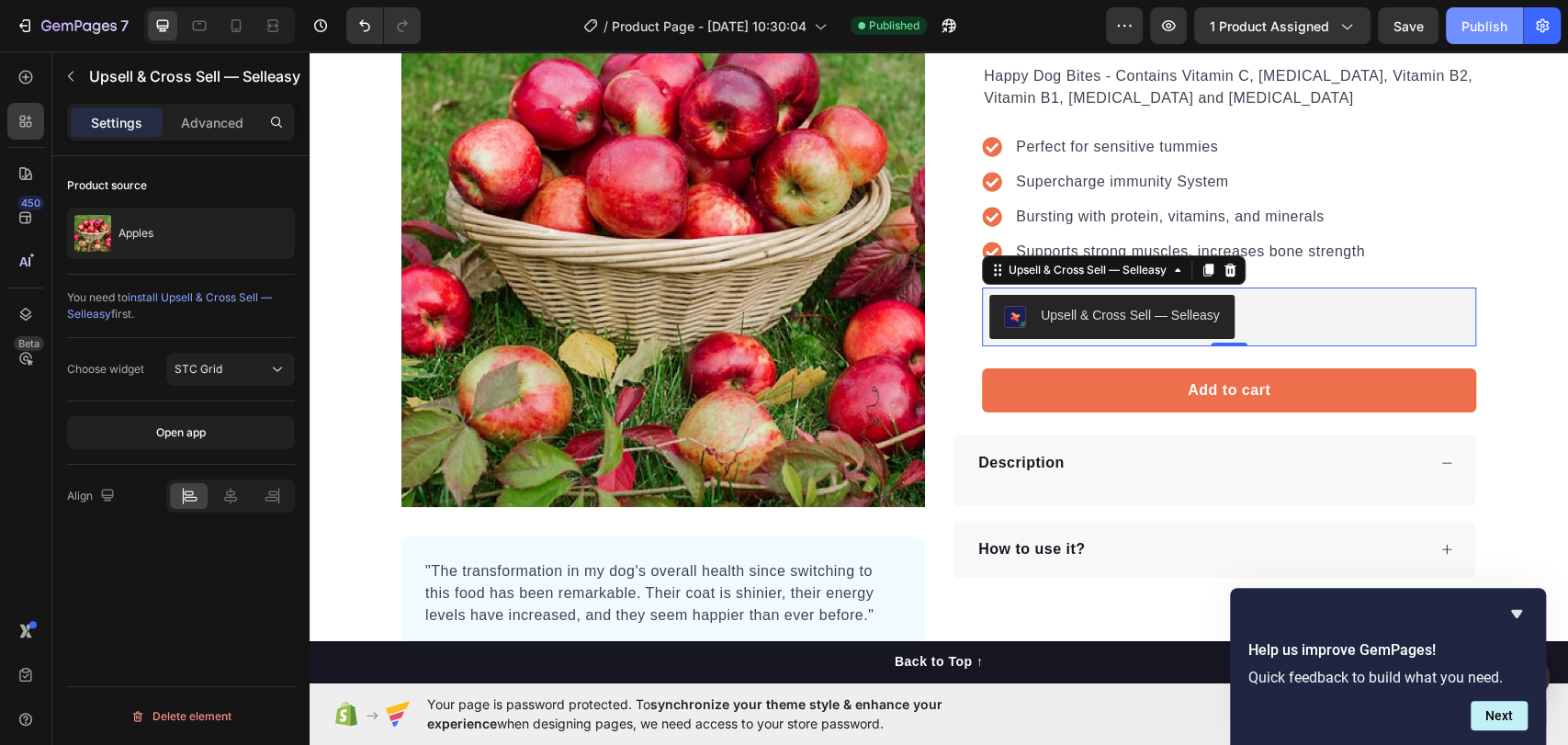
click at [1488, 28] on div "Publish" at bounding box center [1484, 26] width 46 height 19
click at [214, 374] on span "STC Grid" at bounding box center [198, 369] width 47 height 14
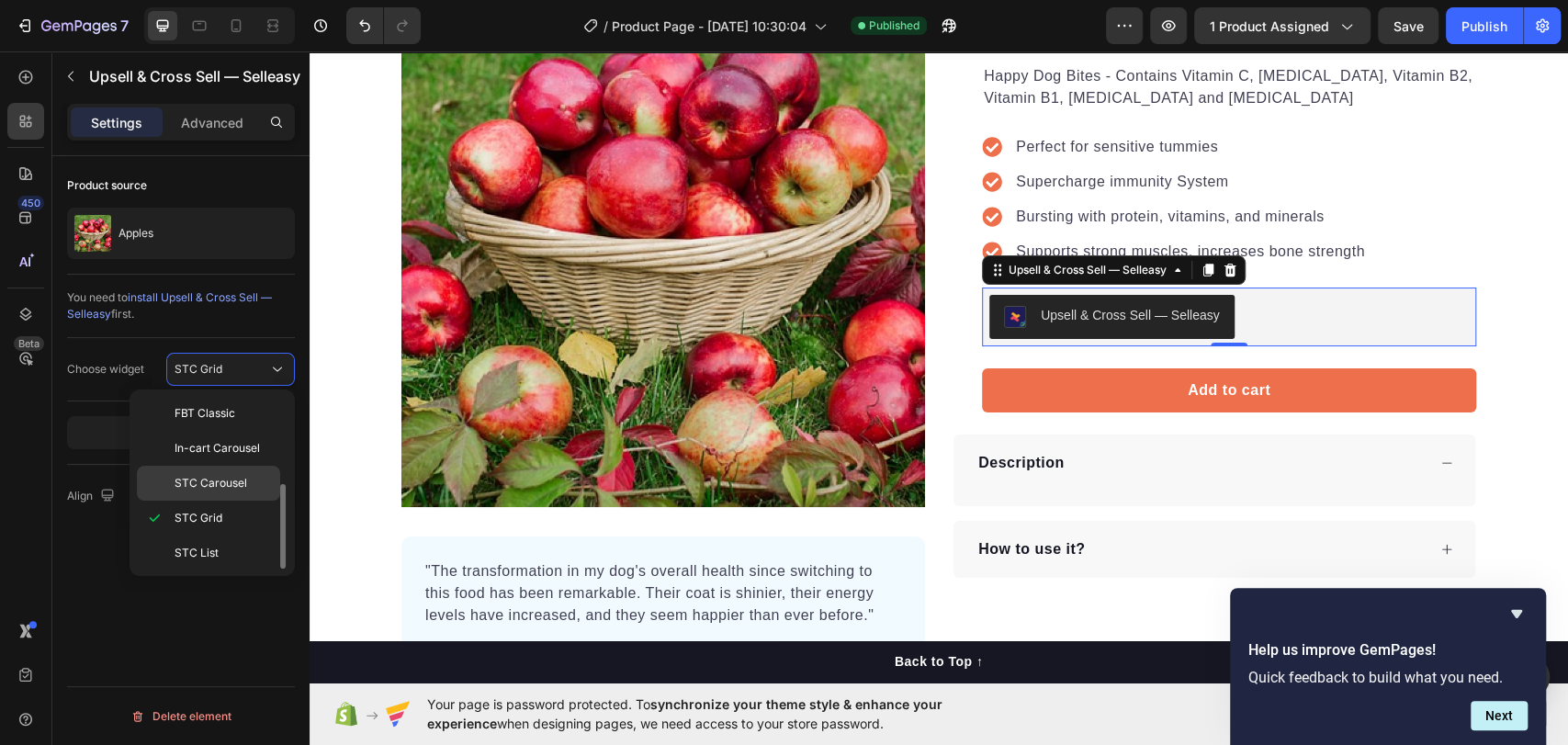
click at [225, 486] on span "STC Carousel" at bounding box center [210, 483] width 72 height 16
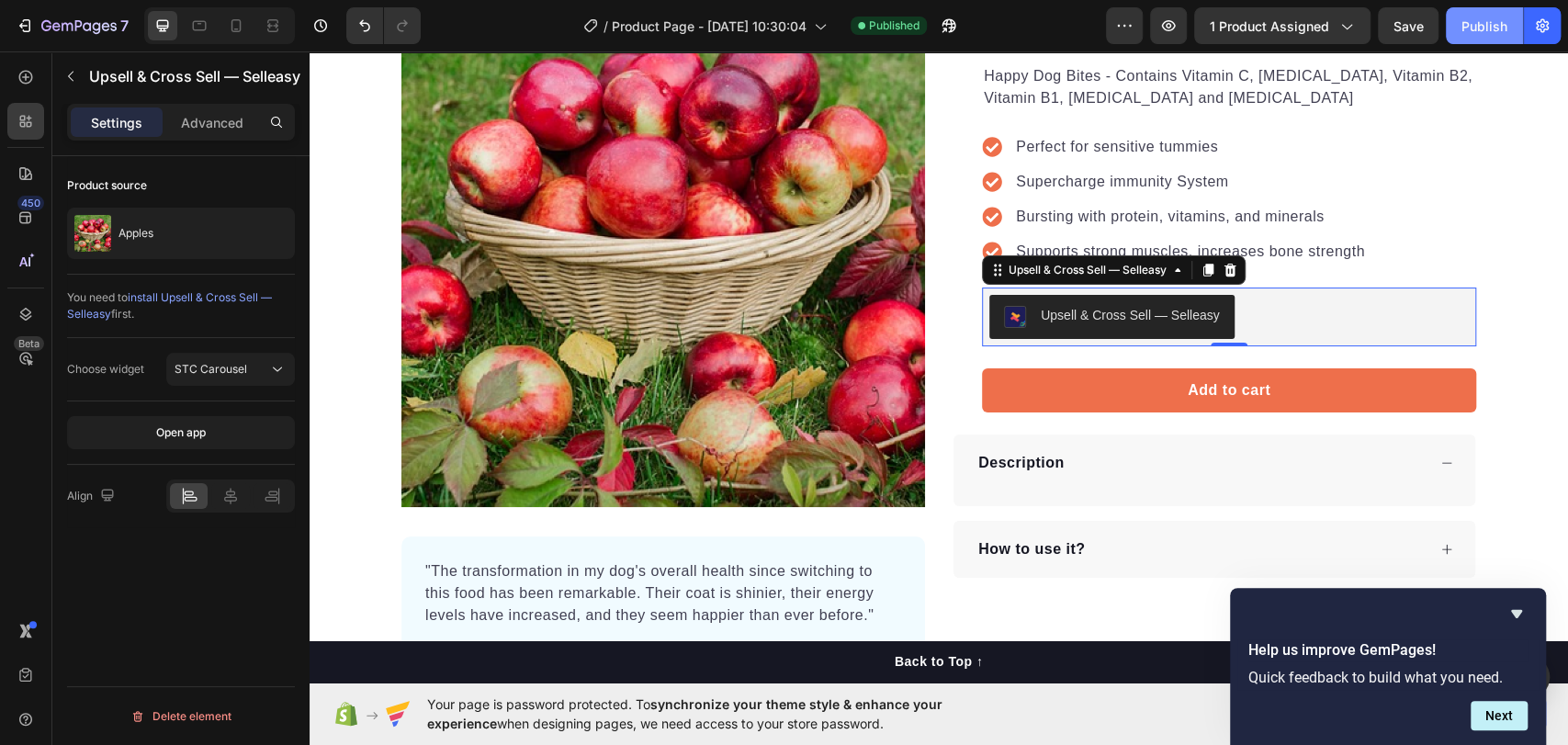
click at [1490, 36] on button "Publish" at bounding box center [1484, 26] width 77 height 37
click at [235, 362] on span "STC Carousel" at bounding box center [210, 369] width 72 height 14
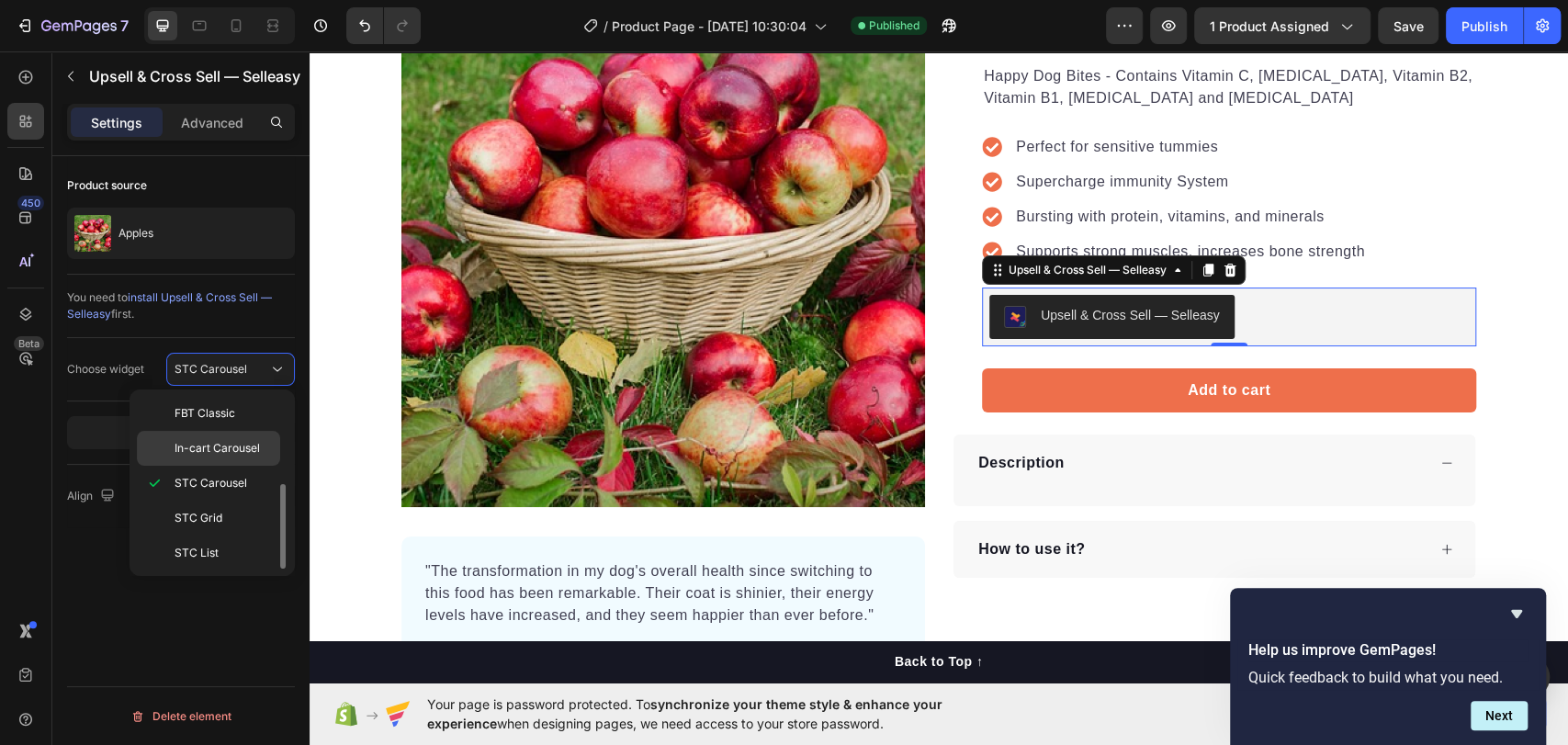
click at [231, 445] on span "In-cart Carousel" at bounding box center [217, 448] width 86 height 16
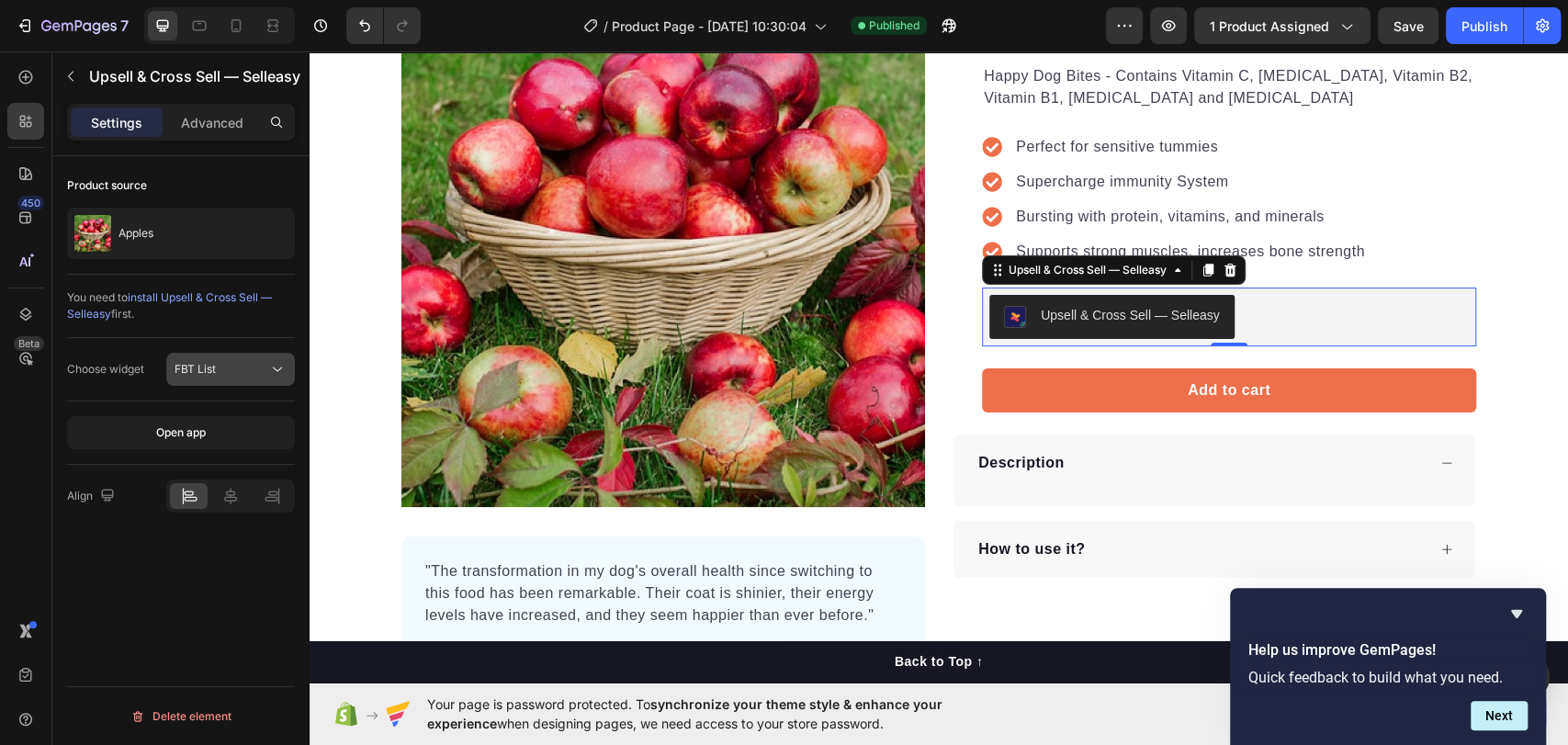
click at [262, 371] on div "FBT List" at bounding box center [221, 369] width 94 height 16
click at [0, 507] on div "450 Beta" at bounding box center [26, 398] width 52 height 694
click at [238, 362] on div "FBT List" at bounding box center [221, 369] width 94 height 16
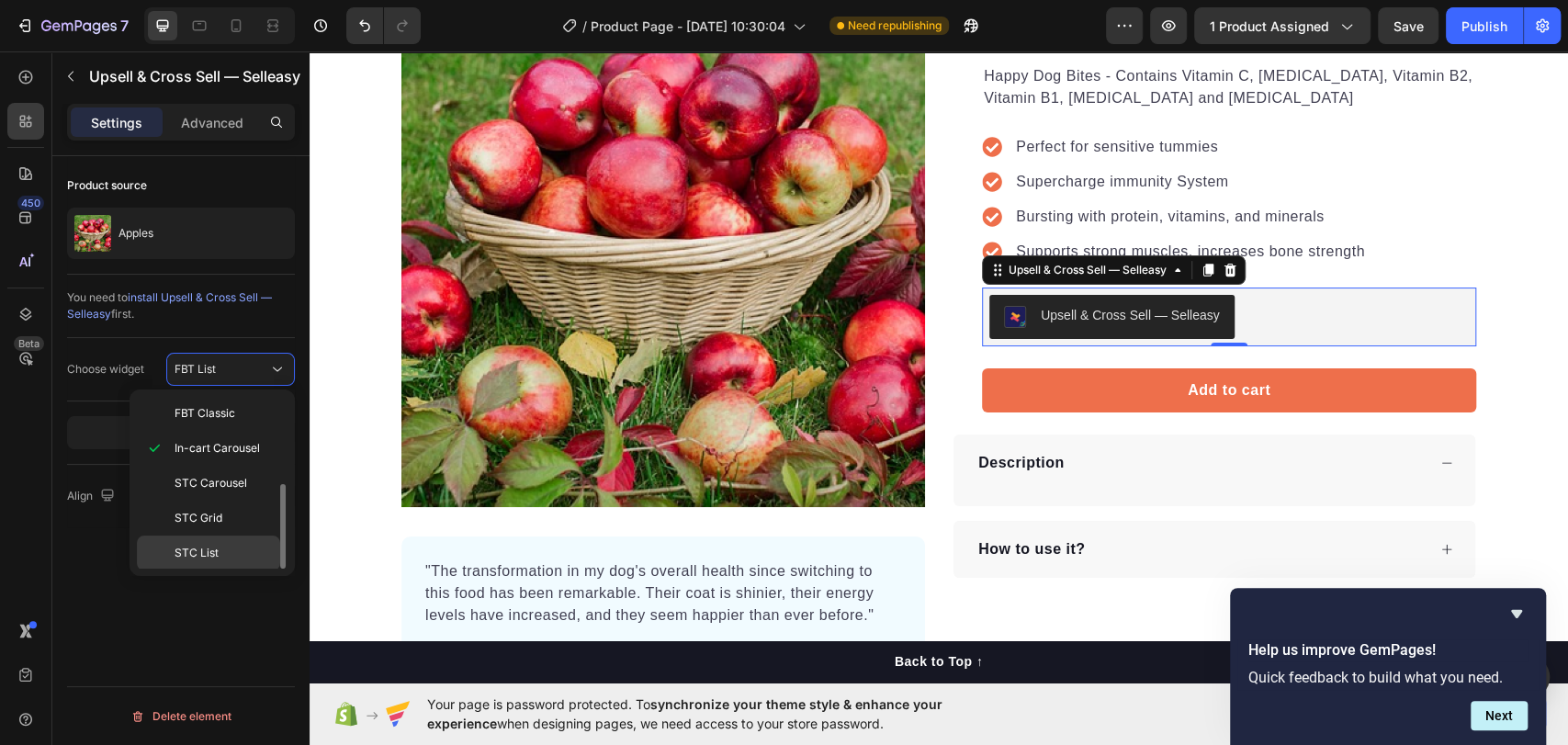
click at [223, 544] on p "STC List" at bounding box center [223, 552] width 97 height 16
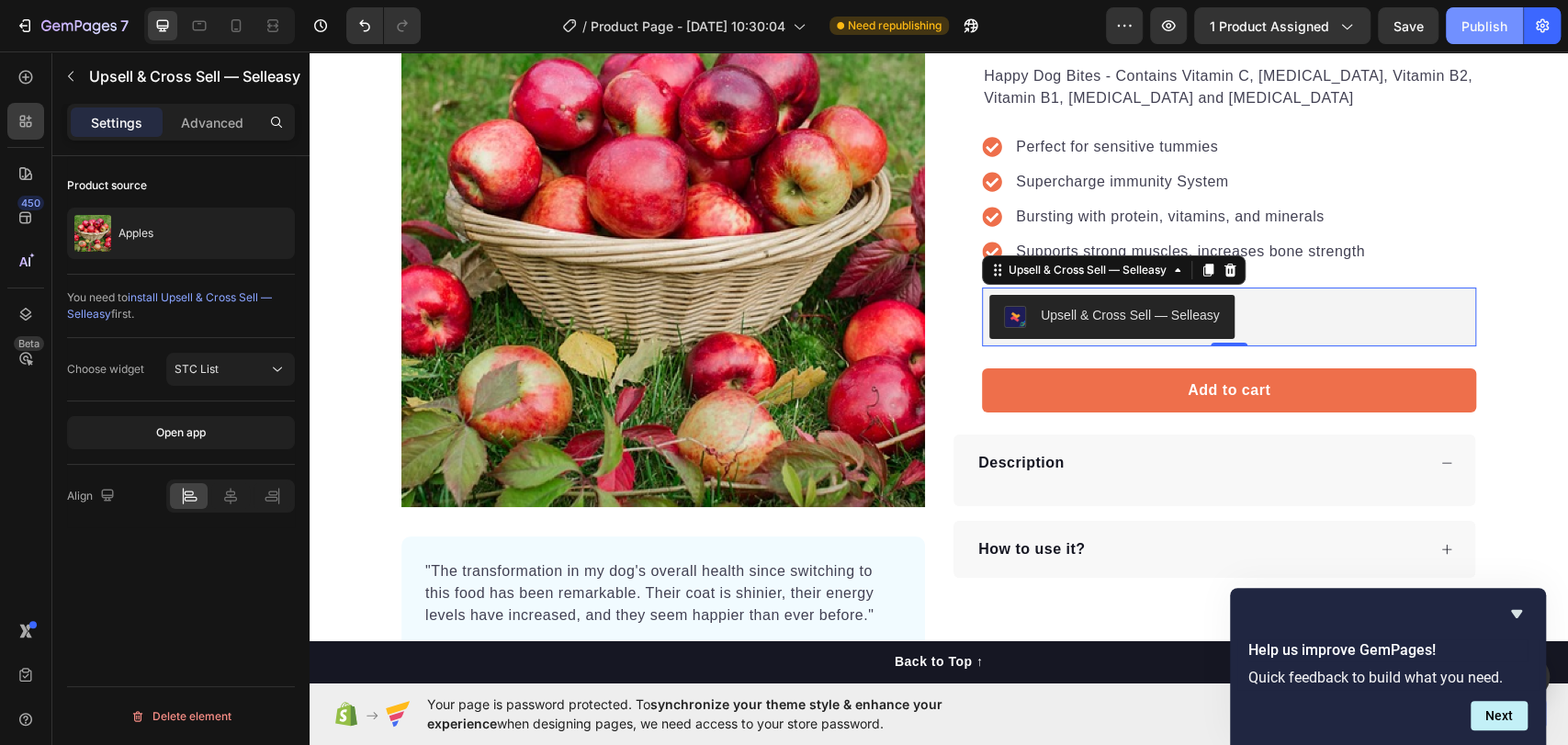
click at [1482, 27] on div "Publish" at bounding box center [1484, 26] width 46 height 19
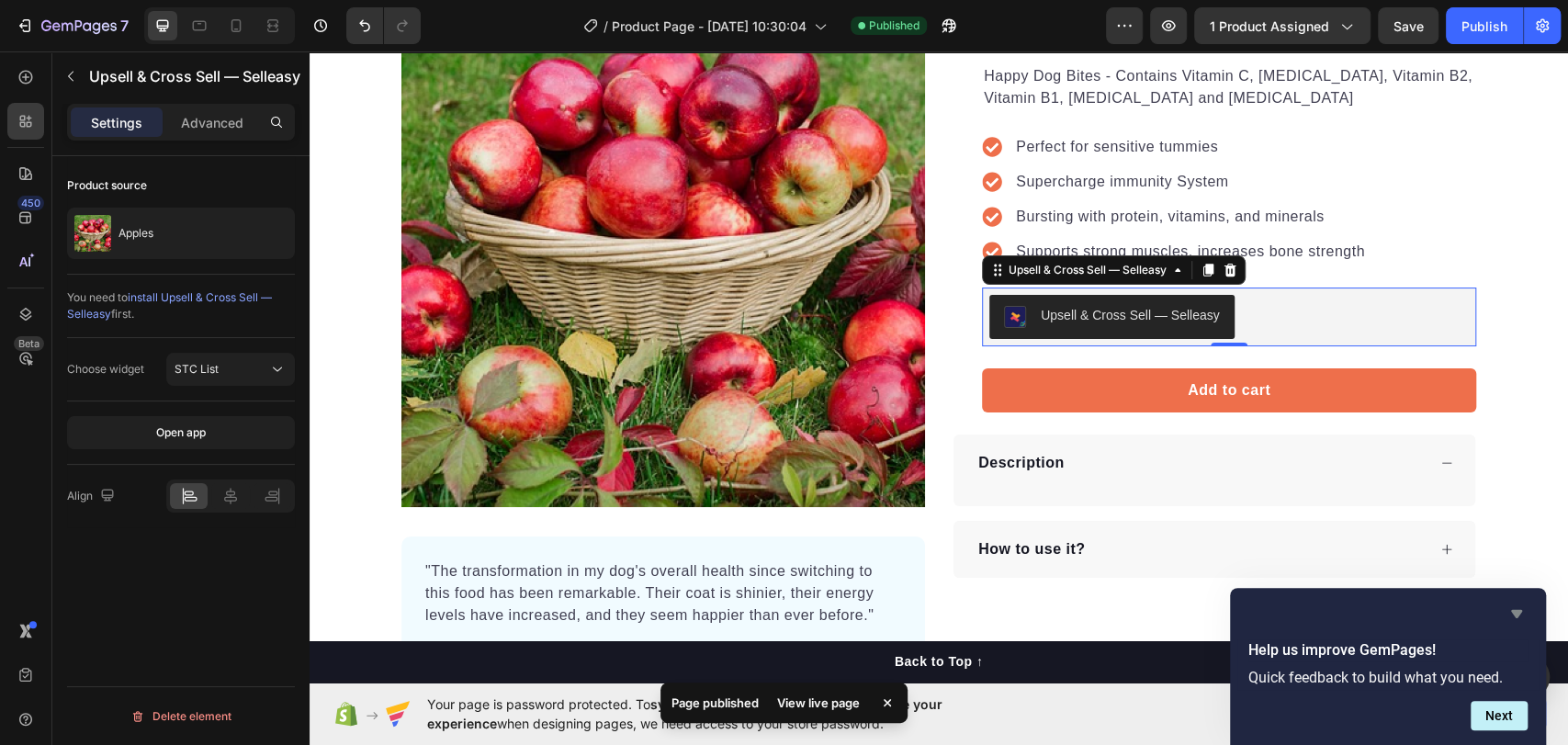
click at [1508, 612] on icon "Hide survey" at bounding box center [1516, 613] width 22 height 22
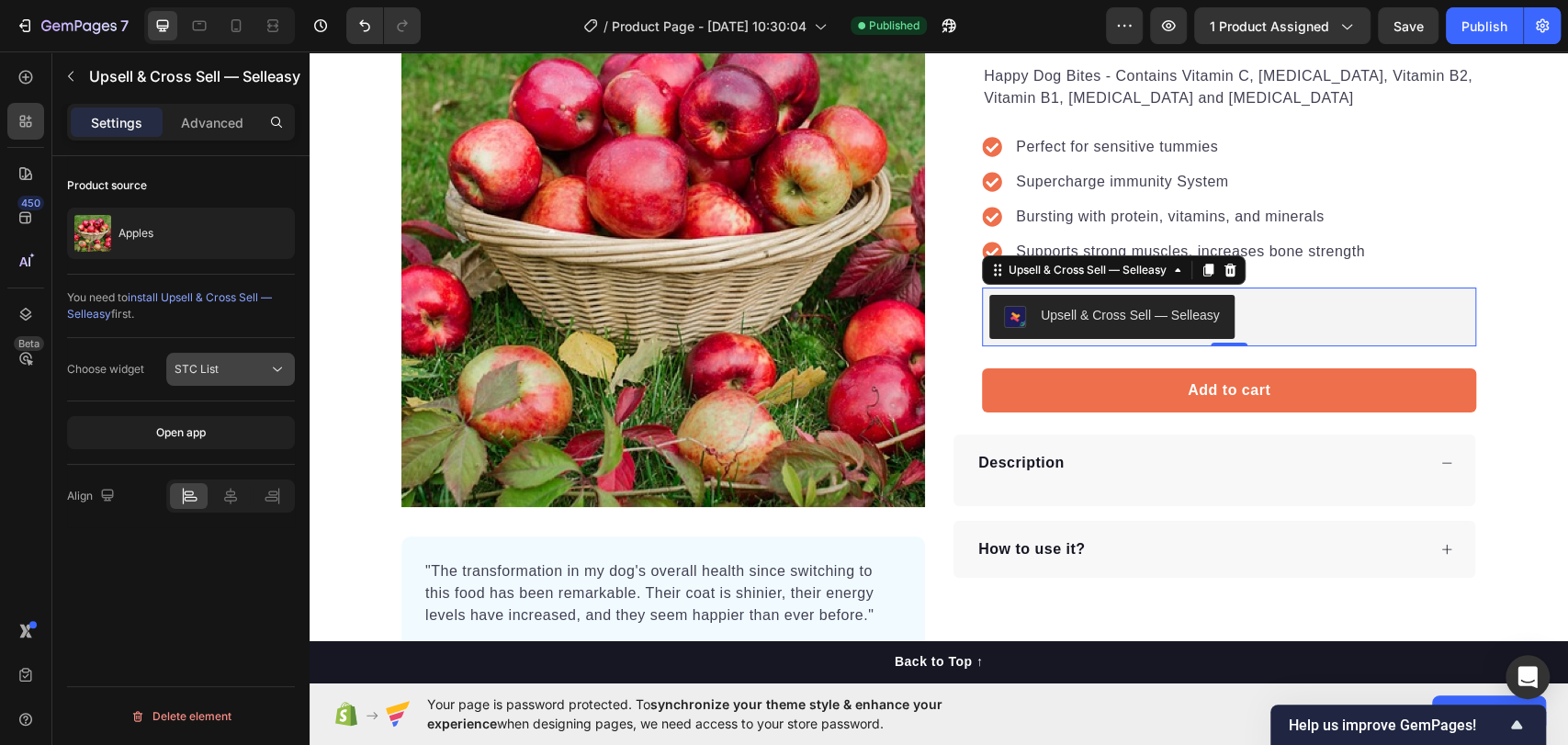
click at [233, 372] on div "STC List" at bounding box center [221, 369] width 94 height 16
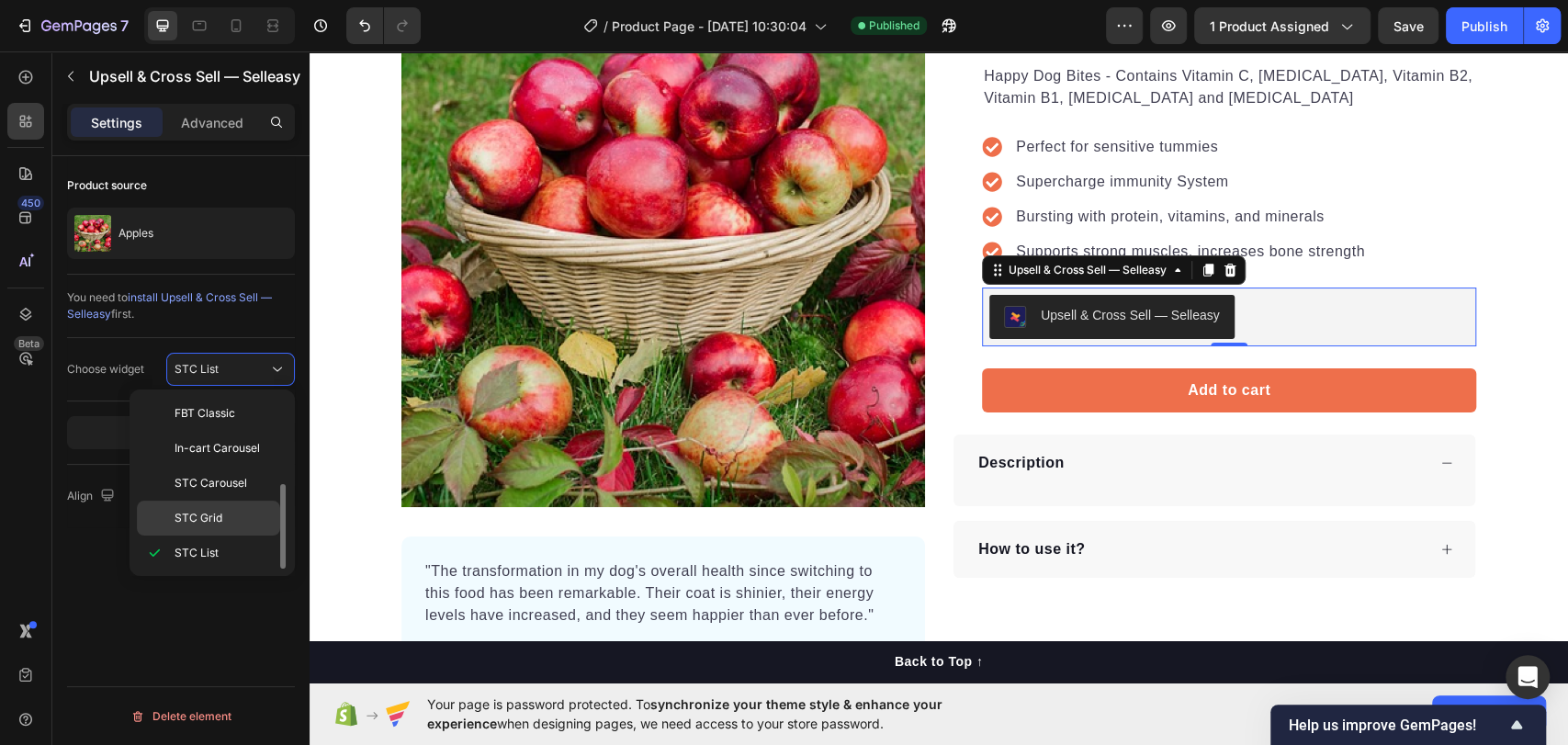
click at [216, 516] on span "STC Grid" at bounding box center [198, 517] width 47 height 16
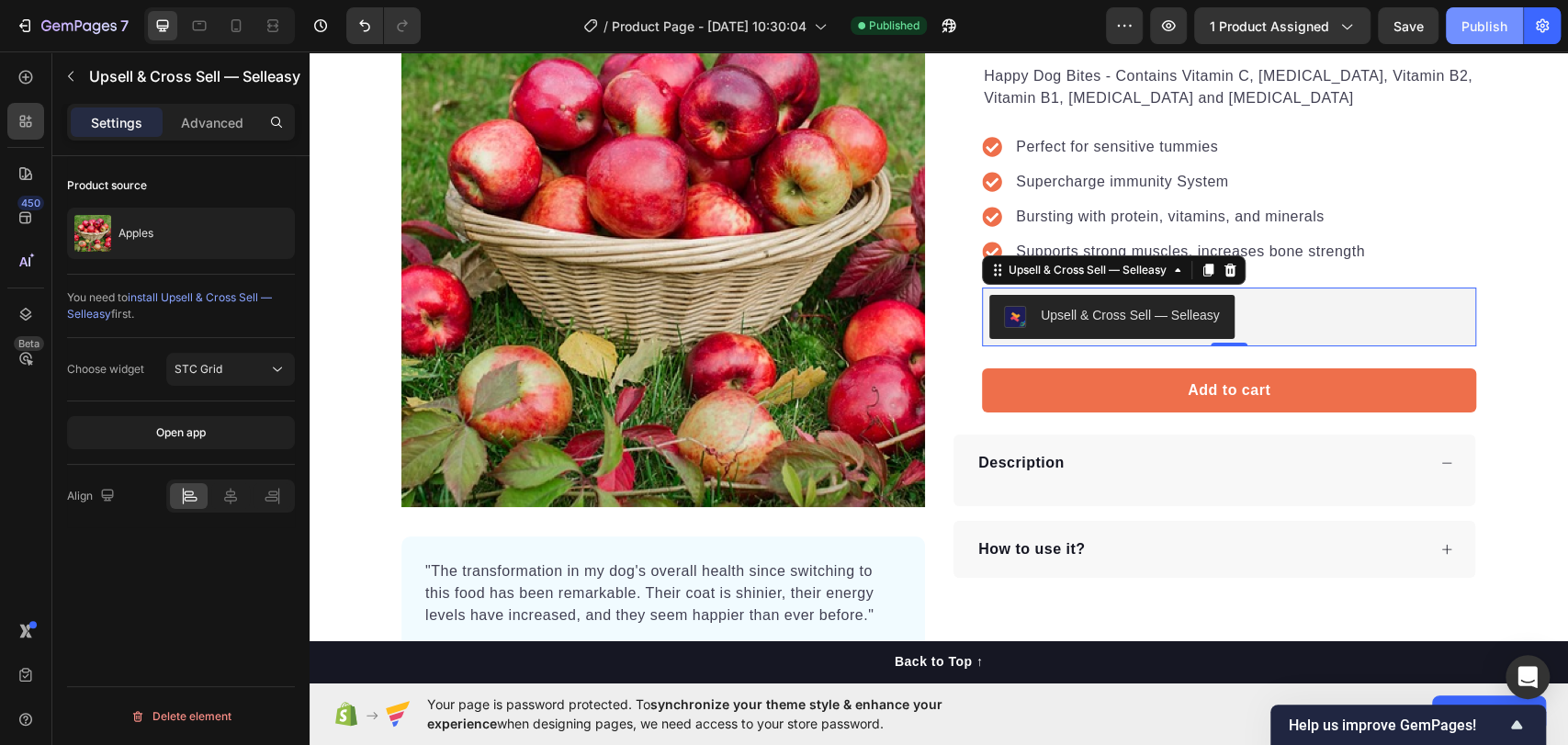
click at [1491, 27] on div "Publish" at bounding box center [1484, 26] width 46 height 19
click at [264, 362] on div "STC Grid" at bounding box center [221, 369] width 94 height 16
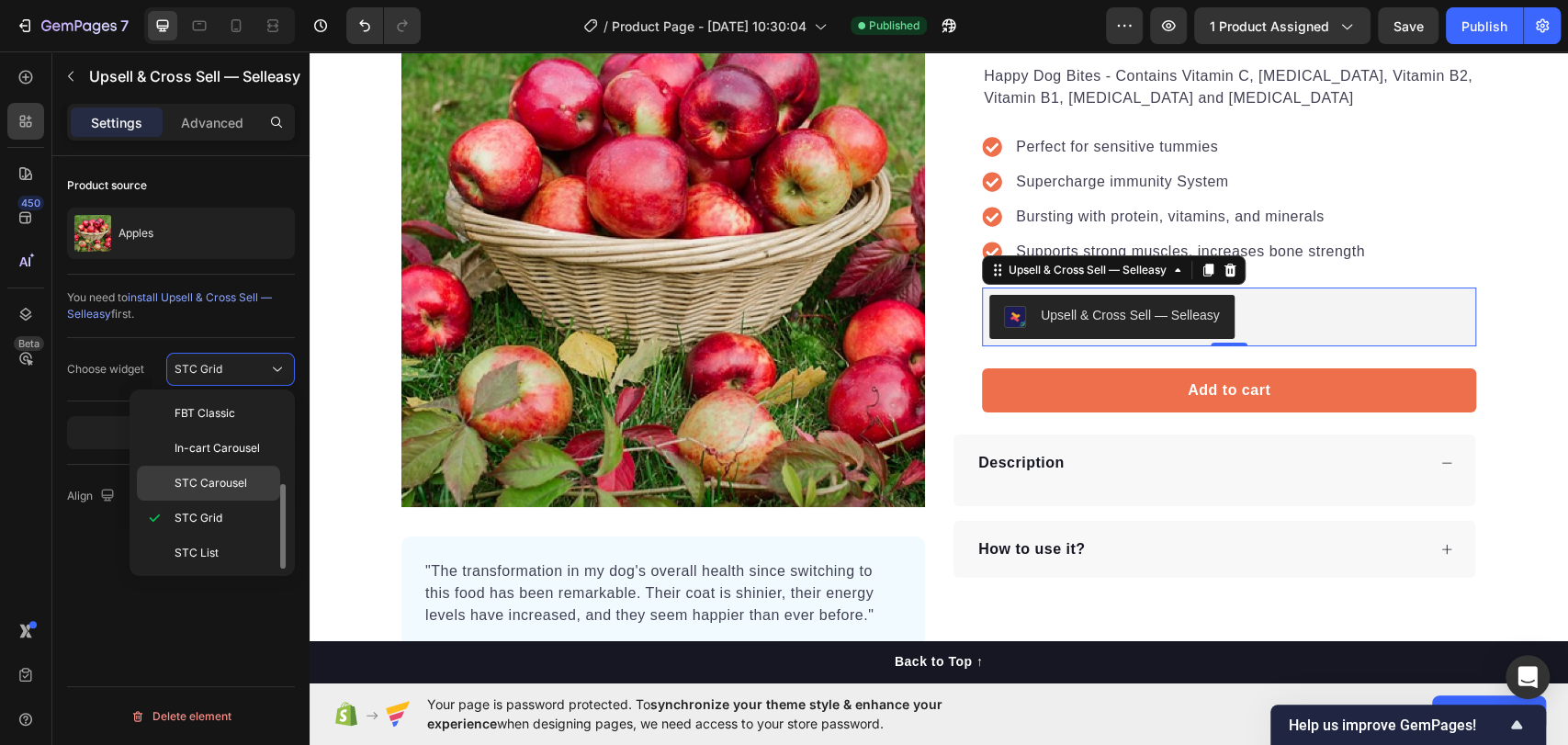
click at [249, 475] on p "STC Carousel" at bounding box center [223, 483] width 97 height 16
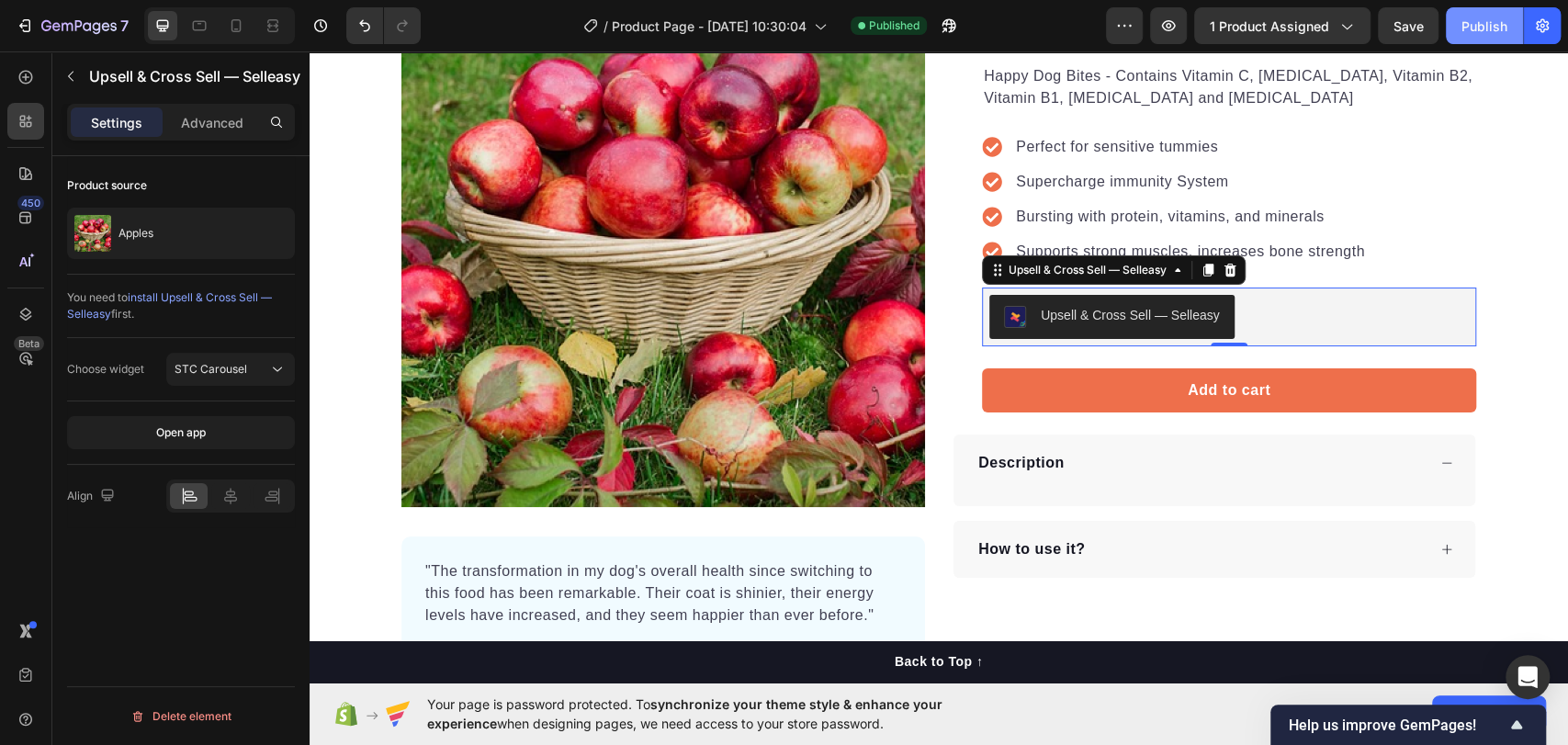
click at [1489, 28] on div "Publish" at bounding box center [1484, 26] width 46 height 19
